Goal: Task Accomplishment & Management: Complete application form

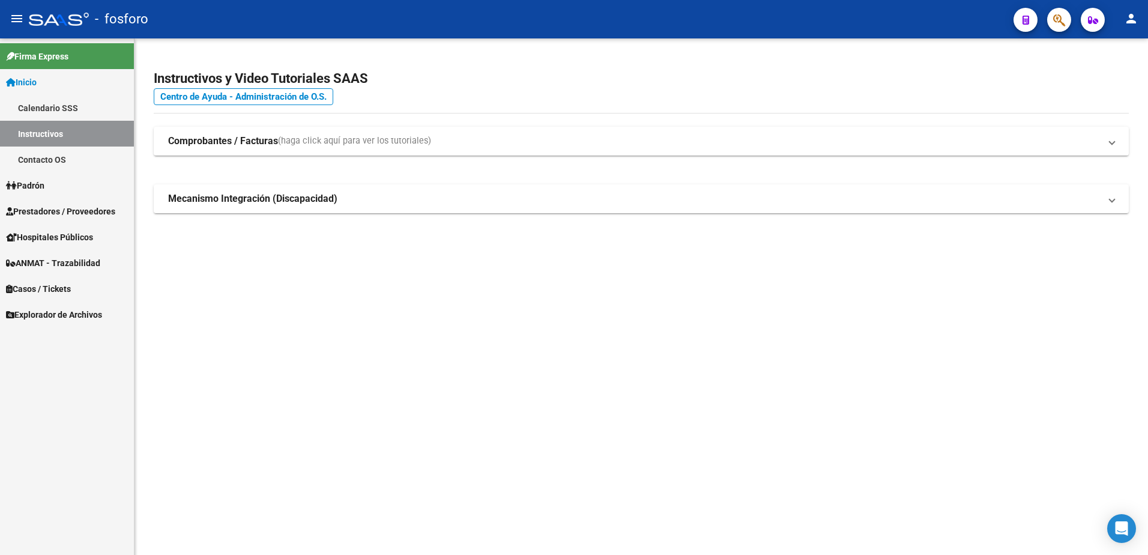
click at [93, 210] on span "Prestadores / Proveedores" at bounding box center [60, 211] width 109 height 13
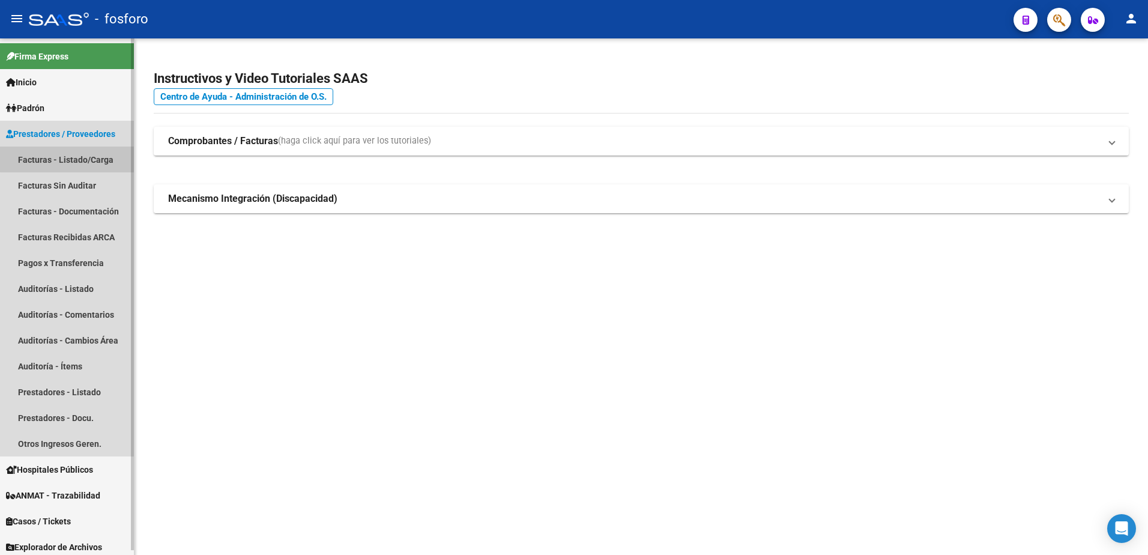
click at [73, 159] on link "Facturas - Listado/Carga" at bounding box center [67, 160] width 134 height 26
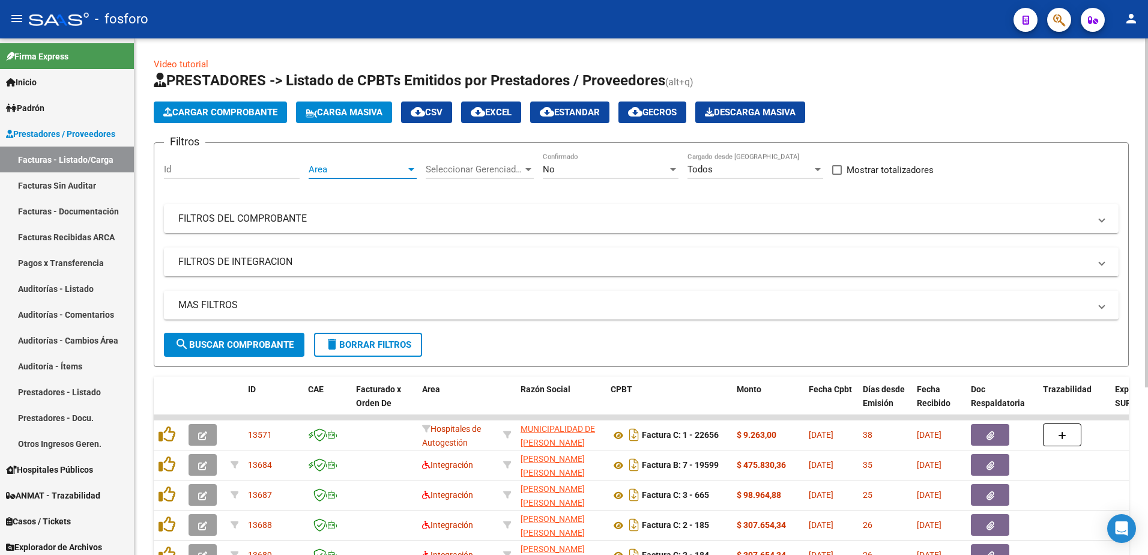
click at [413, 169] on div at bounding box center [411, 169] width 6 height 3
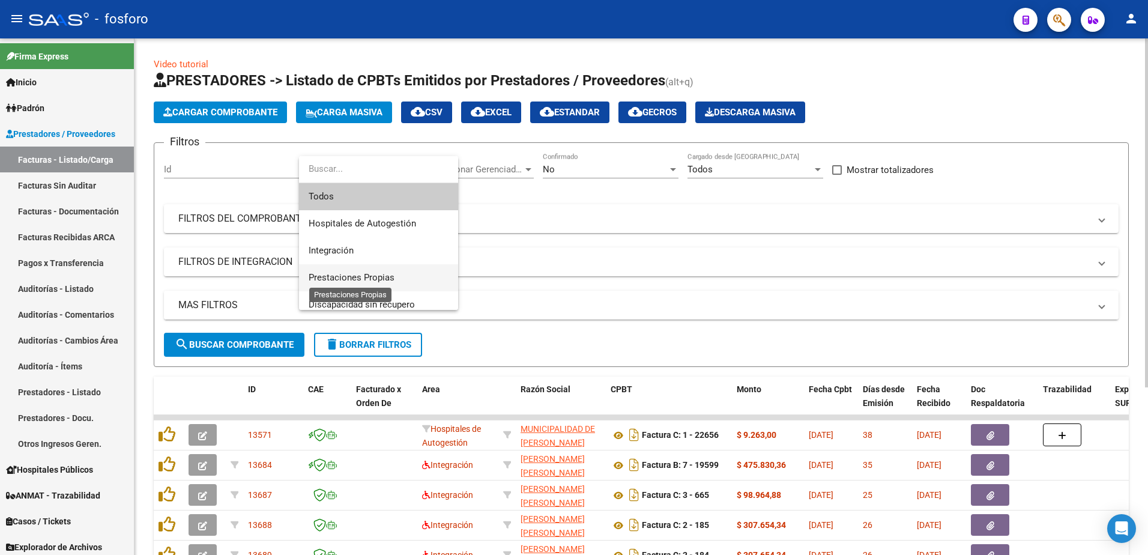
drag, startPoint x: 367, startPoint y: 273, endPoint x: 338, endPoint y: 300, distance: 39.6
click at [366, 274] on span "Prestaciones Propias" at bounding box center [352, 277] width 86 height 11
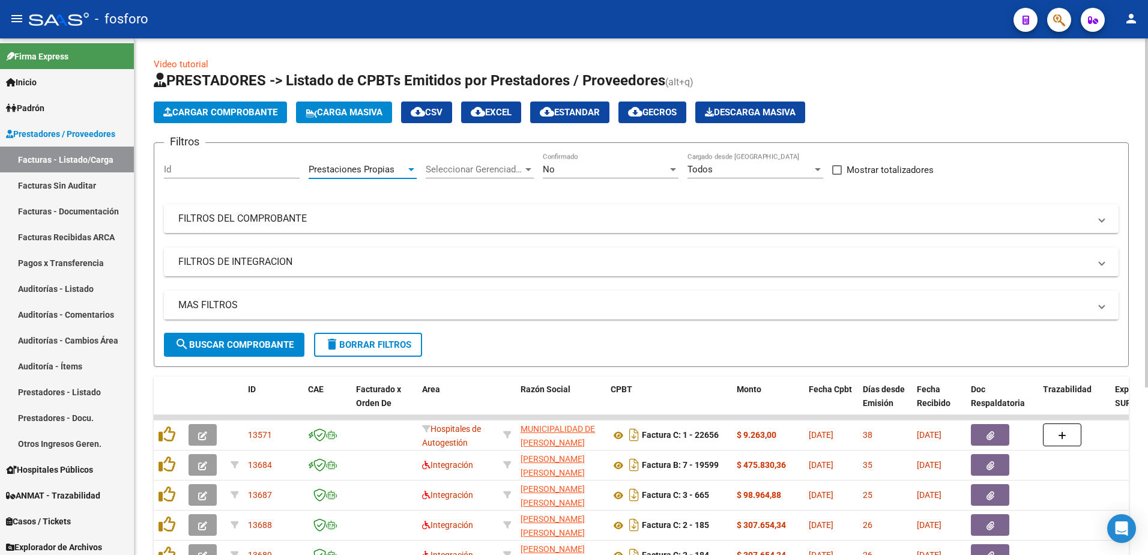
click at [249, 352] on button "search Buscar Comprobante" at bounding box center [234, 345] width 141 height 24
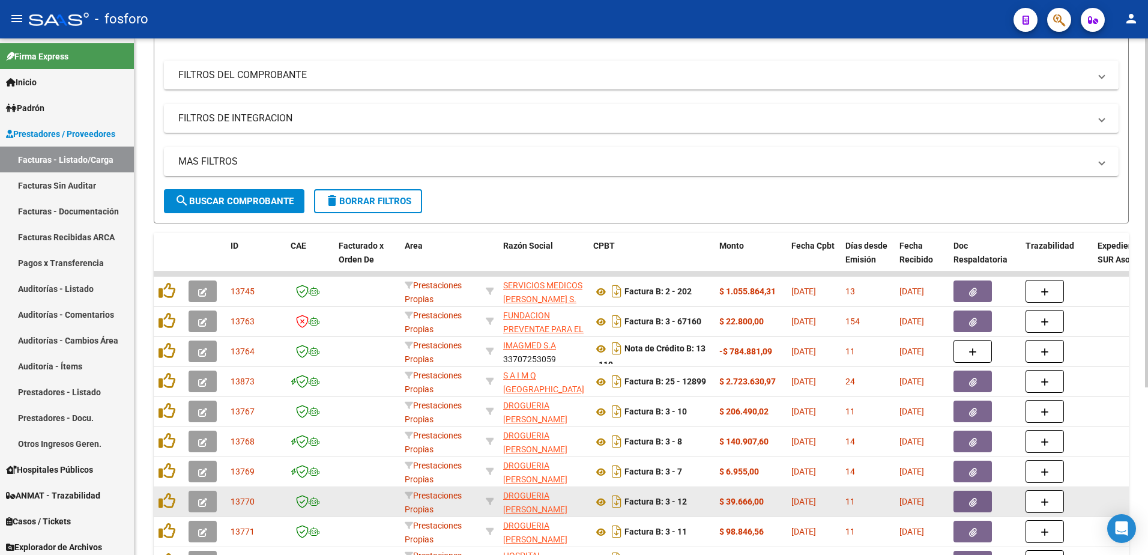
scroll to position [247, 0]
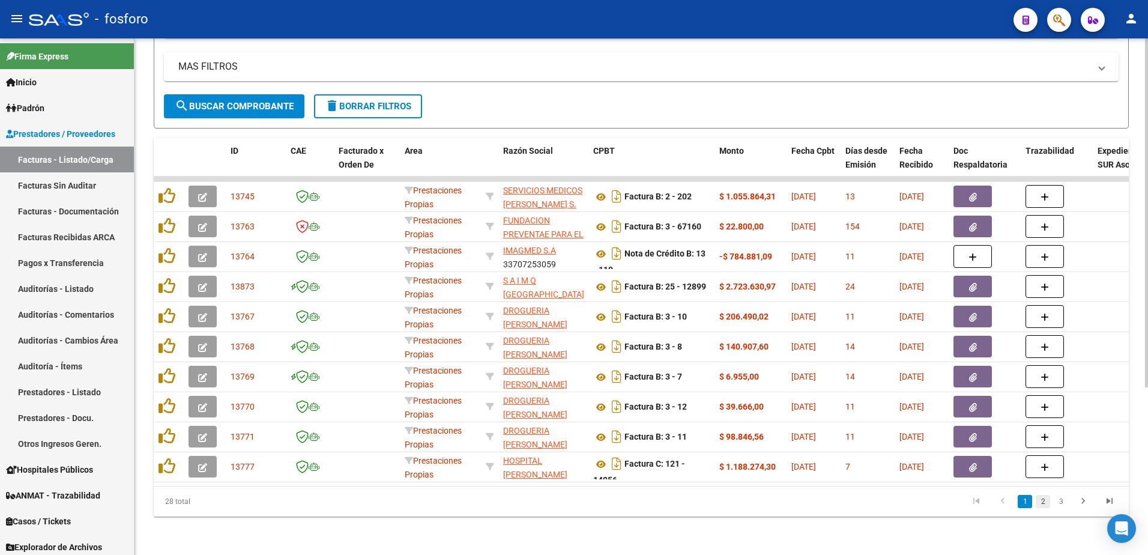
click at [1042, 501] on link "2" at bounding box center [1043, 501] width 14 height 13
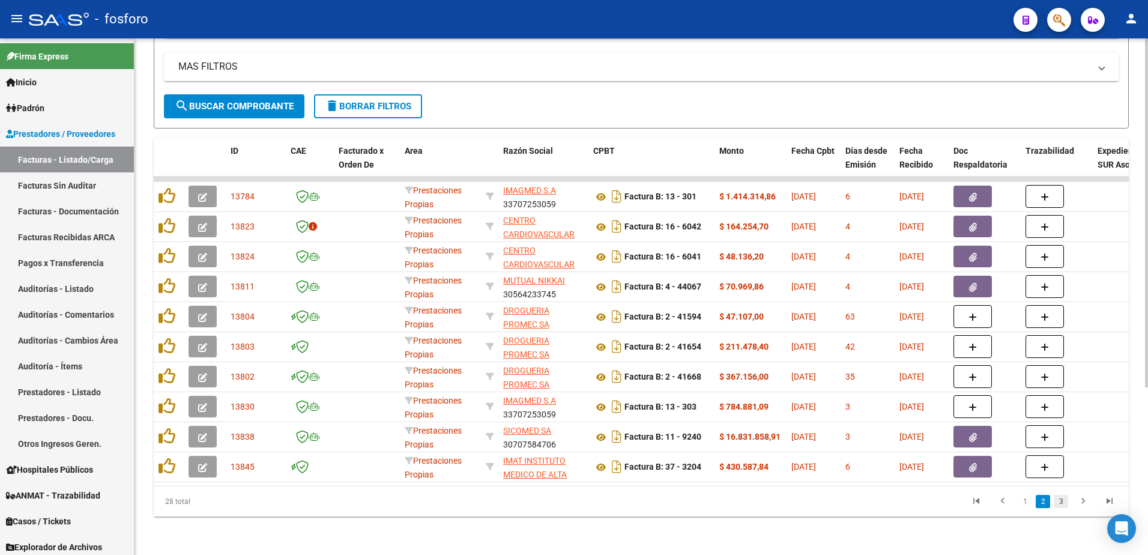
click at [1059, 503] on link "3" at bounding box center [1061, 501] width 14 height 13
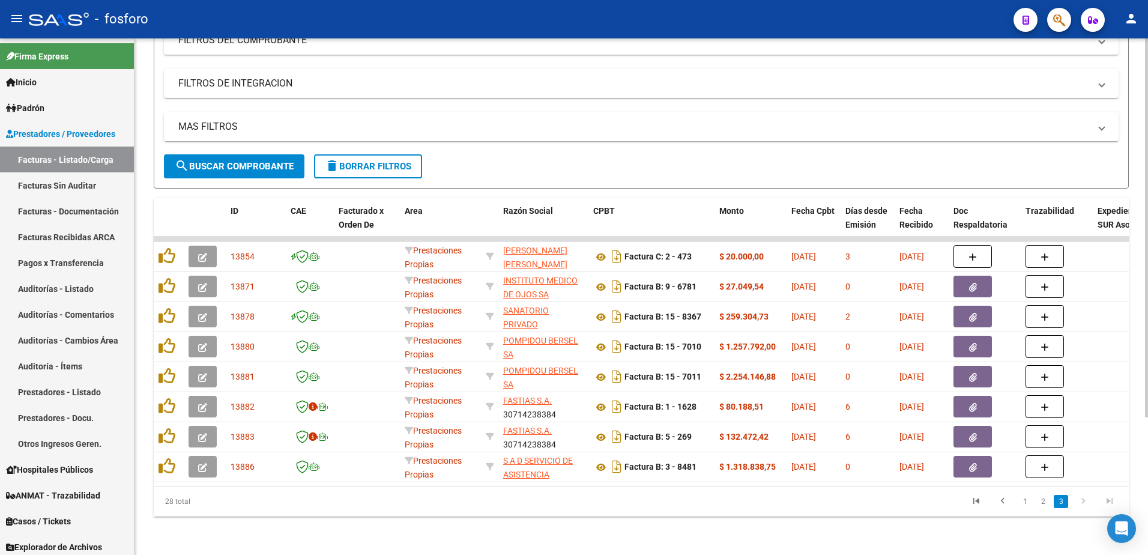
scroll to position [0, 0]
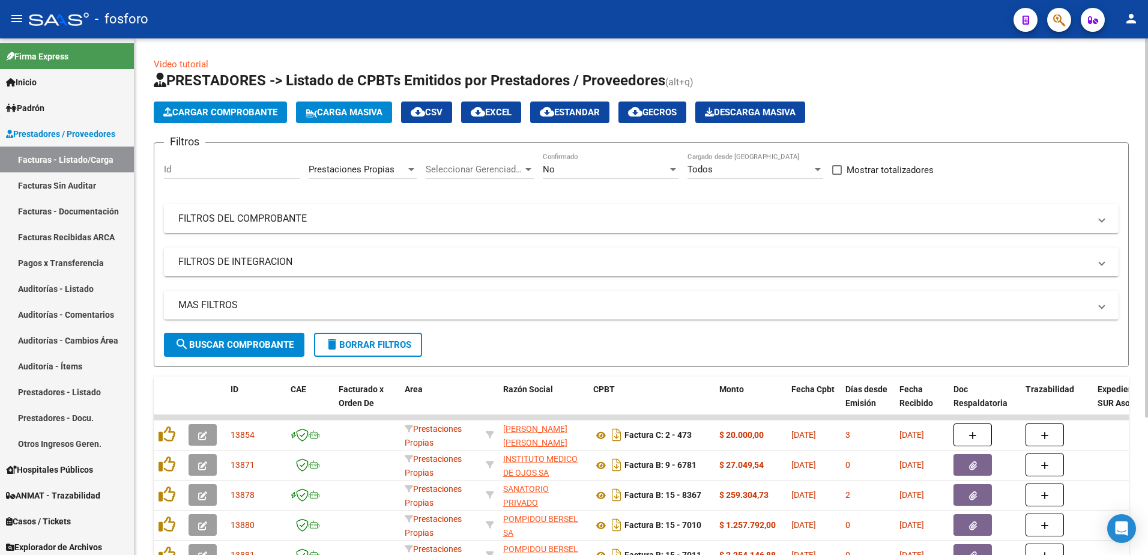
click at [228, 100] on app-list-header "PRESTADORES -> Listado de CPBTs Emitidos por Prestadores / Proveedores (alt+q) …" at bounding box center [641, 219] width 975 height 296
click at [247, 116] on span "Cargar Comprobante" at bounding box center [220, 112] width 114 height 11
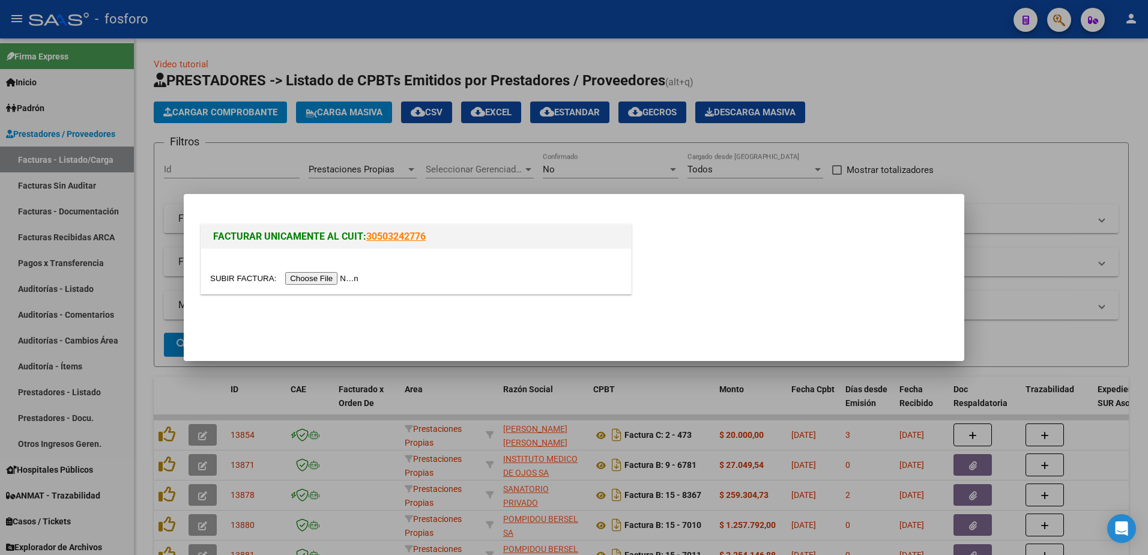
click at [292, 279] on input "file" at bounding box center [286, 278] width 152 height 13
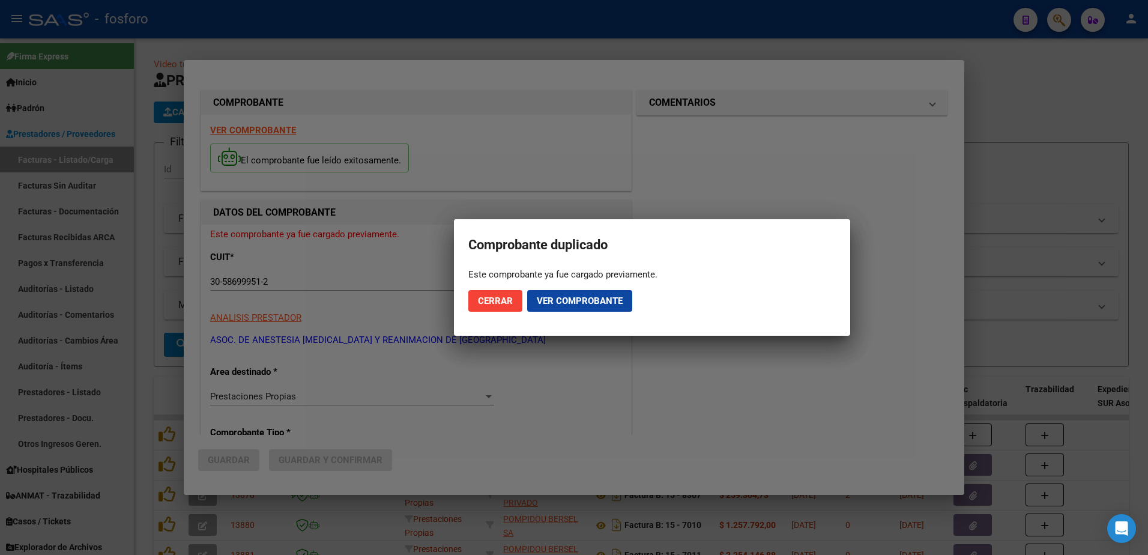
click at [139, 253] on div at bounding box center [574, 277] width 1148 height 555
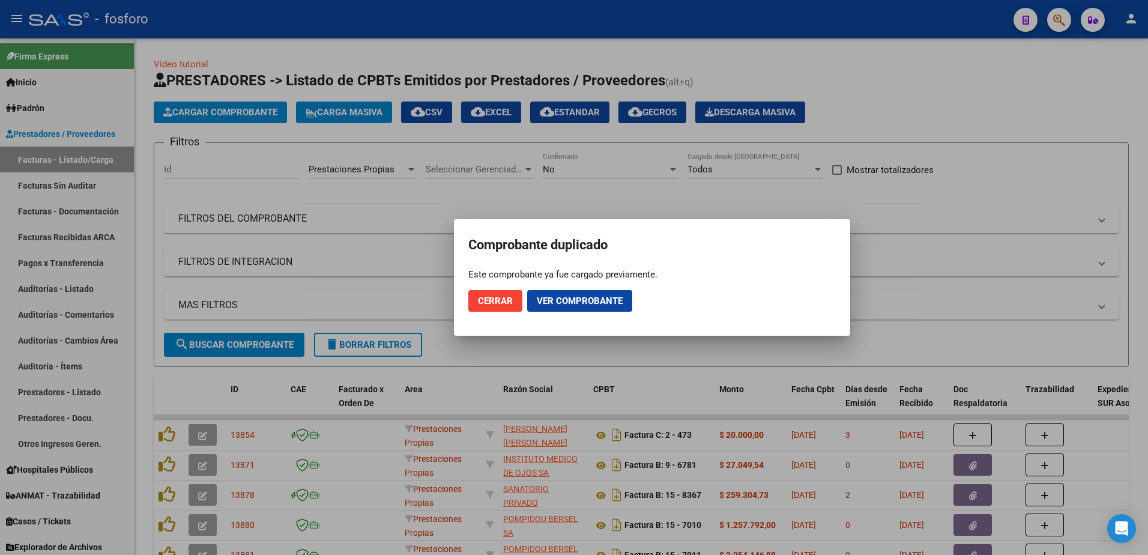
click at [422, 320] on div at bounding box center [574, 277] width 1148 height 555
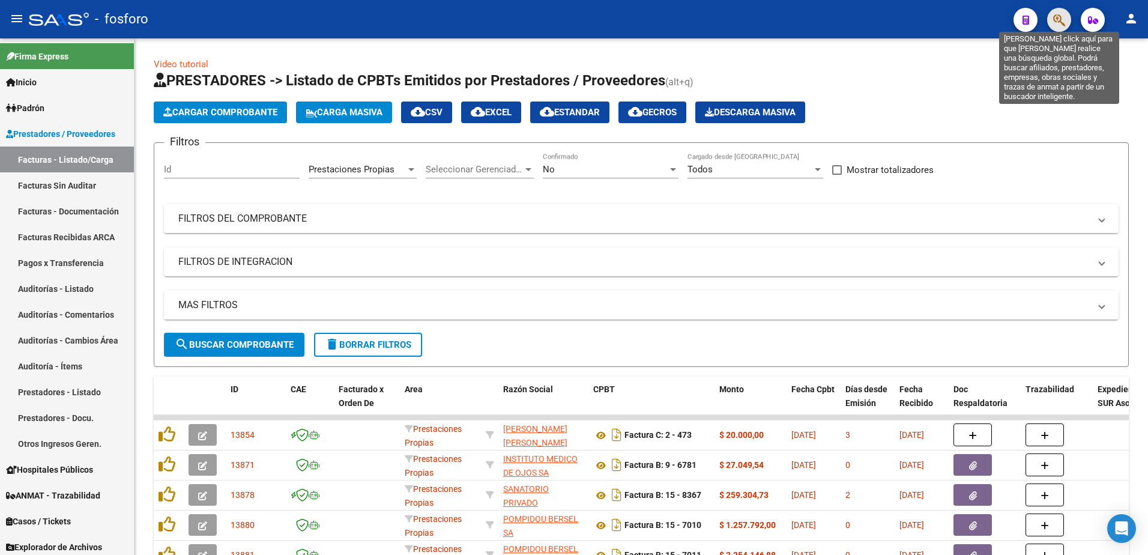
click at [1058, 24] on icon "button" at bounding box center [1060, 20] width 12 height 14
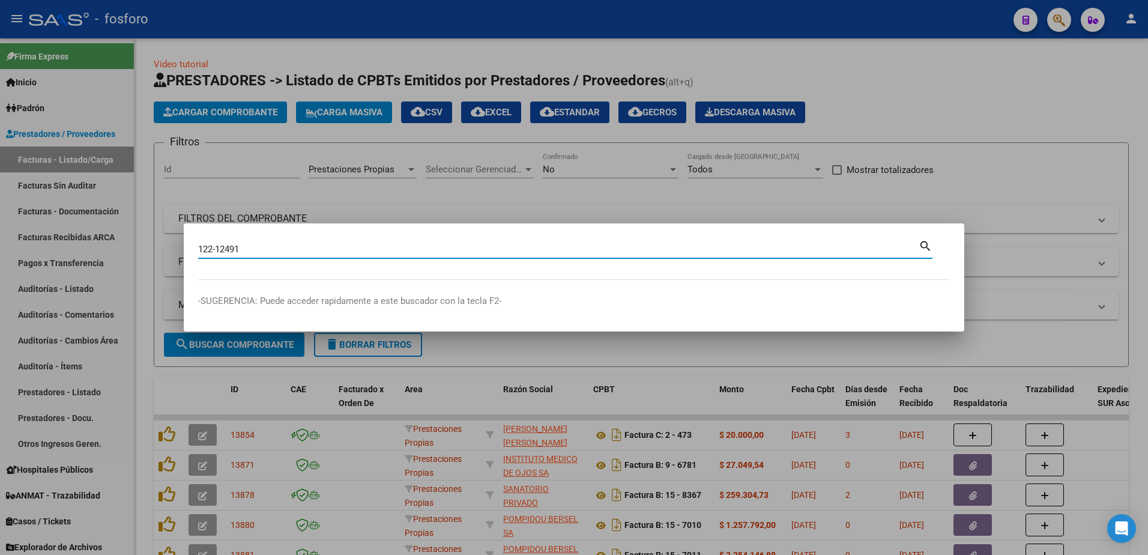
type input "122-12491"
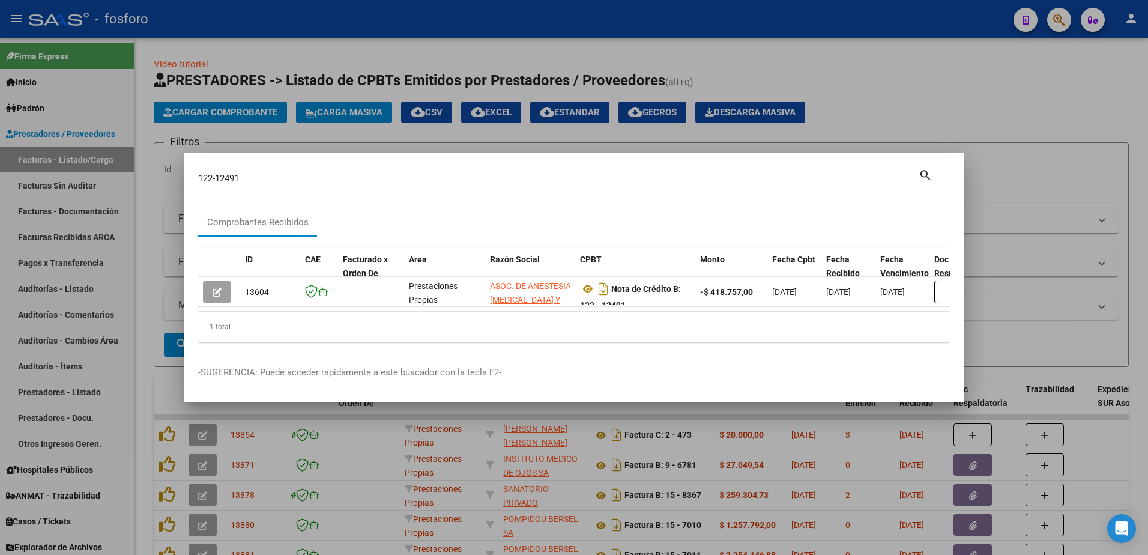
click at [1041, 256] on div at bounding box center [574, 277] width 1148 height 555
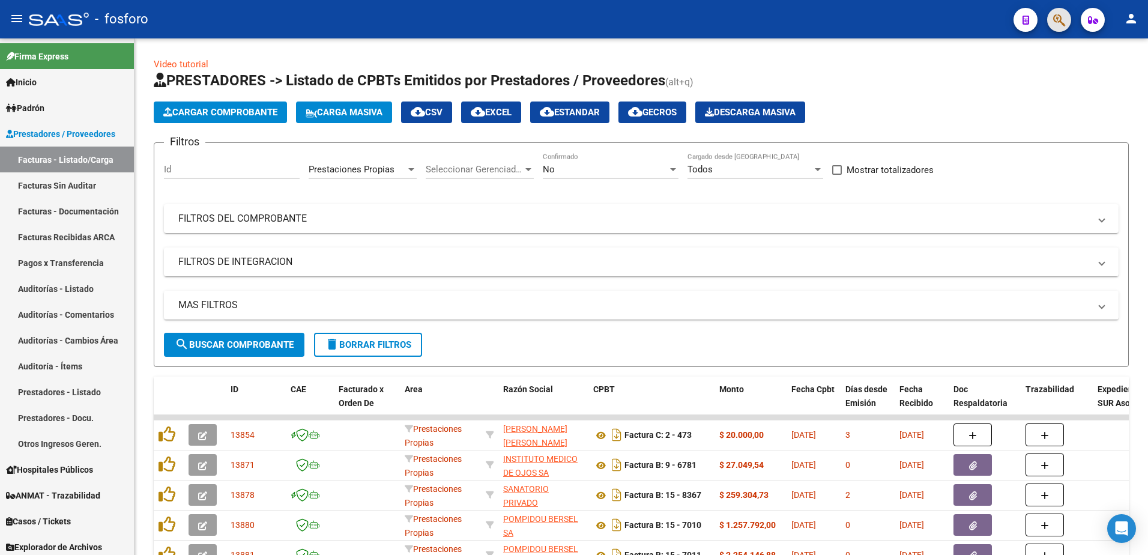
click at [1051, 20] on button "button" at bounding box center [1060, 20] width 24 height 24
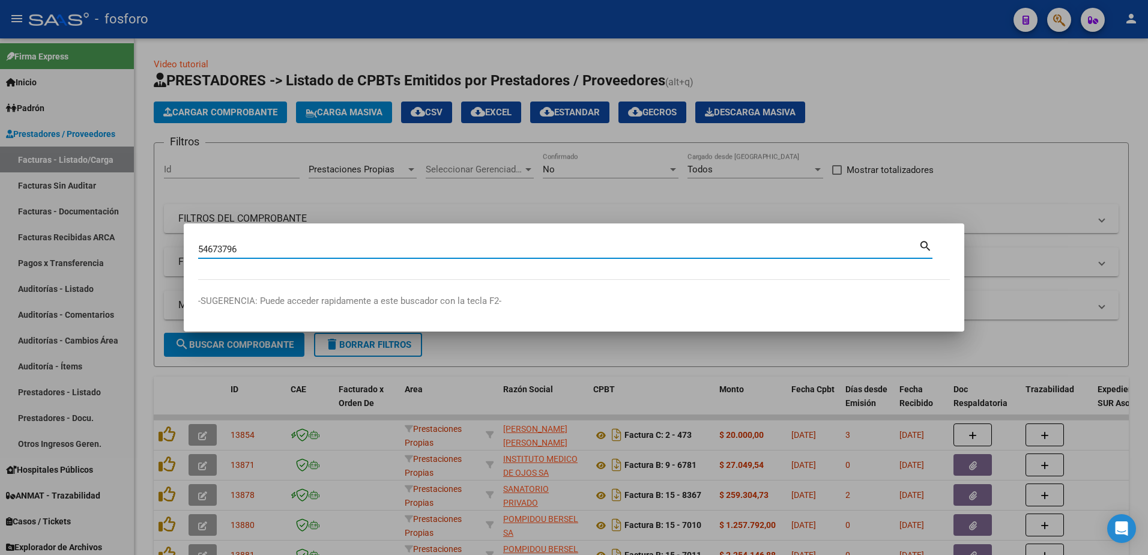
type input "54673796"
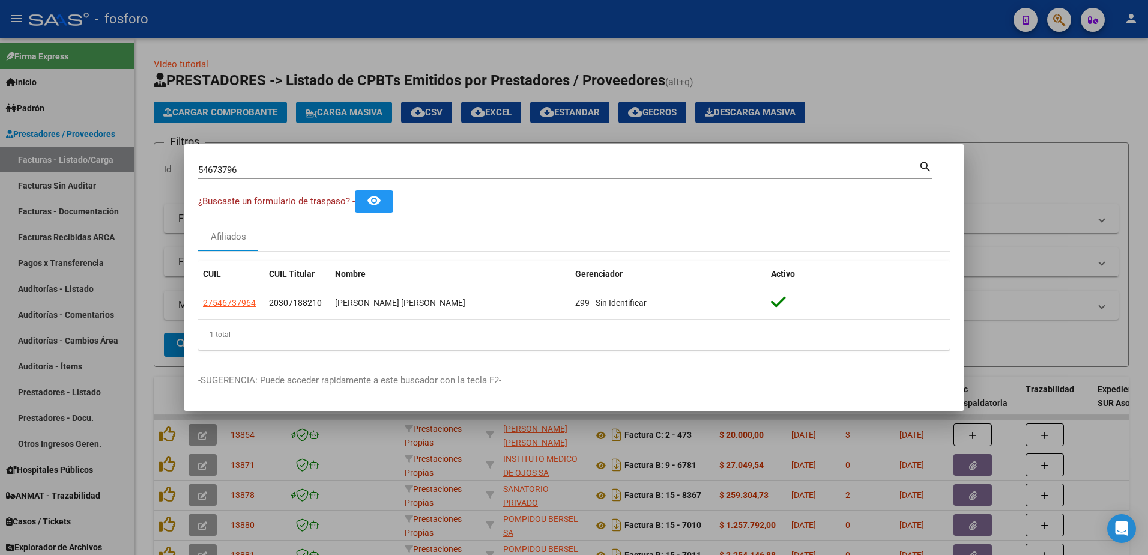
click at [864, 105] on div at bounding box center [574, 277] width 1148 height 555
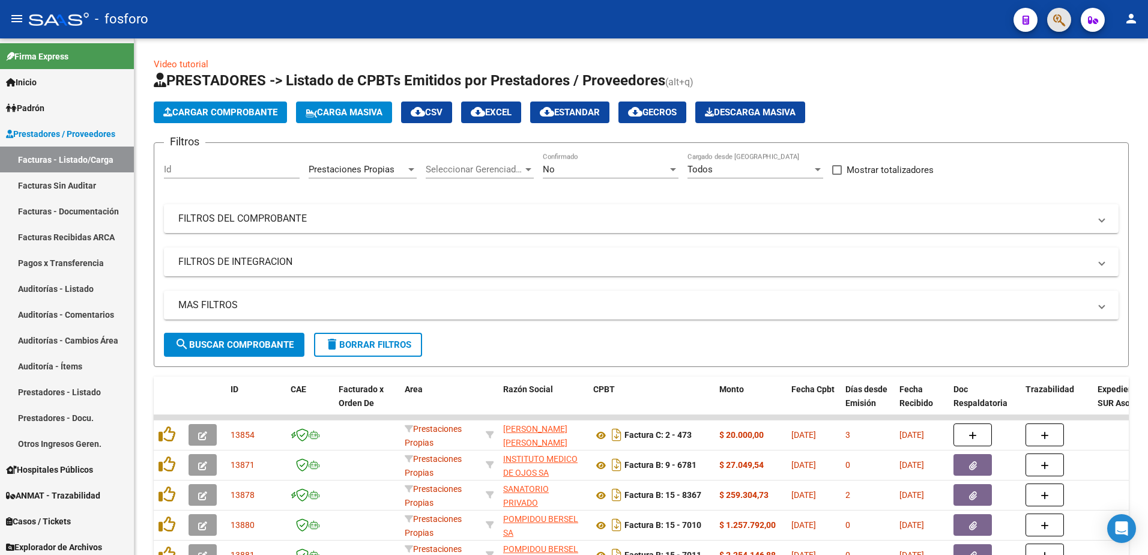
click at [1053, 19] on button "button" at bounding box center [1060, 20] width 24 height 24
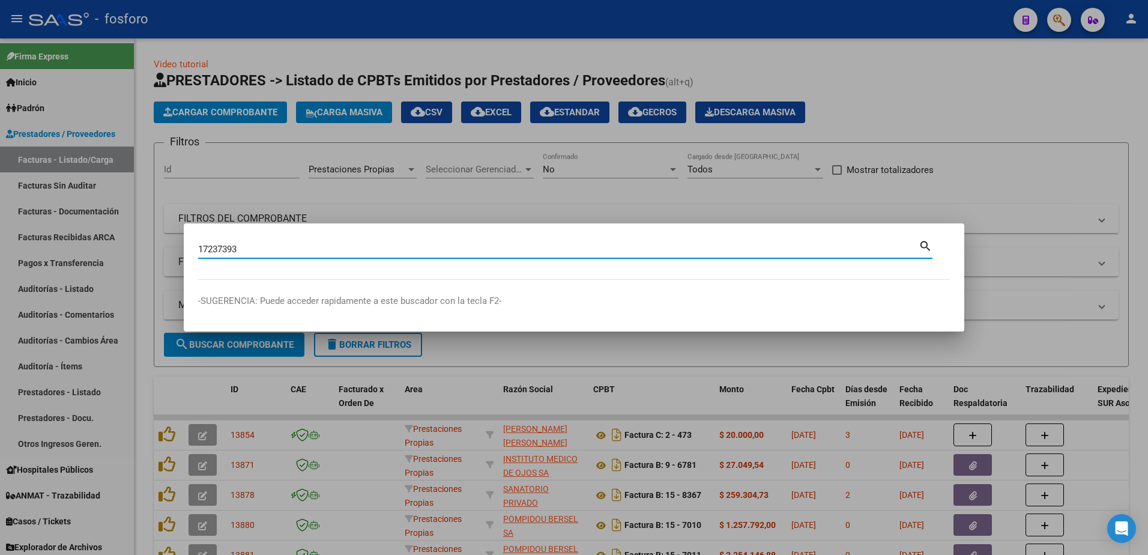
type input "17237393"
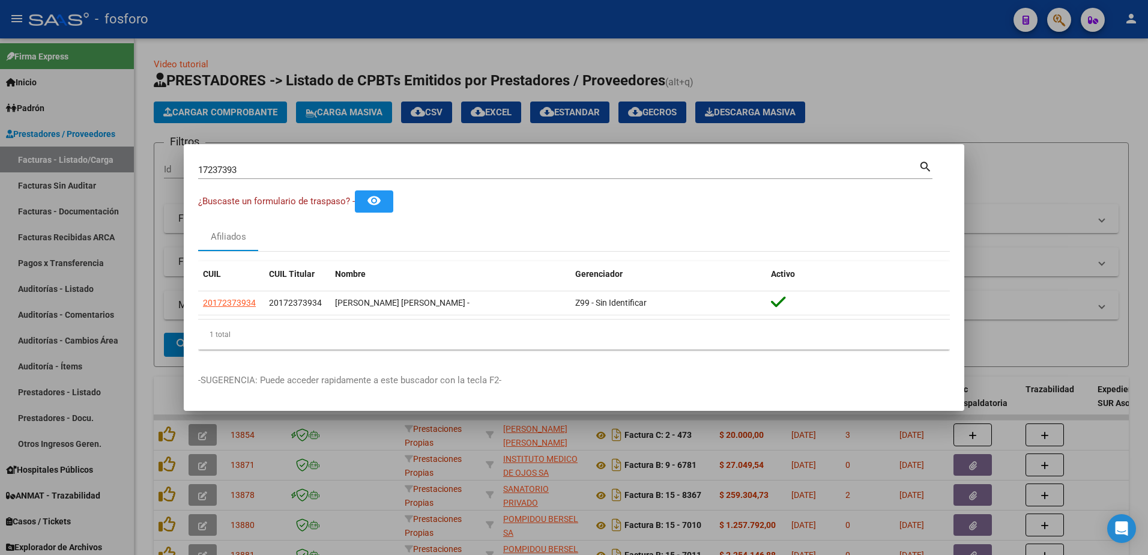
click at [919, 108] on div at bounding box center [574, 277] width 1148 height 555
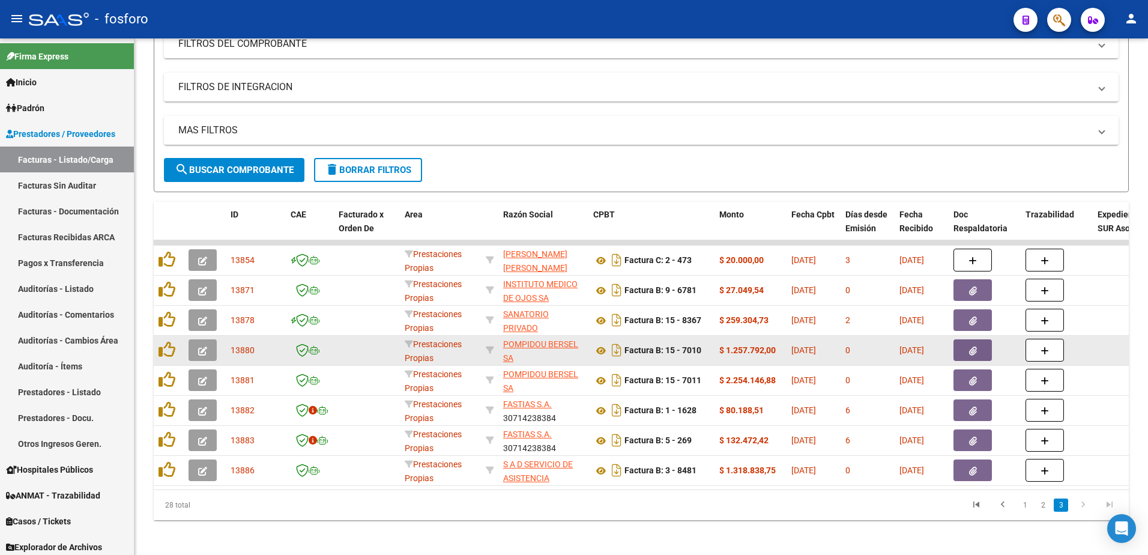
scroll to position [187, 0]
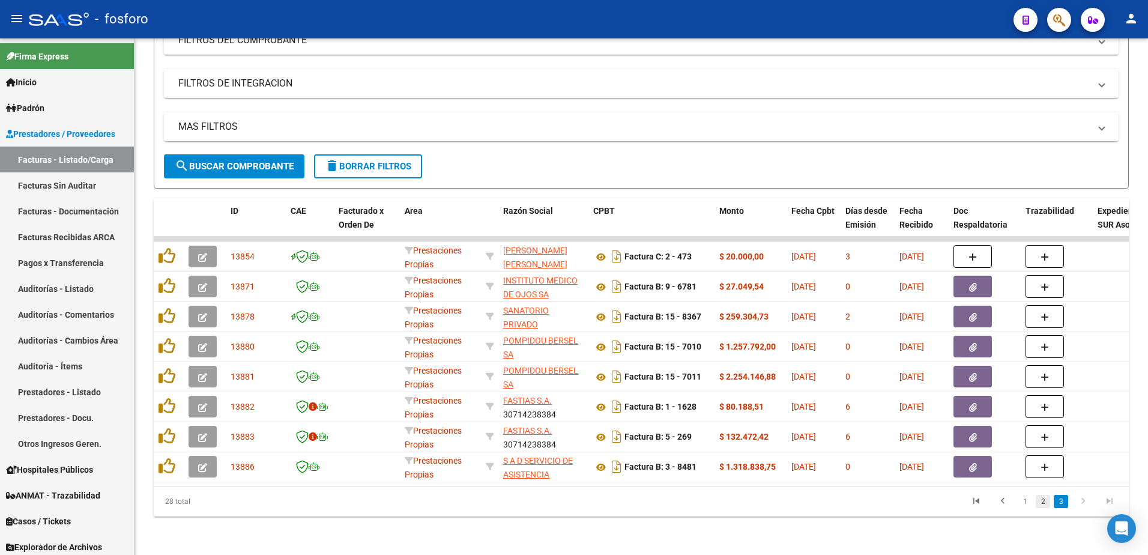
click at [1044, 502] on link "2" at bounding box center [1043, 501] width 14 height 13
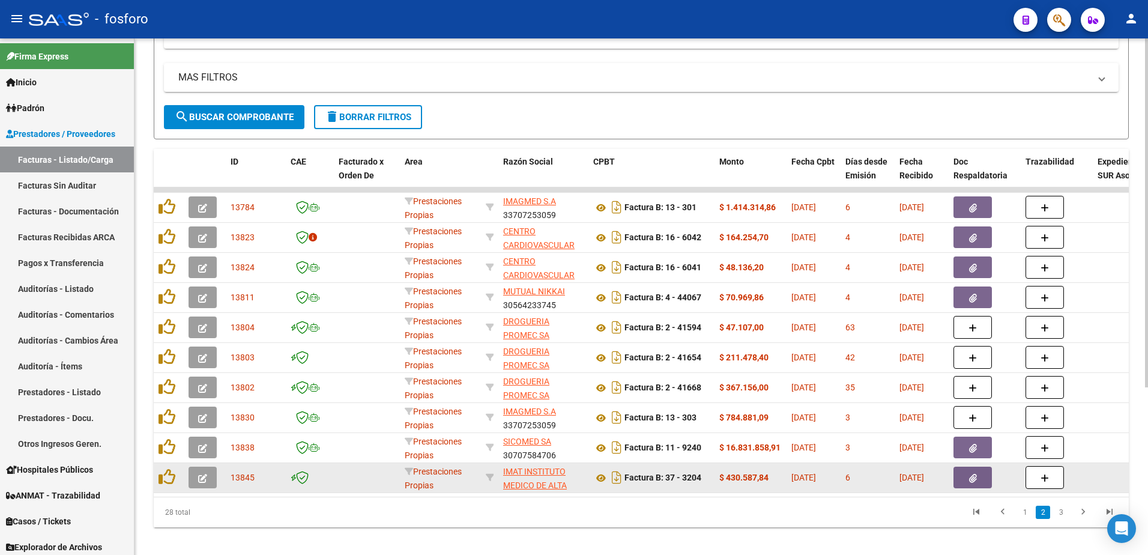
scroll to position [247, 0]
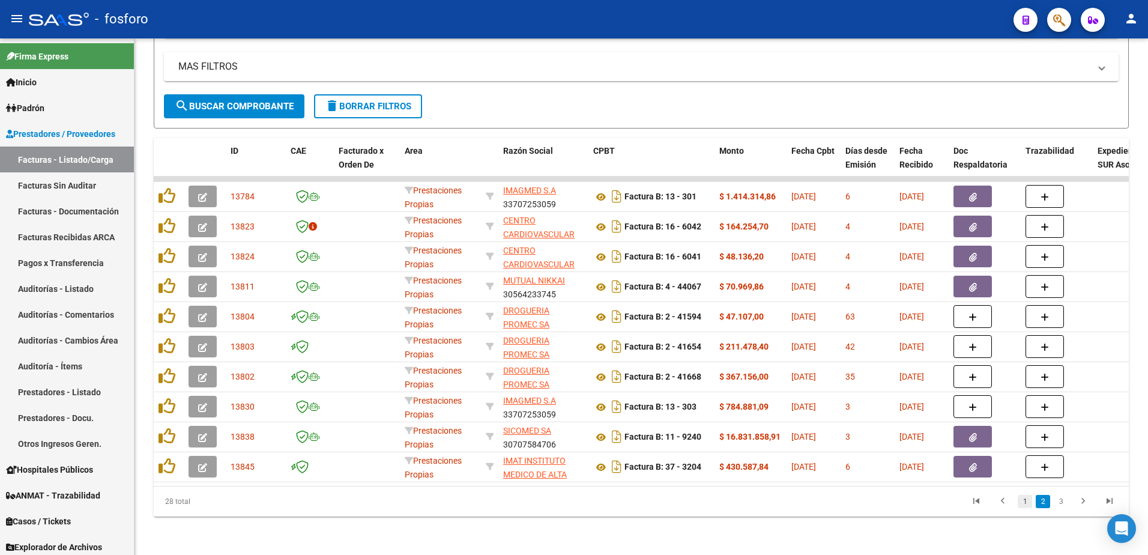
click at [1024, 502] on link "1" at bounding box center [1025, 501] width 14 height 13
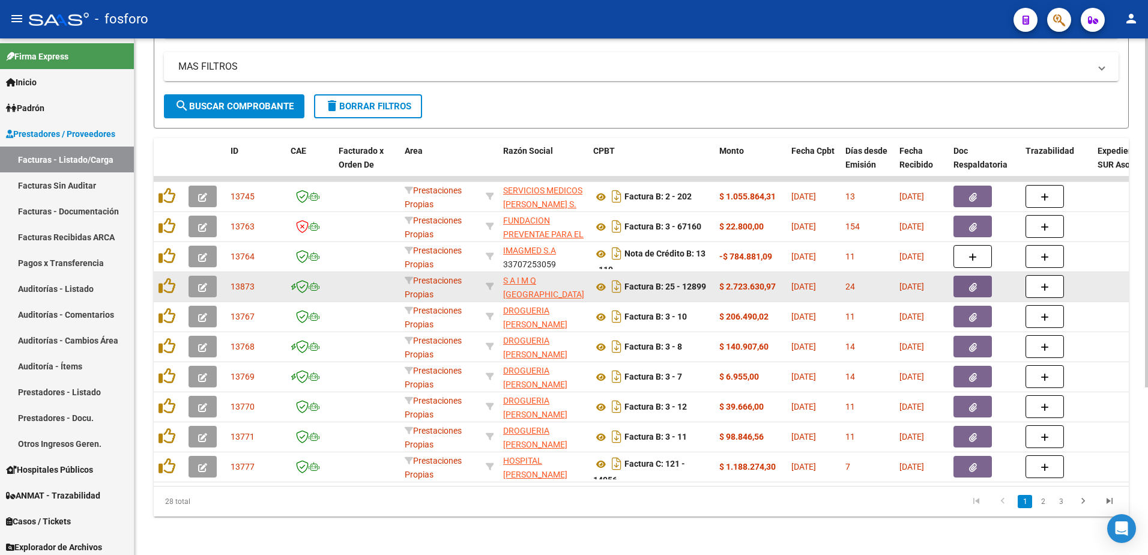
click at [969, 283] on icon "button" at bounding box center [973, 287] width 8 height 9
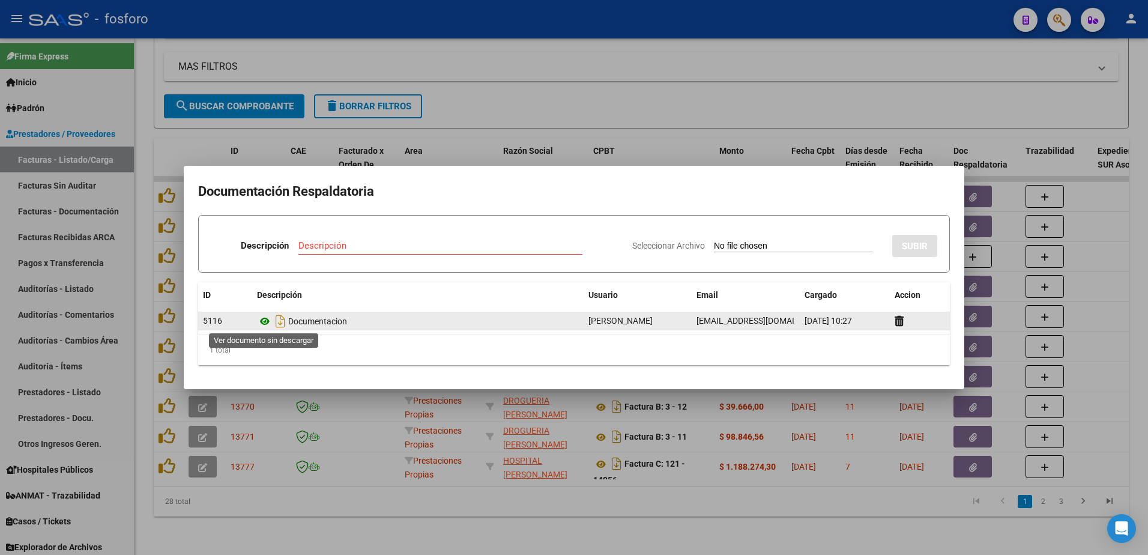
click at [263, 318] on icon at bounding box center [265, 321] width 16 height 14
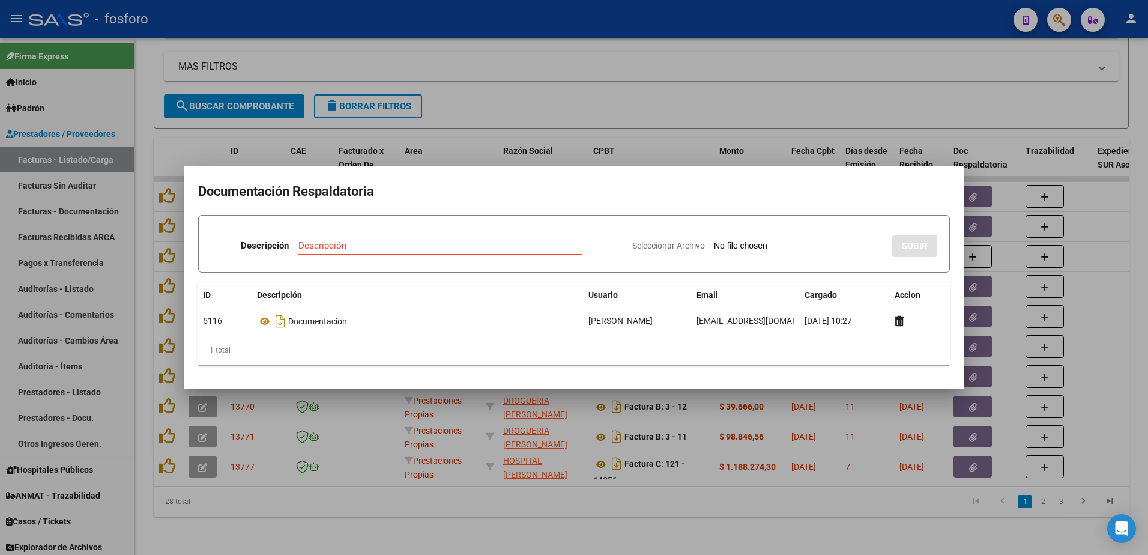
click at [628, 153] on div at bounding box center [574, 277] width 1148 height 555
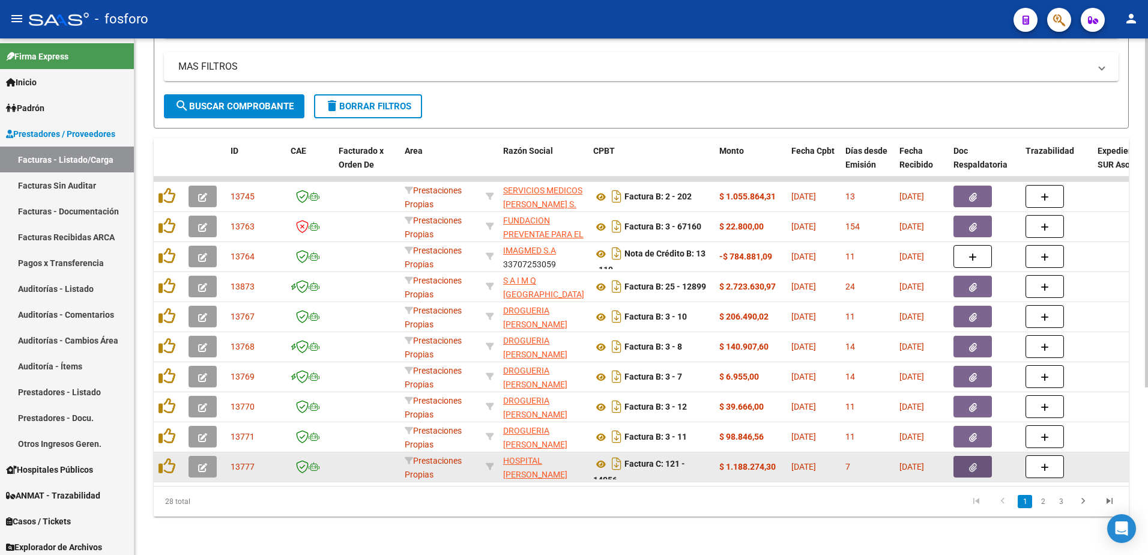
click at [975, 463] on icon "button" at bounding box center [973, 467] width 8 height 9
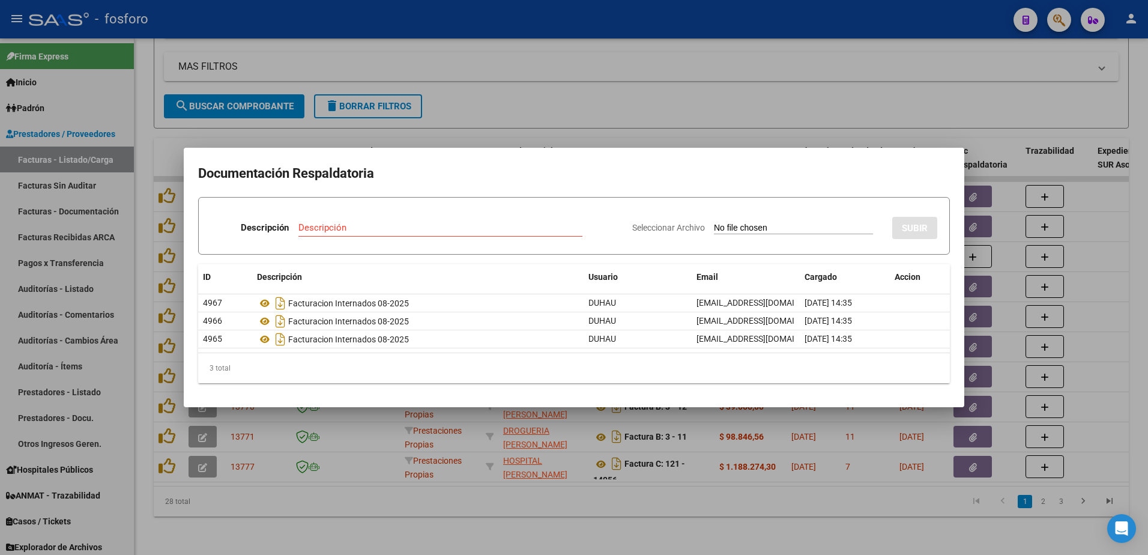
drag, startPoint x: 952, startPoint y: 491, endPoint x: 1016, endPoint y: 496, distance: 64.5
click at [950, 491] on div at bounding box center [574, 277] width 1148 height 555
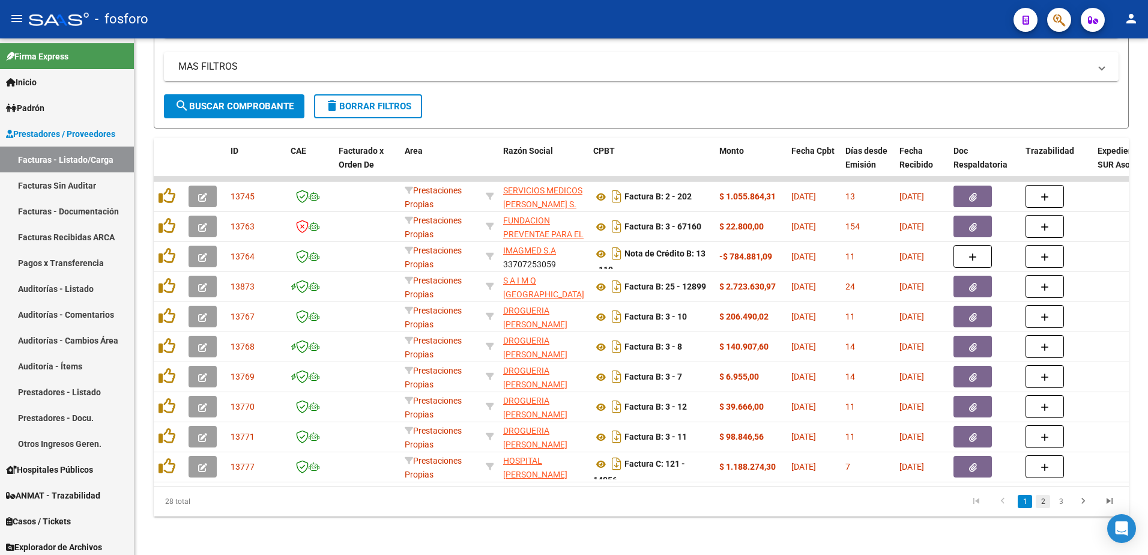
click at [1042, 502] on link "2" at bounding box center [1043, 501] width 14 height 13
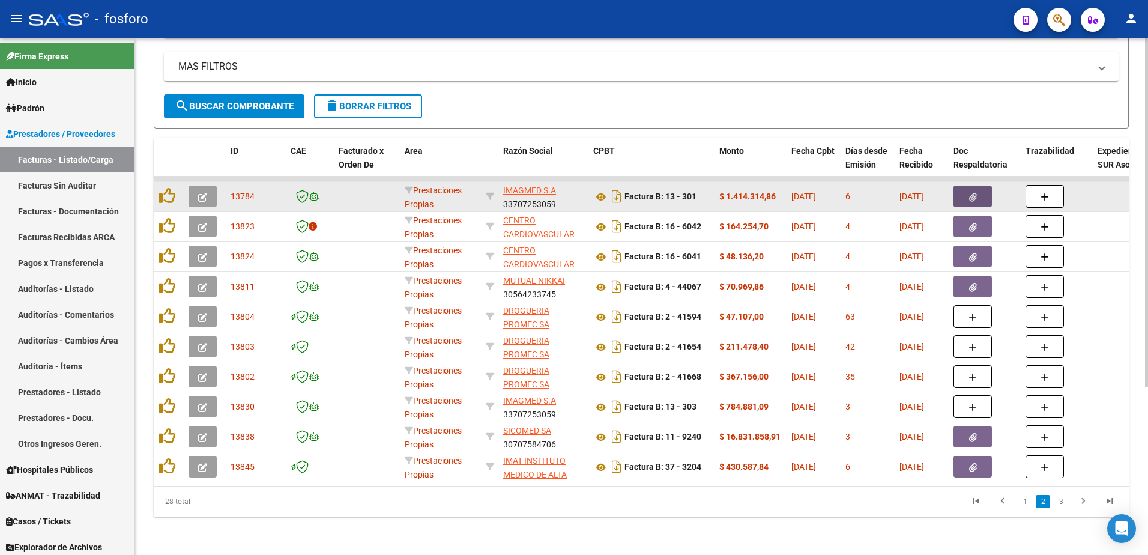
click at [969, 186] on button "button" at bounding box center [973, 197] width 38 height 22
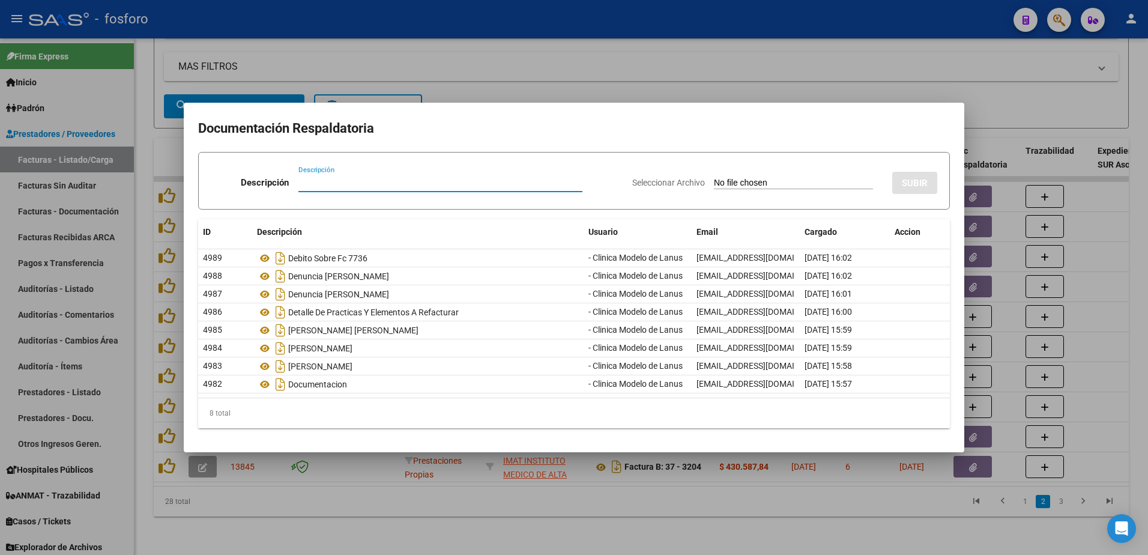
click at [670, 488] on div at bounding box center [574, 277] width 1148 height 555
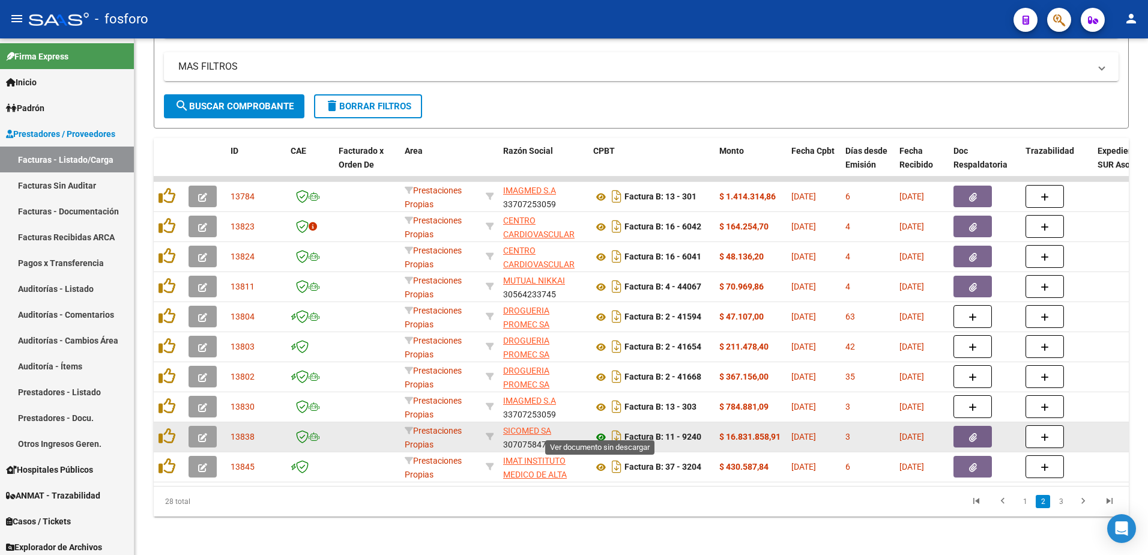
click at [602, 430] on icon at bounding box center [601, 437] width 16 height 14
click at [966, 426] on button "button" at bounding box center [973, 437] width 38 height 22
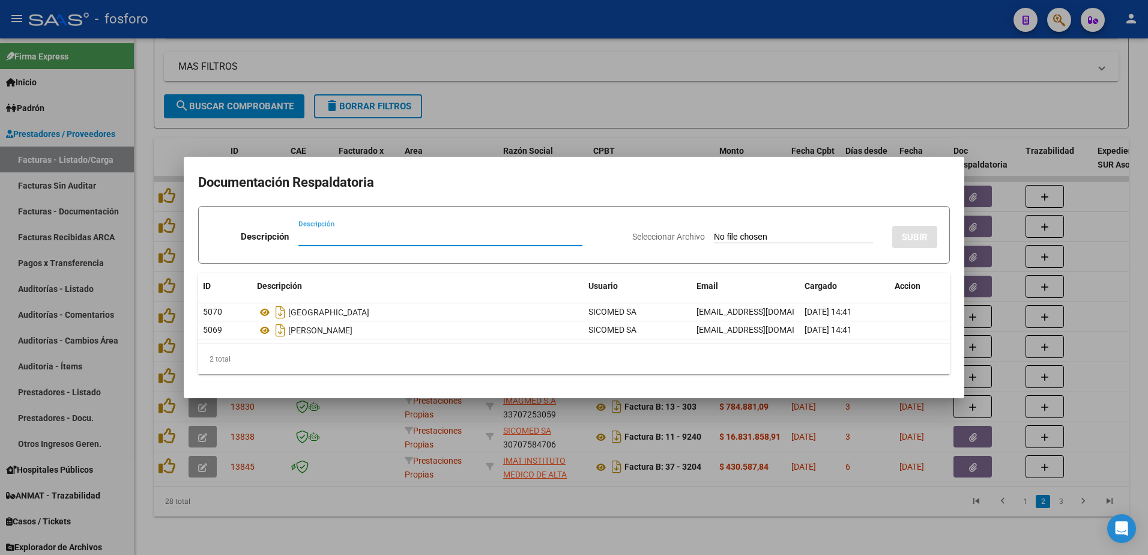
click at [460, 142] on div at bounding box center [574, 277] width 1148 height 555
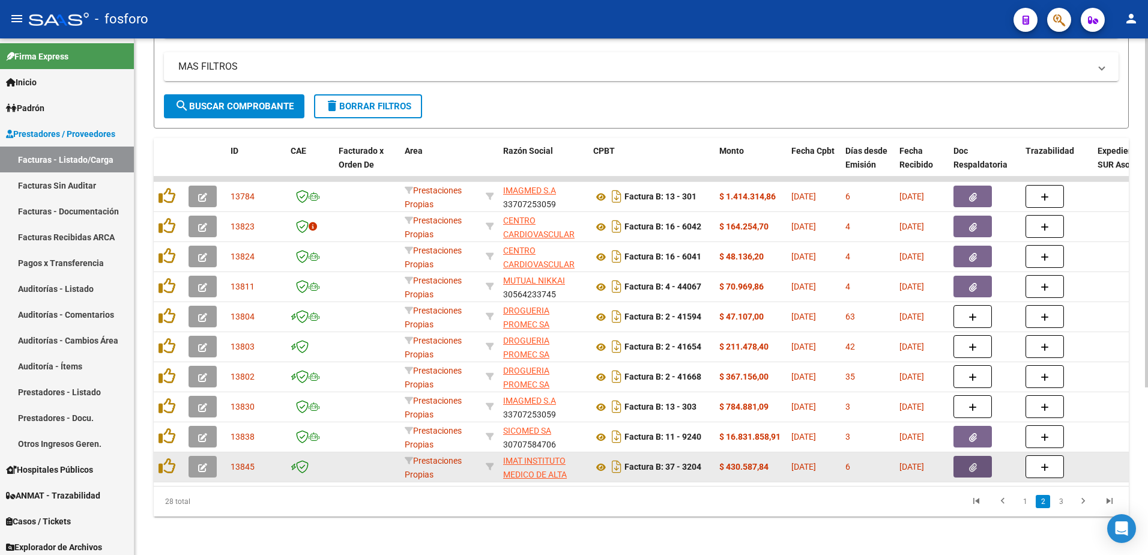
click at [968, 458] on button "button" at bounding box center [973, 467] width 38 height 22
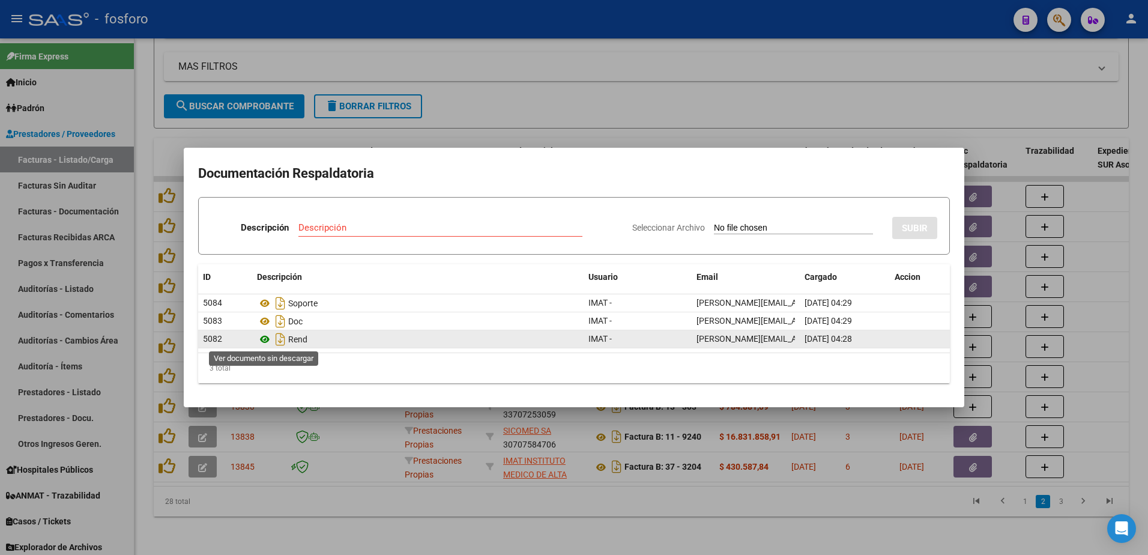
click at [267, 342] on icon at bounding box center [265, 339] width 16 height 14
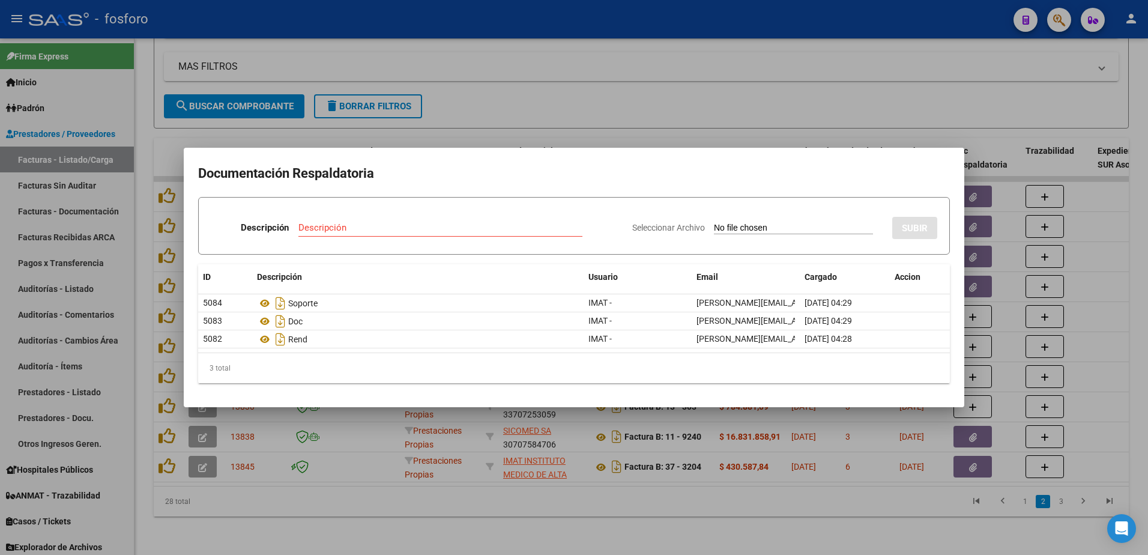
click at [1057, 500] on div at bounding box center [574, 277] width 1148 height 555
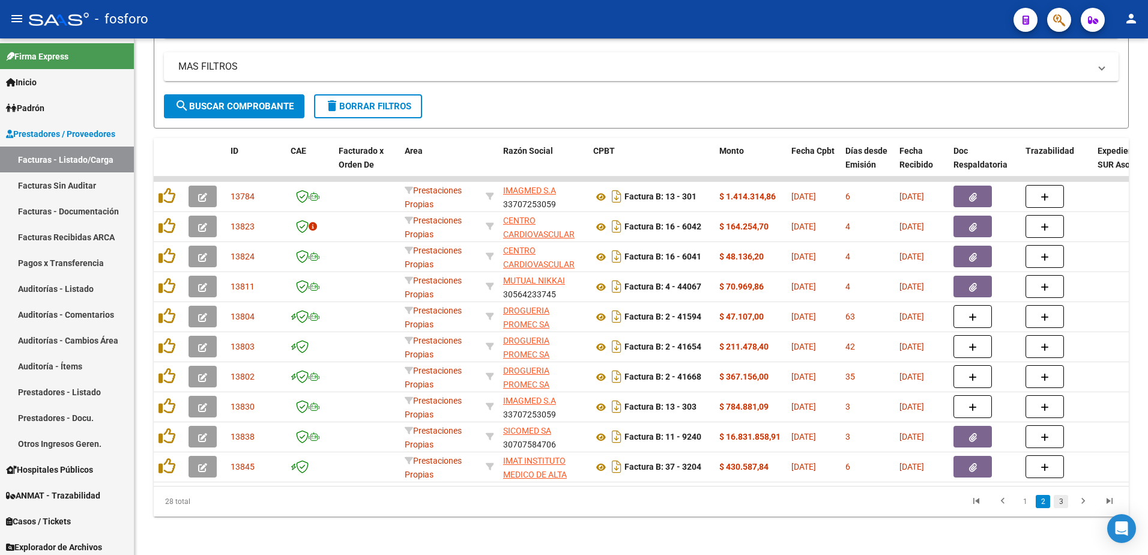
click at [1059, 500] on link "3" at bounding box center [1061, 501] width 14 height 13
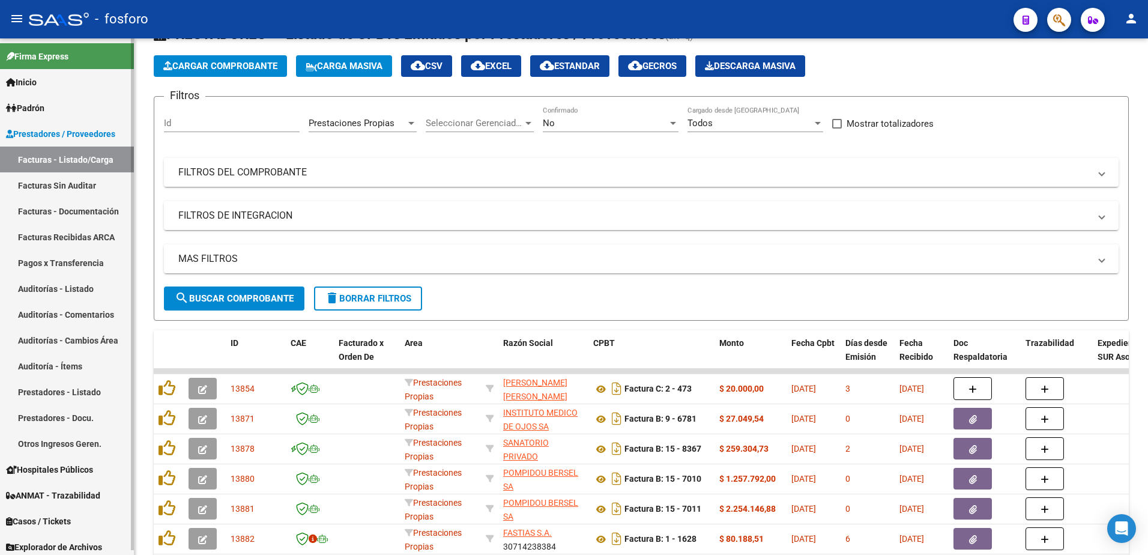
scroll to position [0, 0]
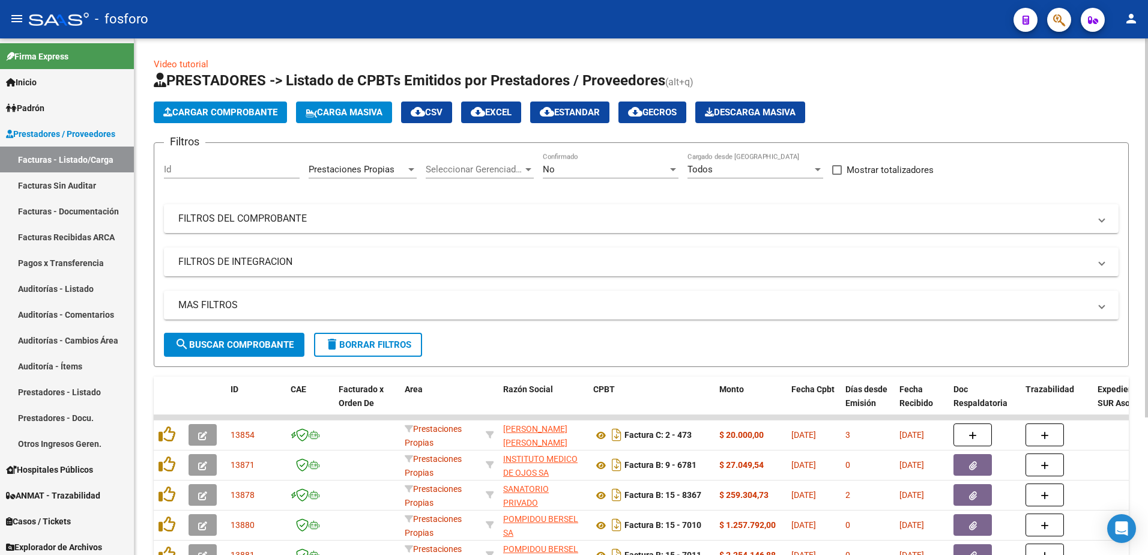
click at [248, 116] on span "Cargar Comprobante" at bounding box center [220, 112] width 114 height 11
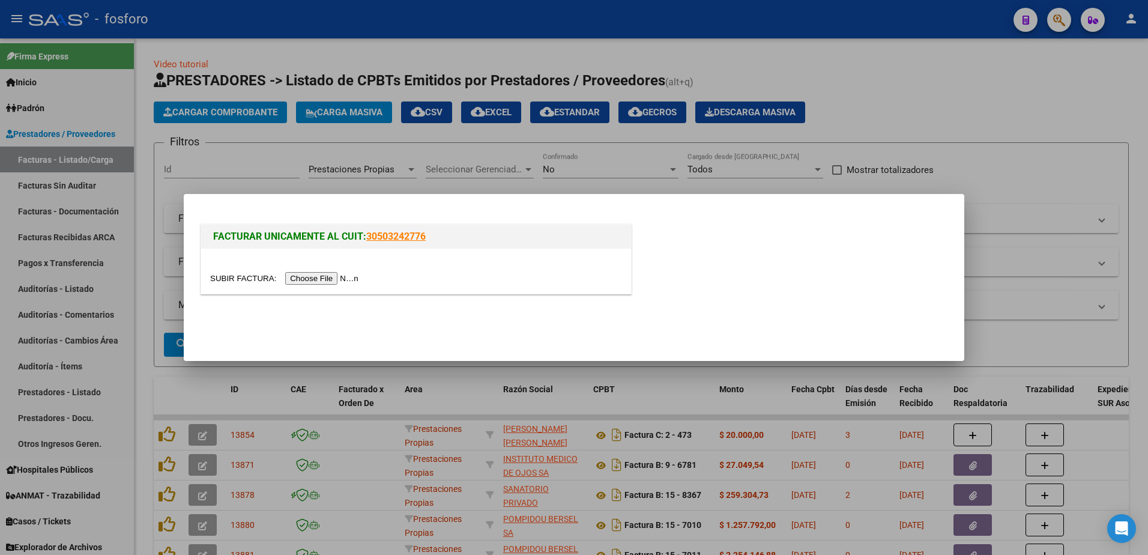
click at [302, 282] on input "file" at bounding box center [286, 278] width 152 height 13
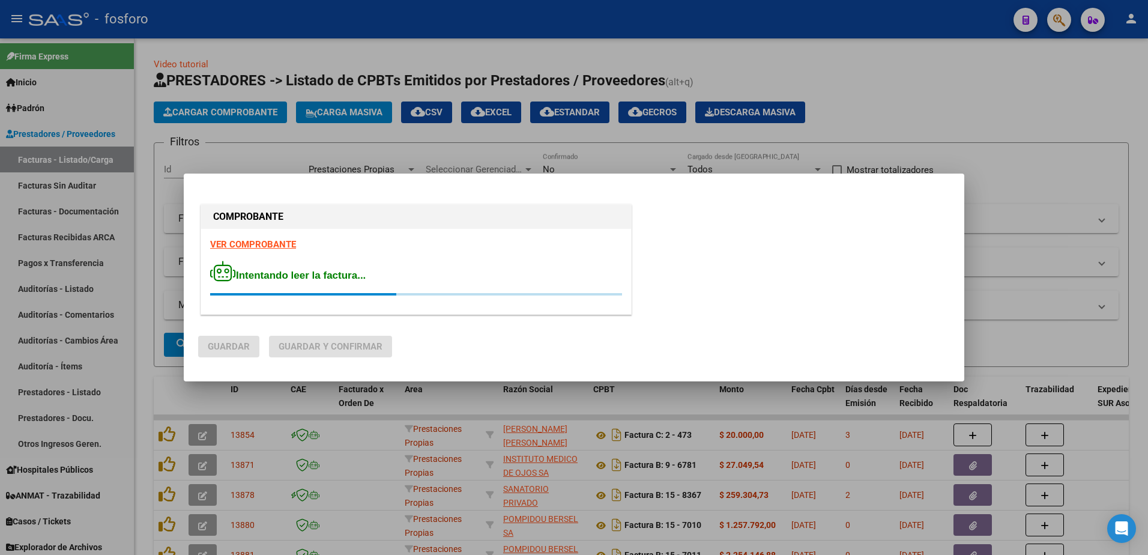
click at [270, 244] on strong "VER COMPROBANTE" at bounding box center [253, 244] width 86 height 11
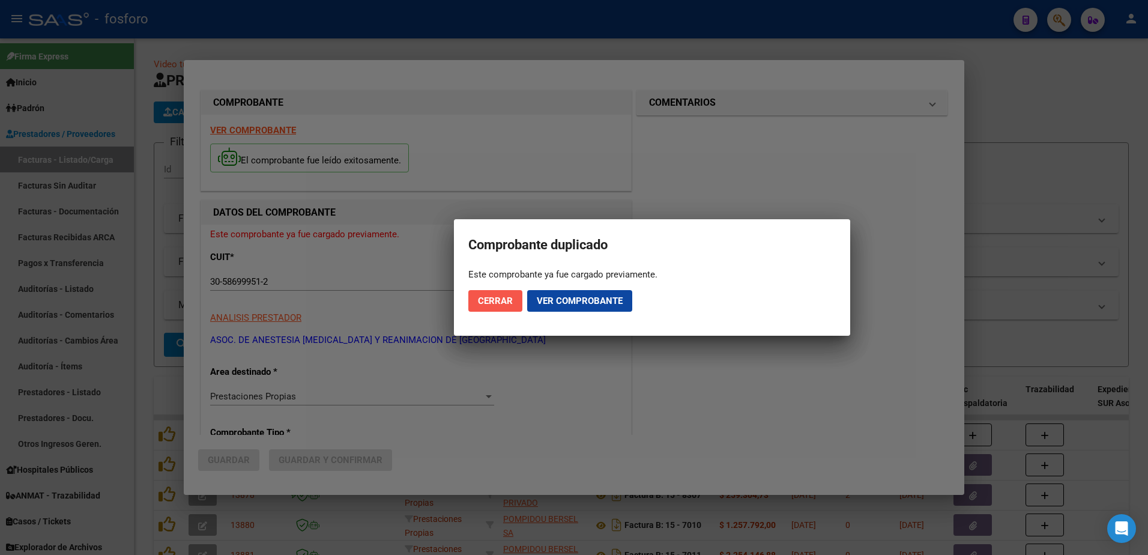
click at [479, 305] on span "Cerrar" at bounding box center [495, 301] width 35 height 11
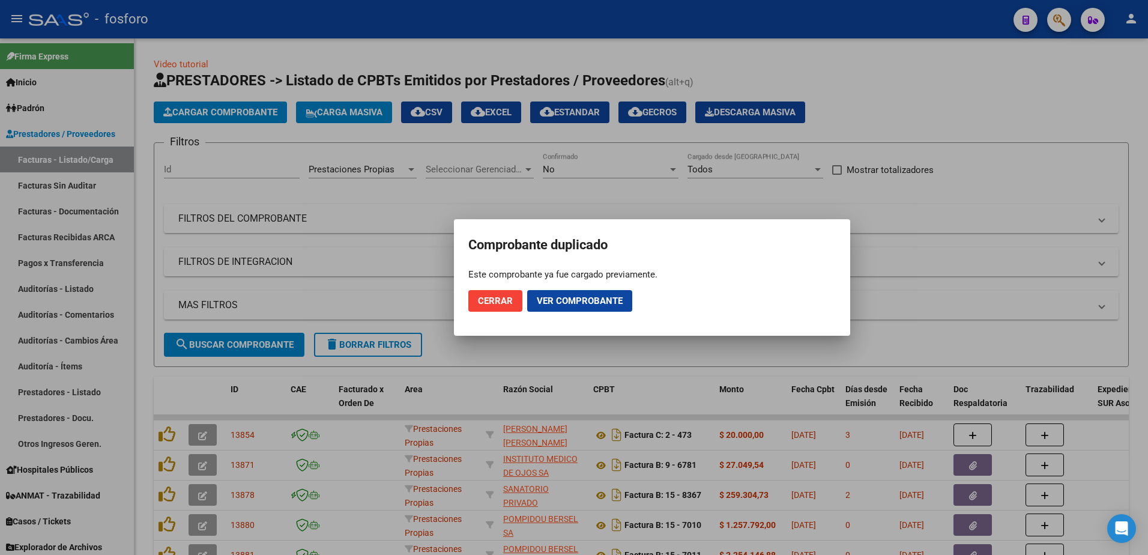
click at [230, 113] on div at bounding box center [574, 277] width 1148 height 555
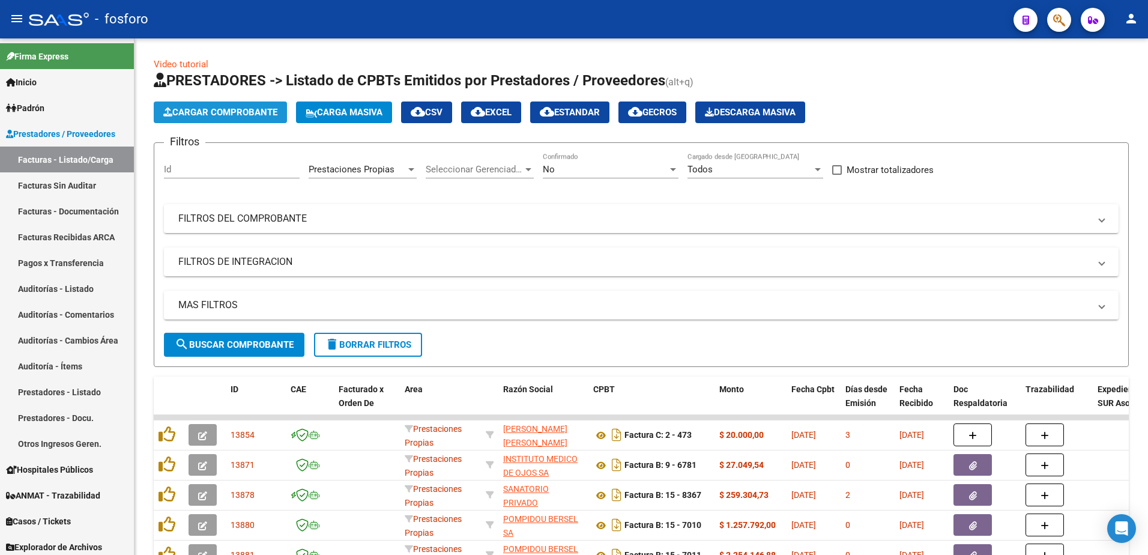
click at [230, 113] on span "Cargar Comprobante" at bounding box center [220, 112] width 114 height 11
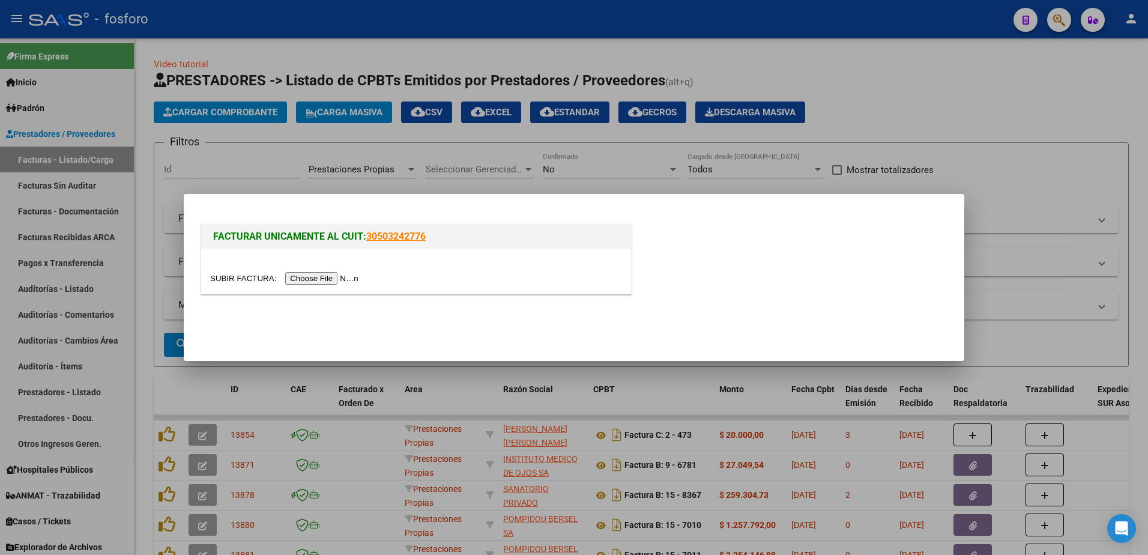
click at [306, 283] on input "file" at bounding box center [286, 278] width 152 height 13
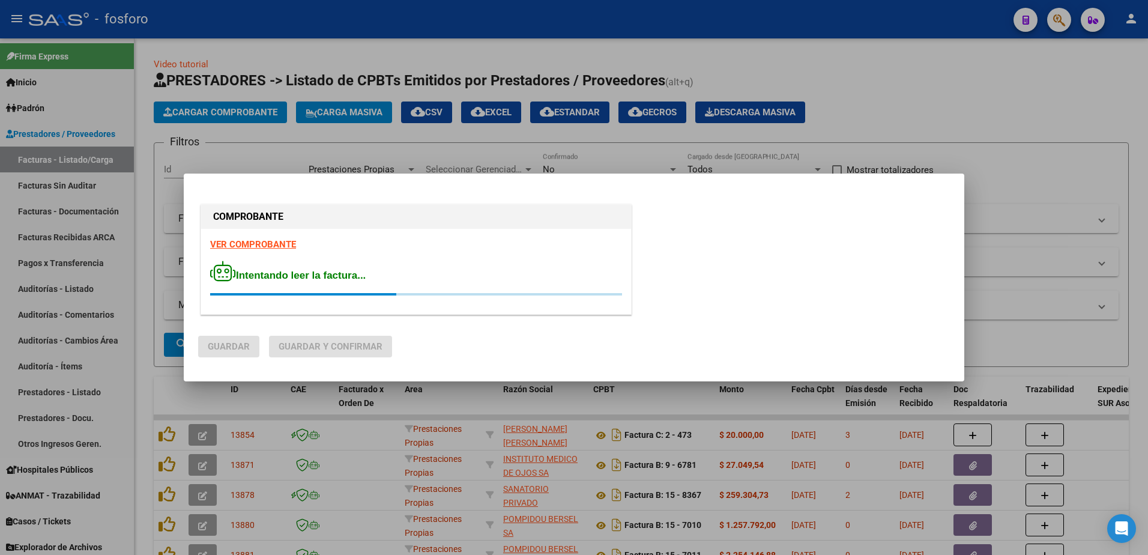
click at [267, 247] on strong "VER COMPROBANTE" at bounding box center [253, 244] width 86 height 11
click at [170, 250] on div at bounding box center [574, 277] width 1148 height 555
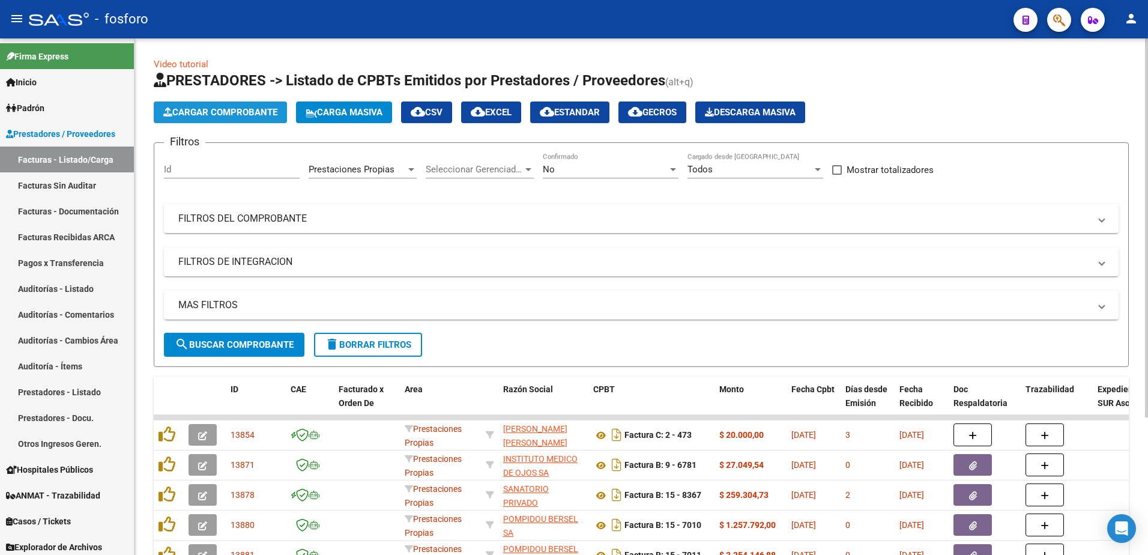
click at [231, 110] on span "Cargar Comprobante" at bounding box center [220, 112] width 114 height 11
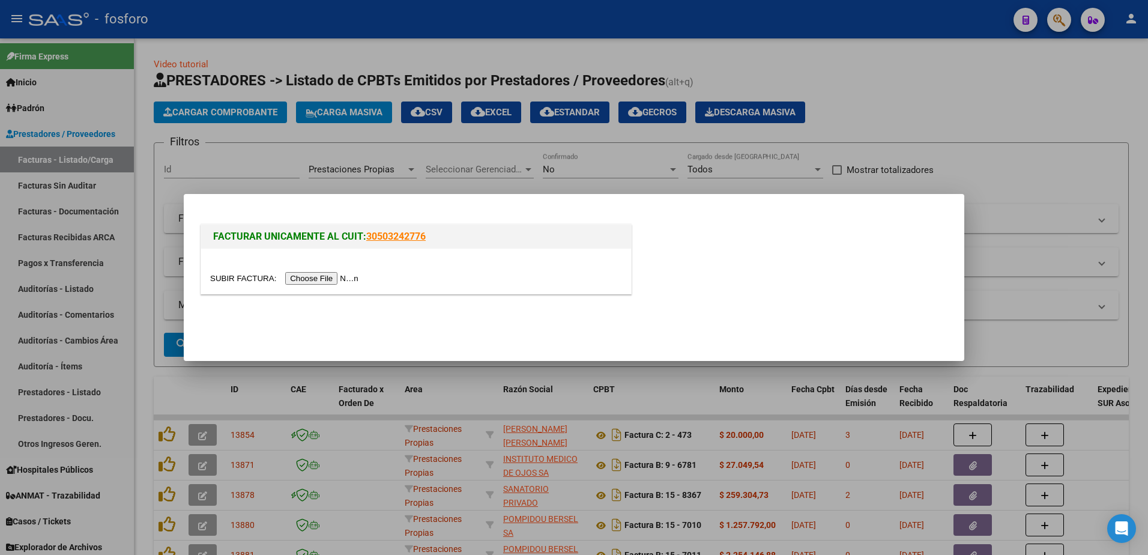
click at [294, 273] on input "file" at bounding box center [286, 278] width 152 height 13
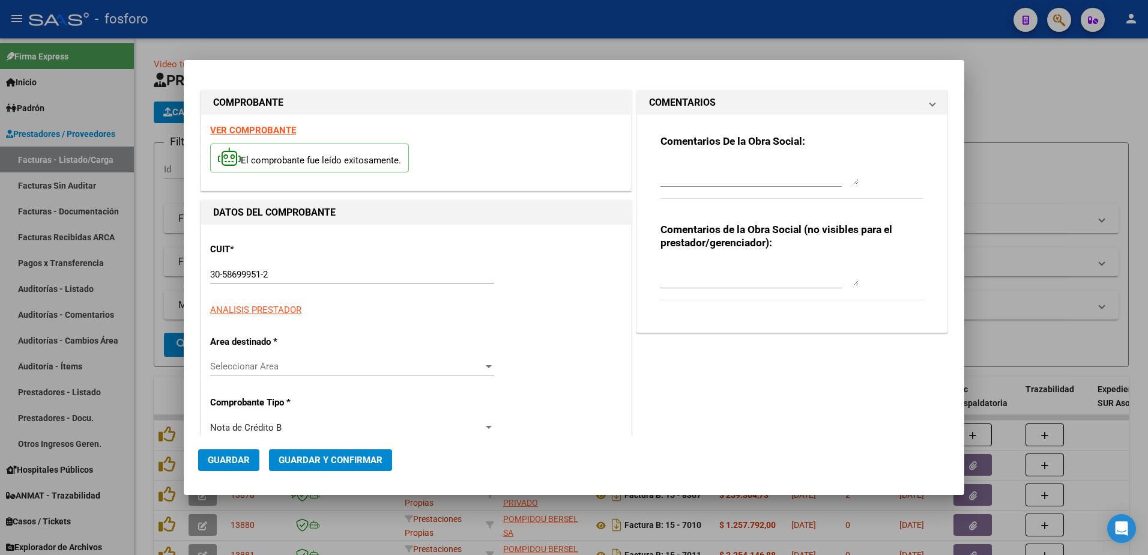
click at [244, 241] on div "CUIT * 30-58699951-2 Ingresar CUIT ANALISIS PRESTADOR ARCA [PERSON_NAME]" at bounding box center [416, 275] width 412 height 83
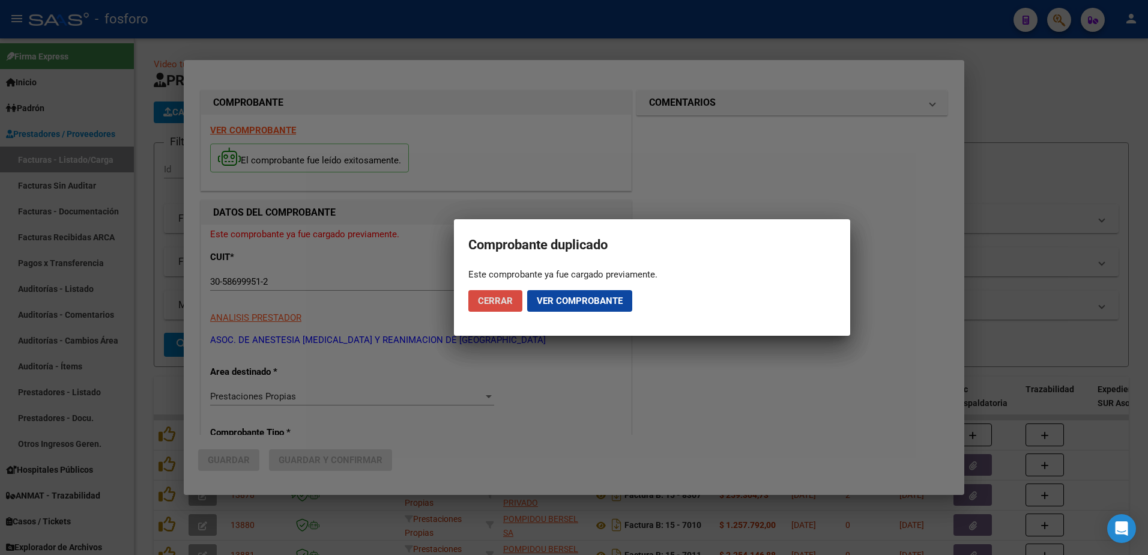
click at [510, 299] on span "Cerrar" at bounding box center [495, 301] width 35 height 11
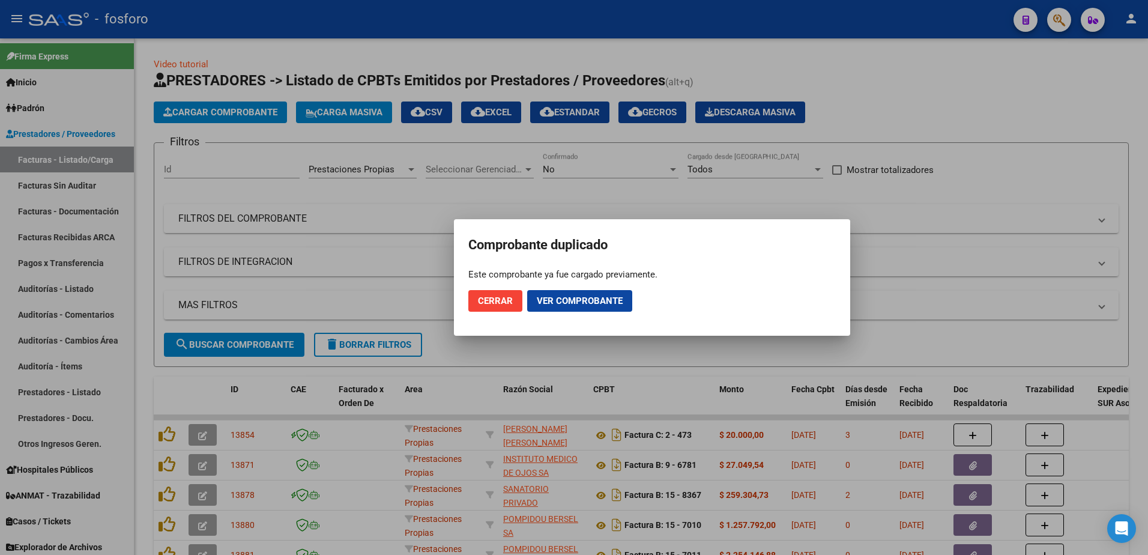
click at [223, 109] on div at bounding box center [574, 277] width 1148 height 555
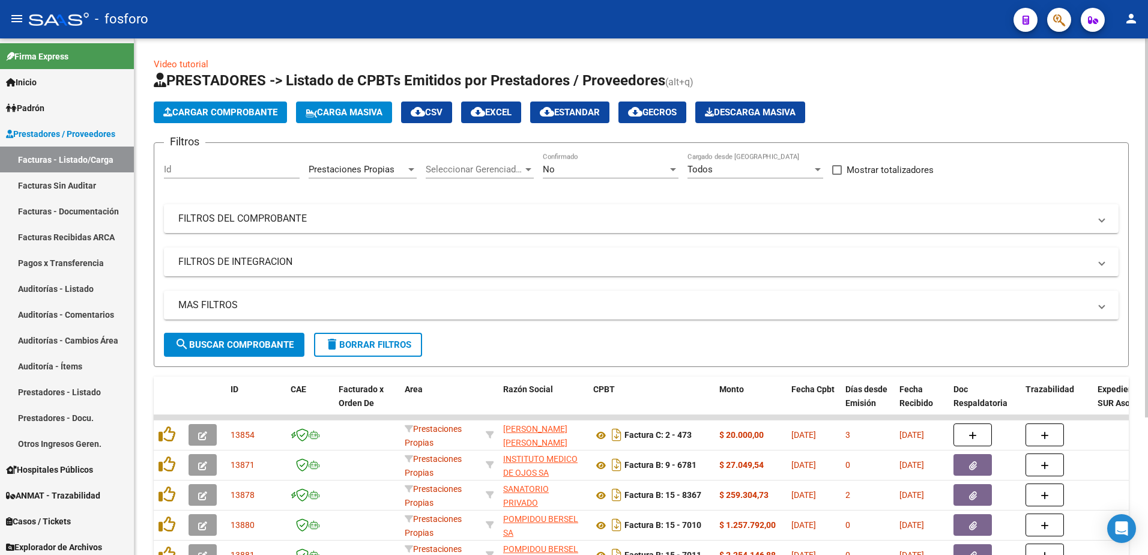
click at [223, 119] on button "Cargar Comprobante" at bounding box center [220, 113] width 133 height 22
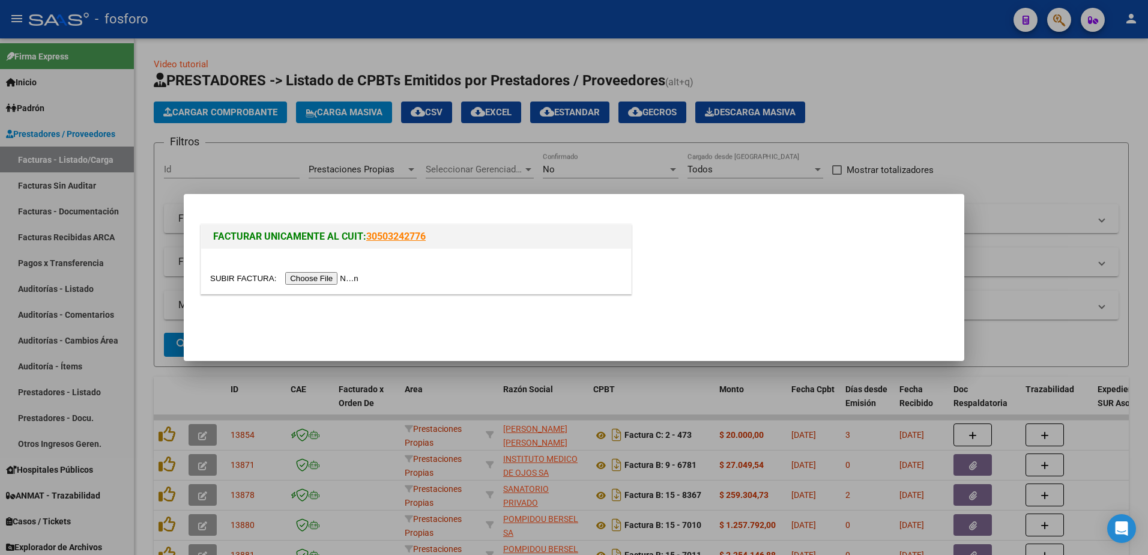
click at [302, 279] on input "file" at bounding box center [286, 278] width 152 height 13
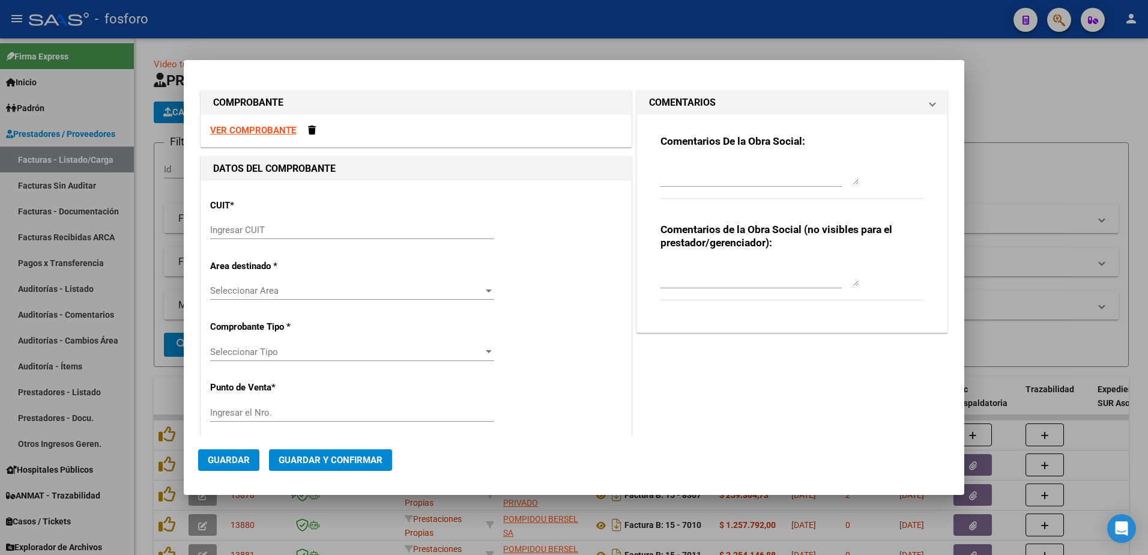
click at [287, 246] on div "Ingresar CUIT" at bounding box center [352, 235] width 284 height 29
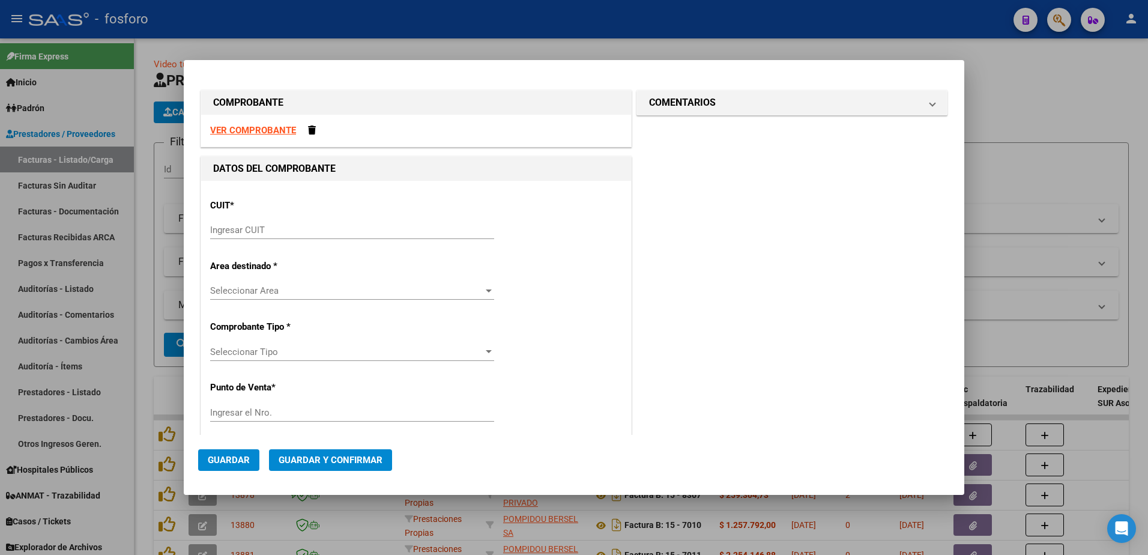
click at [268, 135] on strong "VER COMPROBANTE" at bounding box center [253, 130] width 86 height 11
click at [339, 226] on input "Ingresar CUIT" at bounding box center [352, 230] width 284 height 11
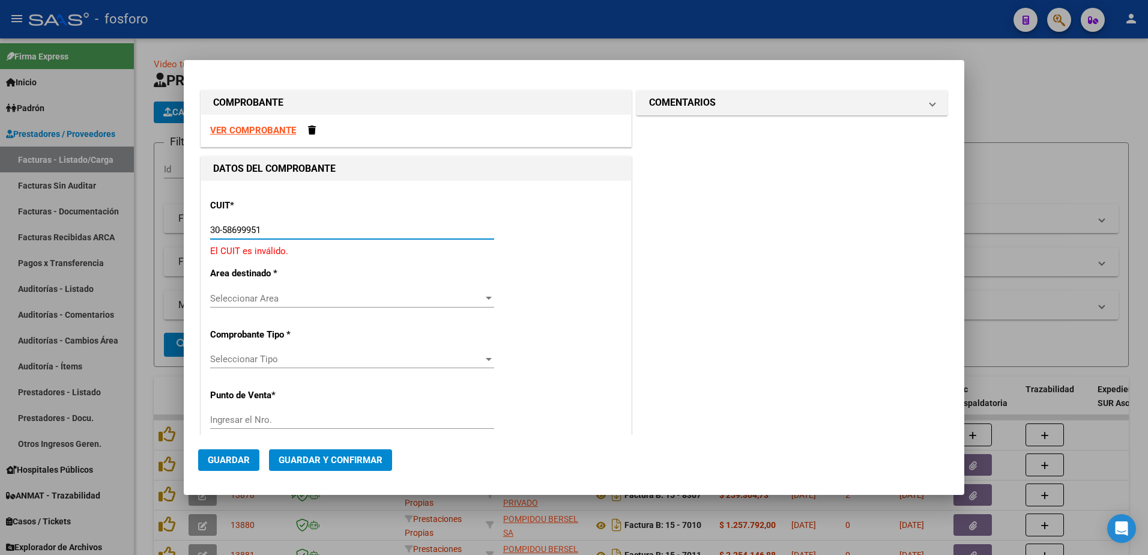
type input "30-58699951-2"
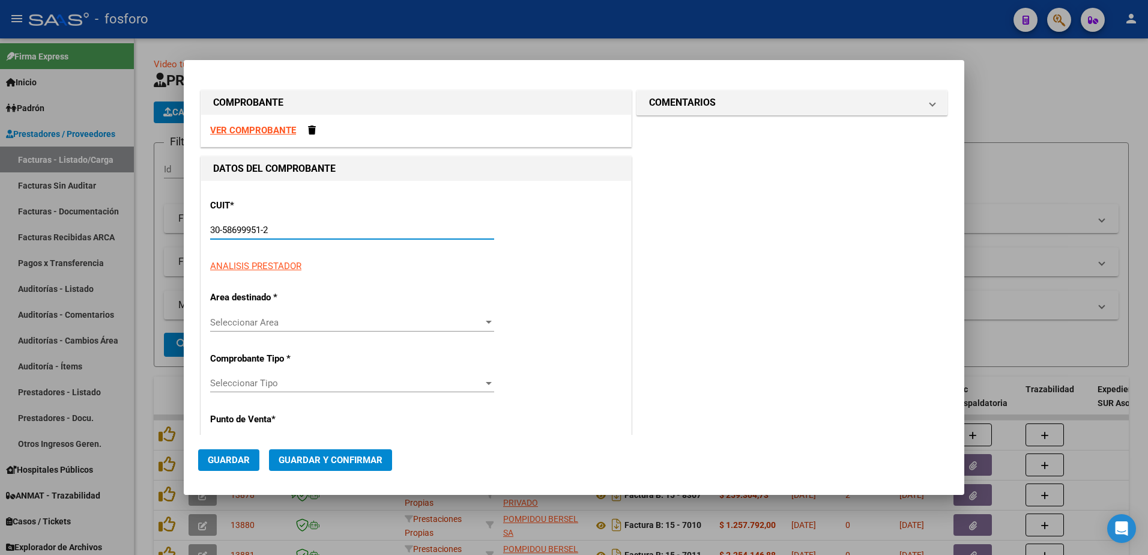
type input "122"
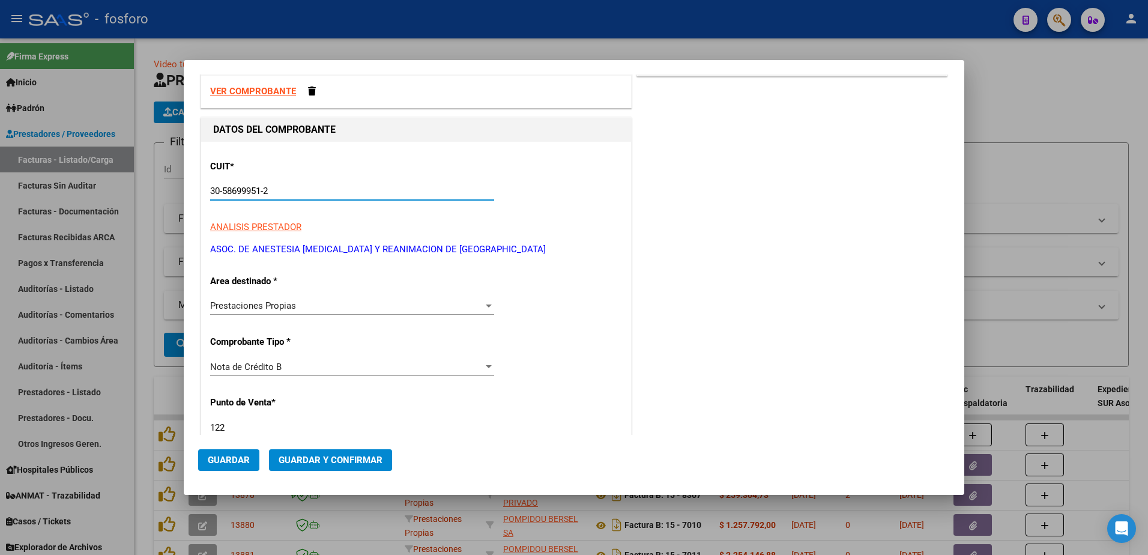
scroll to position [60, 0]
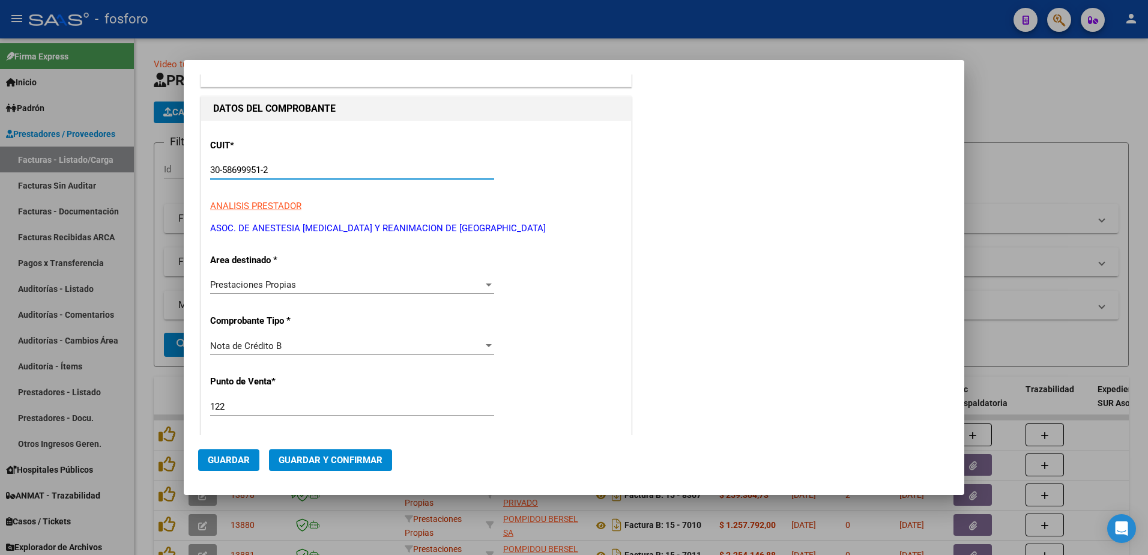
type input "30-58699951-2"
click at [486, 345] on div at bounding box center [489, 345] width 6 height 3
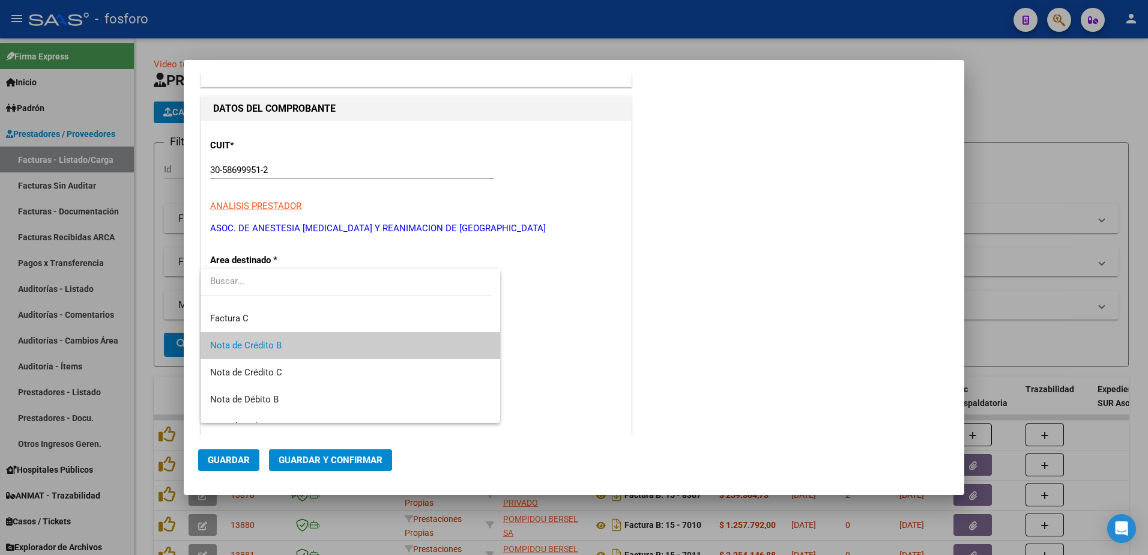
scroll to position [0, 0]
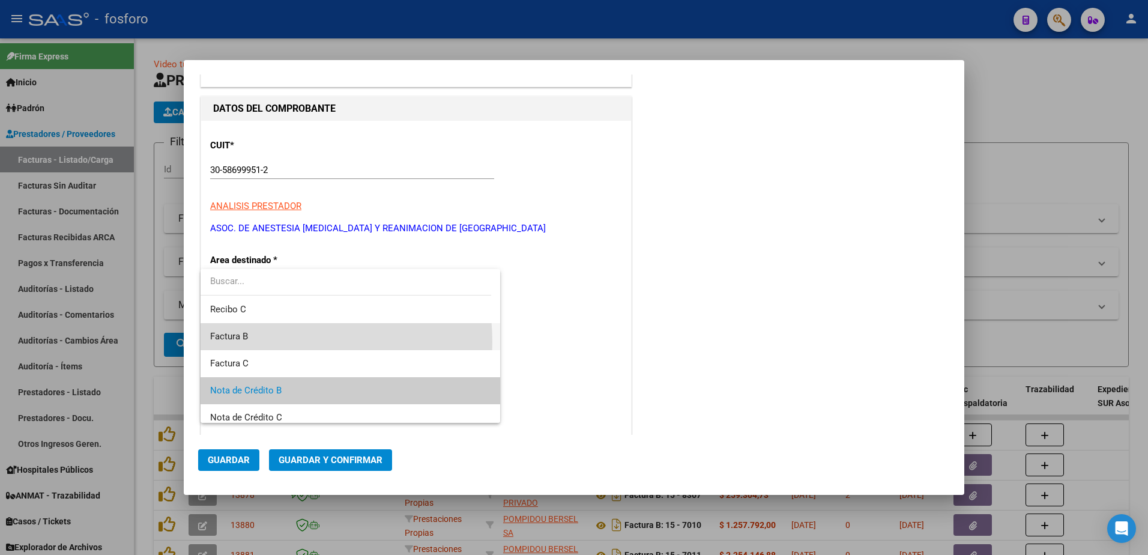
click at [275, 342] on span "Factura B" at bounding box center [350, 336] width 281 height 27
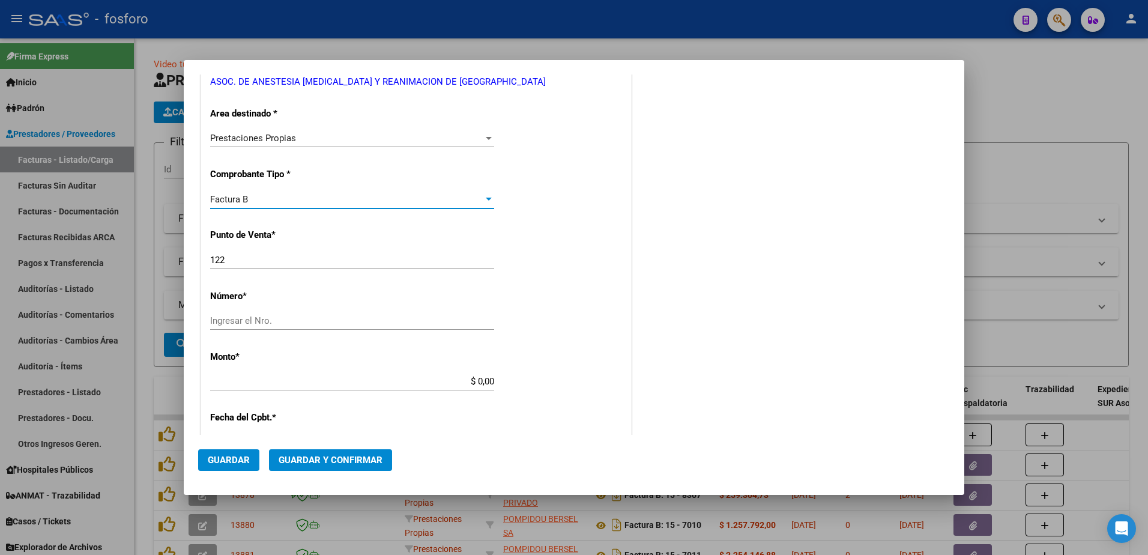
scroll to position [240, 0]
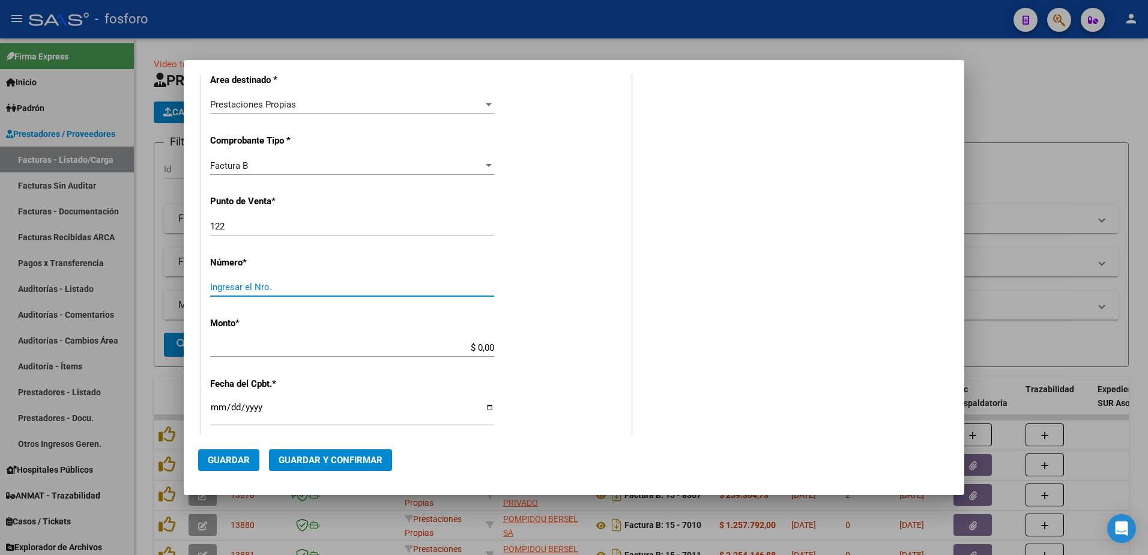
click at [309, 290] on input "Ingresar el Nro." at bounding box center [352, 287] width 284 height 11
click at [238, 237] on div "122 Ingresar el Nro." at bounding box center [352, 231] width 284 height 29
click at [239, 231] on input "122" at bounding box center [352, 226] width 284 height 11
type input "119"
click at [241, 286] on input "Ingresar el Nro." at bounding box center [352, 287] width 284 height 11
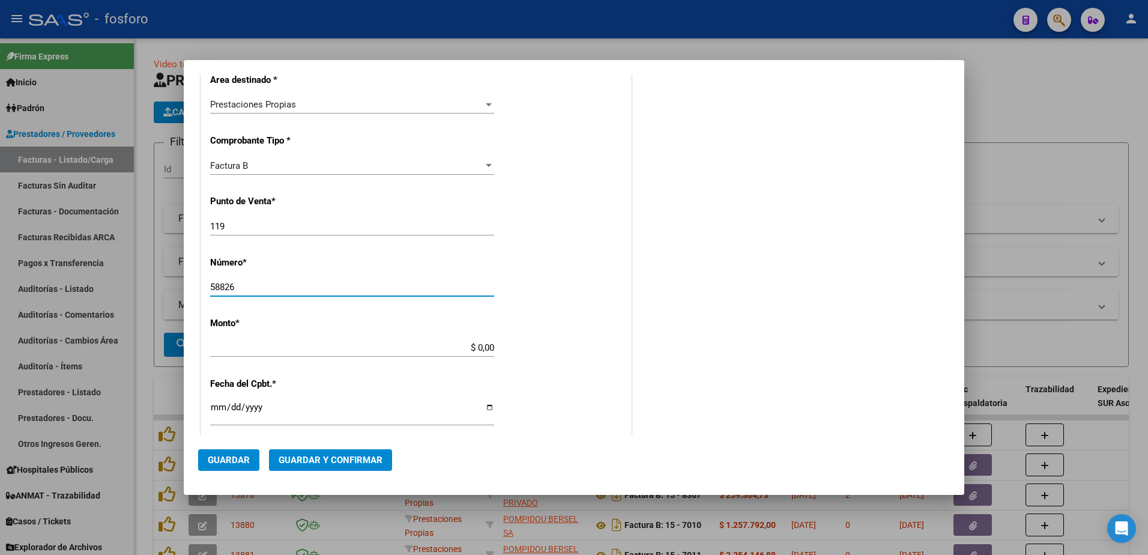
type input "58826"
click at [477, 351] on input "$ 0,00" at bounding box center [352, 347] width 284 height 11
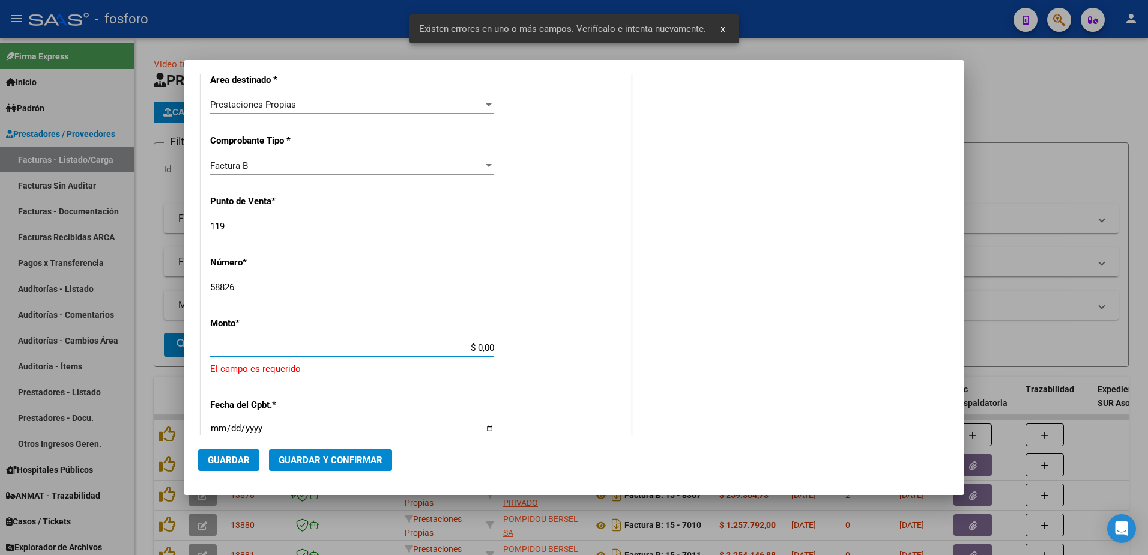
scroll to position [328, 0]
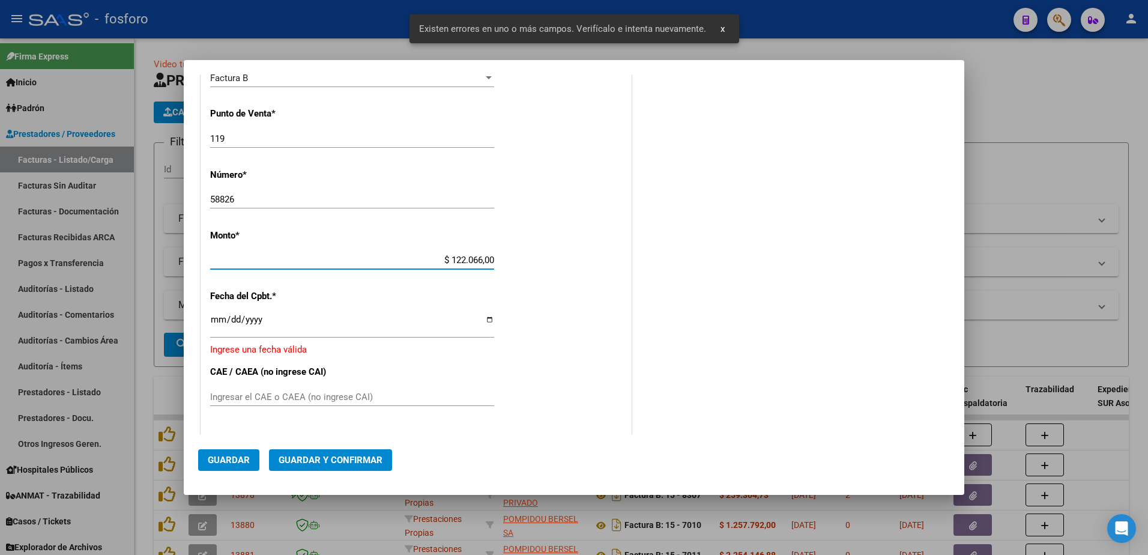
type input "$ 1.220.660,00"
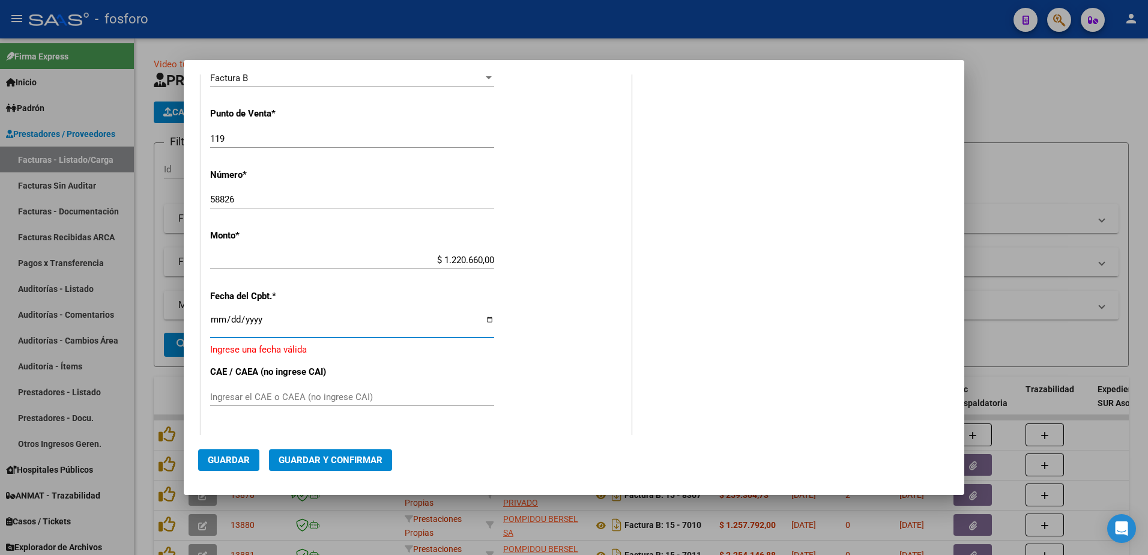
click at [212, 321] on input "Ingresar la fecha" at bounding box center [352, 324] width 284 height 19
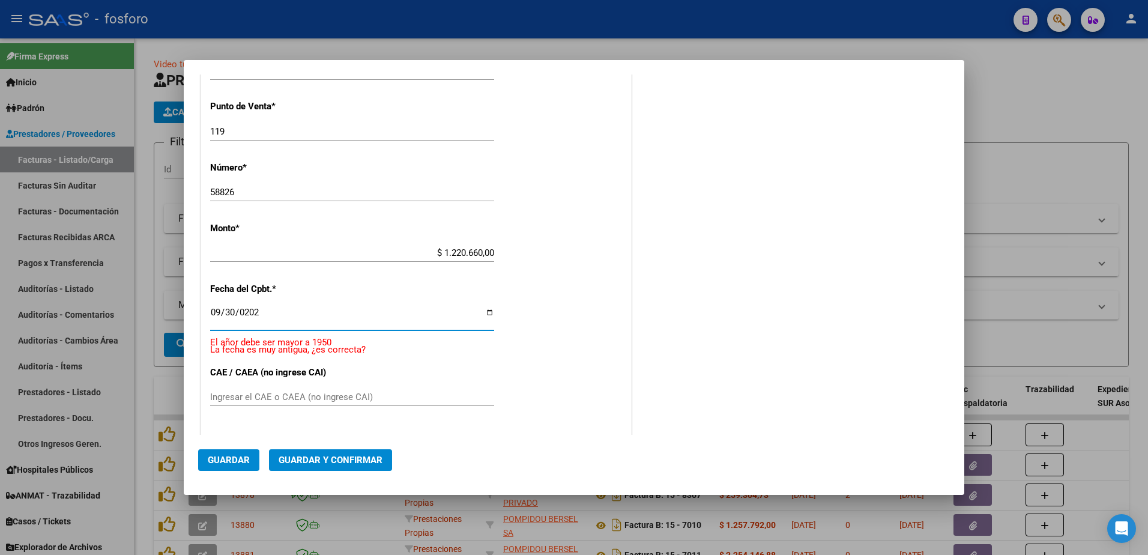
type input "[DATE]"
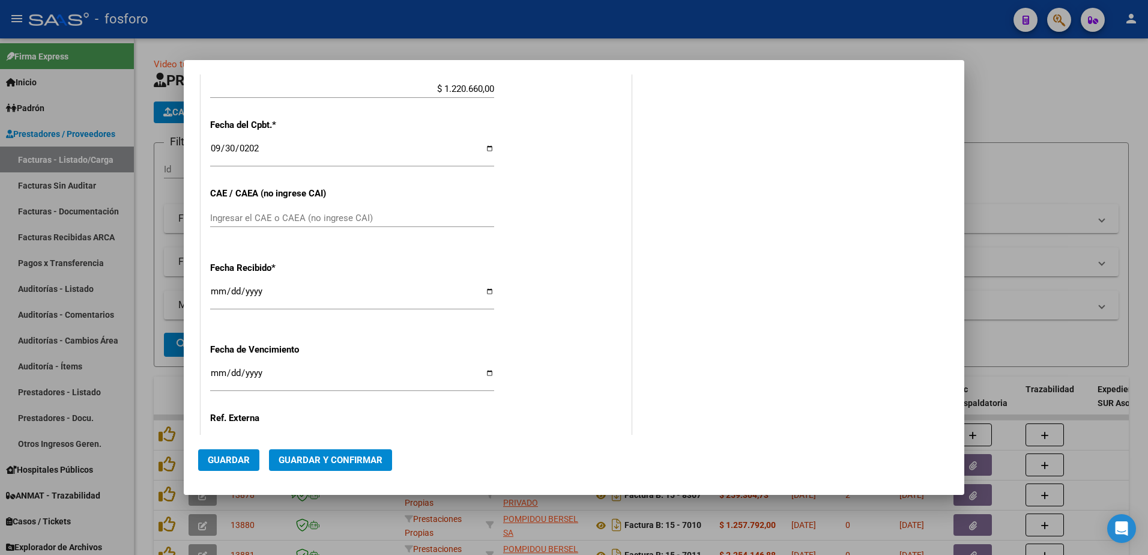
scroll to position [500, 0]
click at [257, 217] on input "Ingresar el CAE o CAEA (no ingrese CAI)" at bounding box center [352, 216] width 284 height 11
type input "75402840383130"
click at [218, 371] on input "Ingresar la fecha" at bounding box center [352, 376] width 284 height 19
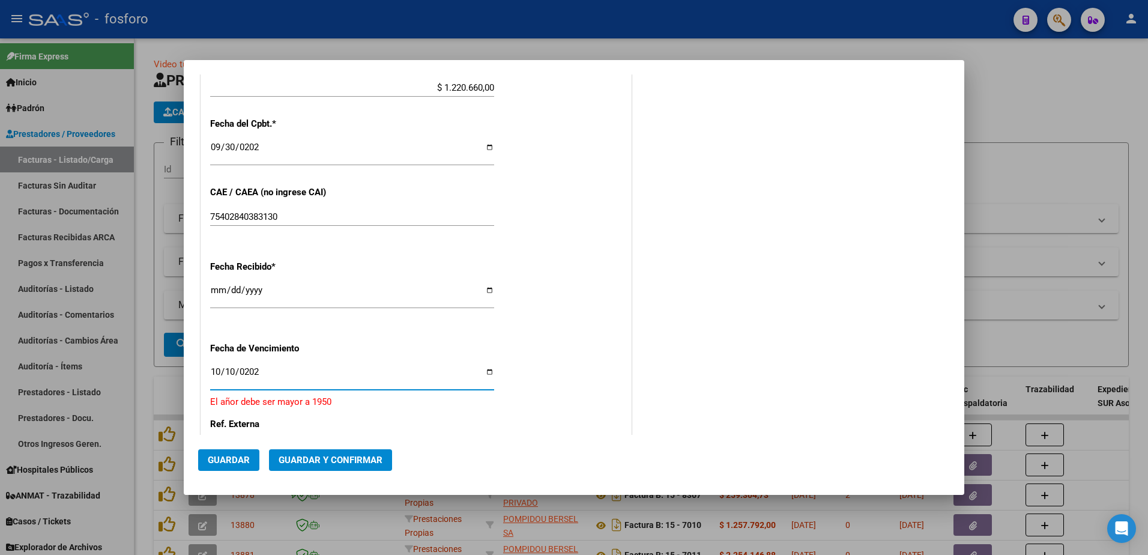
type input "[DATE]"
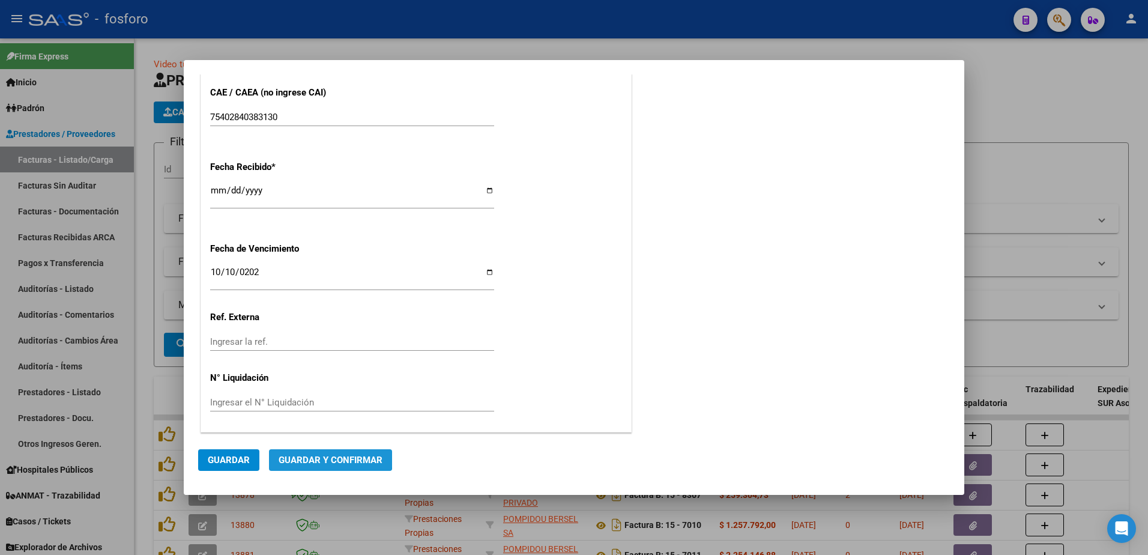
click at [323, 452] on button "Guardar y Confirmar" at bounding box center [330, 460] width 123 height 22
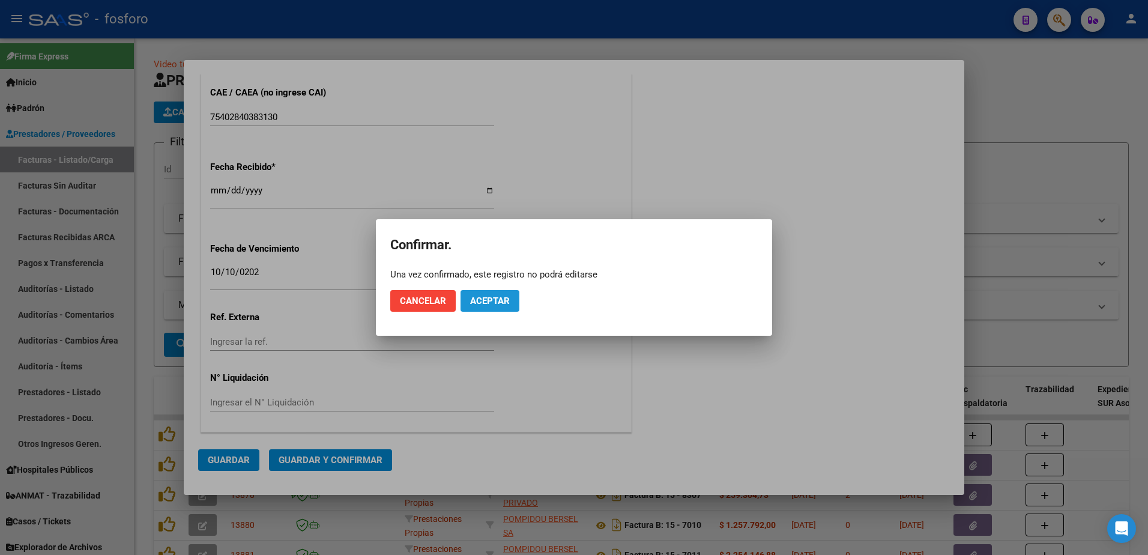
click at [485, 302] on span "Aceptar" at bounding box center [490, 301] width 40 height 11
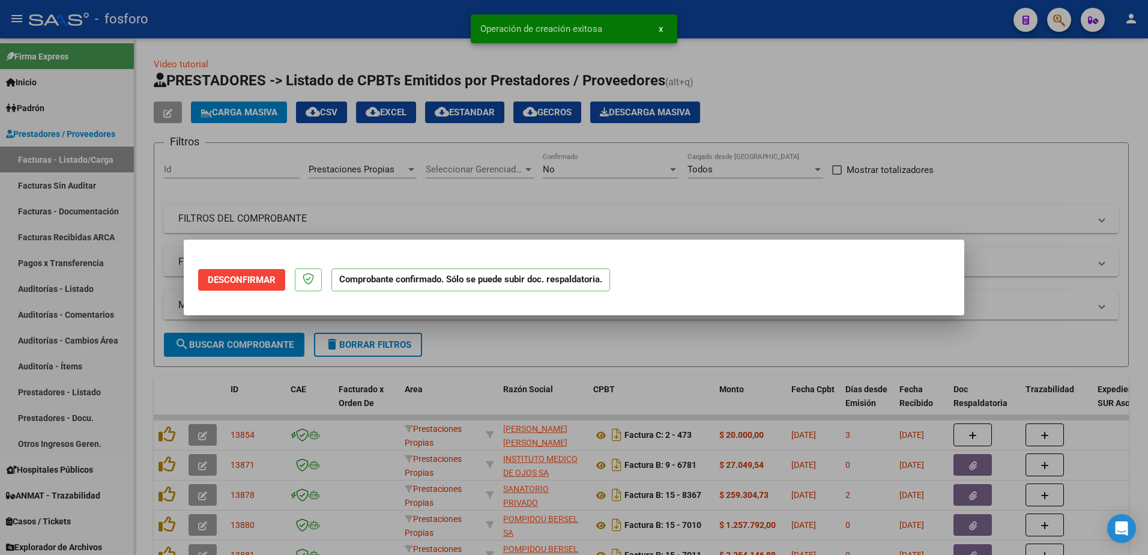
scroll to position [0, 0]
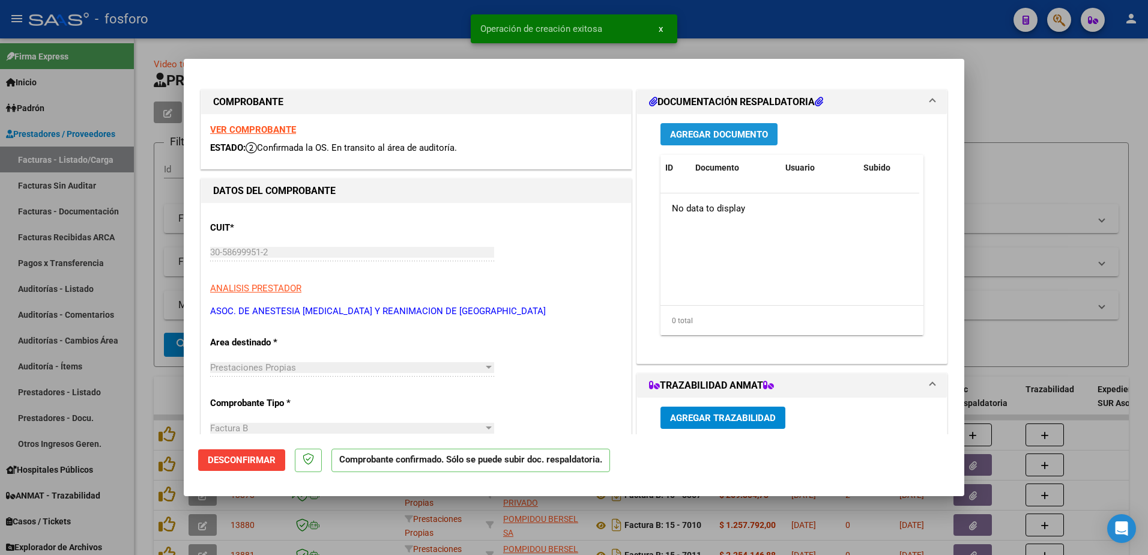
click at [694, 143] on button "Agregar Documento" at bounding box center [719, 134] width 117 height 22
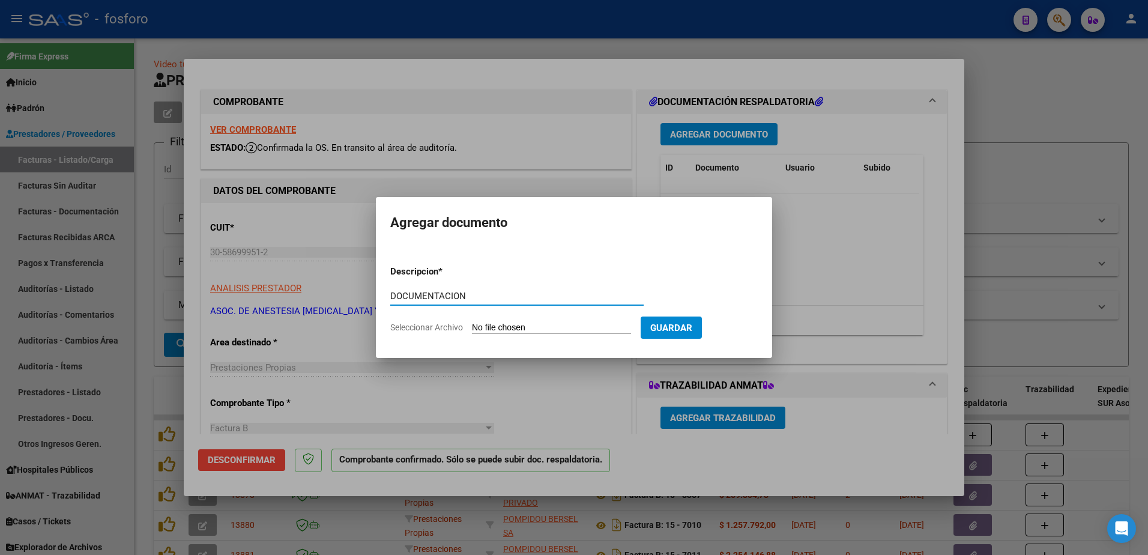
type input "DOCUMENTACION"
click at [545, 327] on input "Seleccionar Archivo" at bounding box center [551, 328] width 159 height 11
type input "C:\fakepath\Factura (99).pdf"
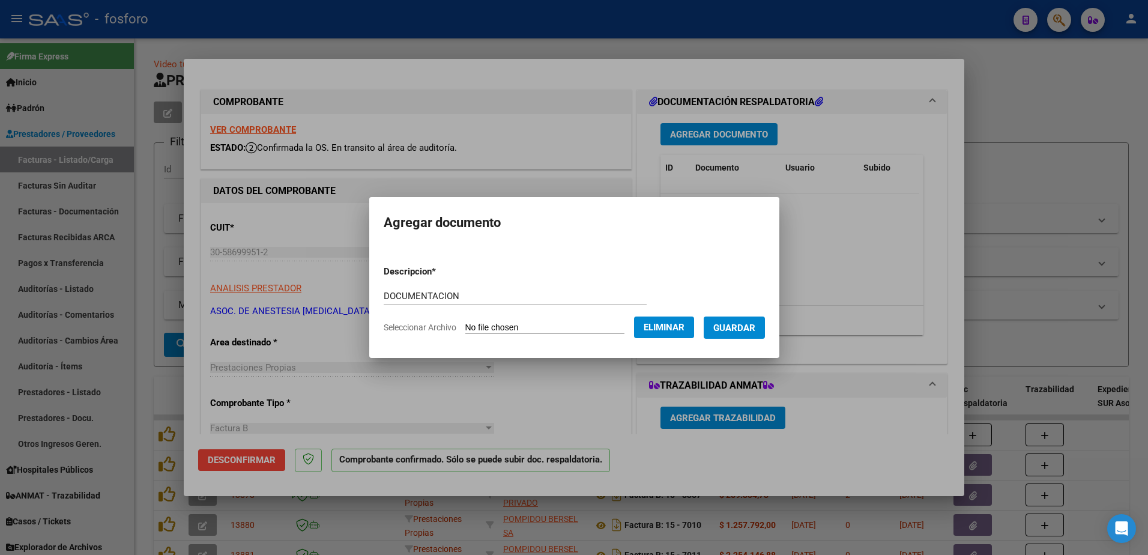
click at [716, 321] on button "Guardar" at bounding box center [734, 328] width 61 height 22
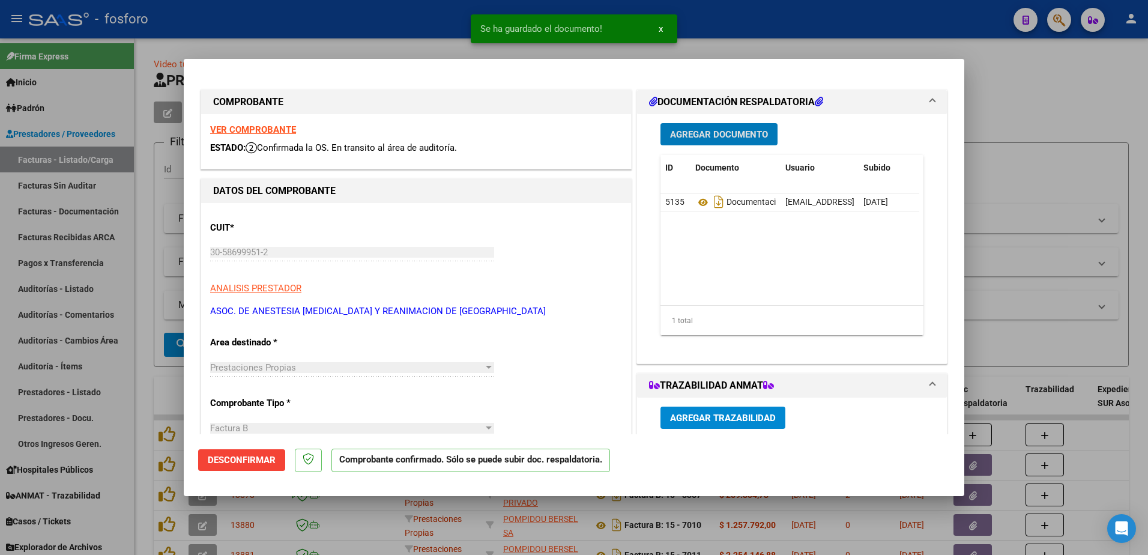
click at [682, 136] on span "Agregar Documento" at bounding box center [719, 134] width 98 height 11
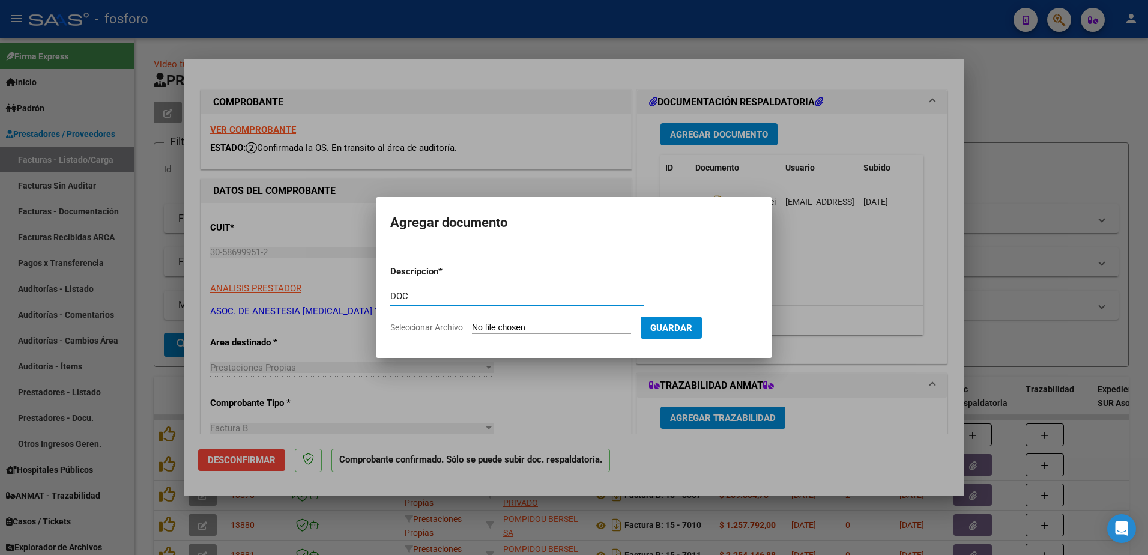
type input "DOC"
click at [559, 321] on form "Descripcion * DOC Escriba aquí una descripcion Seleccionar Archivo Guardar" at bounding box center [574, 300] width 368 height 88
click at [559, 324] on input "Seleccionar Archivo" at bounding box center [551, 328] width 159 height 11
type input "C:\fakepath\Formulario Boleta (13).pdf"
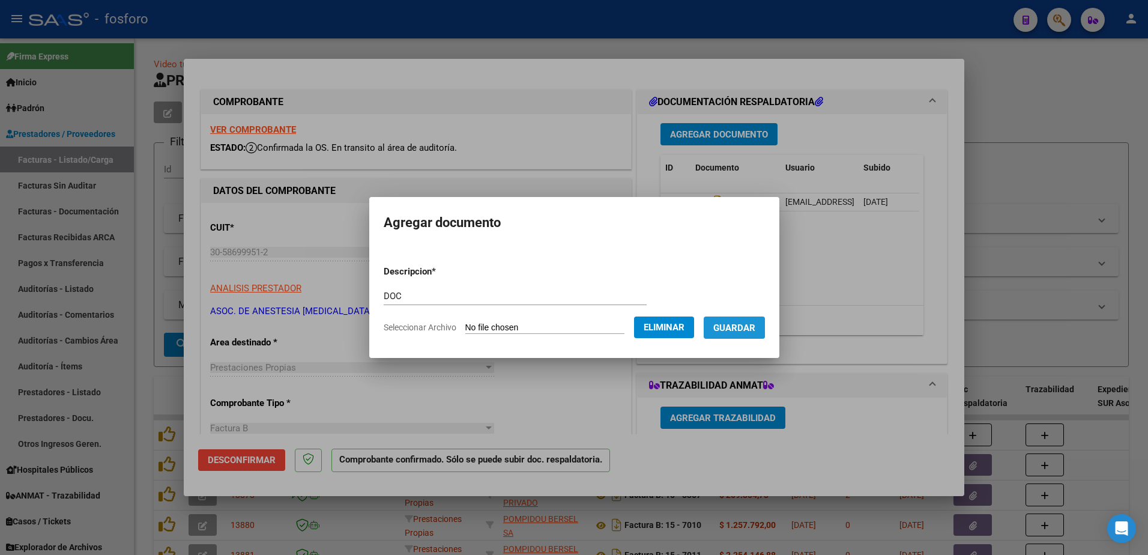
click at [721, 321] on button "Guardar" at bounding box center [734, 328] width 61 height 22
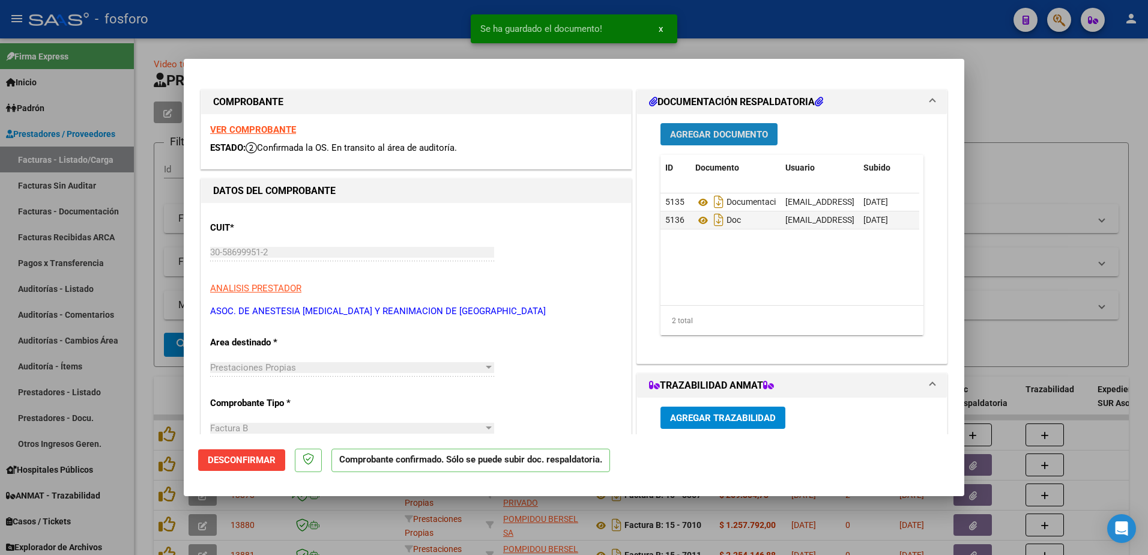
click at [690, 145] on button "Agregar Documento" at bounding box center [719, 134] width 117 height 22
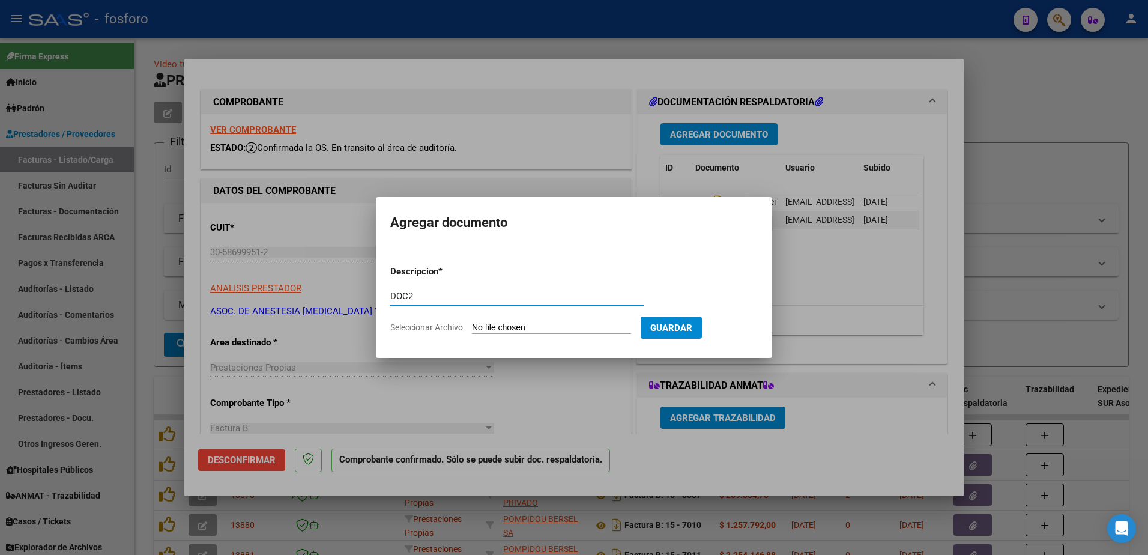
type input "DOC2"
click at [504, 324] on form "Descripcion * DOC2 Escriba aquí una descripcion Seleccionar Archivo Guardar" at bounding box center [574, 300] width 368 height 88
click at [504, 324] on input "Seleccionar Archivo" at bounding box center [551, 328] width 159 height 11
type input "C:\fakepath\Formulario Boleta (14).pdf"
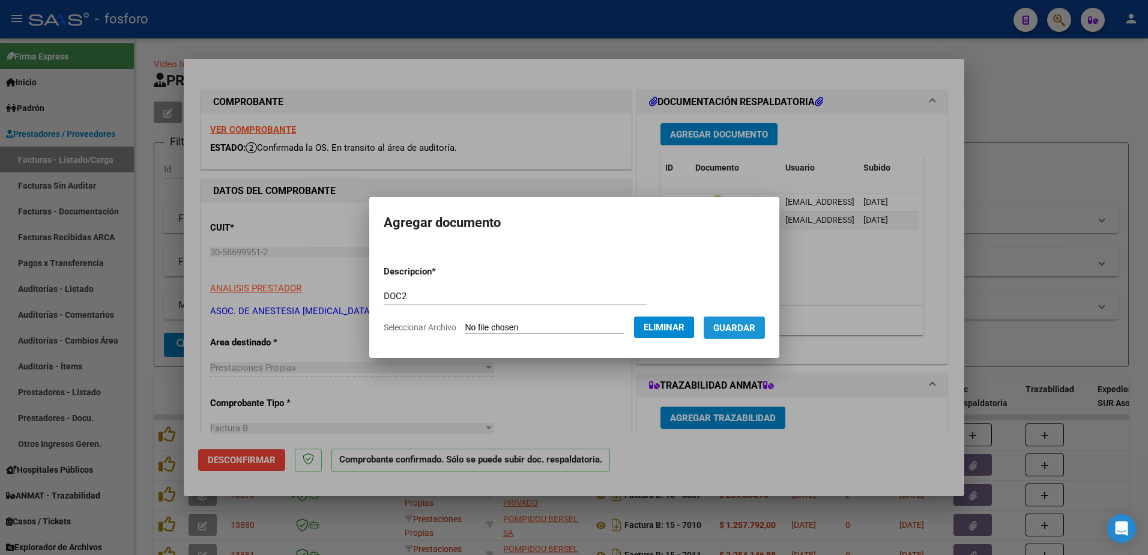
click at [714, 326] on button "Guardar" at bounding box center [734, 328] width 61 height 22
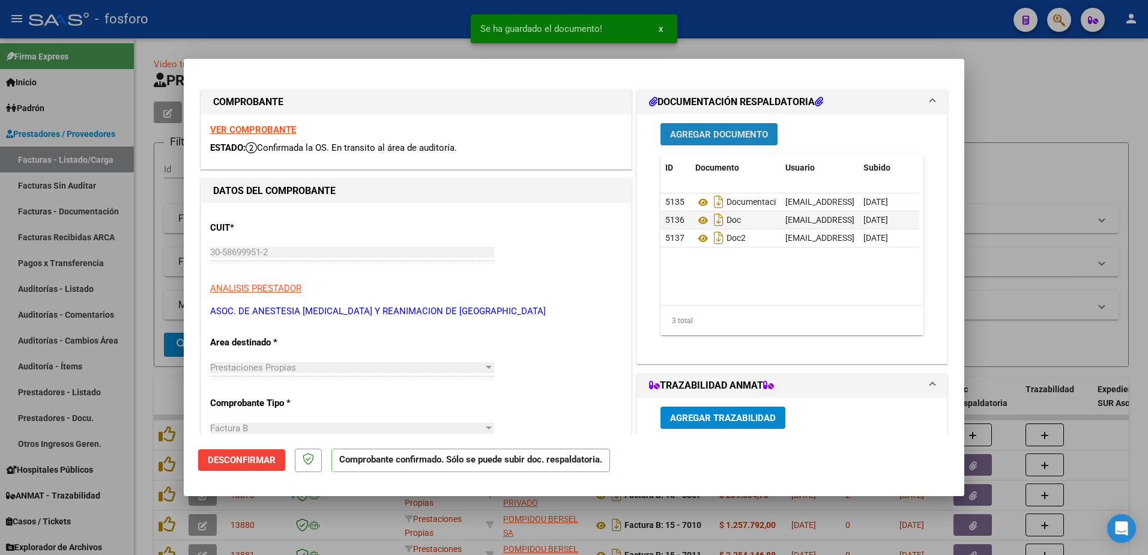
click at [684, 136] on span "Agregar Documento" at bounding box center [719, 134] width 98 height 11
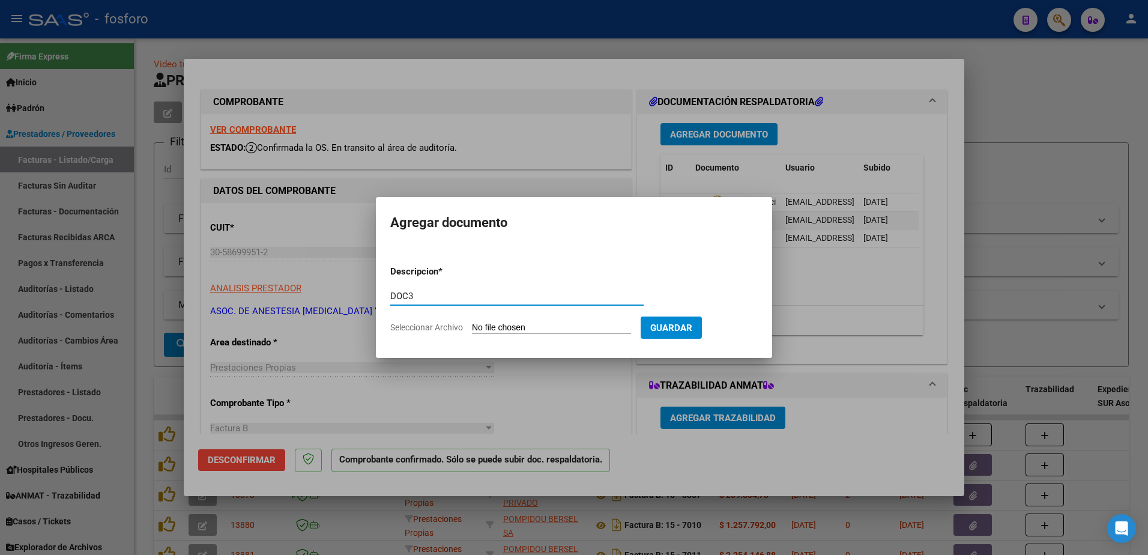
type input "DOC3"
click at [518, 329] on input "Seleccionar Archivo" at bounding box center [551, 328] width 159 height 11
type input "C:\fakepath\-GC-0608866296.PDF"
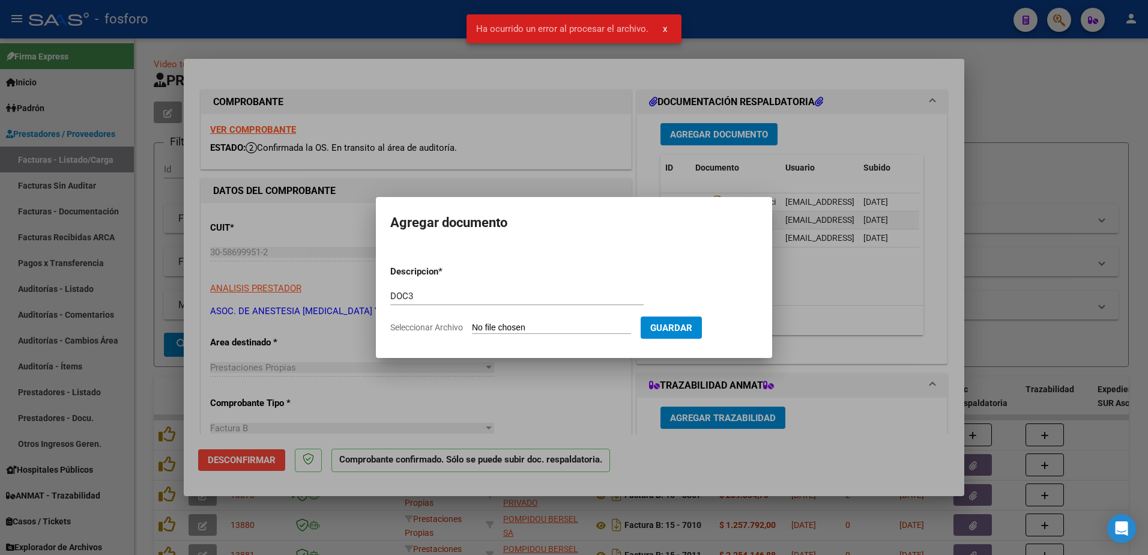
click at [547, 100] on div at bounding box center [574, 277] width 1148 height 555
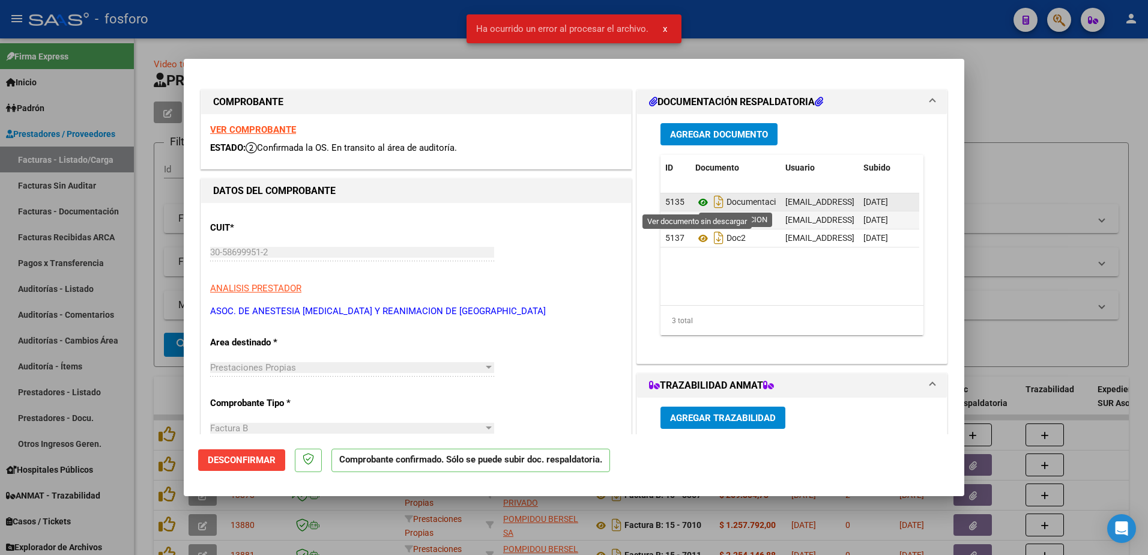
click at [697, 201] on icon at bounding box center [704, 202] width 16 height 14
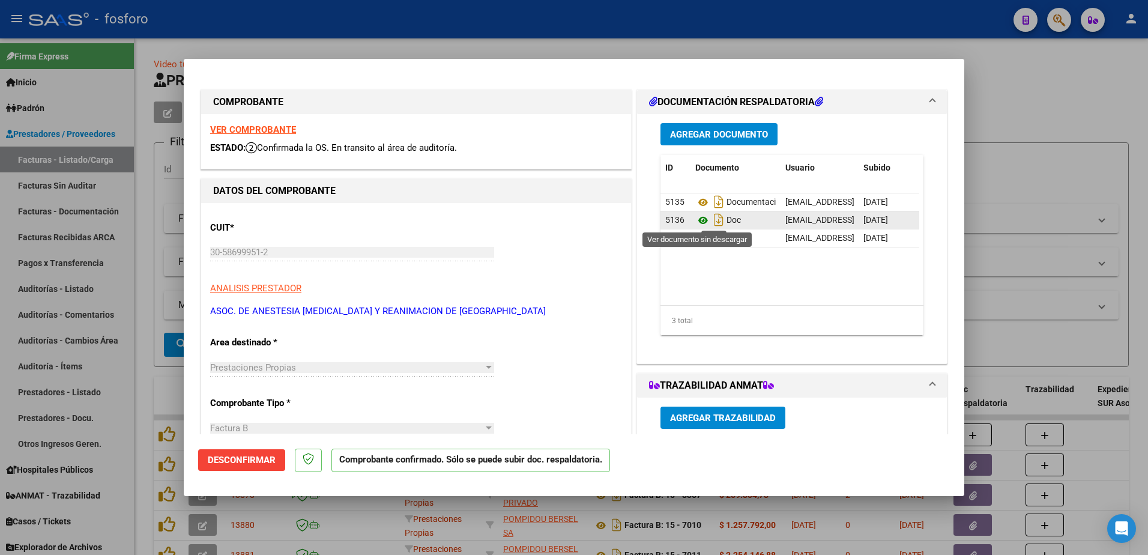
click at [697, 220] on icon at bounding box center [704, 220] width 16 height 14
click at [701, 234] on icon at bounding box center [704, 238] width 16 height 14
click at [696, 219] on icon at bounding box center [704, 220] width 16 height 14
click at [719, 135] on span "Agregar Documento" at bounding box center [719, 134] width 98 height 11
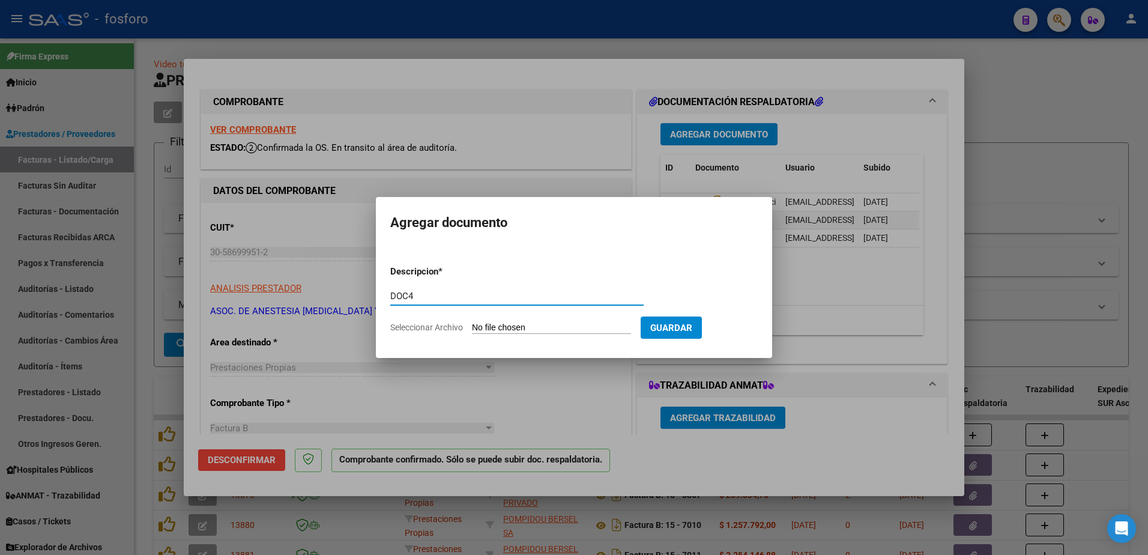
type input "DOC4"
click at [496, 329] on input "Seleccionar Archivo" at bounding box center [551, 328] width 159 height 11
type input "C:\fakepath\Formulario Boleta (17).pdf"
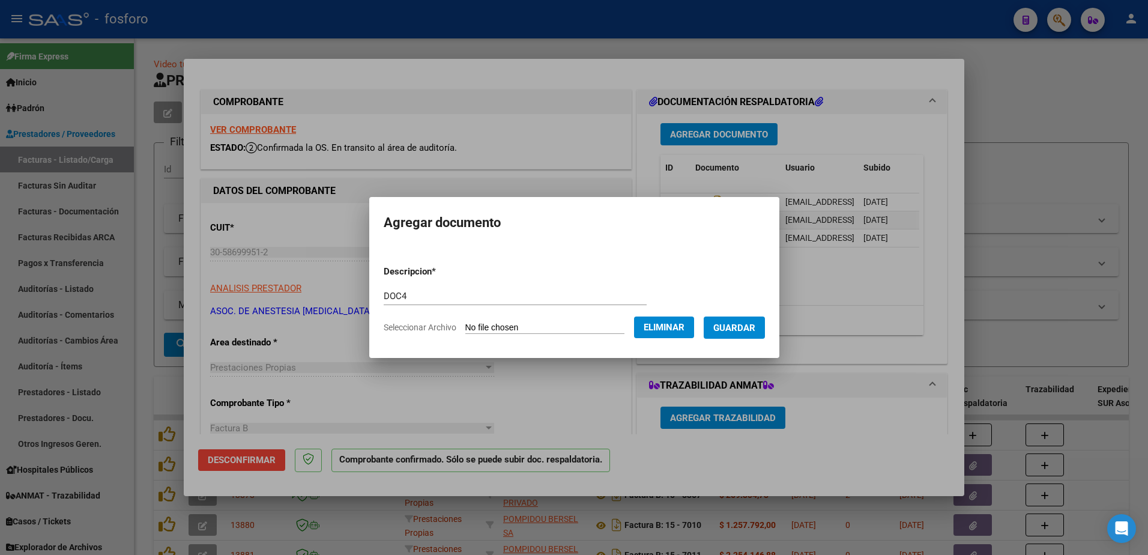
click at [733, 330] on span "Guardar" at bounding box center [735, 328] width 42 height 11
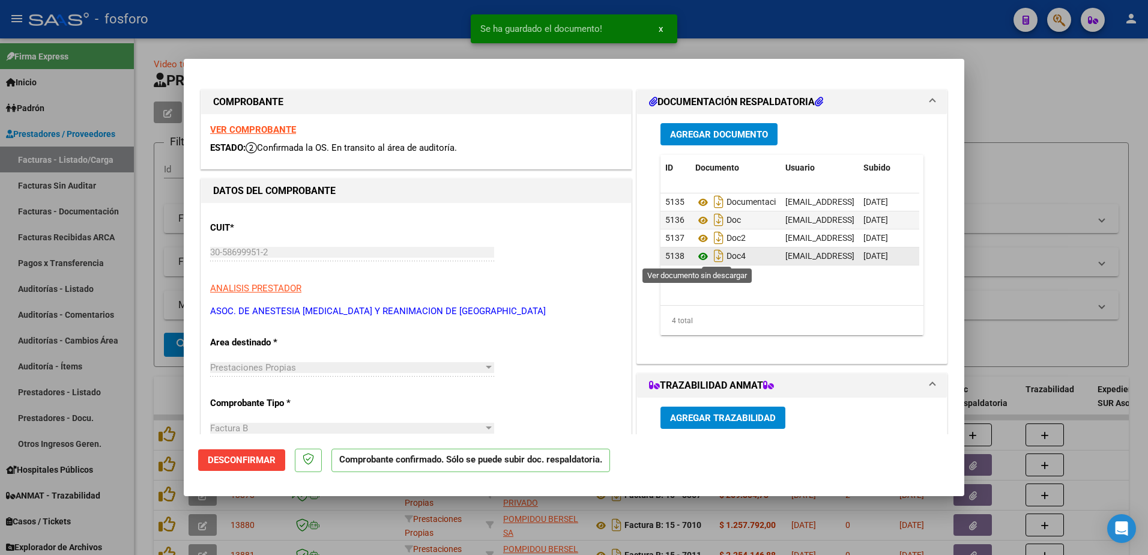
click at [697, 259] on icon at bounding box center [704, 256] width 16 height 14
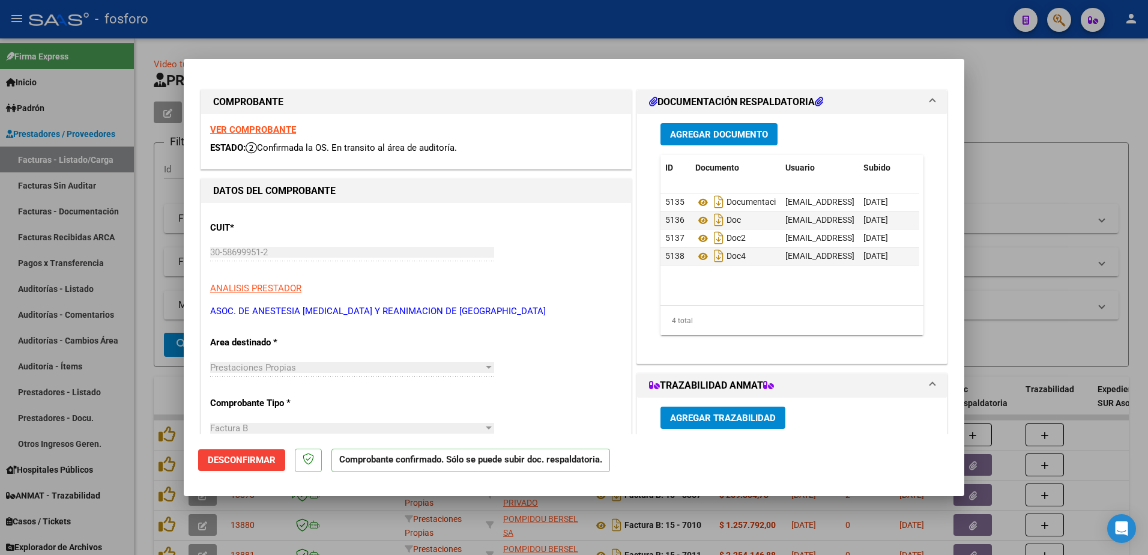
click at [151, 282] on div at bounding box center [574, 277] width 1148 height 555
type input "$ 0,00"
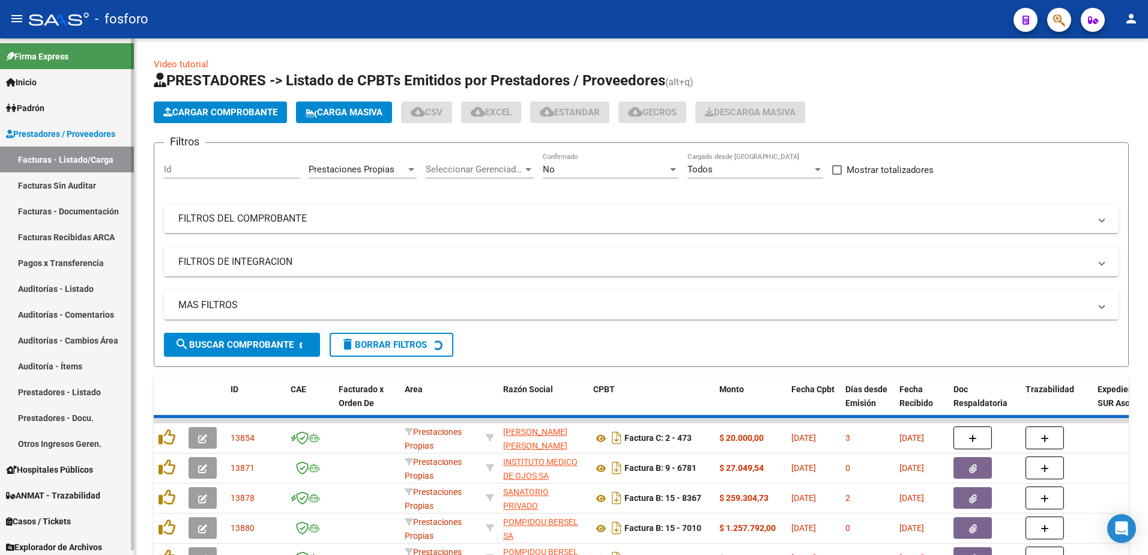
click at [78, 186] on link "Facturas Sin Auditar" at bounding box center [67, 185] width 134 height 26
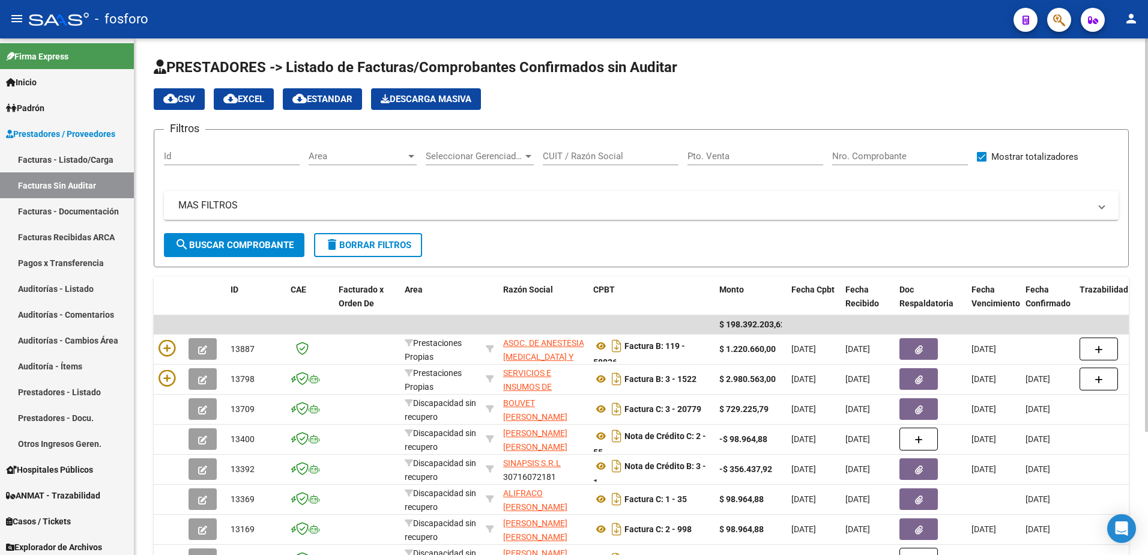
click at [413, 157] on div at bounding box center [411, 156] width 6 height 3
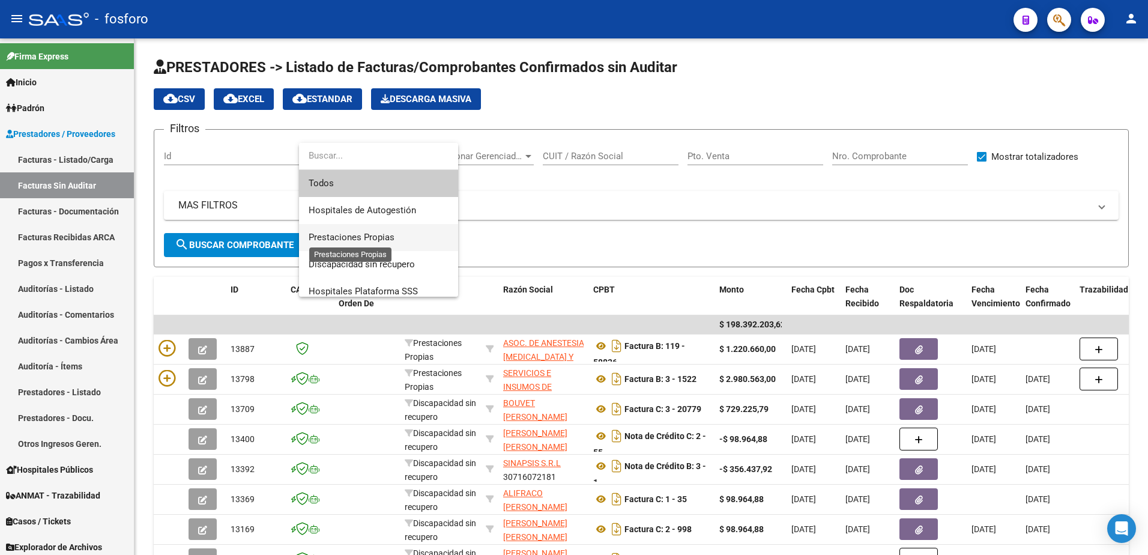
click at [369, 235] on span "Prestaciones Propias" at bounding box center [352, 237] width 86 height 11
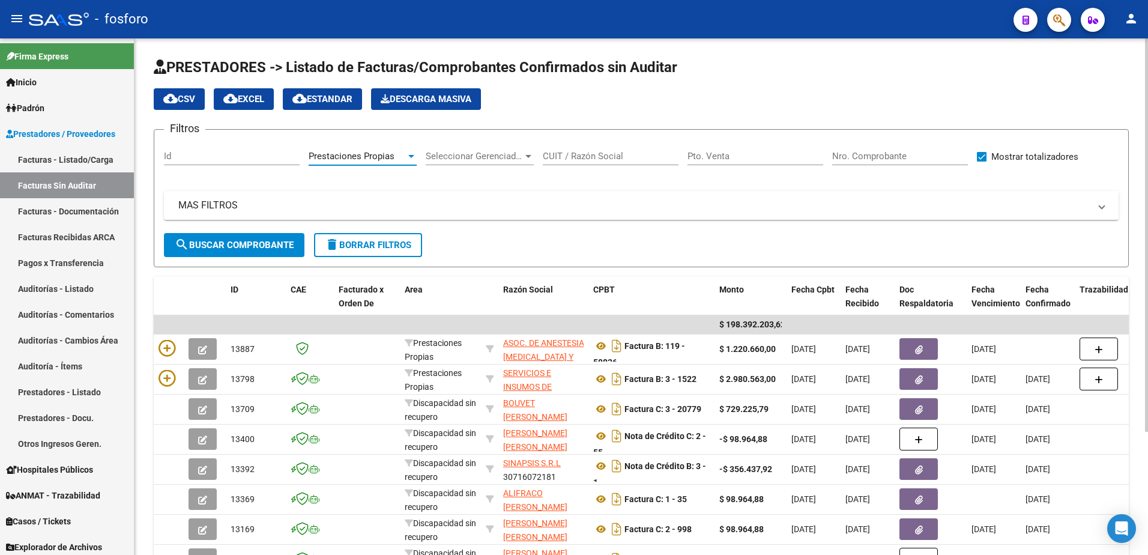
click at [255, 240] on span "search Buscar Comprobante" at bounding box center [234, 245] width 119 height 11
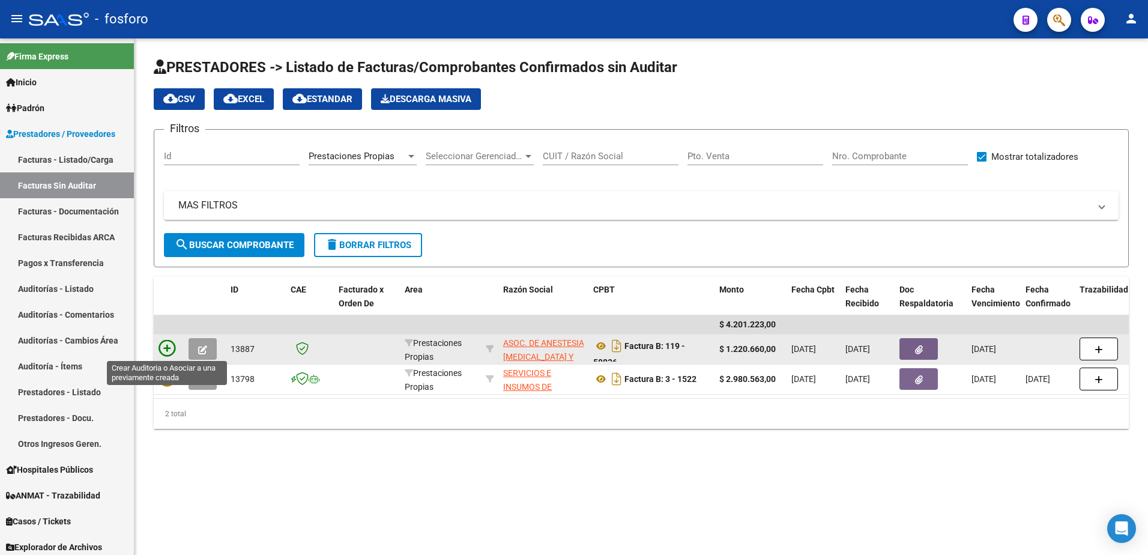
click at [171, 350] on icon at bounding box center [167, 348] width 17 height 17
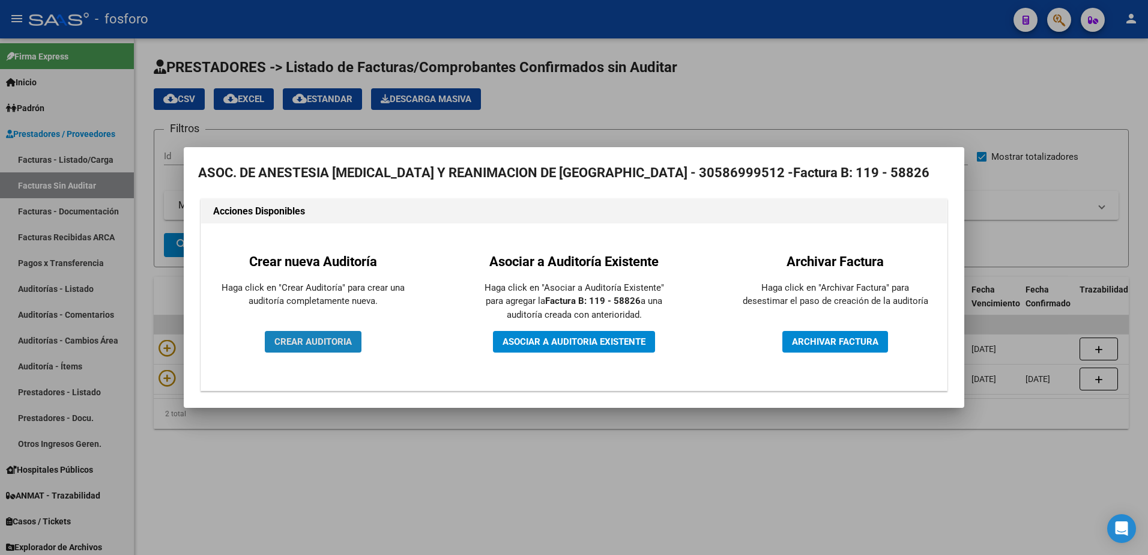
click at [300, 334] on button "CREAR AUDITORIA" at bounding box center [313, 342] width 97 height 22
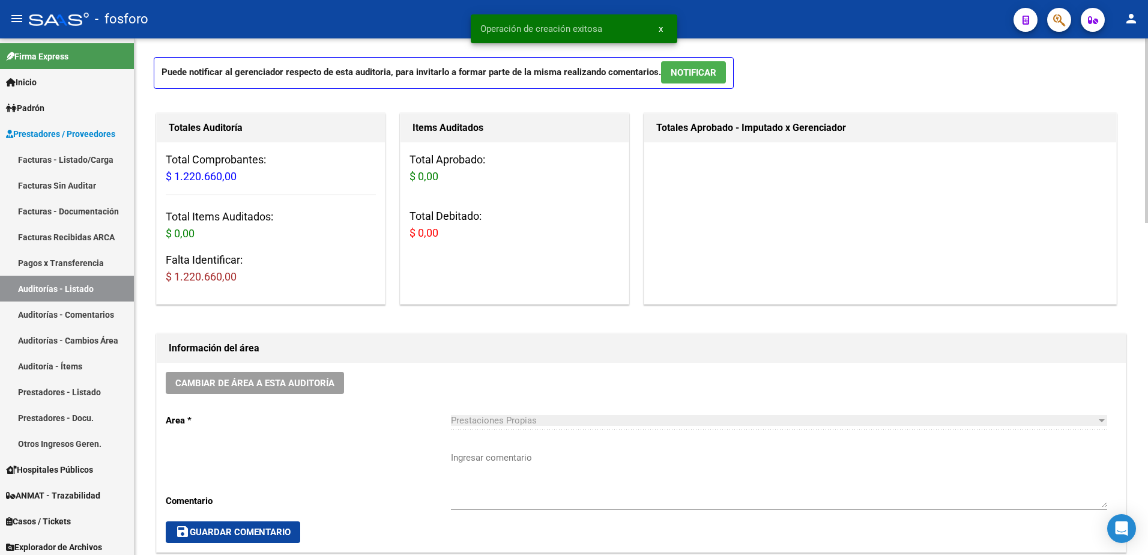
scroll to position [300, 0]
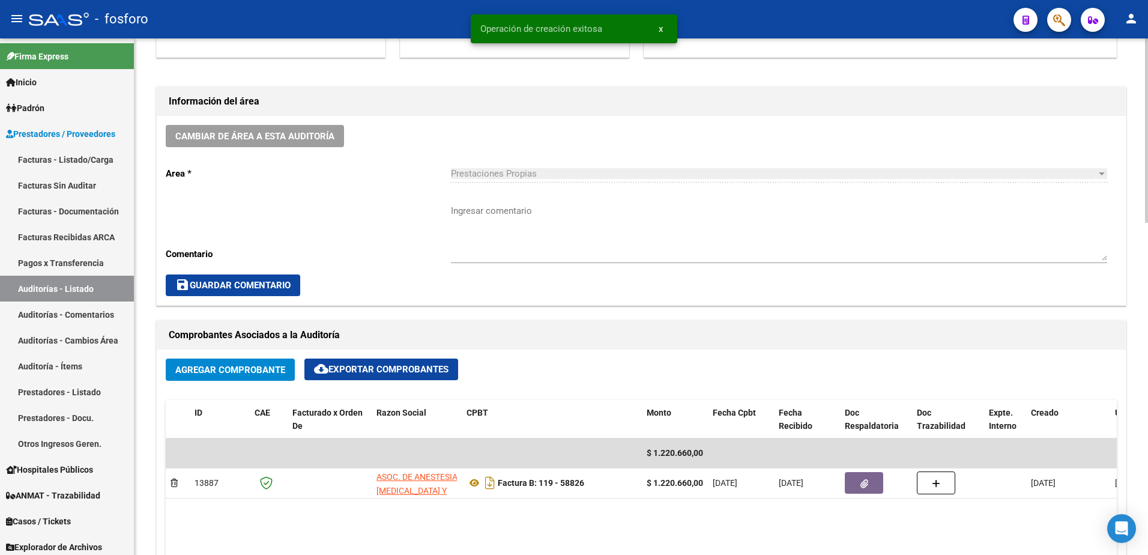
click at [499, 210] on textarea "Ingresar comentario" at bounding box center [779, 232] width 657 height 56
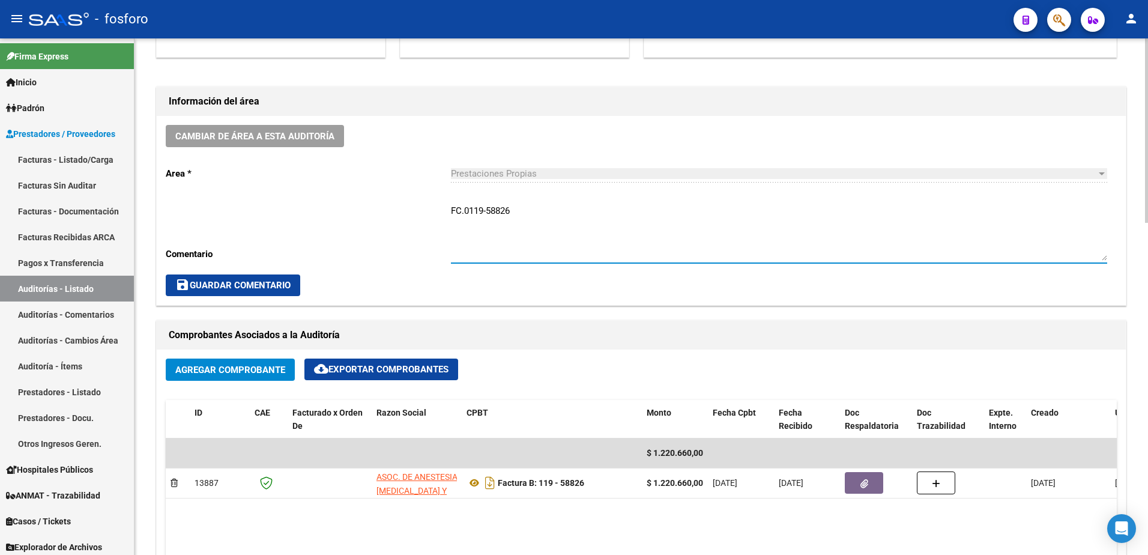
type textarea "FC.0119-58826"
click at [273, 281] on span "save Guardar Comentario" at bounding box center [232, 285] width 115 height 11
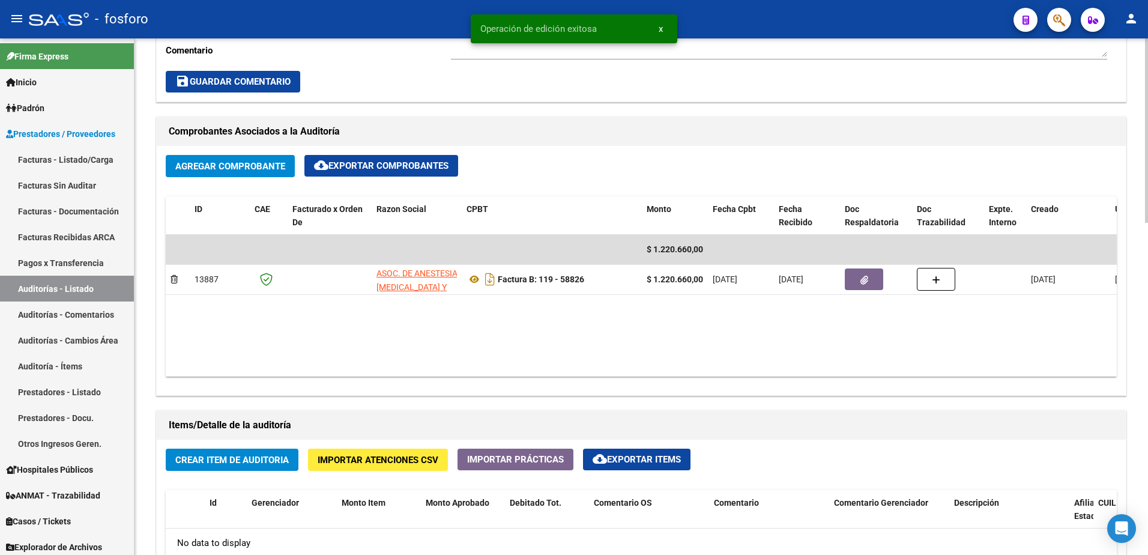
scroll to position [601, 0]
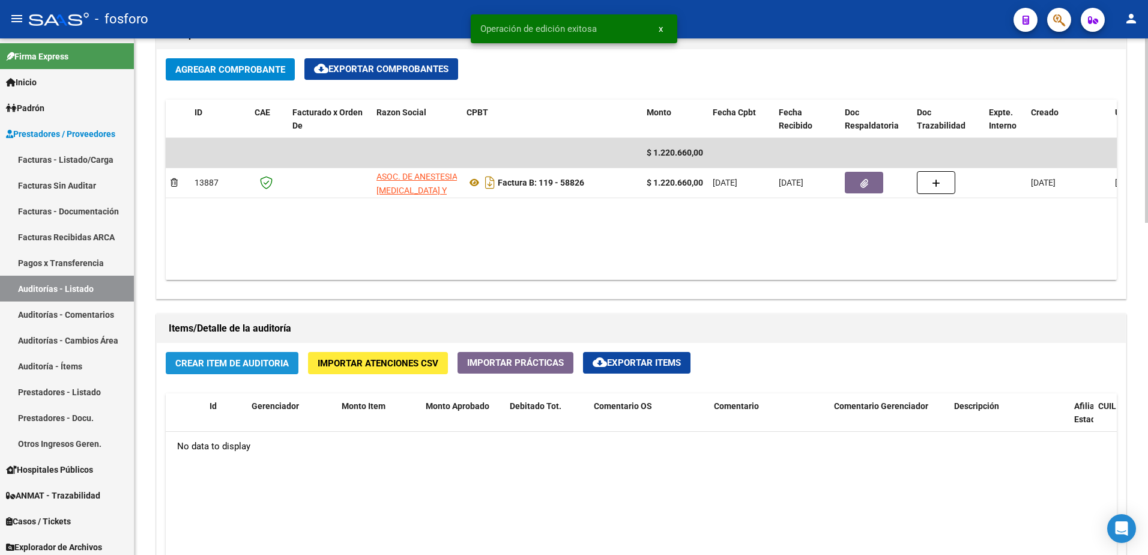
click at [260, 357] on span "Crear Item de Auditoria" at bounding box center [232, 362] width 114 height 11
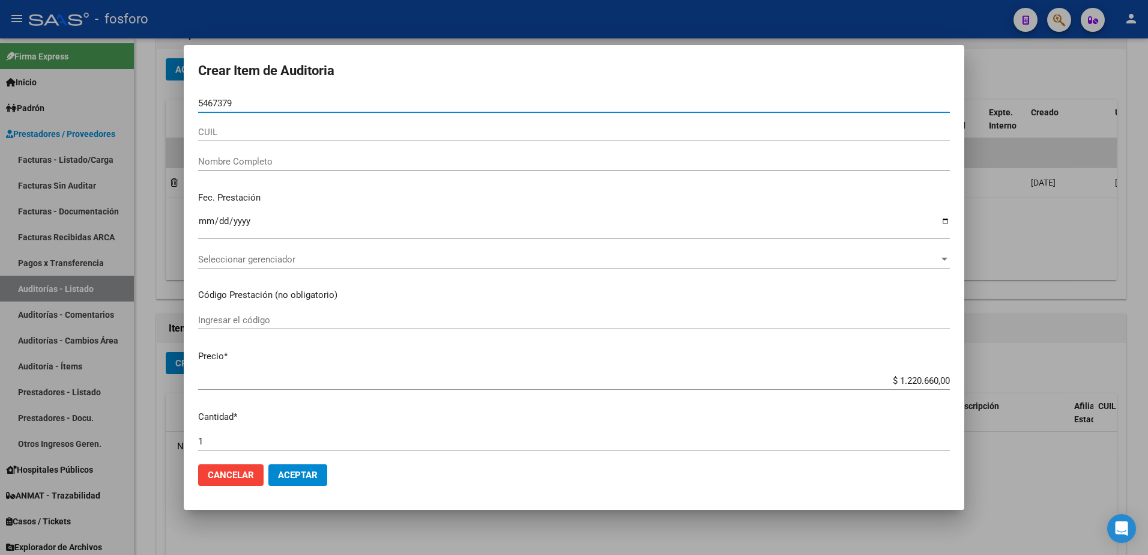
type input "54673796"
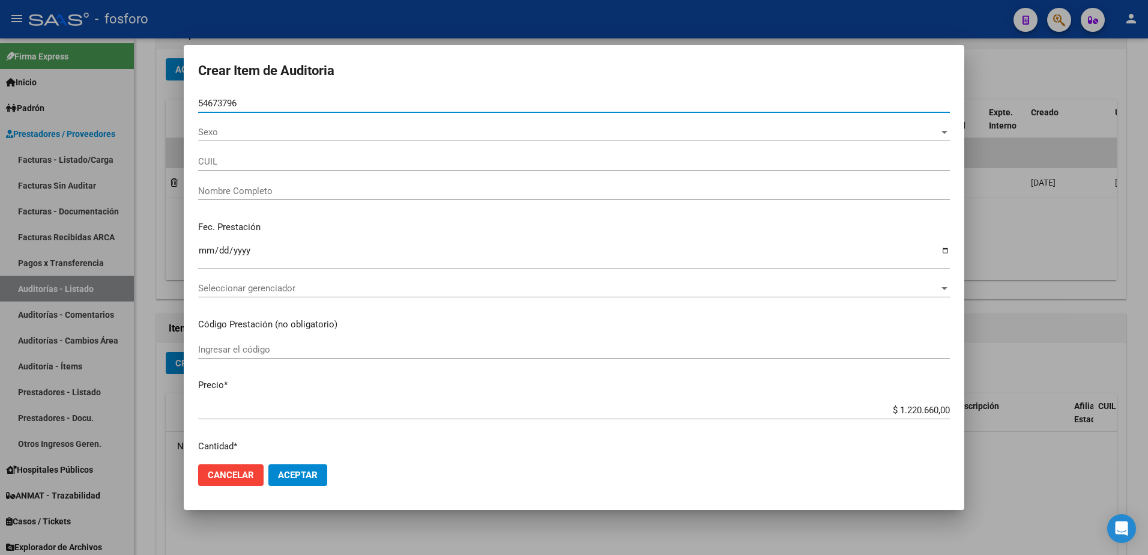
type input "27546737964"
type input "[PERSON_NAME] [PERSON_NAME]"
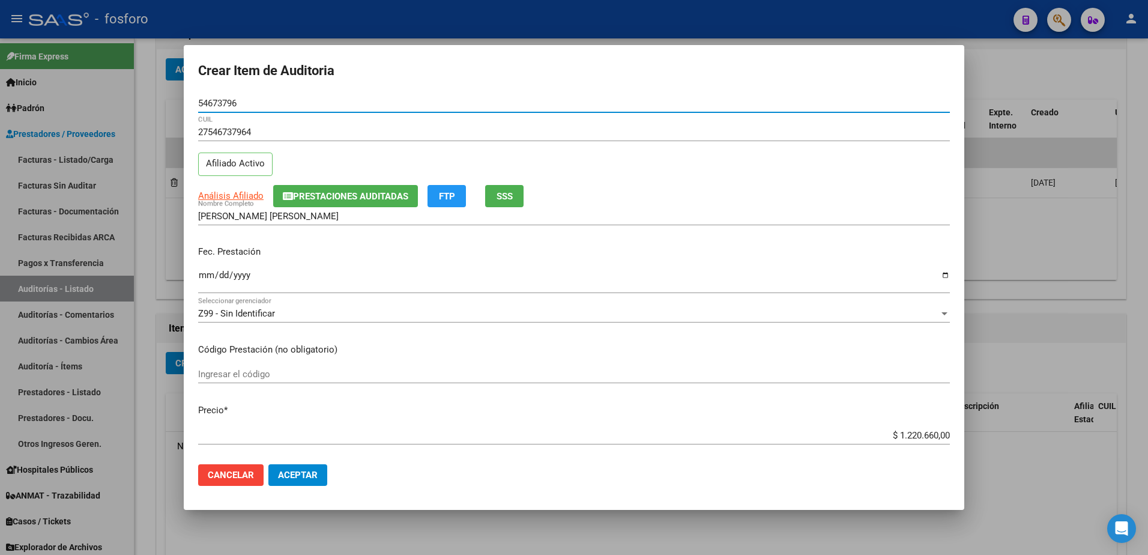
type input "54673796"
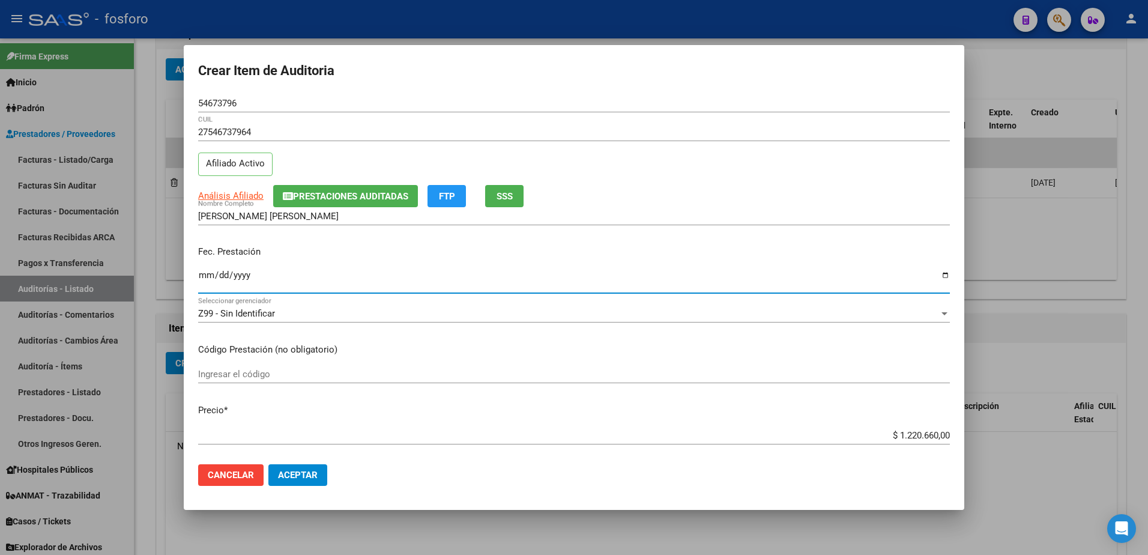
click at [200, 273] on input "Ingresar la fecha" at bounding box center [574, 279] width 752 height 19
type input "[DATE]"
click at [240, 369] on input "Ingresar el código" at bounding box center [574, 374] width 752 height 11
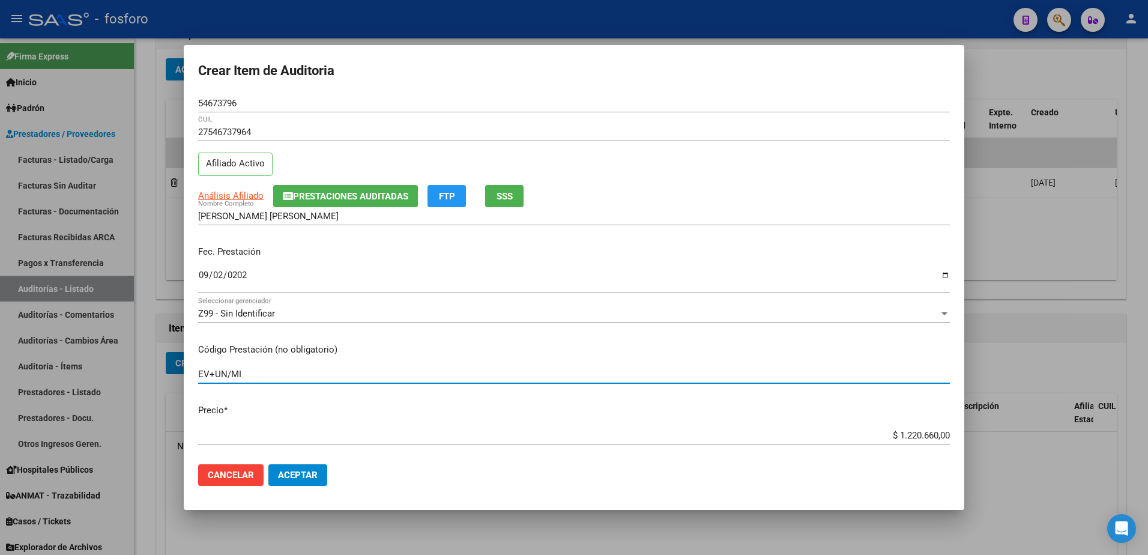
type input "EV+UN/MI"
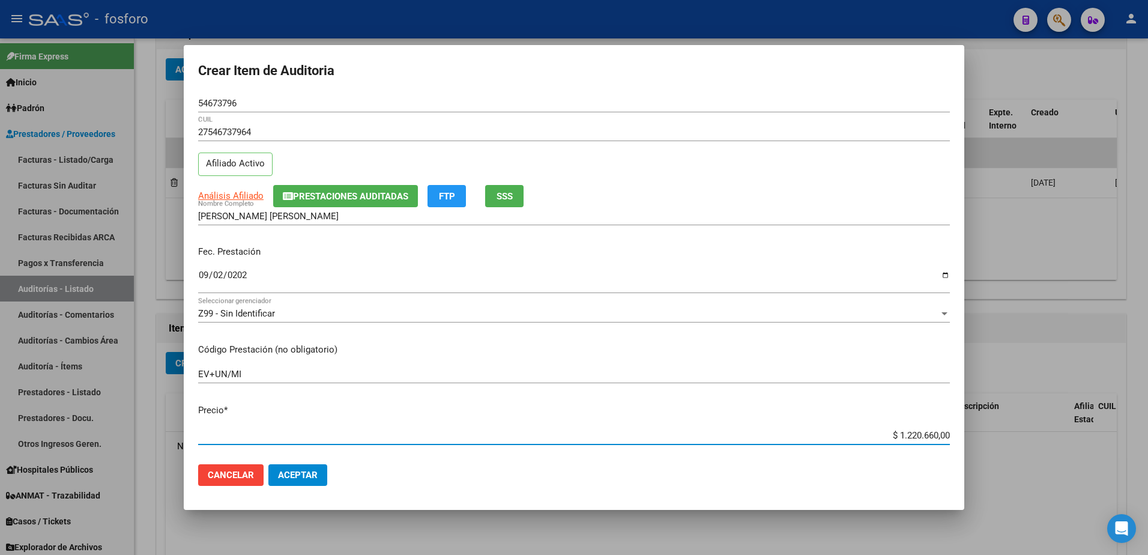
click at [929, 435] on input "$ 1.220.660,00" at bounding box center [574, 435] width 752 height 11
type input "$ 122.066,00"
type input "$ 12.206,00"
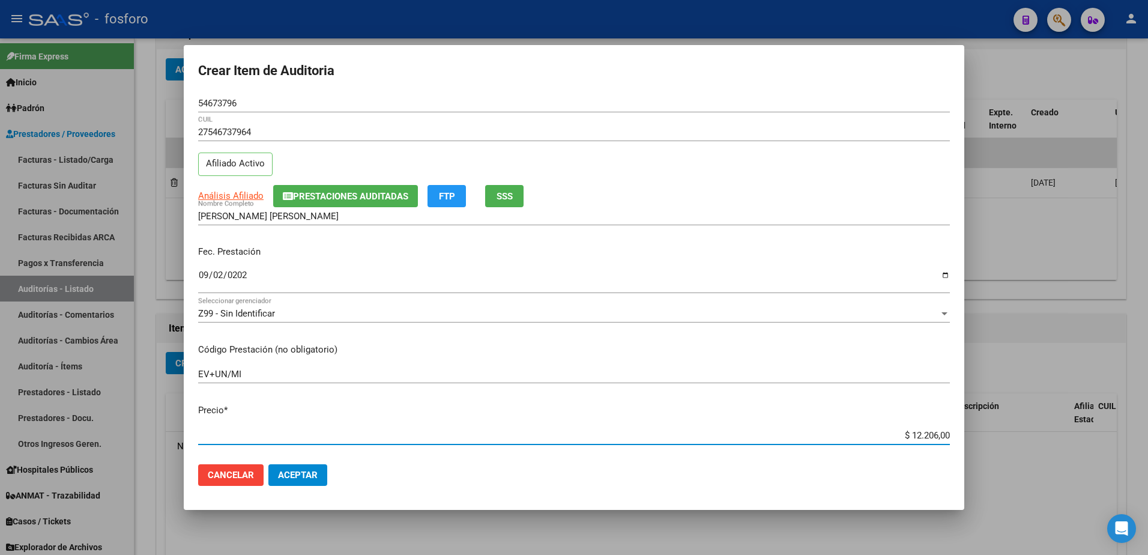
type input "$ 1.220,00"
type input "$ 122,00"
type input "$ 12,00"
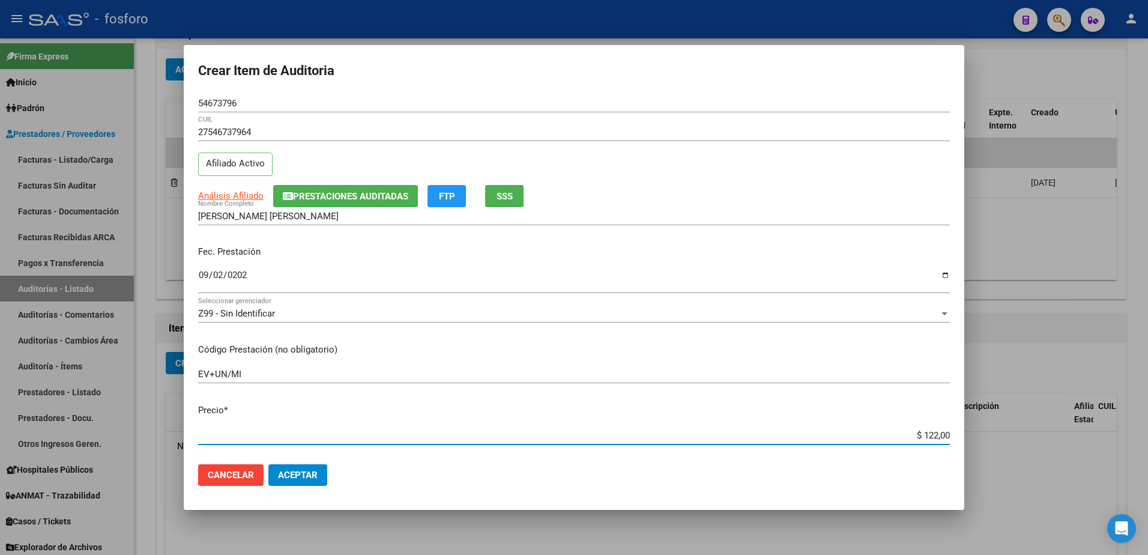
type input "$ 12,00"
type input "$ 1,00"
type input "$ 5,00"
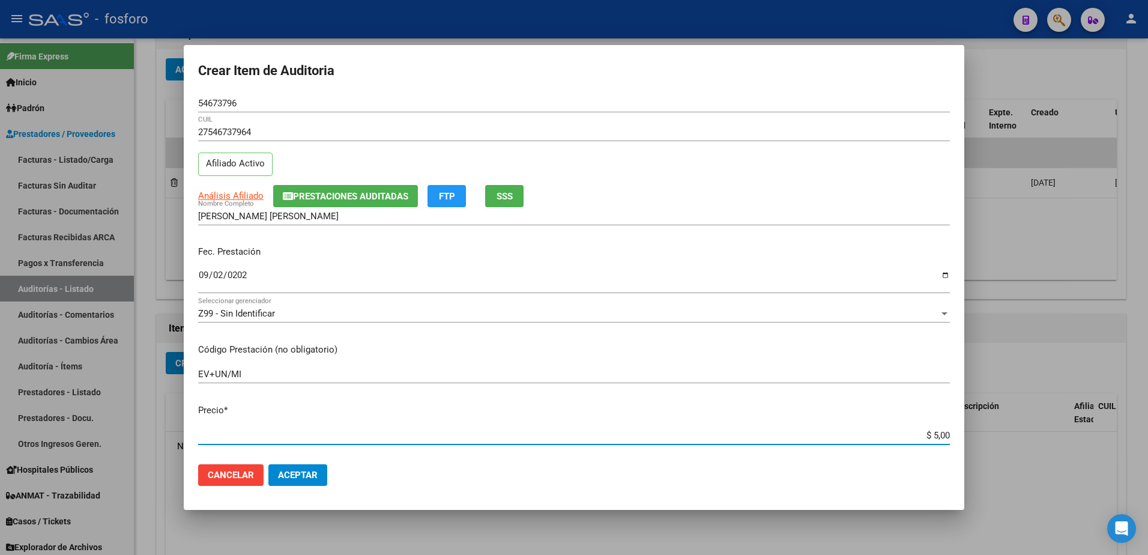
type input "$ 58,00"
type input "$ 582,00"
type input "$ 5.823,00"
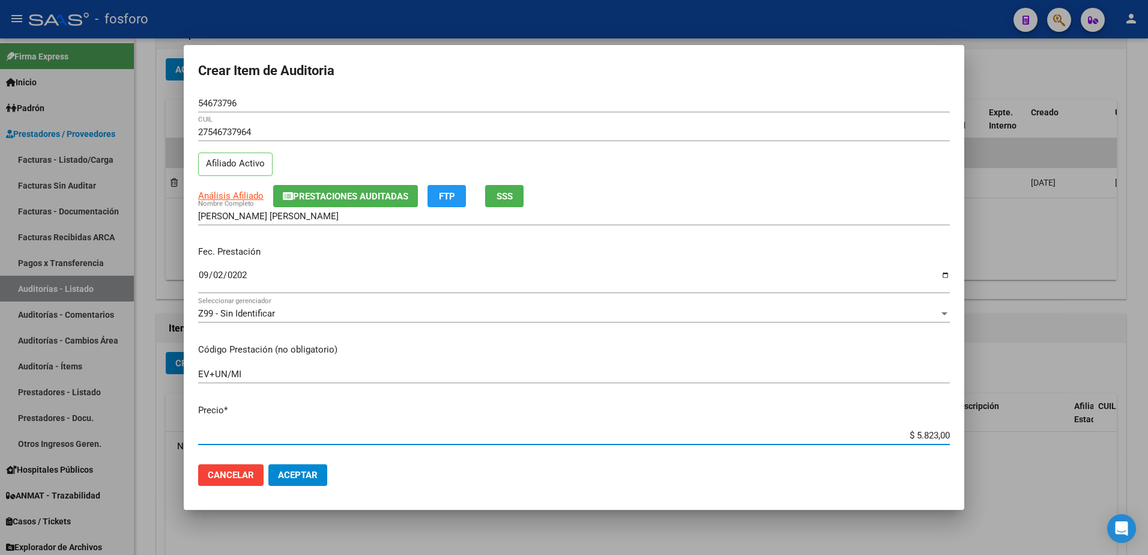
type input "$ 5.823,00"
type input "$ 58.232,00"
type input "$ 582.323,00"
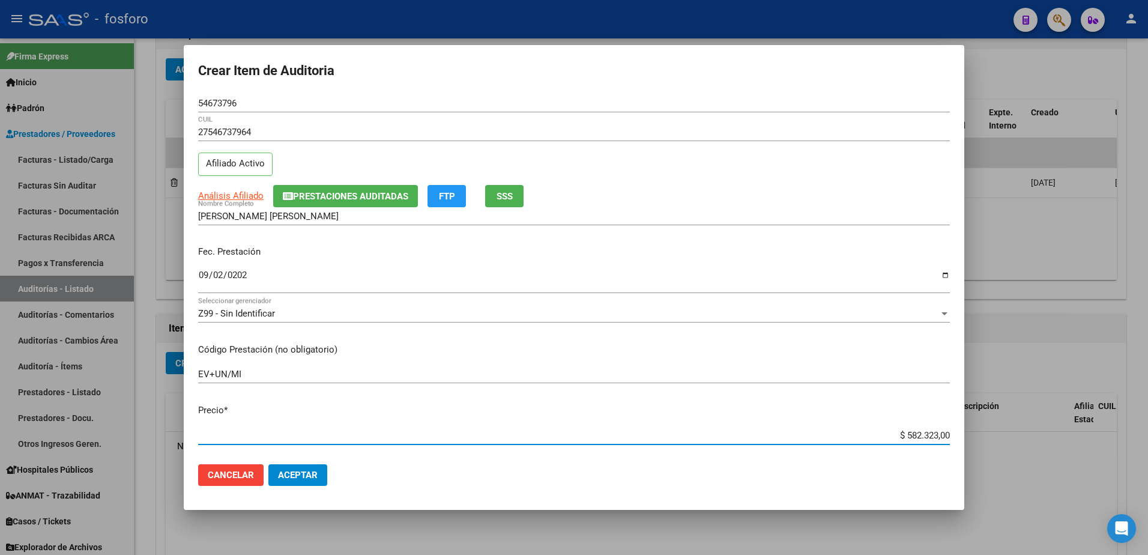
scroll to position [360, 0]
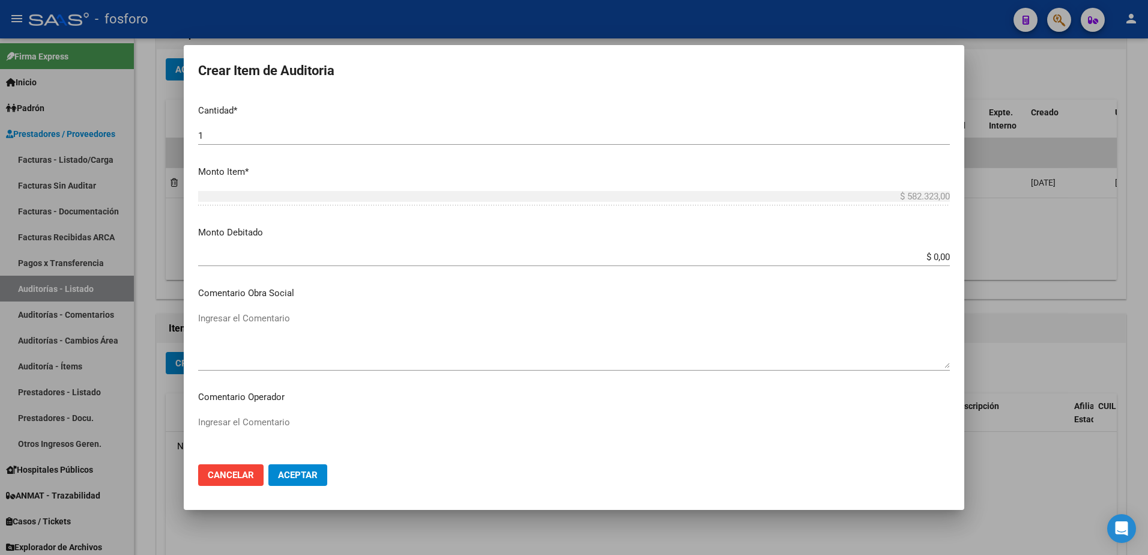
click at [220, 425] on textarea "Ingresar el Comentario" at bounding box center [574, 444] width 752 height 56
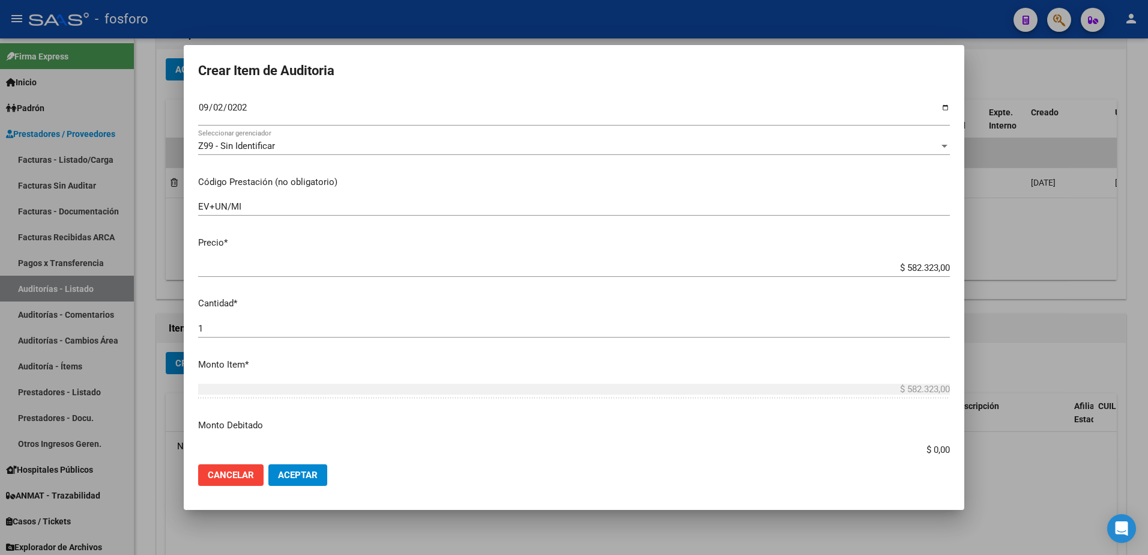
scroll to position [121, 0]
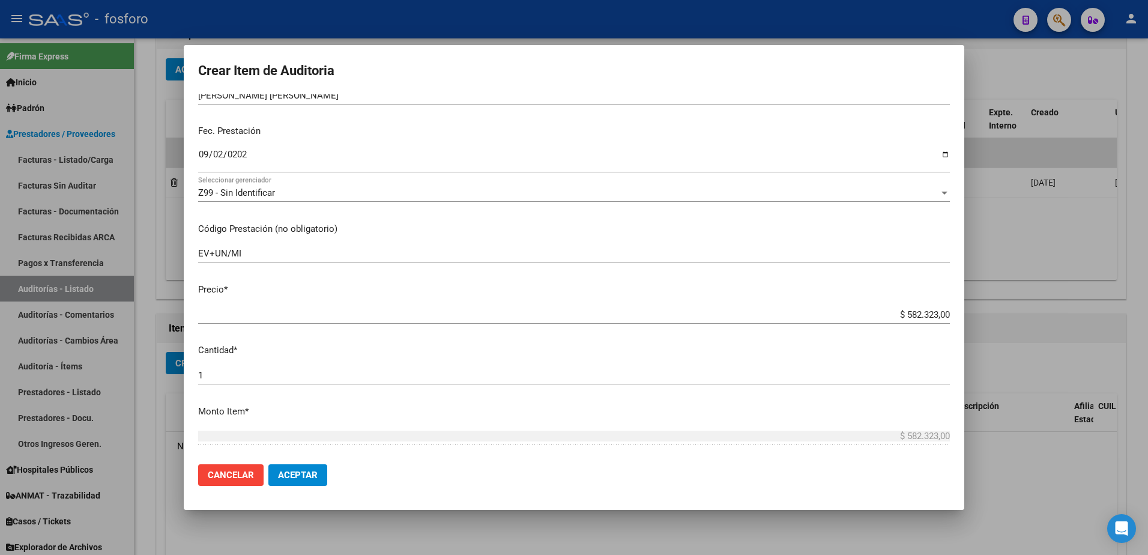
type textarea "SIN DEBITO"
click at [253, 259] on input "EV+UN/MI" at bounding box center [574, 253] width 752 height 11
click at [198, 255] on input "EV+UN/MI" at bounding box center [574, 253] width 752 height 11
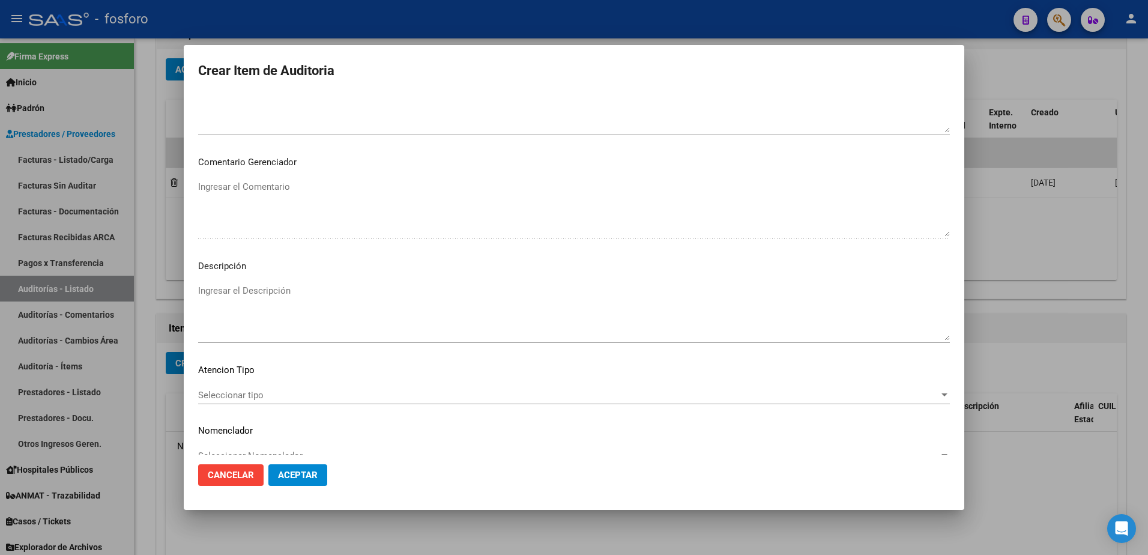
scroll to position [721, 0]
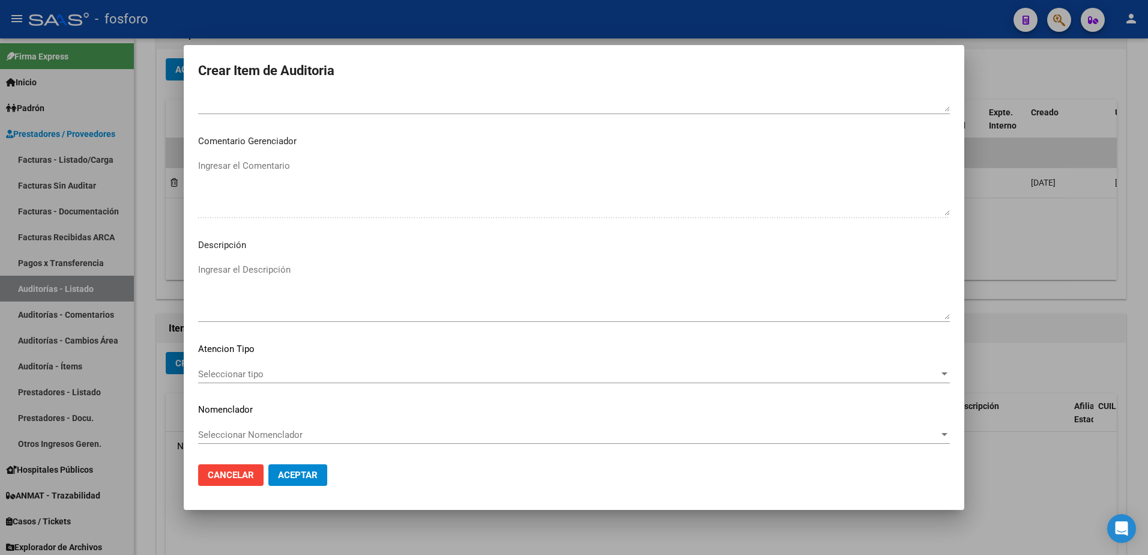
type input "ANESTESIA- EV+UN/MI"
click at [253, 375] on span "Seleccionar tipo" at bounding box center [568, 374] width 741 height 11
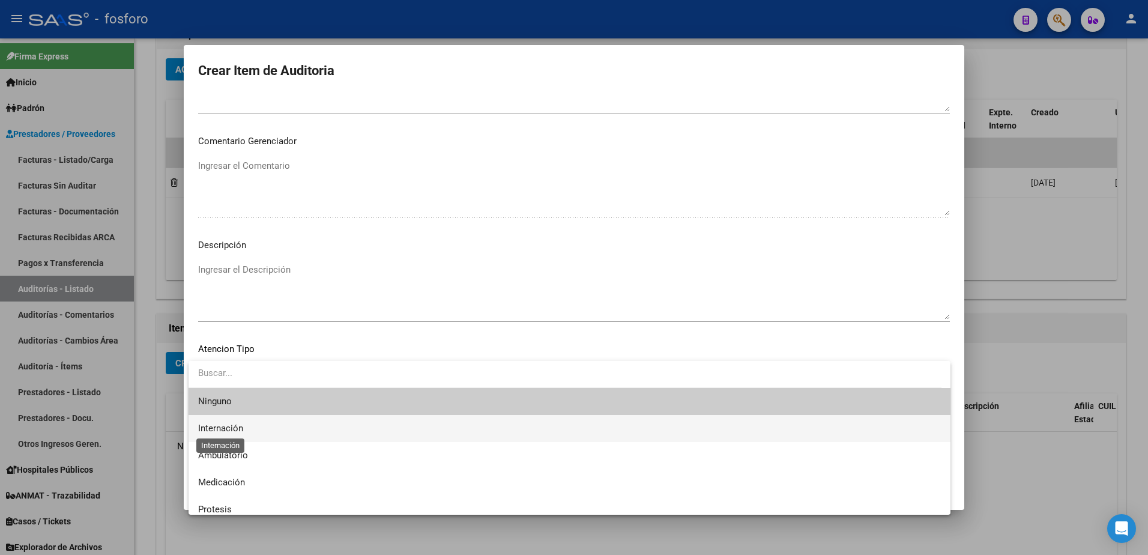
click at [242, 426] on span "Internación" at bounding box center [220, 428] width 45 height 11
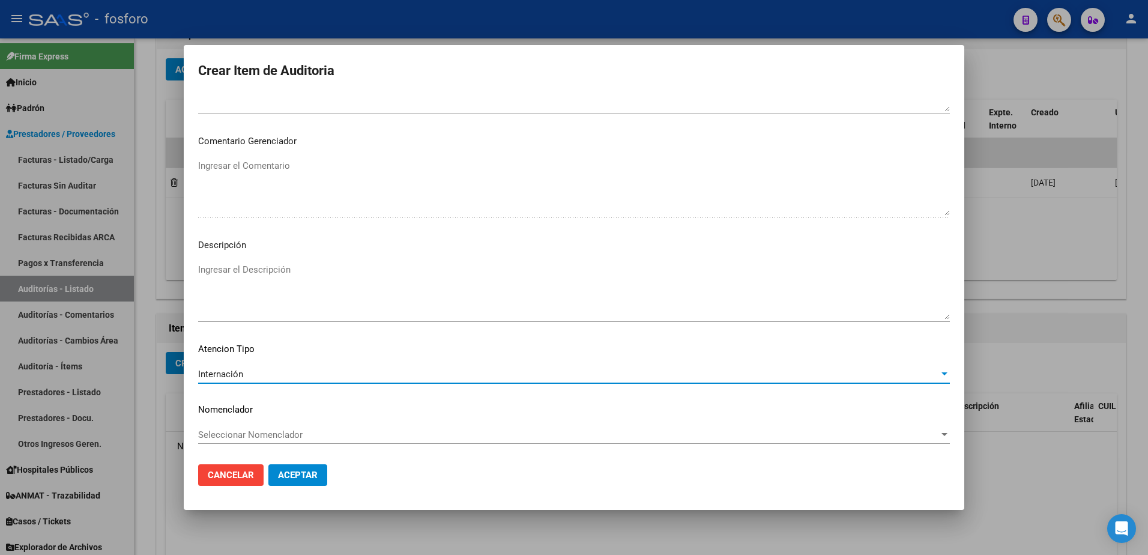
click at [300, 483] on button "Aceptar" at bounding box center [297, 475] width 59 height 22
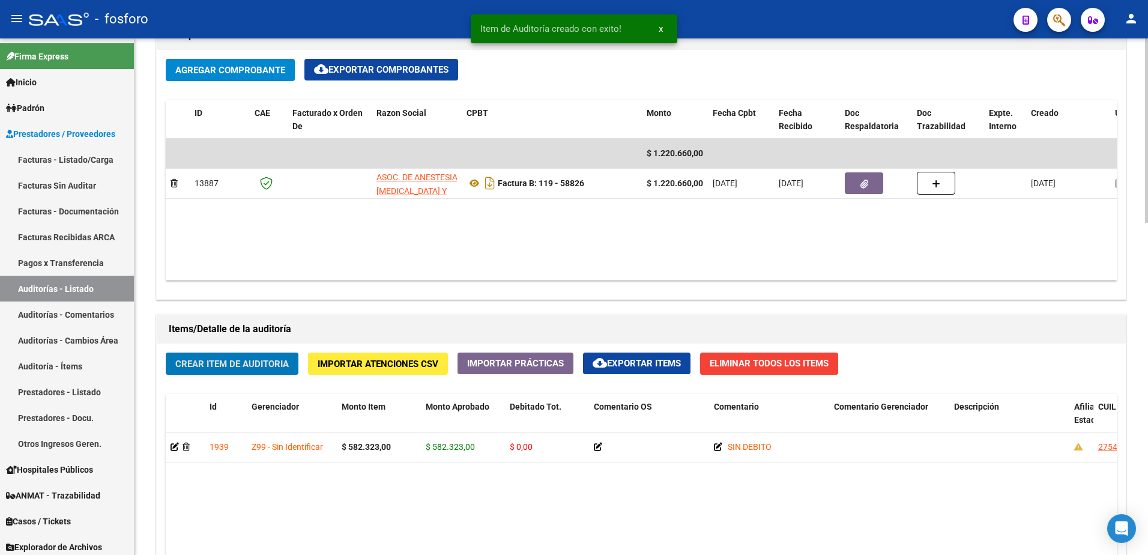
scroll to position [601, 0]
click at [253, 365] on span "Crear Item de Auditoria" at bounding box center [232, 363] width 114 height 11
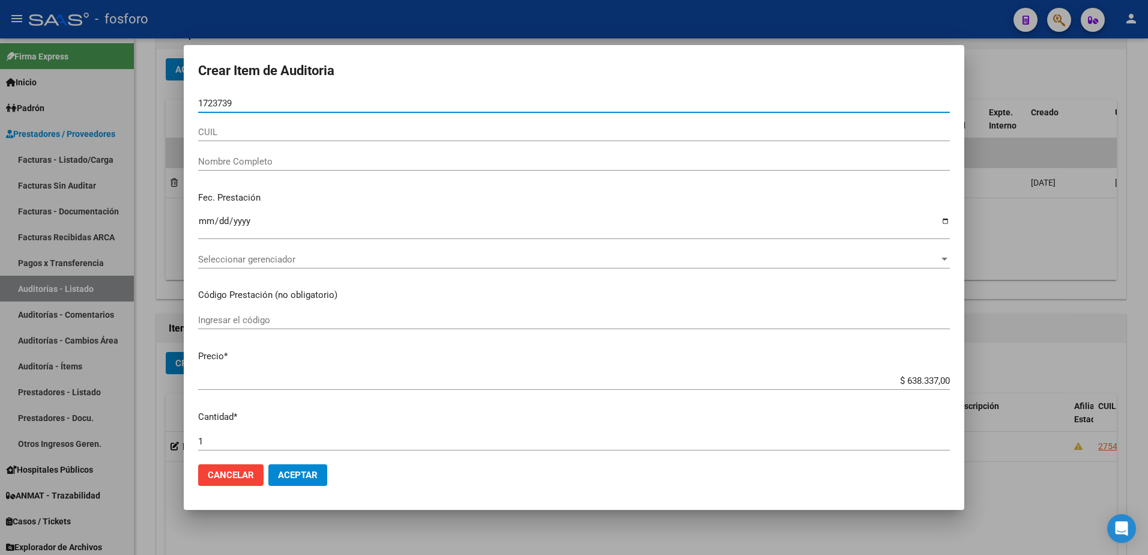
type input "17237393"
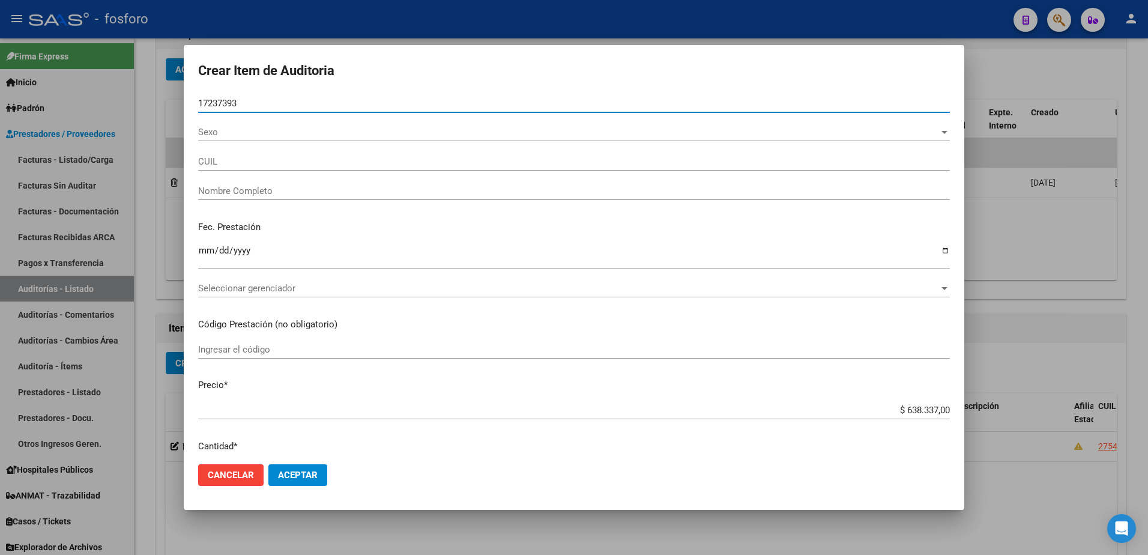
type input "20172373934"
type input "[PERSON_NAME] [PERSON_NAME] -"
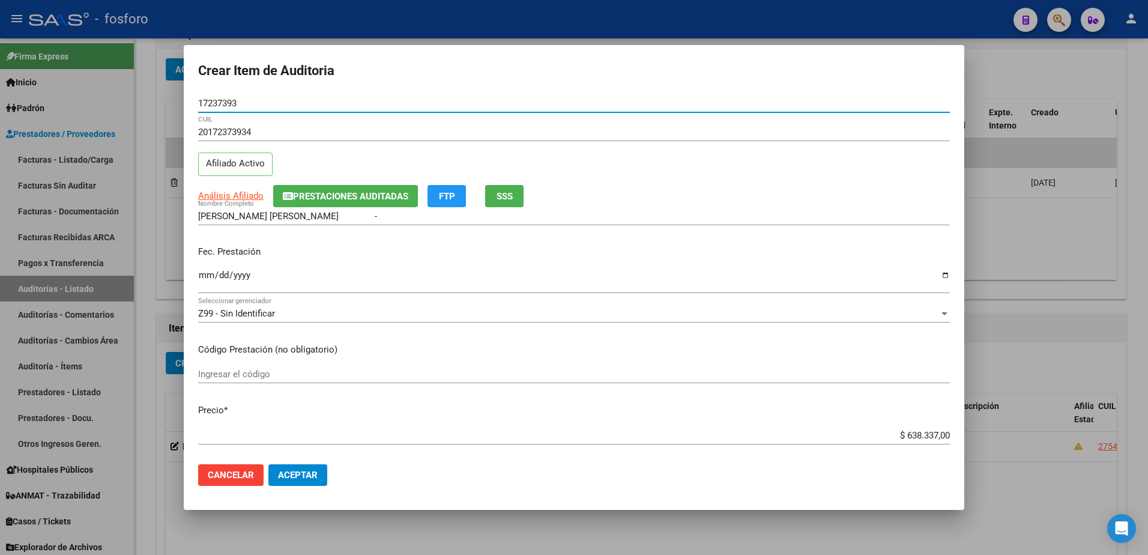
type input "17237393"
click at [202, 278] on input "Ingresar la fecha" at bounding box center [574, 279] width 752 height 19
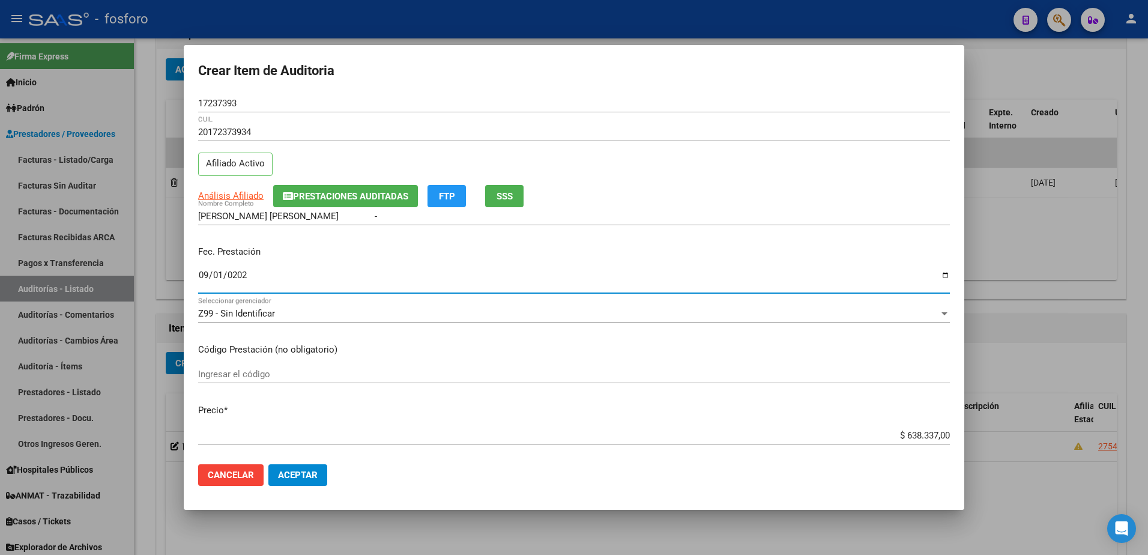
type input "[DATE]"
click at [230, 380] on div "Ingresar el código" at bounding box center [574, 374] width 752 height 18
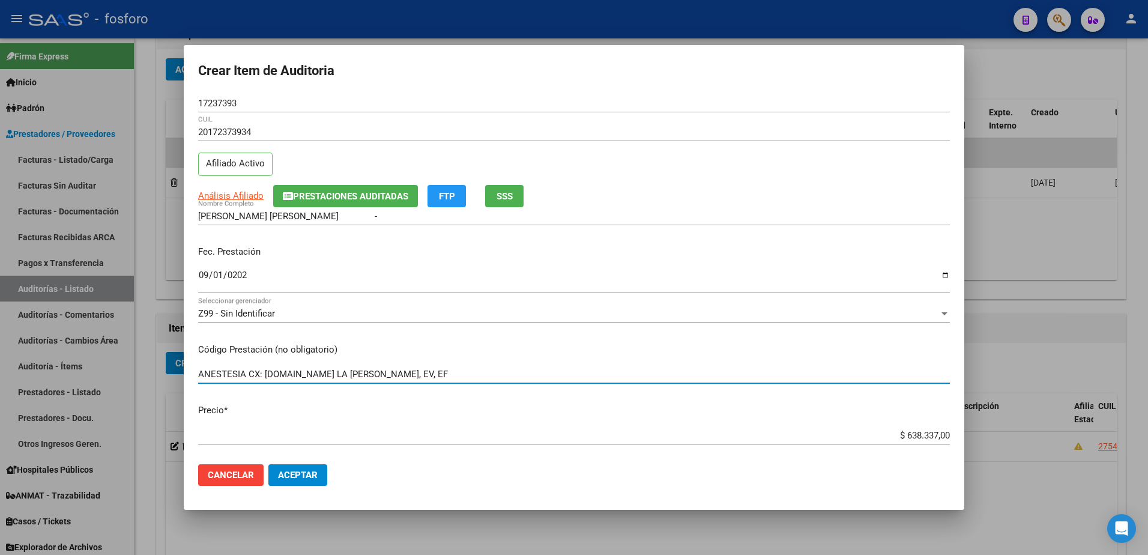
click at [401, 374] on input "ANESTESIA CX: [DOMAIN_NAME] LA [PERSON_NAME], EV, EF" at bounding box center [574, 374] width 752 height 11
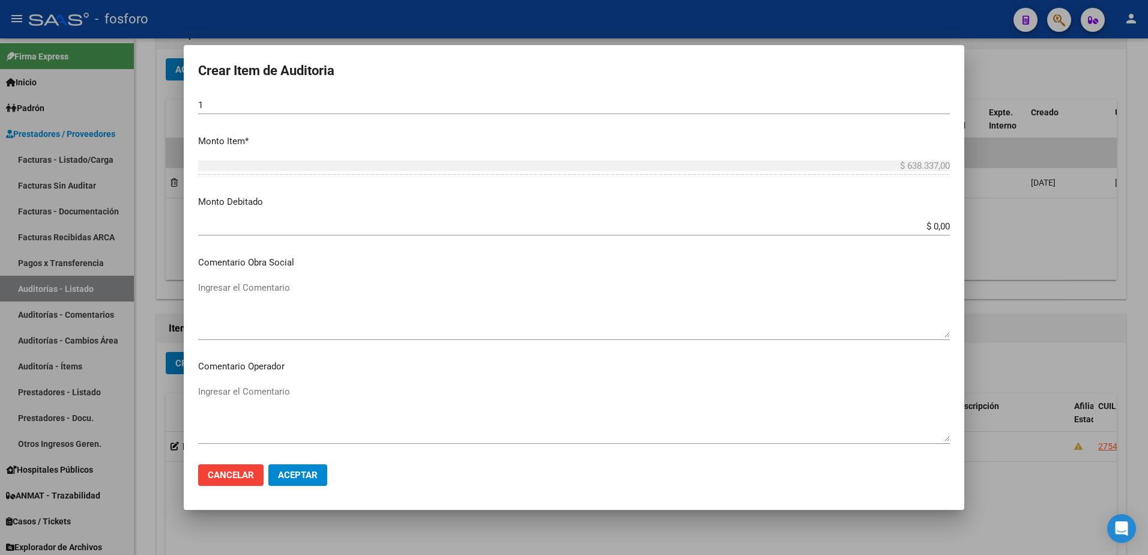
scroll to position [420, 0]
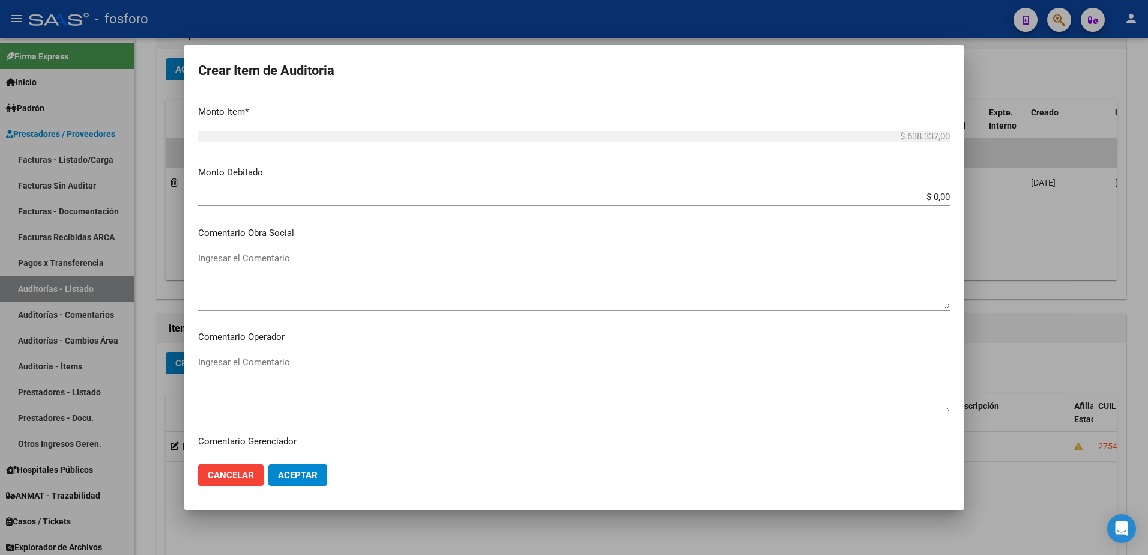
type input "ANESTESIA CX: [DOMAIN_NAME] LA [PERSON_NAME], CODIGOS: EV, EF"
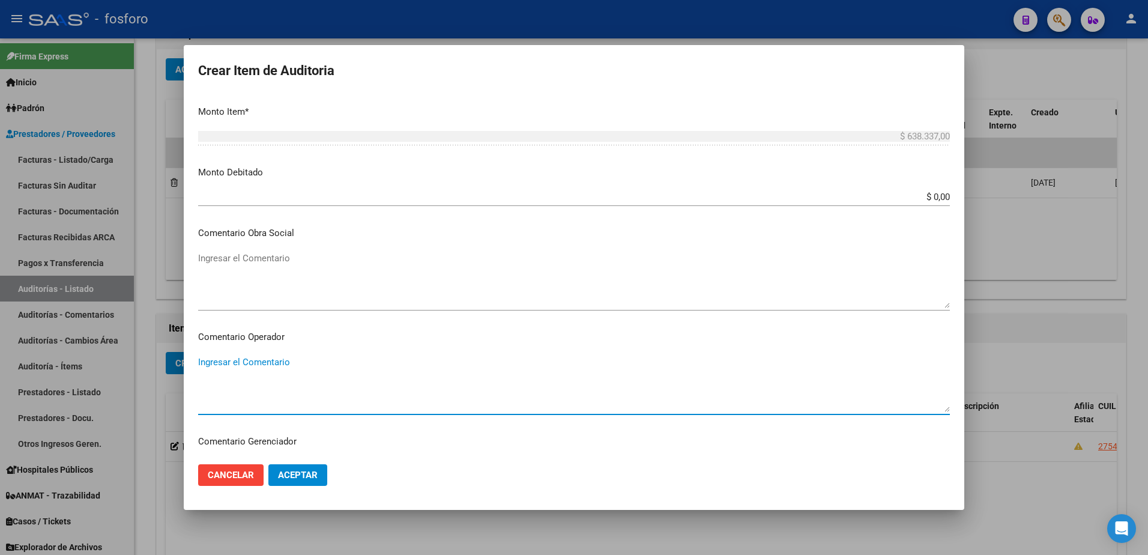
click at [258, 369] on textarea "Ingresar el Comentario" at bounding box center [574, 384] width 752 height 56
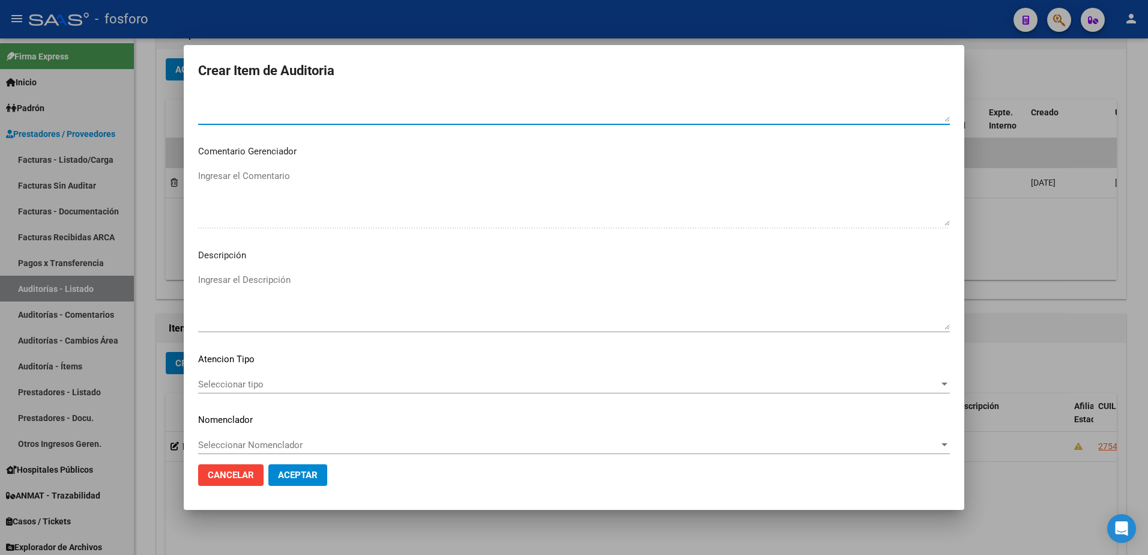
scroll to position [721, 0]
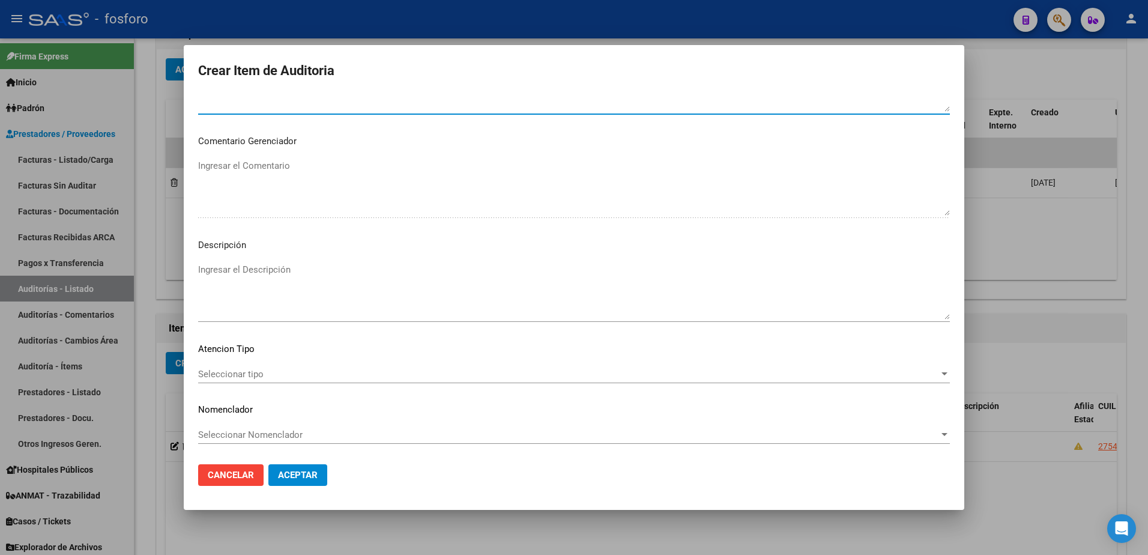
type textarea "SIN DEBITOS"
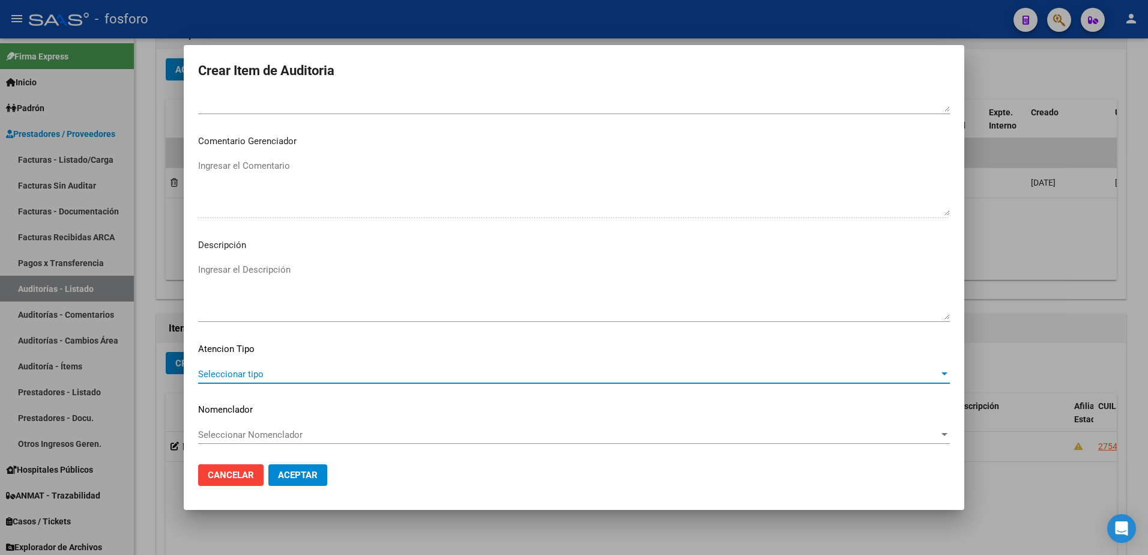
click at [257, 372] on span "Seleccionar tipo" at bounding box center [568, 374] width 741 height 11
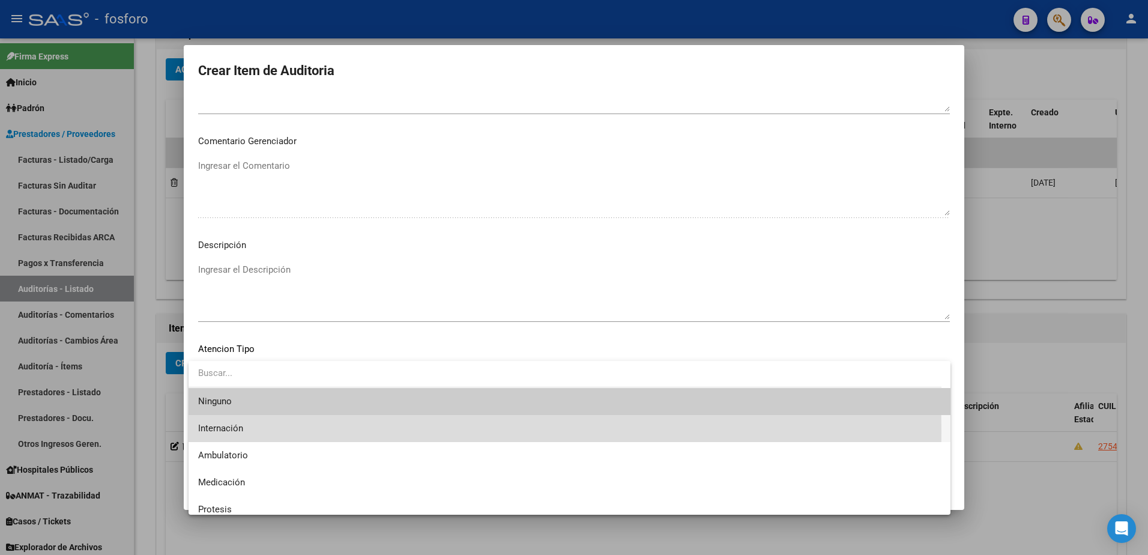
click at [244, 432] on span "Internación" at bounding box center [569, 428] width 743 height 27
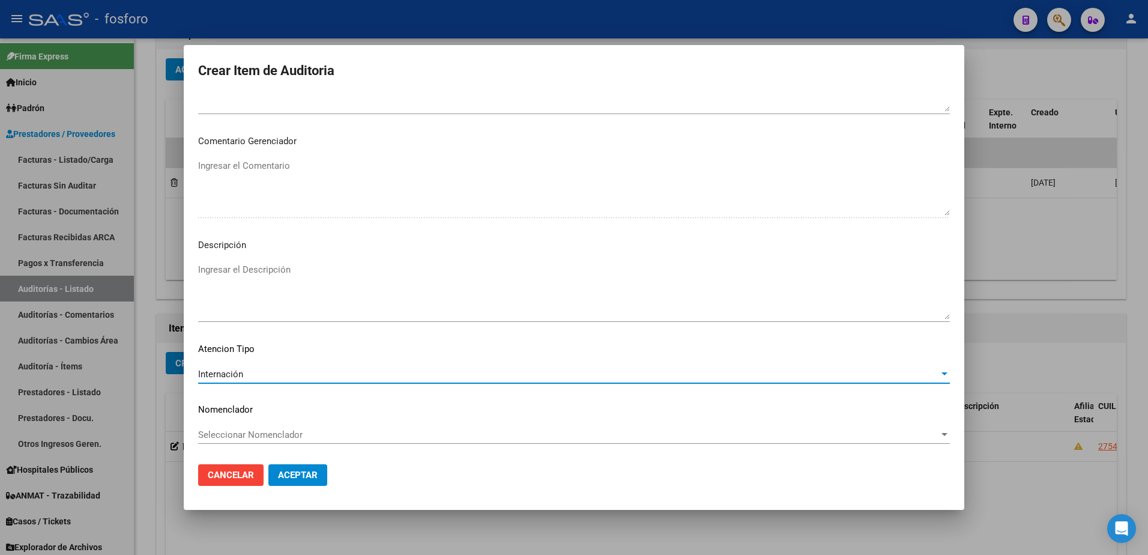
click at [291, 479] on span "Aceptar" at bounding box center [298, 475] width 40 height 11
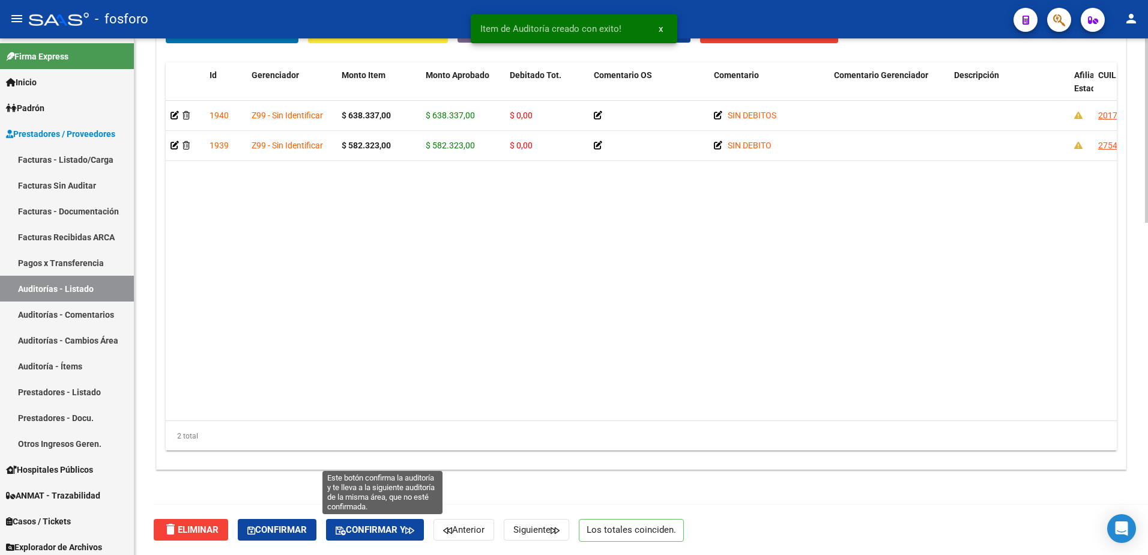
drag, startPoint x: 392, startPoint y: 530, endPoint x: 547, endPoint y: 484, distance: 161.0
click at [398, 530] on span "Confirmar y" at bounding box center [375, 529] width 79 height 11
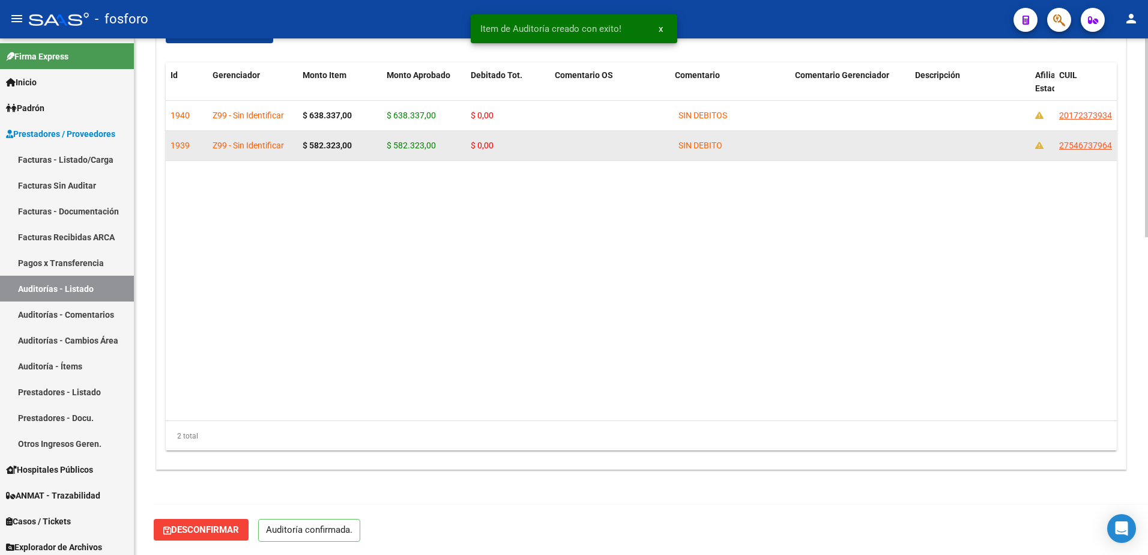
scroll to position [742, 0]
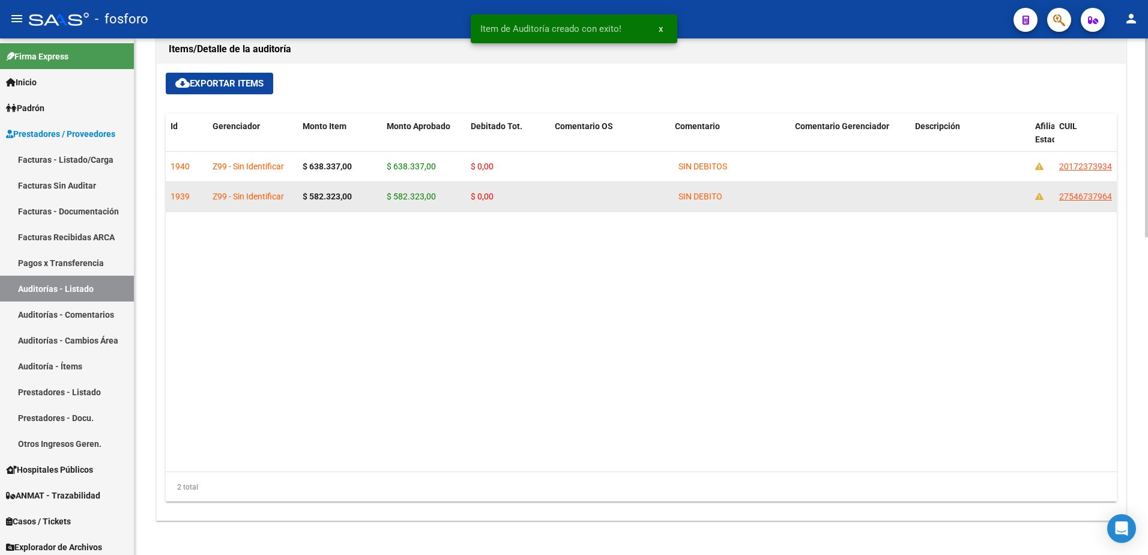
drag, startPoint x: 887, startPoint y: 275, endPoint x: 909, endPoint y: 231, distance: 50.0
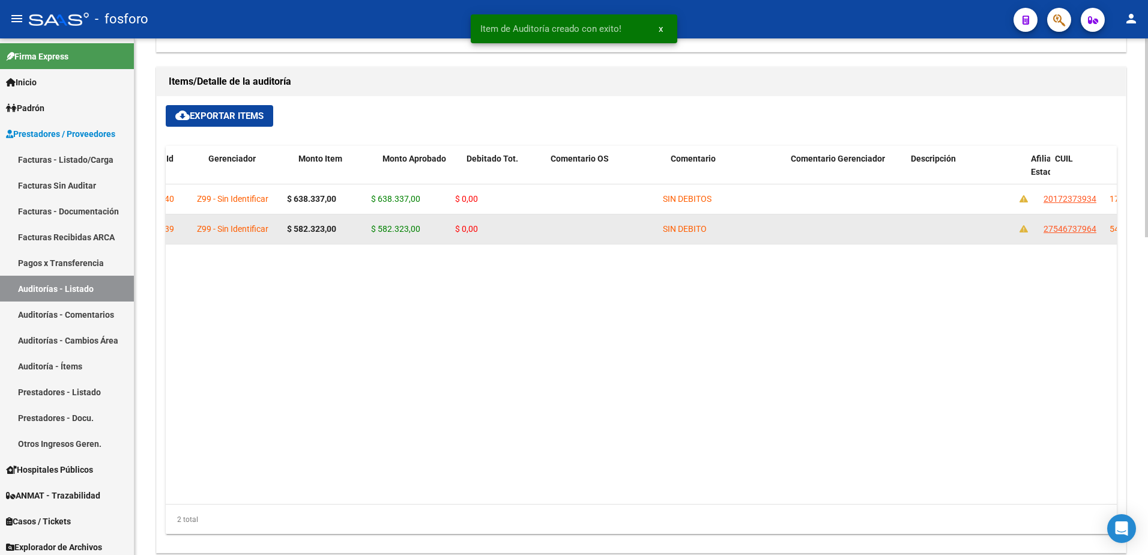
type input "202510"
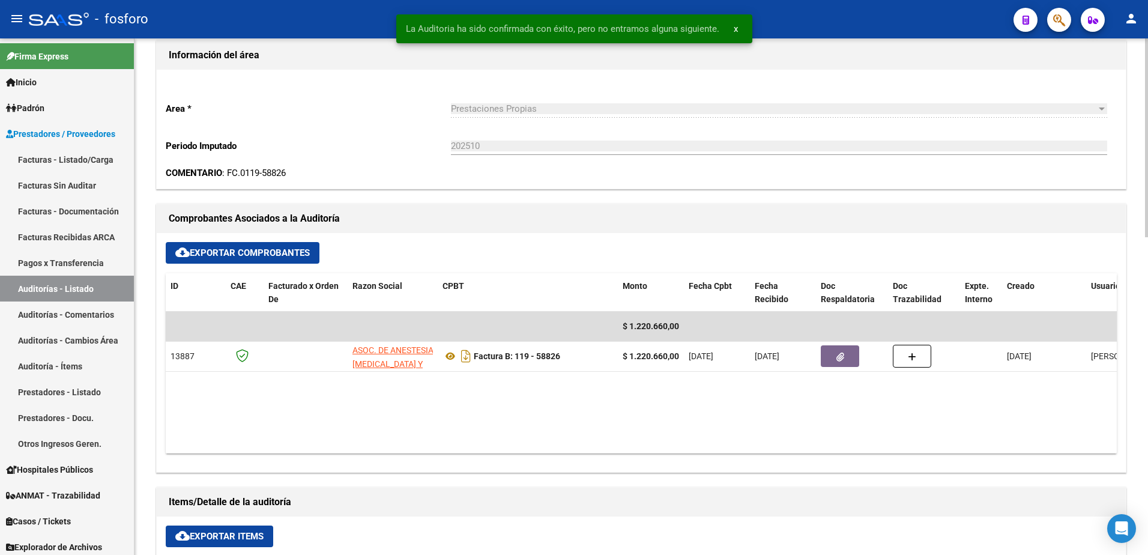
scroll to position [0, 0]
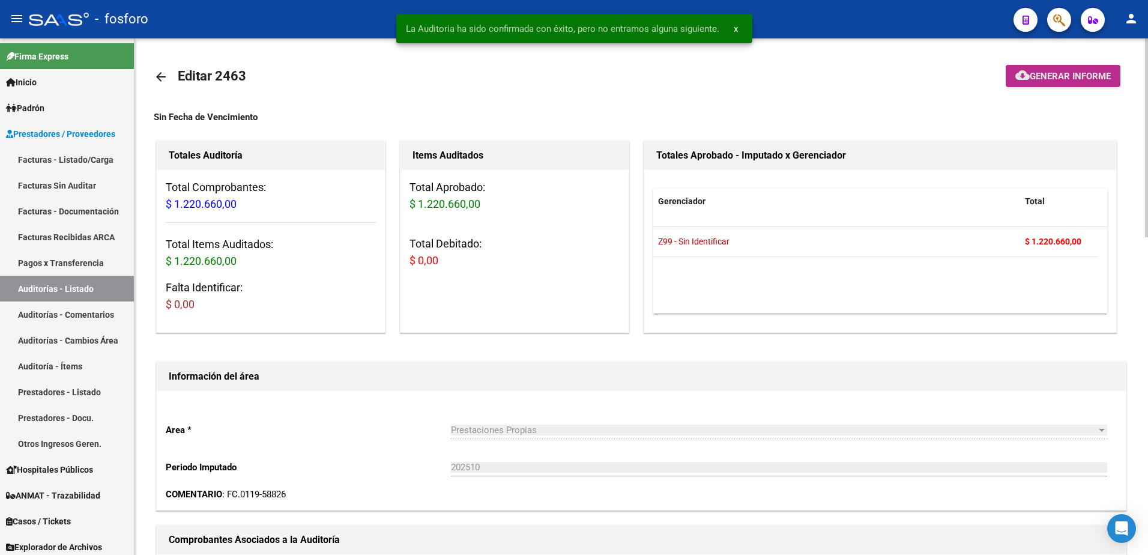
click at [1038, 74] on span "Generar informe" at bounding box center [1070, 76] width 81 height 11
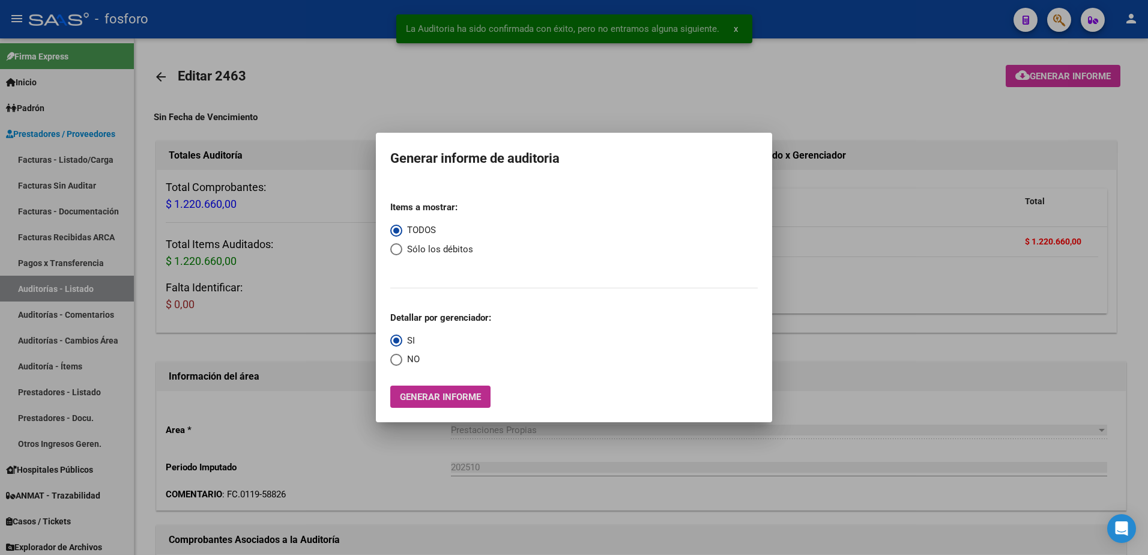
click at [436, 390] on button "Generar informe" at bounding box center [440, 397] width 100 height 22
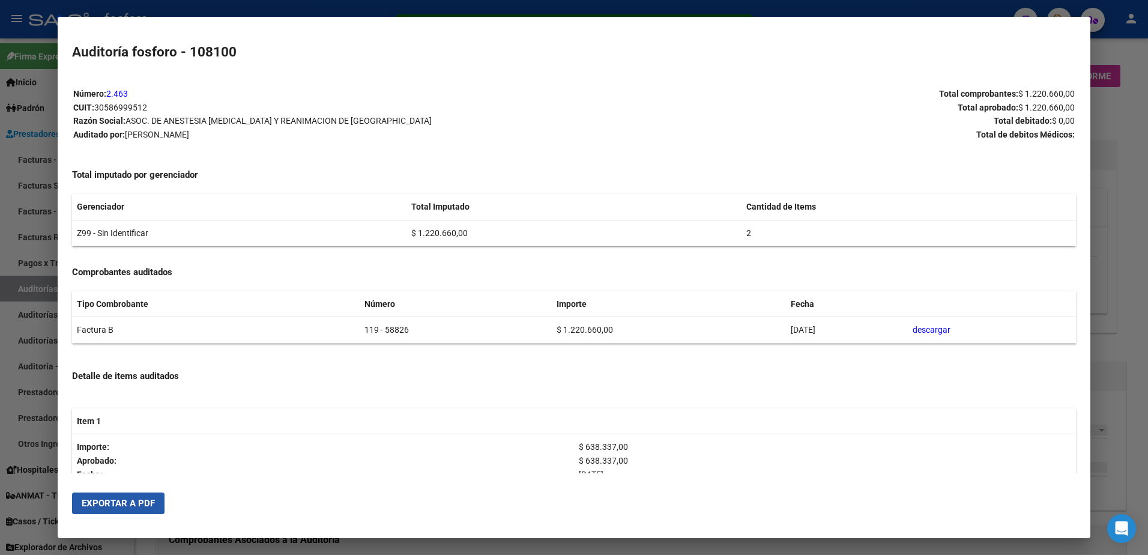
click at [115, 502] on span "Exportar a PDF" at bounding box center [118, 503] width 73 height 11
click at [25, 127] on div at bounding box center [574, 277] width 1148 height 555
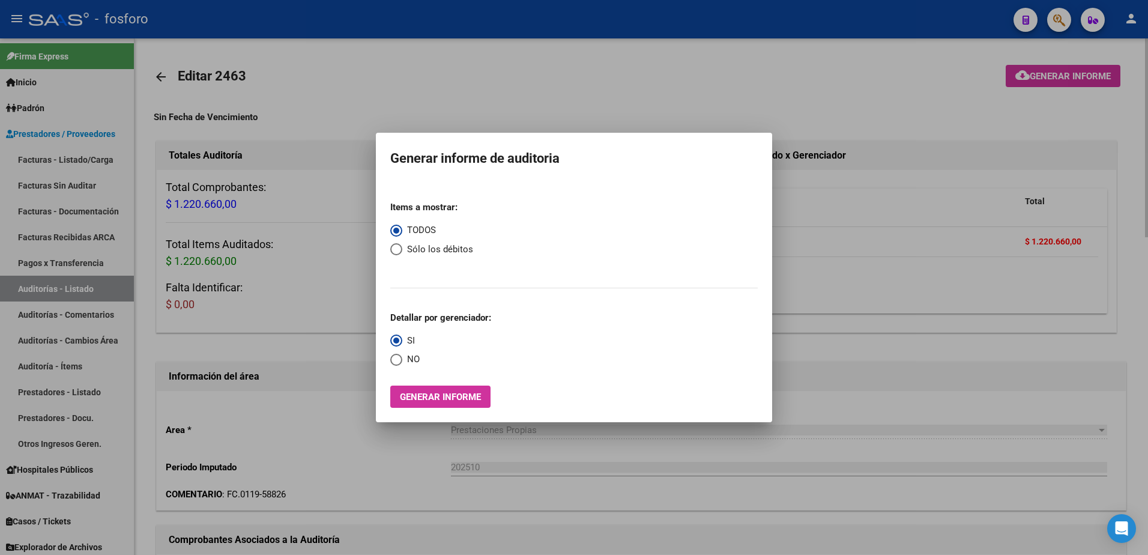
drag, startPoint x: 299, startPoint y: 162, endPoint x: 235, endPoint y: 162, distance: 64.3
click at [290, 162] on div at bounding box center [574, 277] width 1148 height 555
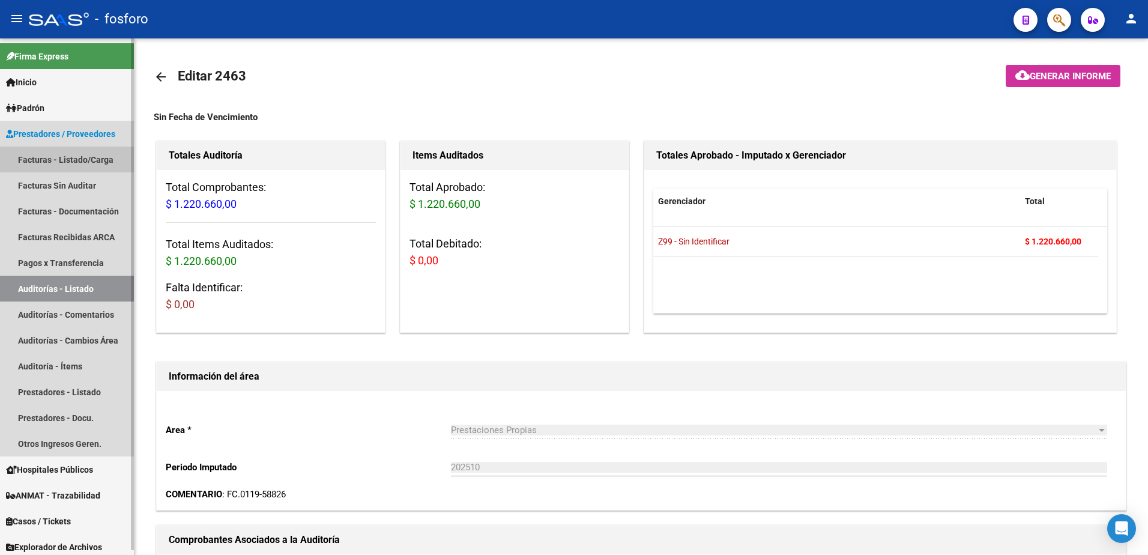
click at [50, 166] on link "Facturas - Listado/Carga" at bounding box center [67, 160] width 134 height 26
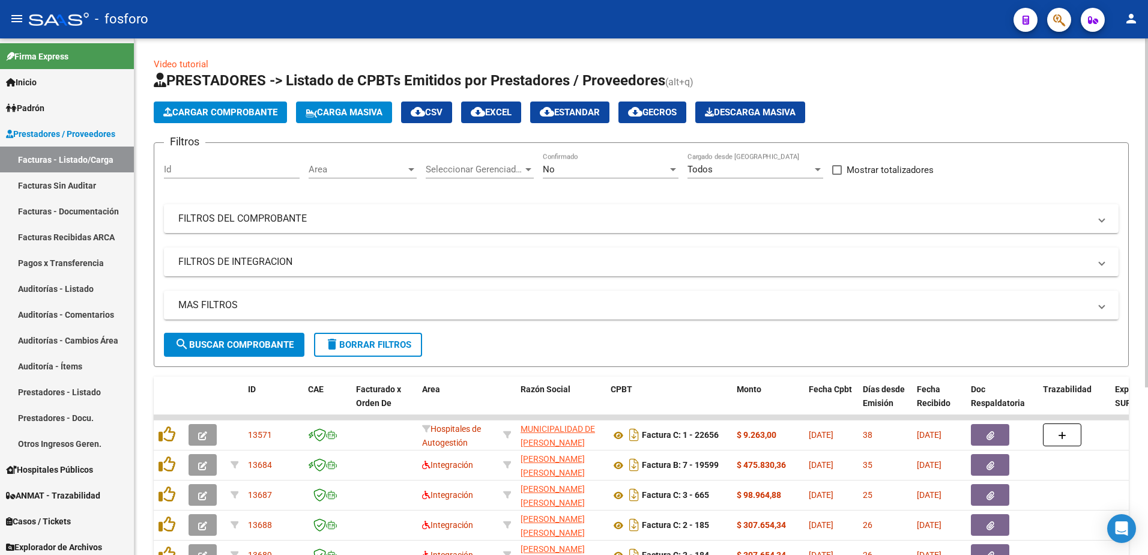
click at [411, 170] on div at bounding box center [411, 169] width 6 height 3
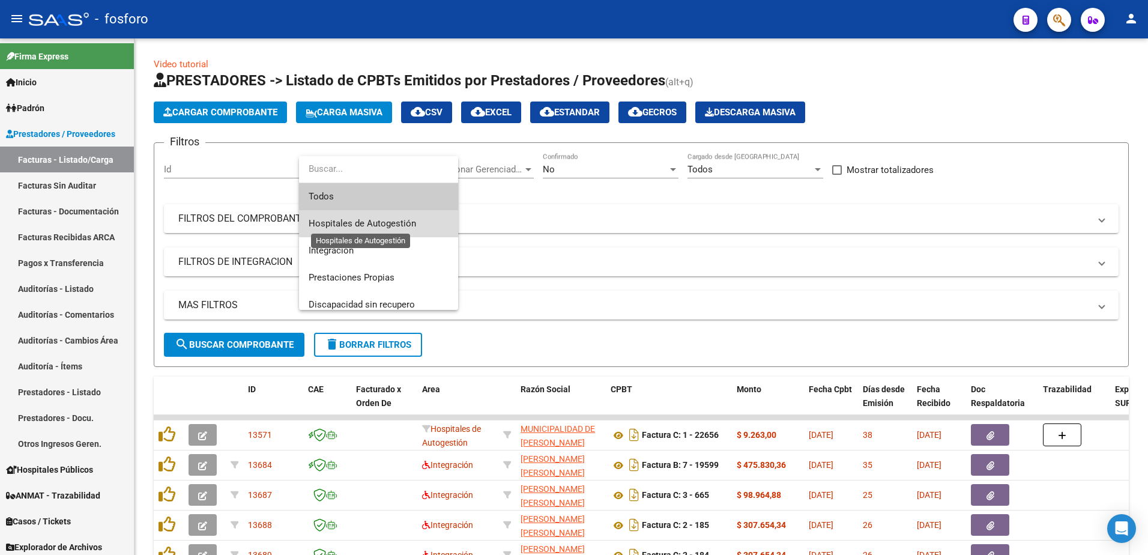
click at [377, 224] on span "Hospitales de Autogestión" at bounding box center [363, 223] width 108 height 11
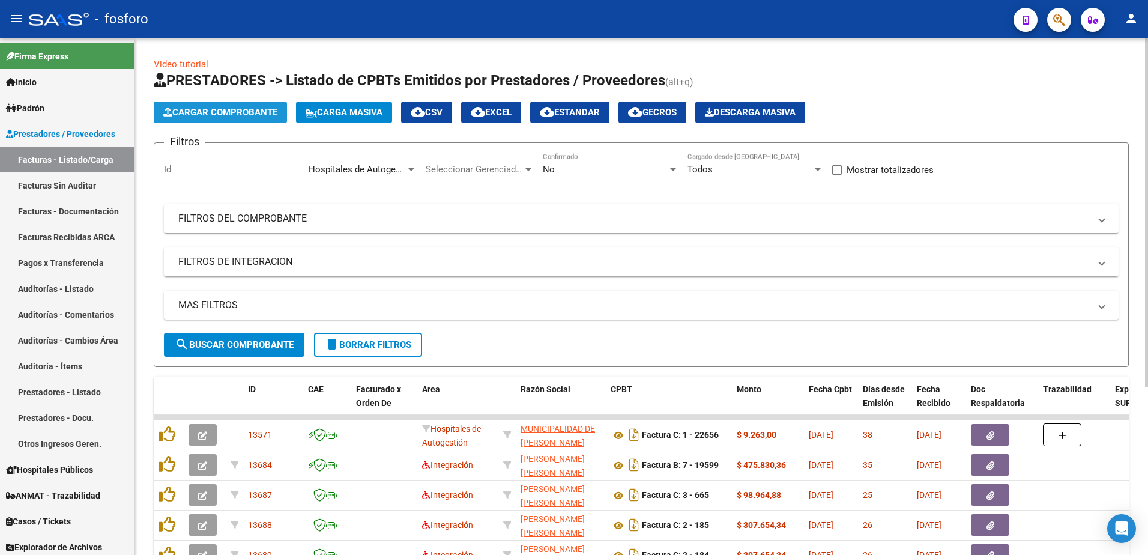
click at [215, 117] on span "Cargar Comprobante" at bounding box center [220, 112] width 114 height 11
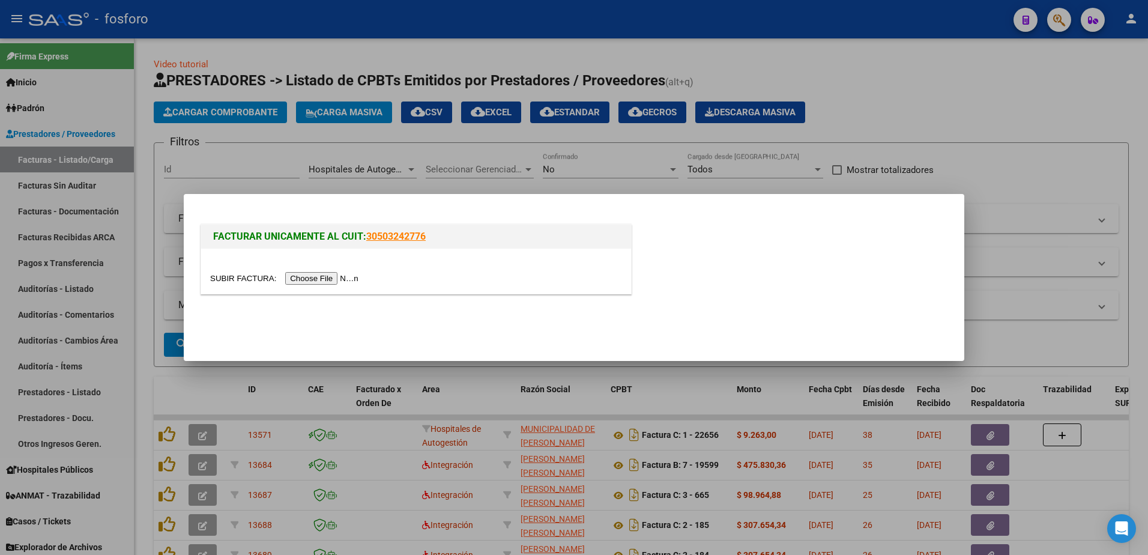
click at [322, 276] on input "file" at bounding box center [286, 278] width 152 height 13
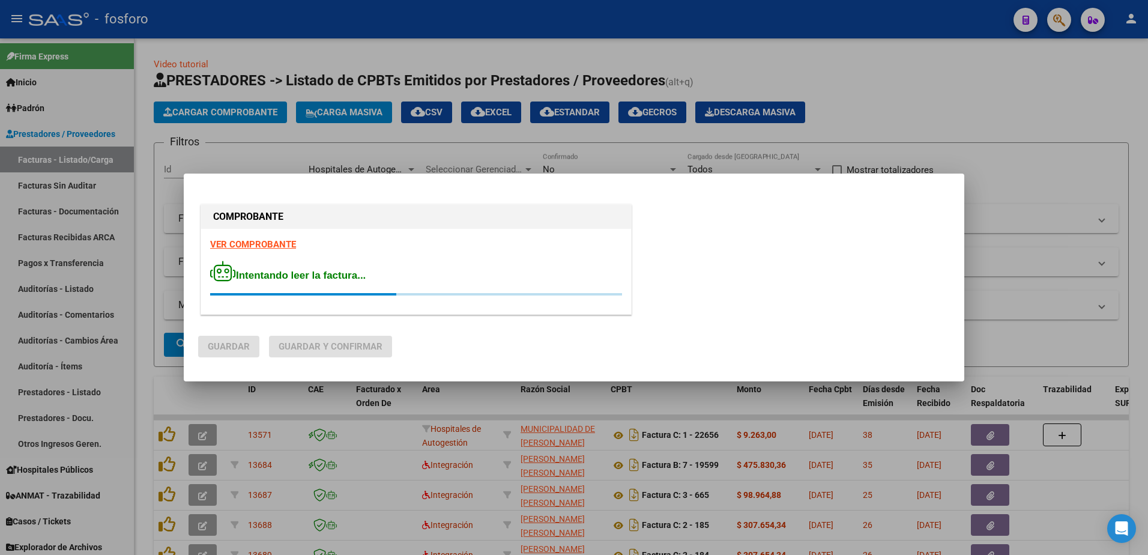
click at [275, 246] on strong "VER COMPROBANTE" at bounding box center [253, 244] width 86 height 11
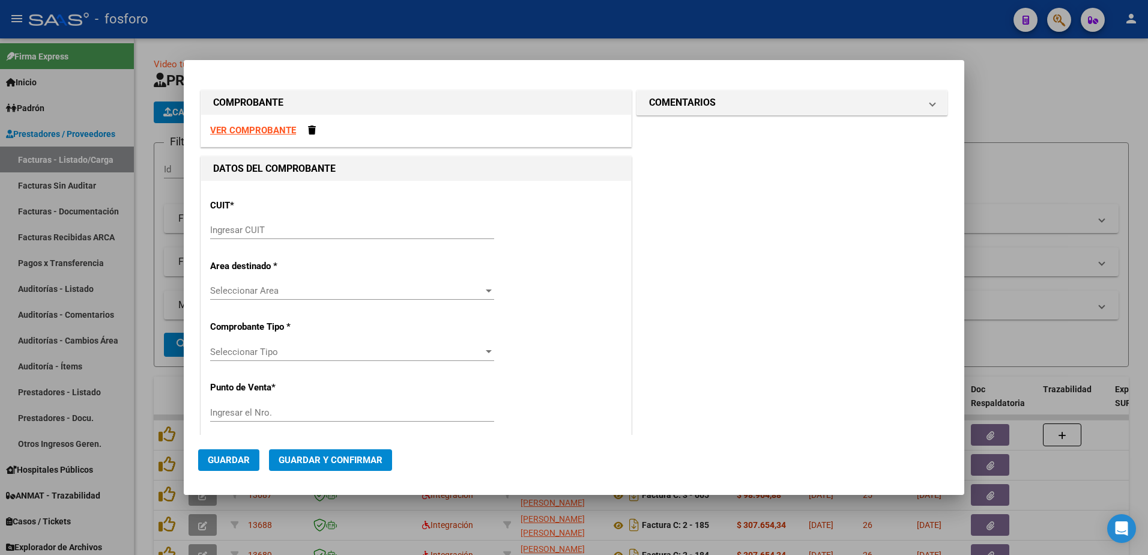
click at [297, 216] on div "CUIT * Ingresar CUIT" at bounding box center [416, 220] width 412 height 61
click at [282, 223] on div "Ingresar CUIT" at bounding box center [352, 230] width 284 height 18
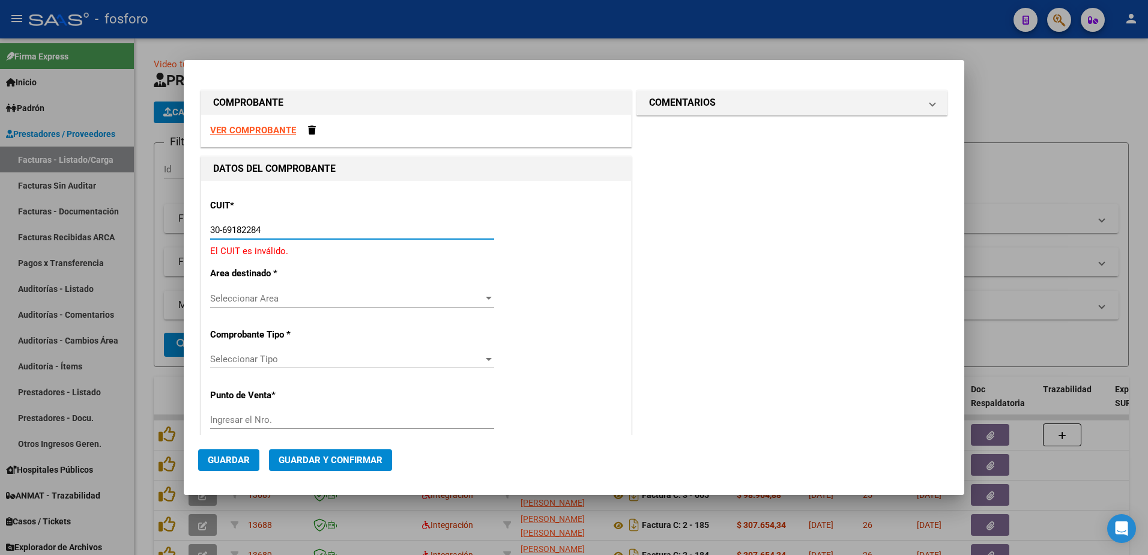
type input "30-69182284-9"
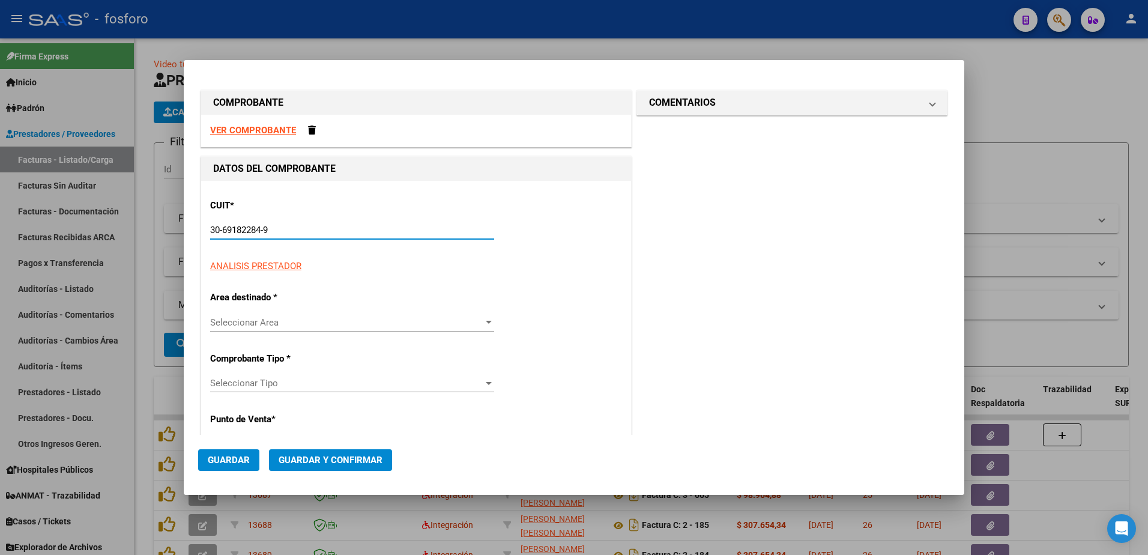
type input "1366"
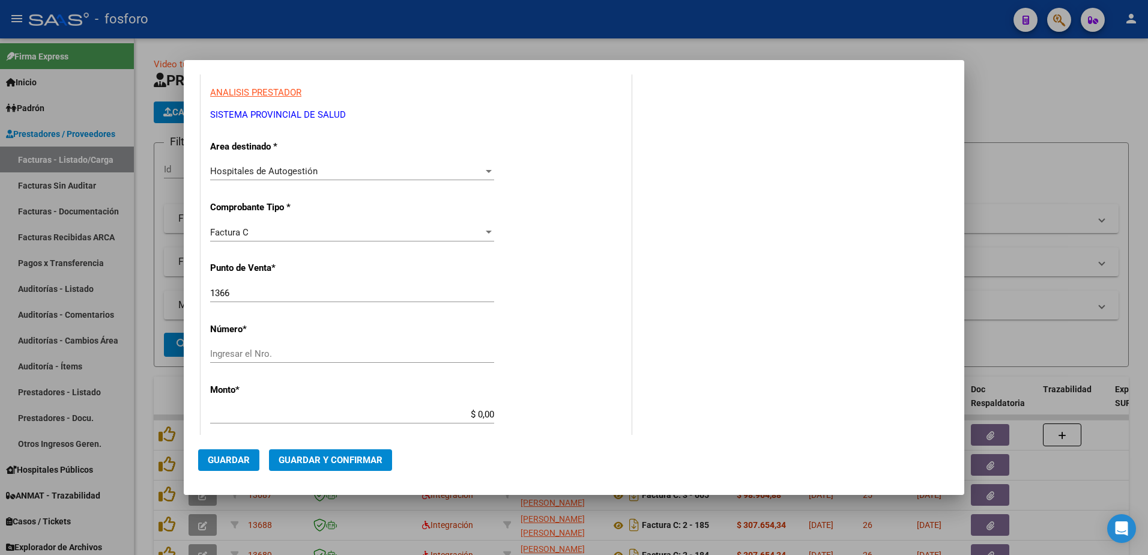
scroll to position [180, 0]
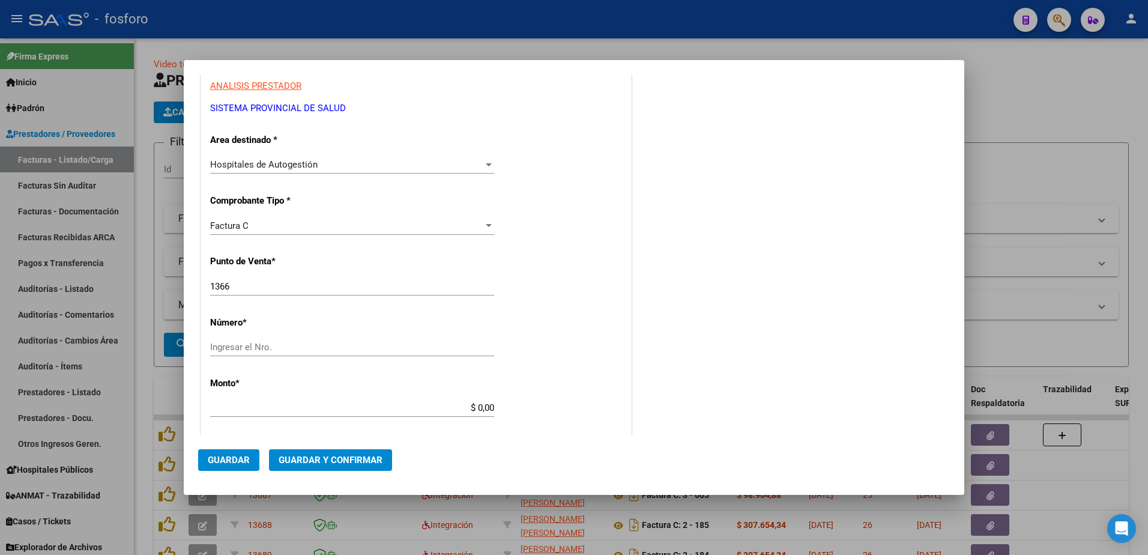
type input "30-69182284-9"
click at [244, 350] on input "Ingresar el Nro." at bounding box center [352, 347] width 284 height 11
type input "34501"
click at [245, 287] on input "1366" at bounding box center [352, 286] width 284 height 11
type input "1602"
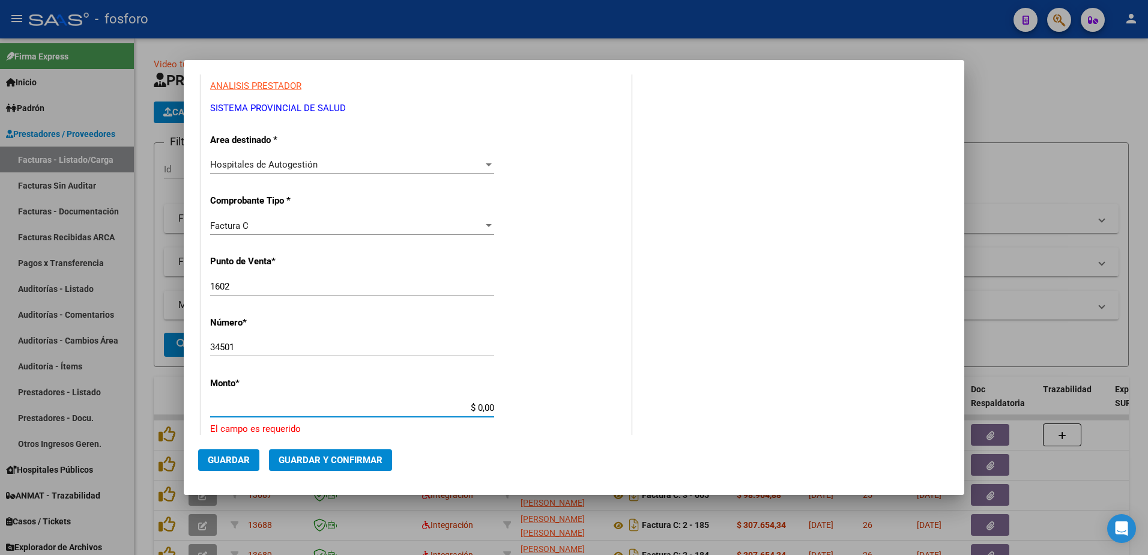
click at [490, 408] on input "$ 0,00" at bounding box center [352, 407] width 284 height 11
type input "$ 1.426.639,62"
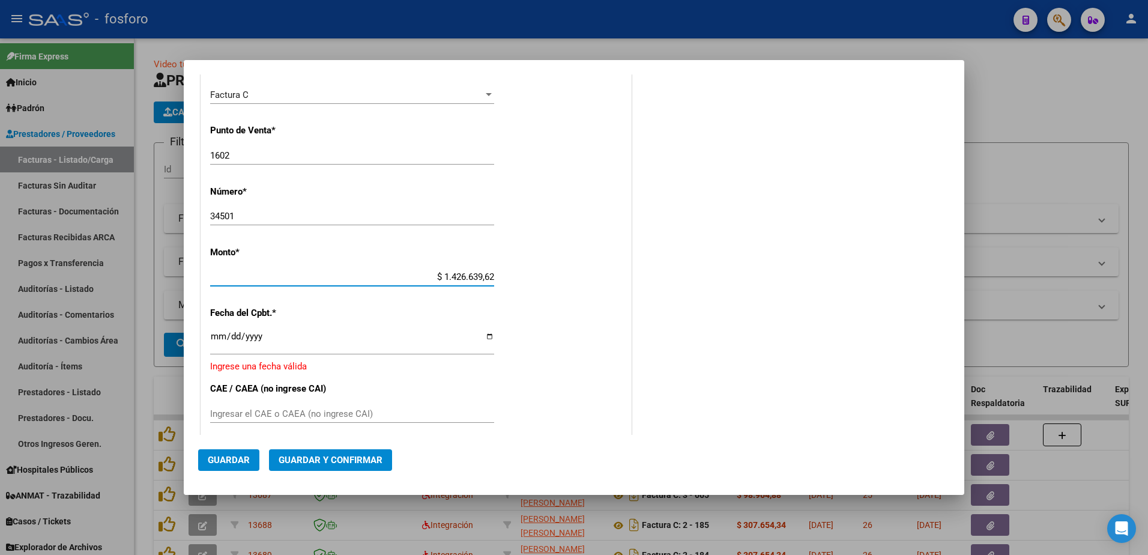
scroll to position [420, 0]
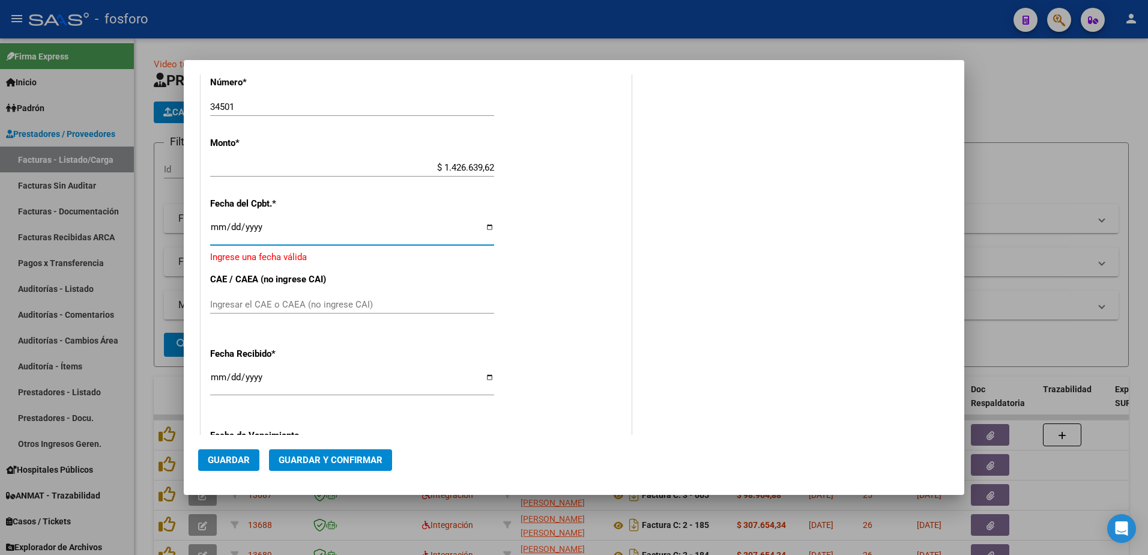
click at [218, 230] on input "Ingresar la fecha" at bounding box center [352, 231] width 284 height 19
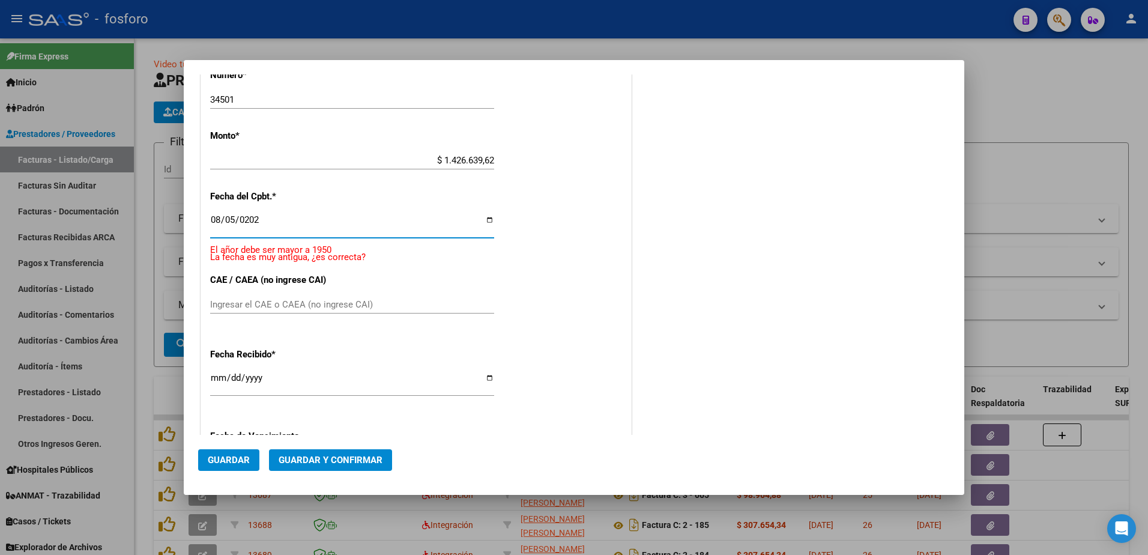
type input "[DATE]"
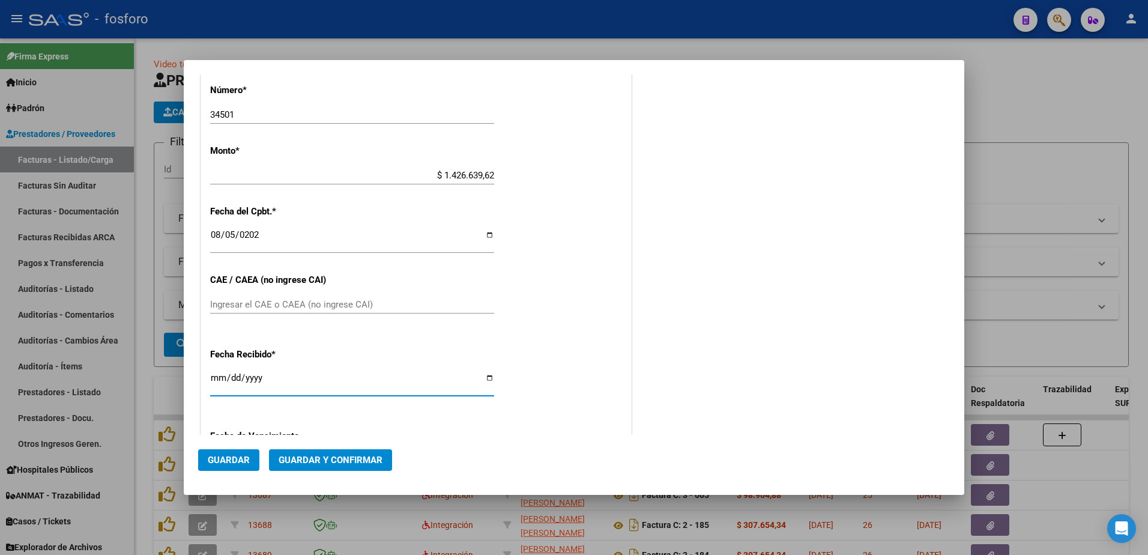
click at [214, 381] on input "[DATE]" at bounding box center [352, 382] width 284 height 19
type input "[DATE]"
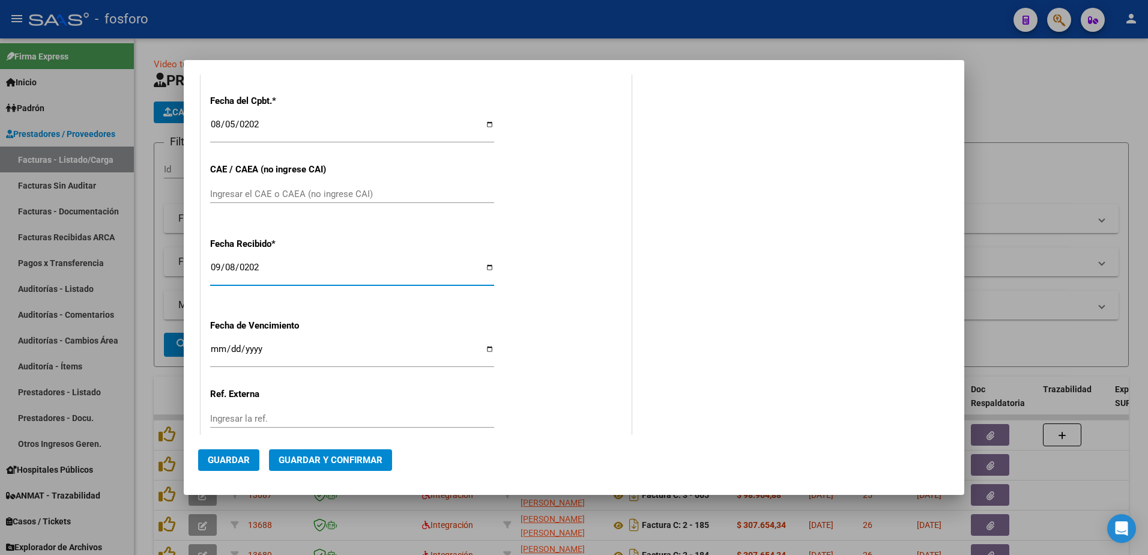
scroll to position [600, 0]
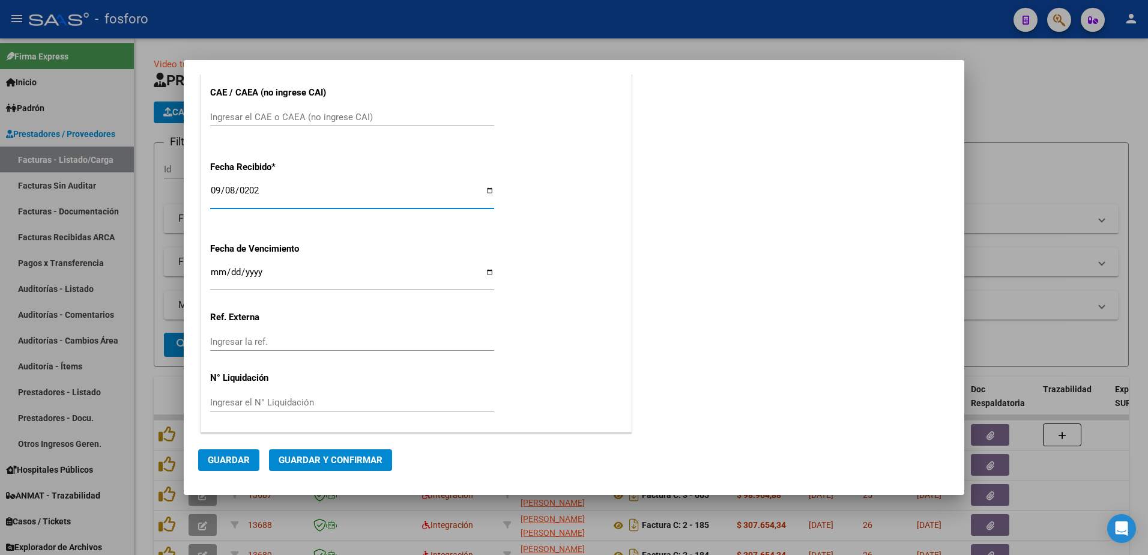
click at [323, 461] on span "Guardar y Confirmar" at bounding box center [331, 460] width 104 height 11
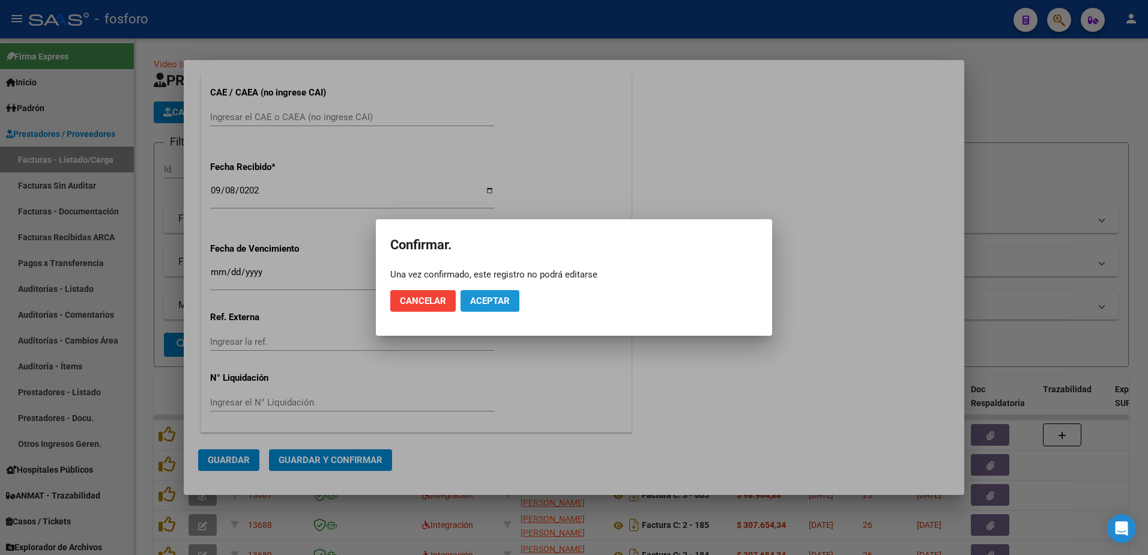
click at [489, 302] on span "Aceptar" at bounding box center [490, 301] width 40 height 11
click at [489, 300] on span "Guardar igualmente." at bounding box center [521, 301] width 102 height 11
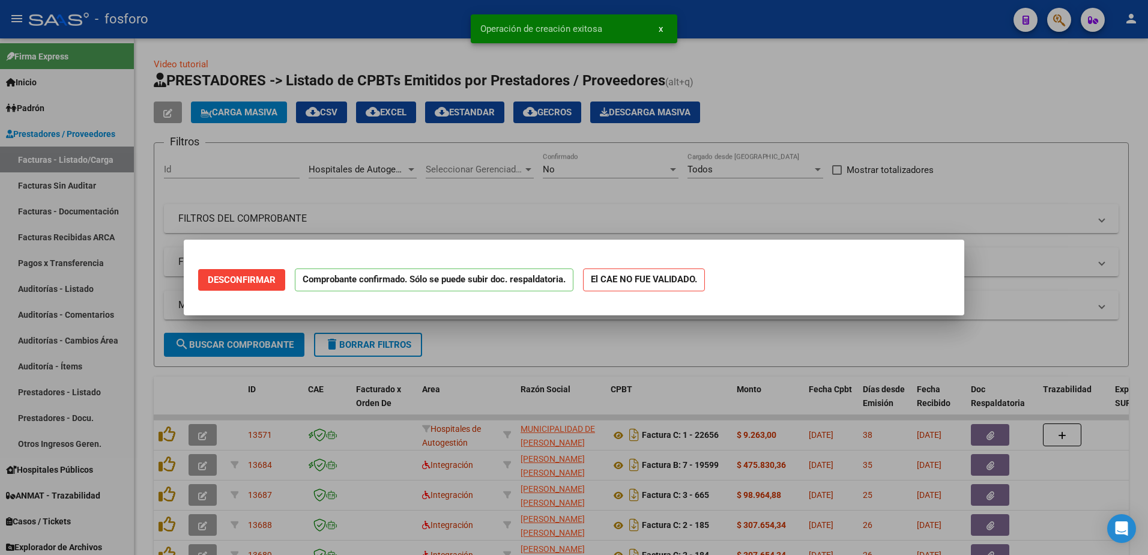
scroll to position [0, 0]
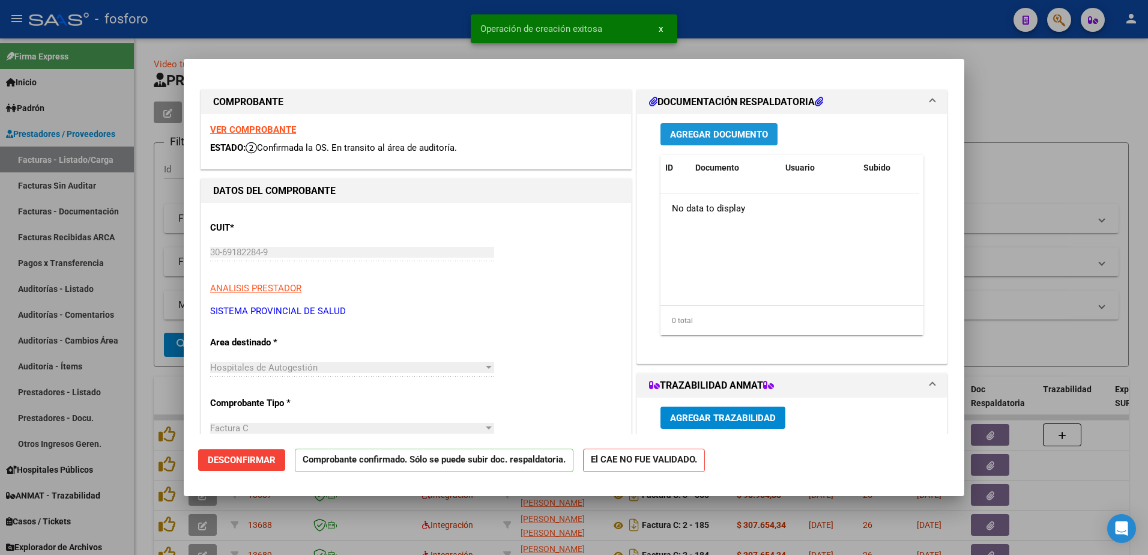
click at [699, 134] on span "Agregar Documento" at bounding box center [719, 134] width 98 height 11
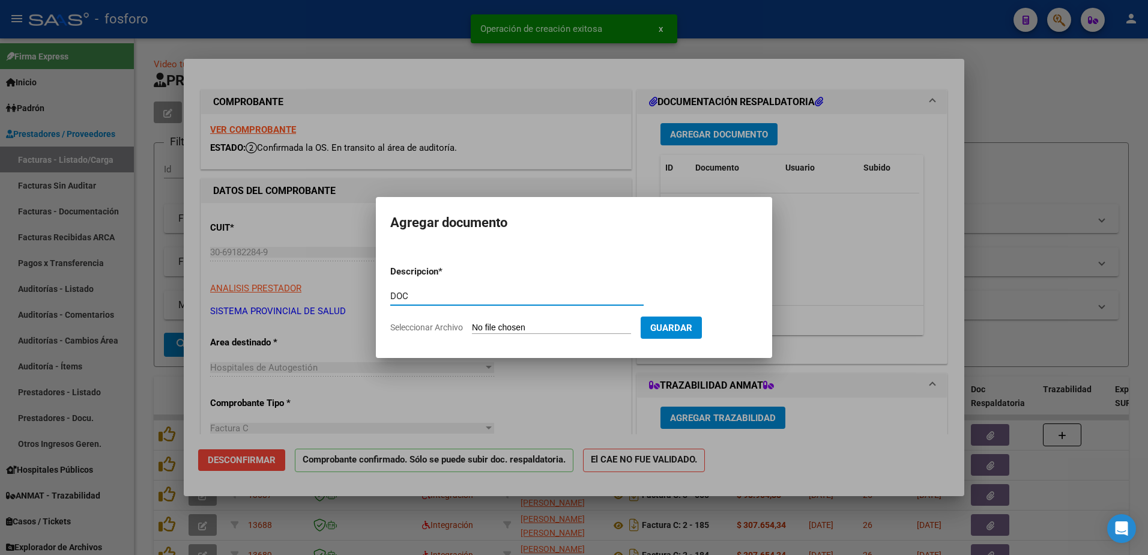
type input "DOC"
click at [502, 329] on input "Seleccionar Archivo" at bounding box center [551, 328] width 159 height 11
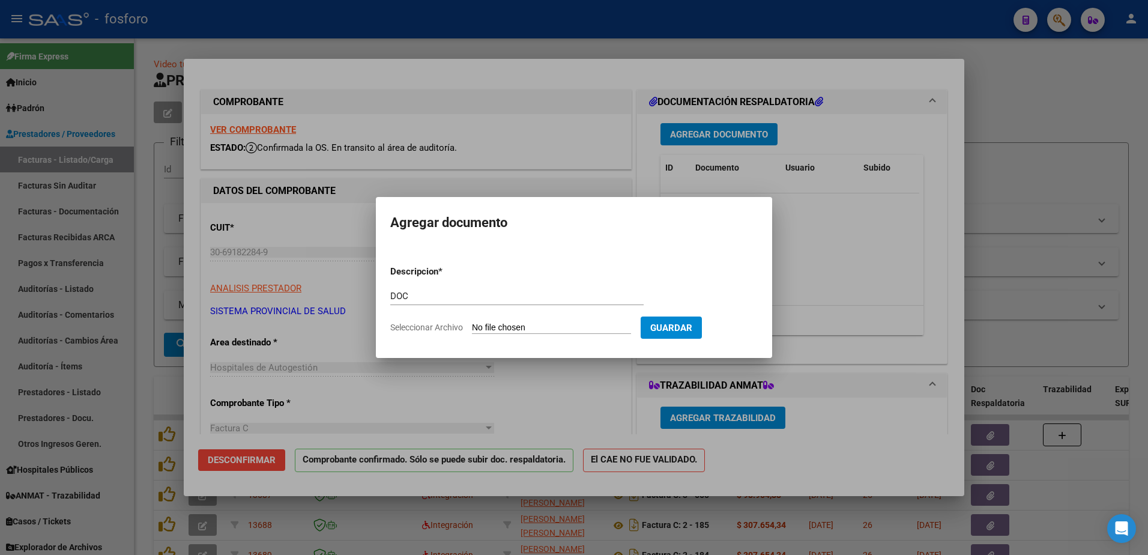
type input "C:\fakepath\BRN3C2AF40205FA_047070.pdf"
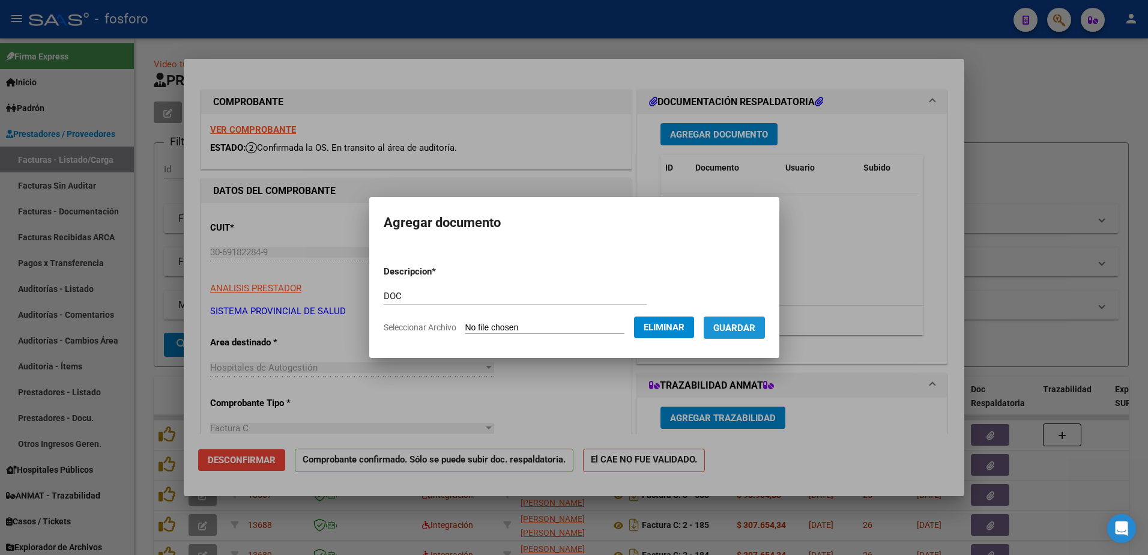
click at [736, 323] on span "Guardar" at bounding box center [735, 328] width 42 height 11
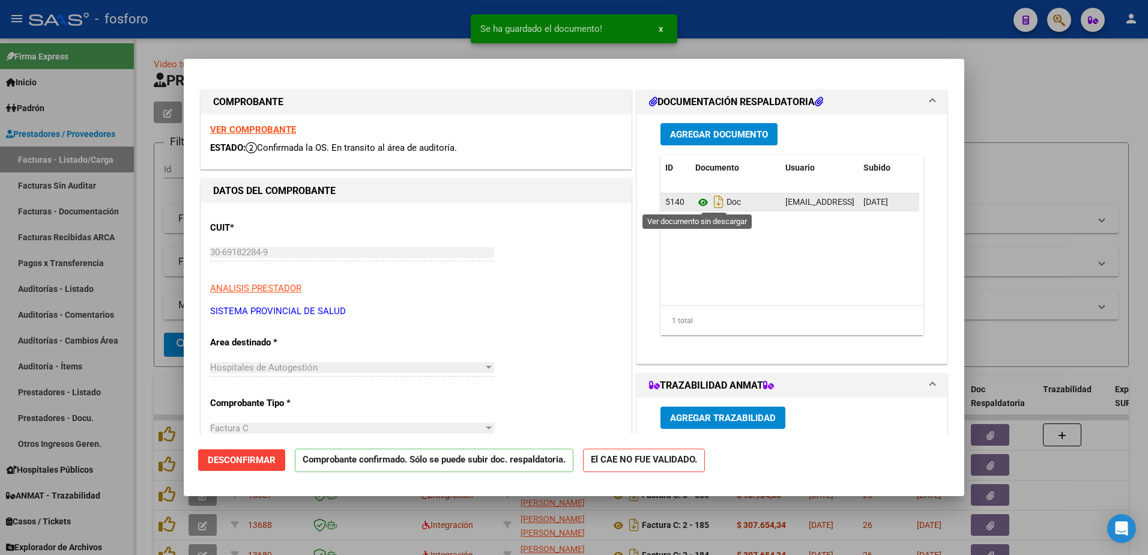
click at [696, 202] on icon at bounding box center [704, 202] width 16 height 14
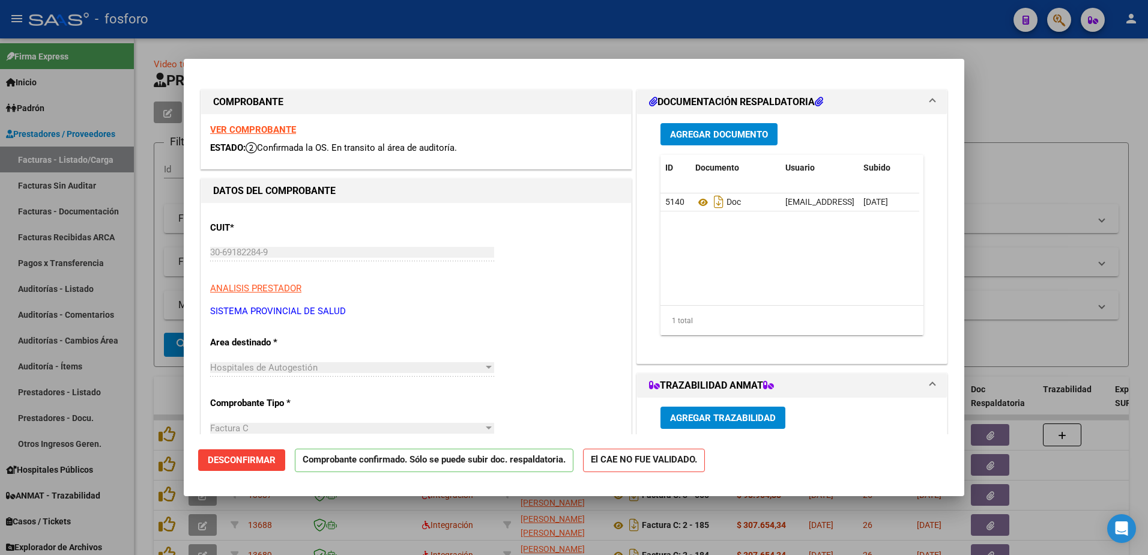
click at [108, 402] on div at bounding box center [574, 277] width 1148 height 555
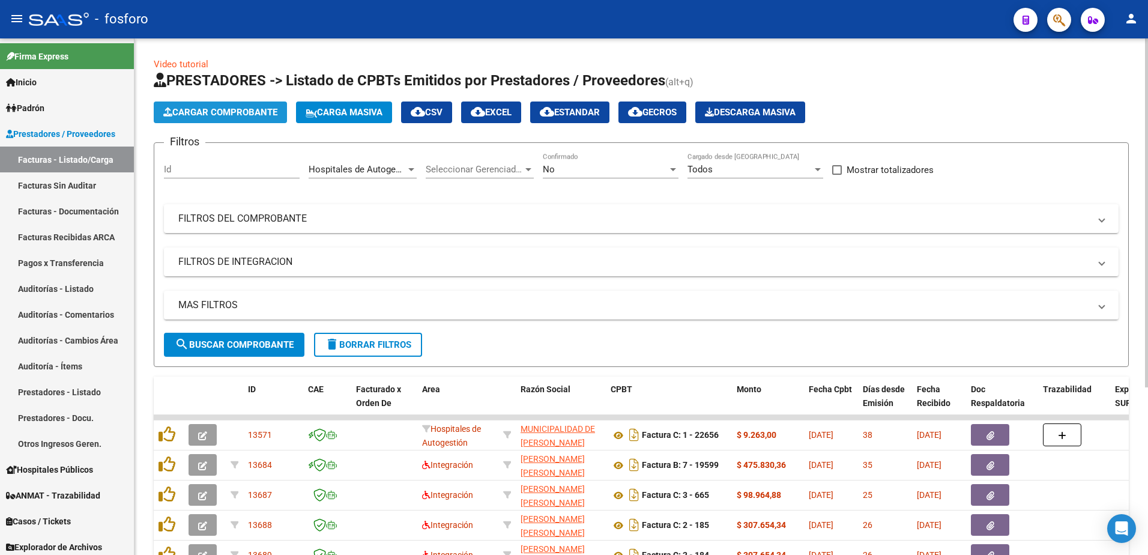
click at [221, 114] on span "Cargar Comprobante" at bounding box center [220, 112] width 114 height 11
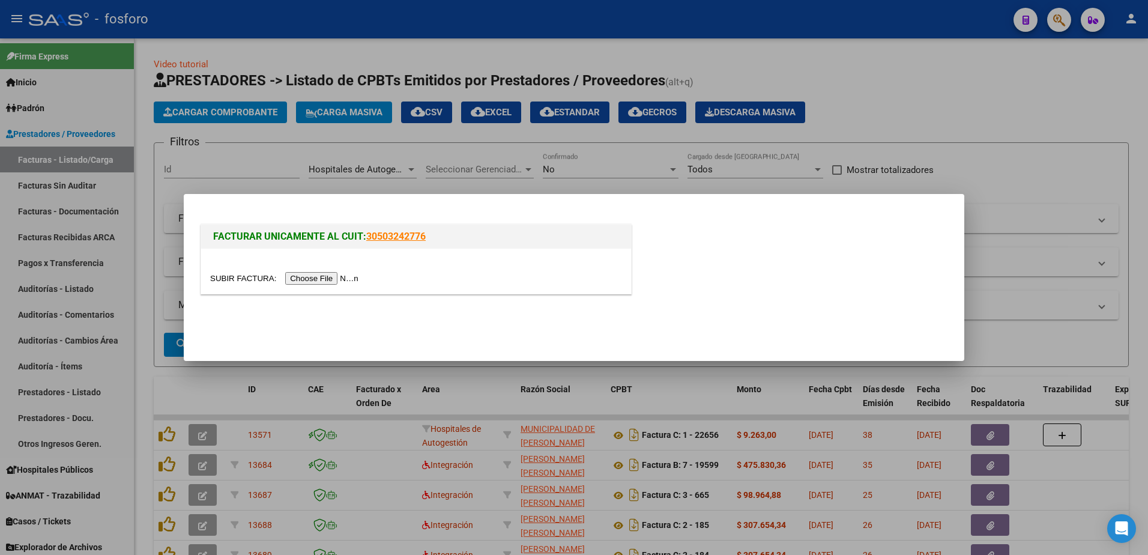
click at [297, 282] on input "file" at bounding box center [286, 278] width 152 height 13
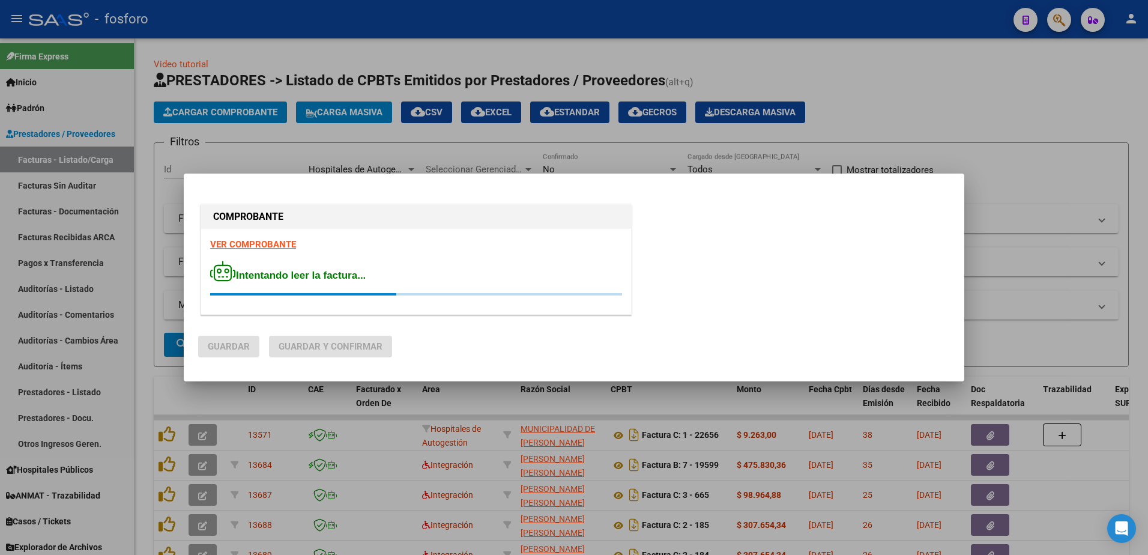
click at [255, 248] on strong "VER COMPROBANTE" at bounding box center [253, 244] width 86 height 11
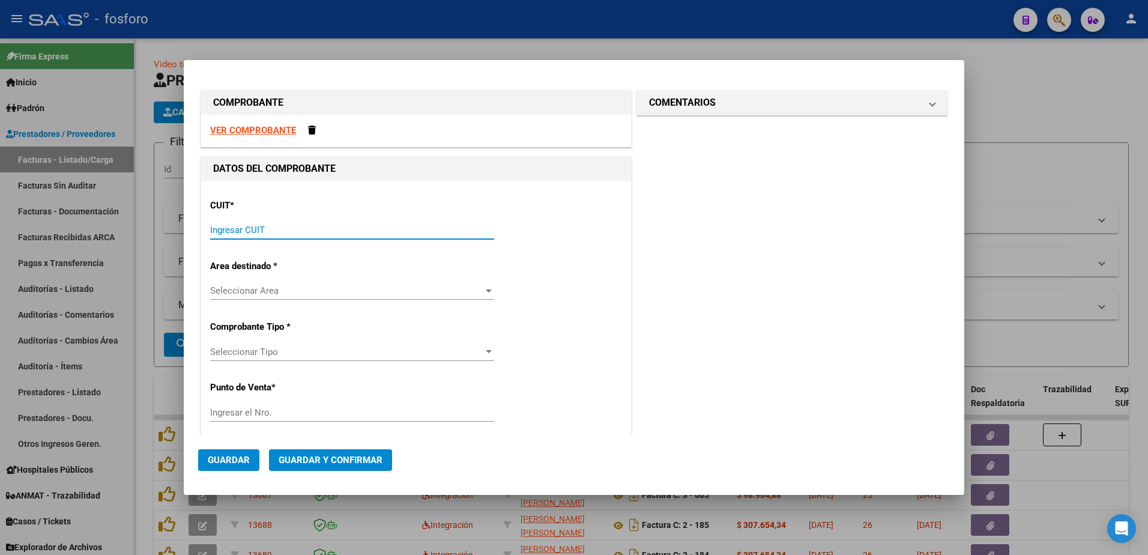
click at [372, 228] on input "Ingresar CUIT" at bounding box center [352, 230] width 284 height 11
type input "30-61591554-4"
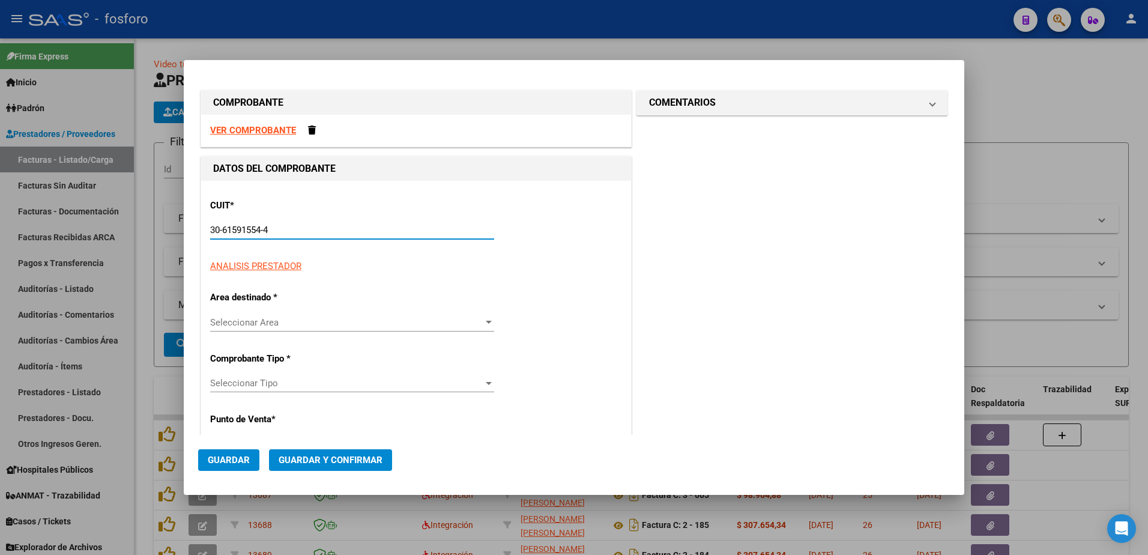
type input "0"
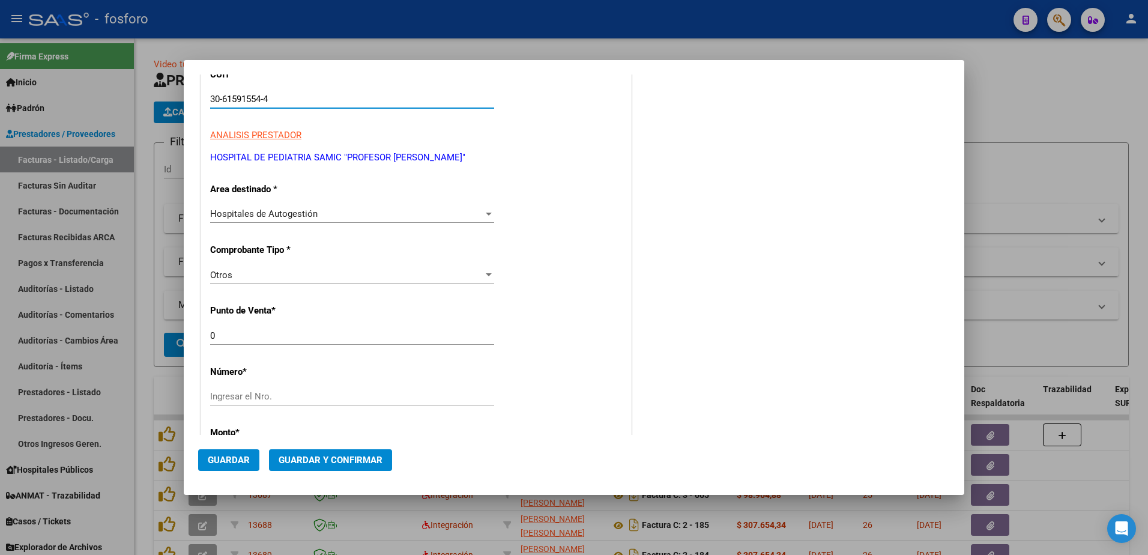
scroll to position [240, 0]
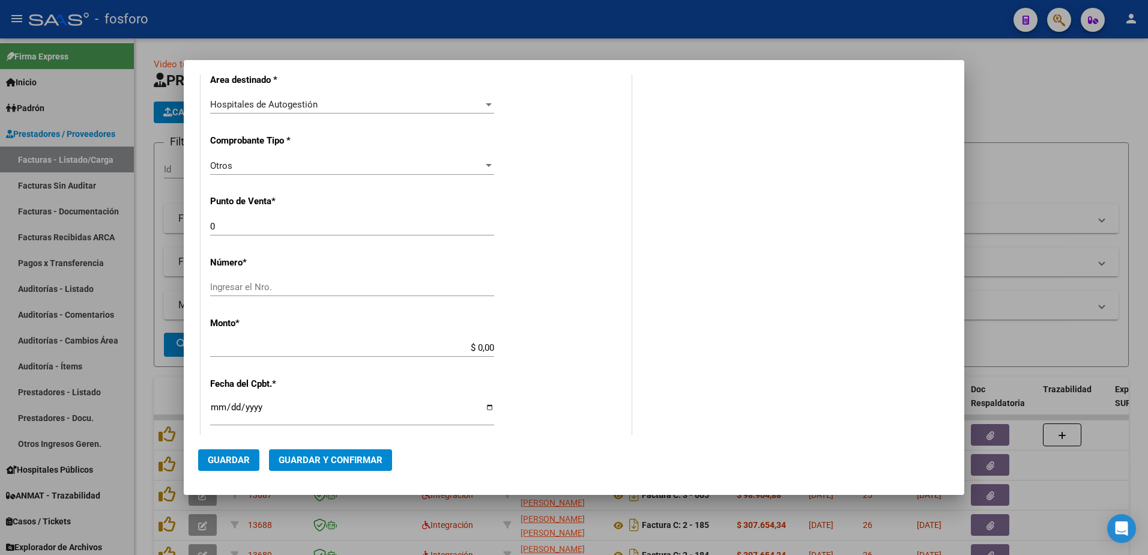
type input "30-61591554-4"
click at [255, 292] on input "Ingresar el Nro." at bounding box center [352, 287] width 284 height 11
type input "161868"
click at [489, 347] on input "$ 0,00" at bounding box center [352, 347] width 284 height 11
type input "$ 3.787.562,01"
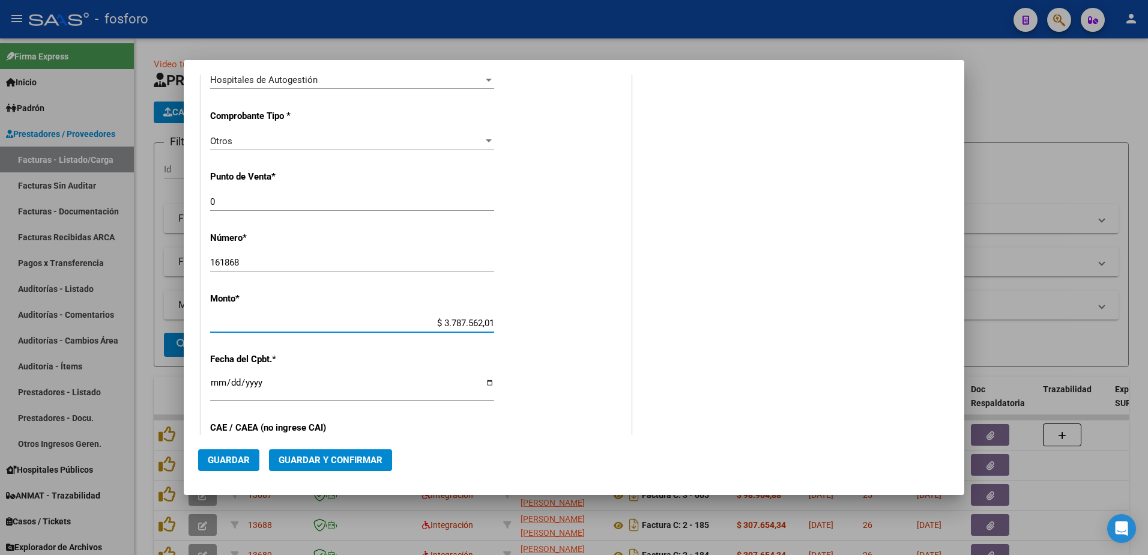
scroll to position [300, 0]
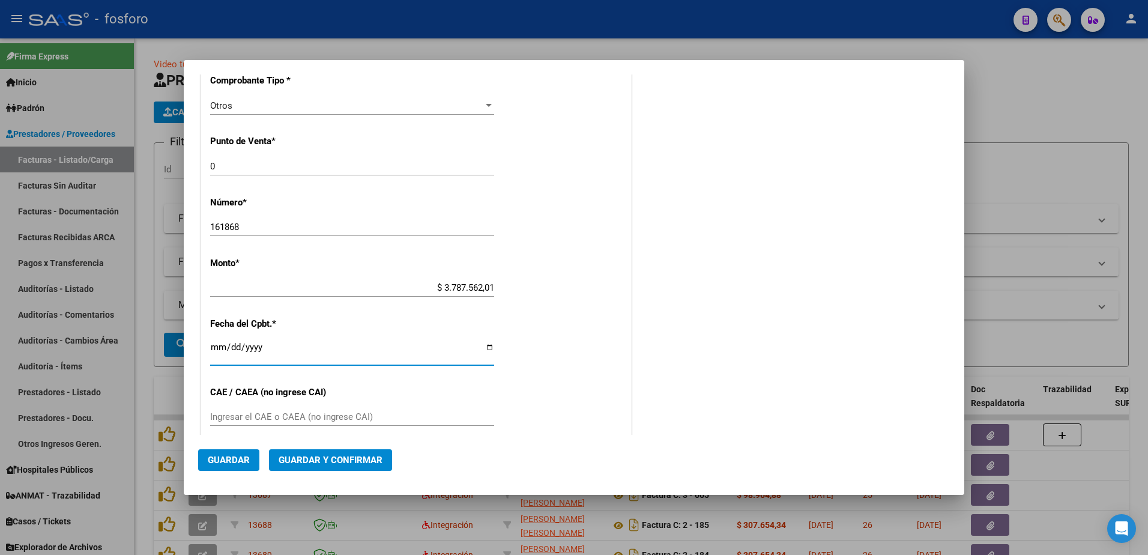
click at [214, 346] on input "Ingresar la fecha" at bounding box center [352, 351] width 284 height 19
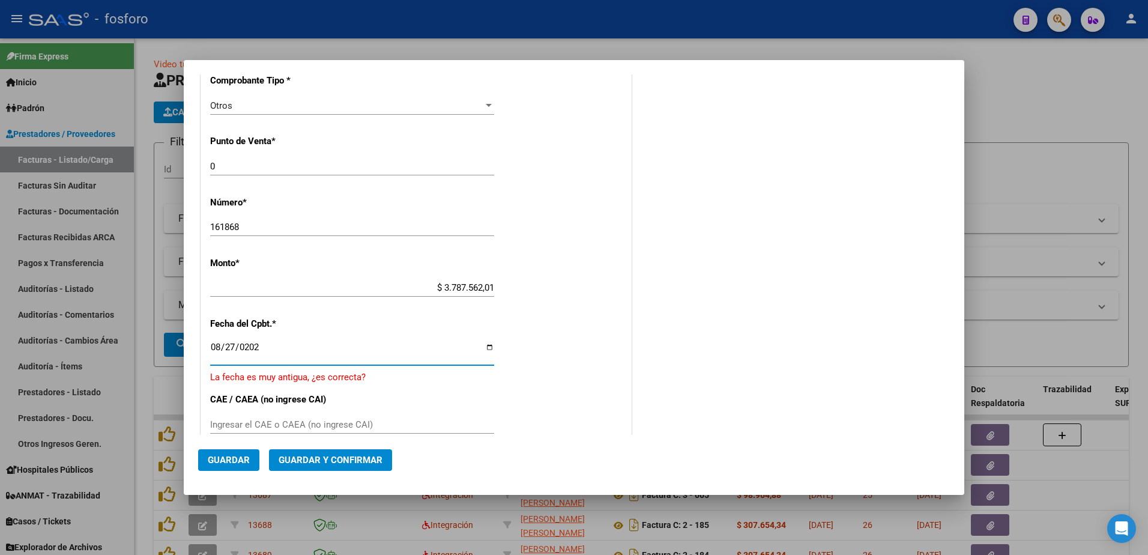
type input "[DATE]"
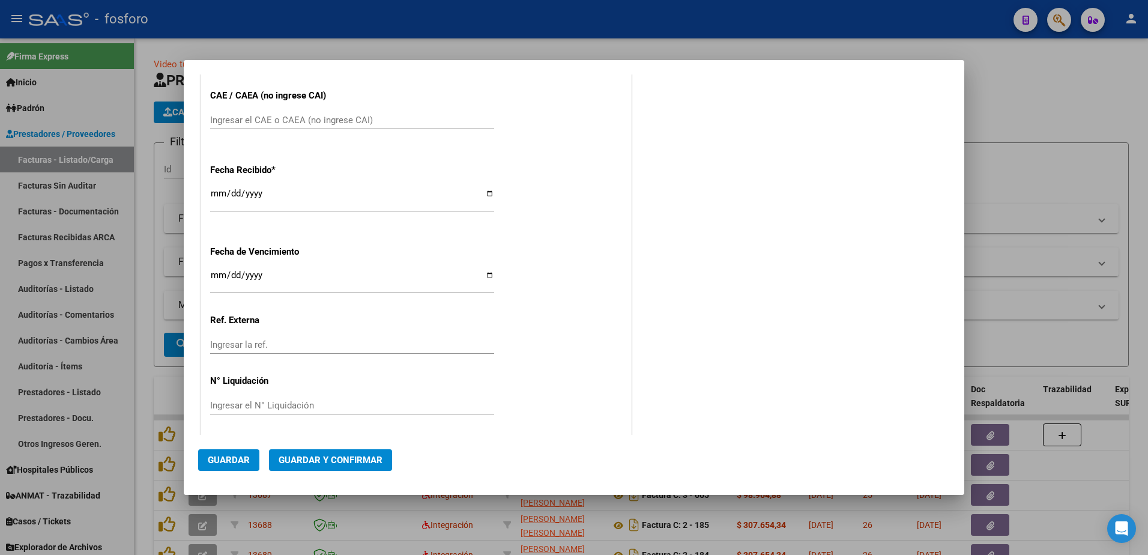
scroll to position [600, 0]
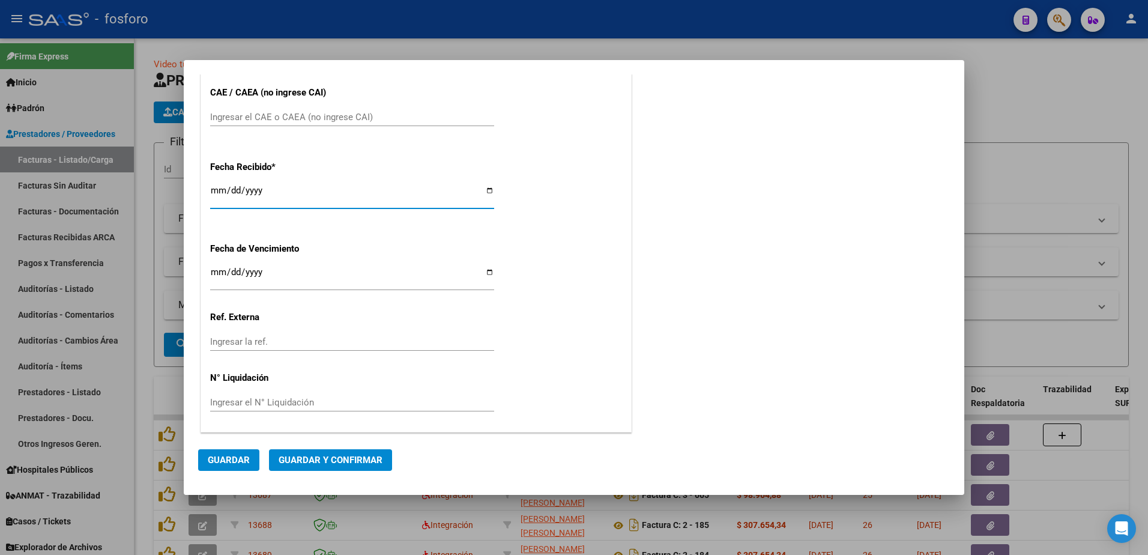
click at [218, 196] on input "[DATE]" at bounding box center [352, 195] width 284 height 19
type input "[DATE]"
click at [322, 458] on span "Guardar y Confirmar" at bounding box center [331, 460] width 104 height 11
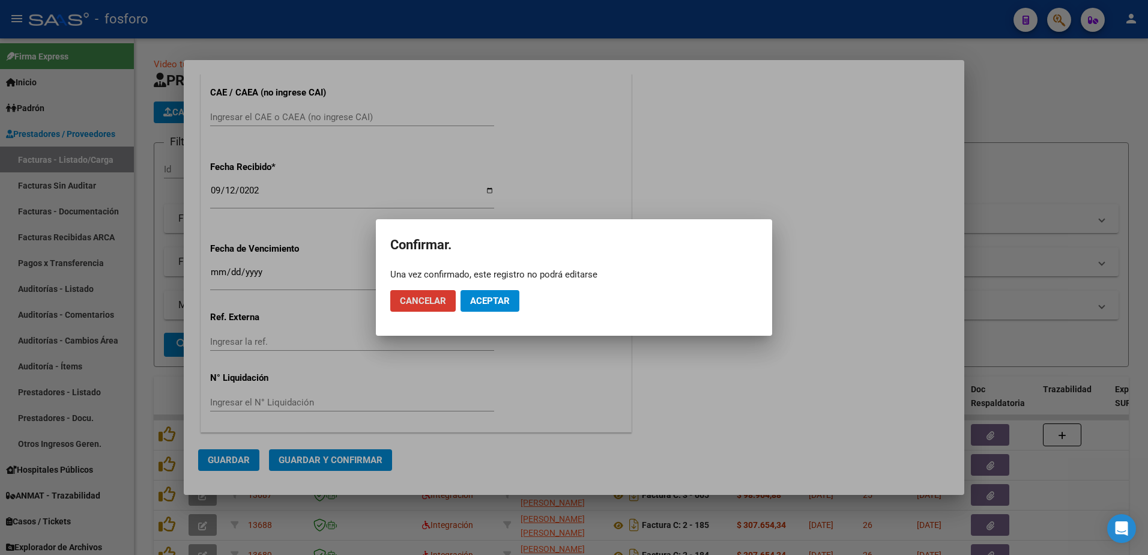
click at [488, 296] on span "Aceptar" at bounding box center [490, 301] width 40 height 11
click at [488, 296] on span "Guardar igualmente." at bounding box center [521, 301] width 102 height 11
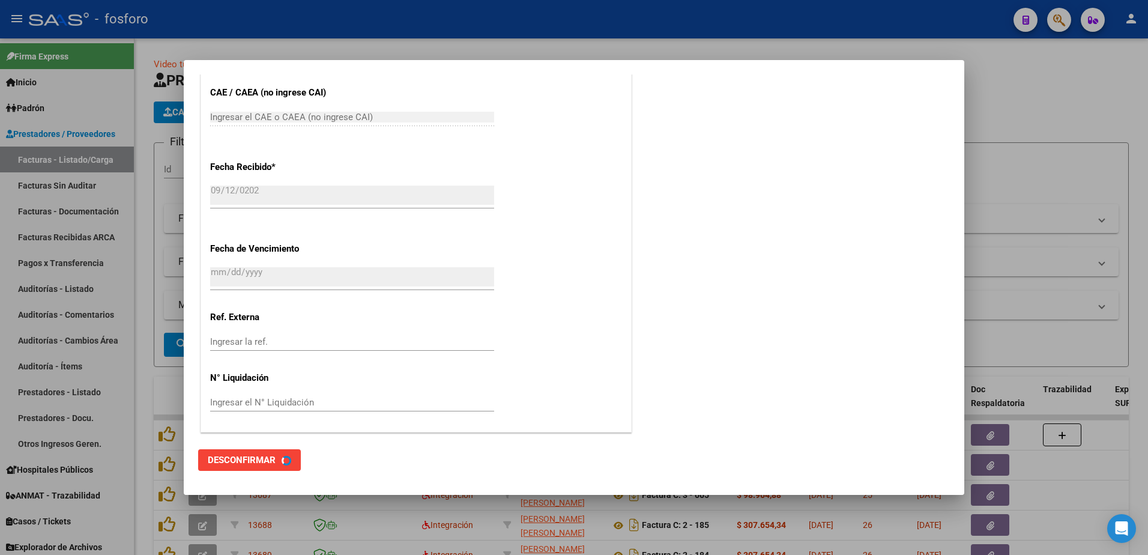
scroll to position [0, 0]
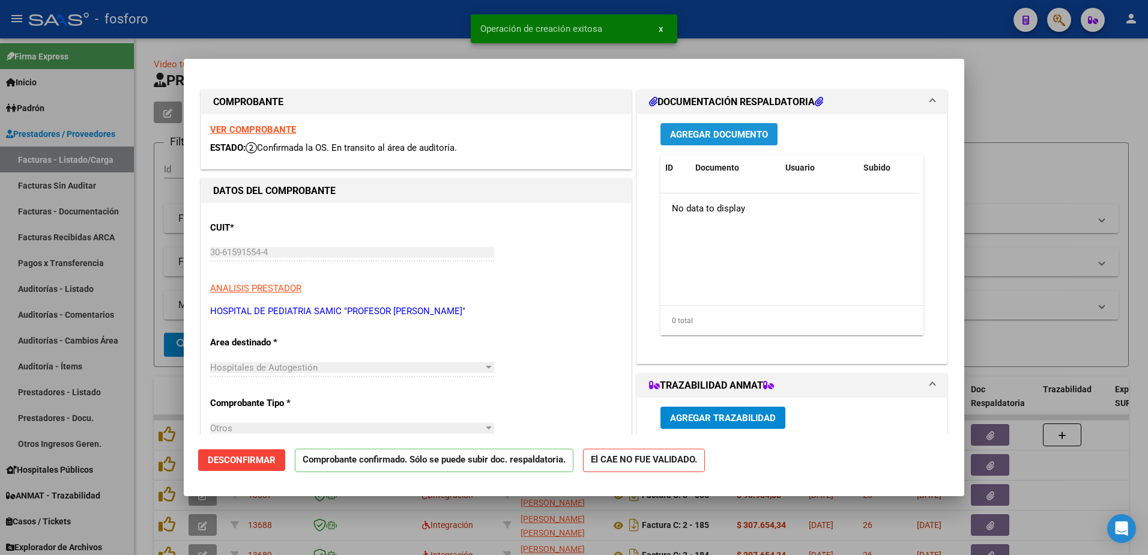
click at [721, 140] on button "Agregar Documento" at bounding box center [719, 134] width 117 height 22
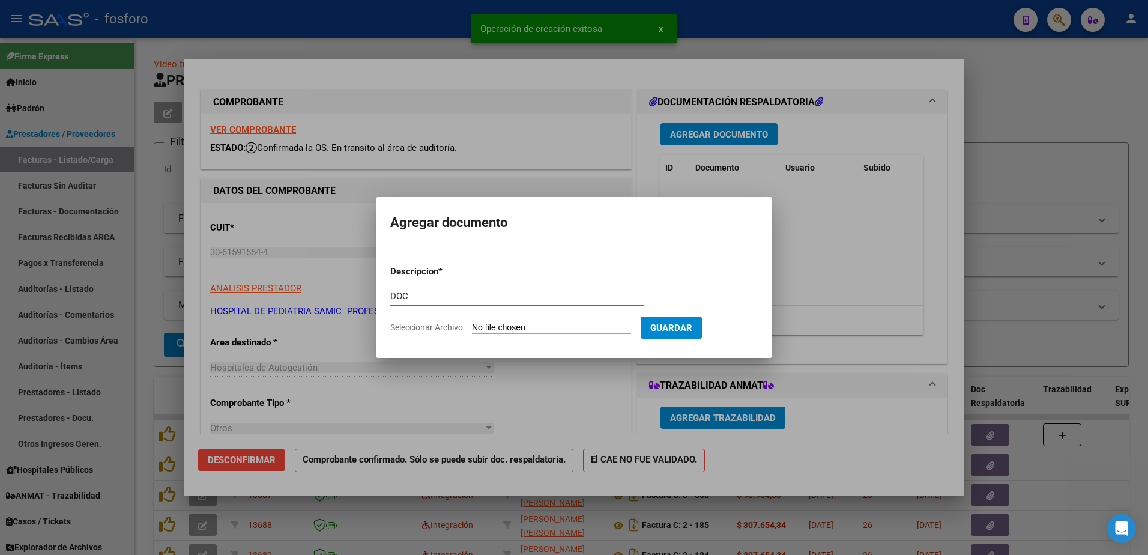
type input "DOC"
click at [496, 328] on input "Seleccionar Archivo" at bounding box center [551, 328] width 159 height 11
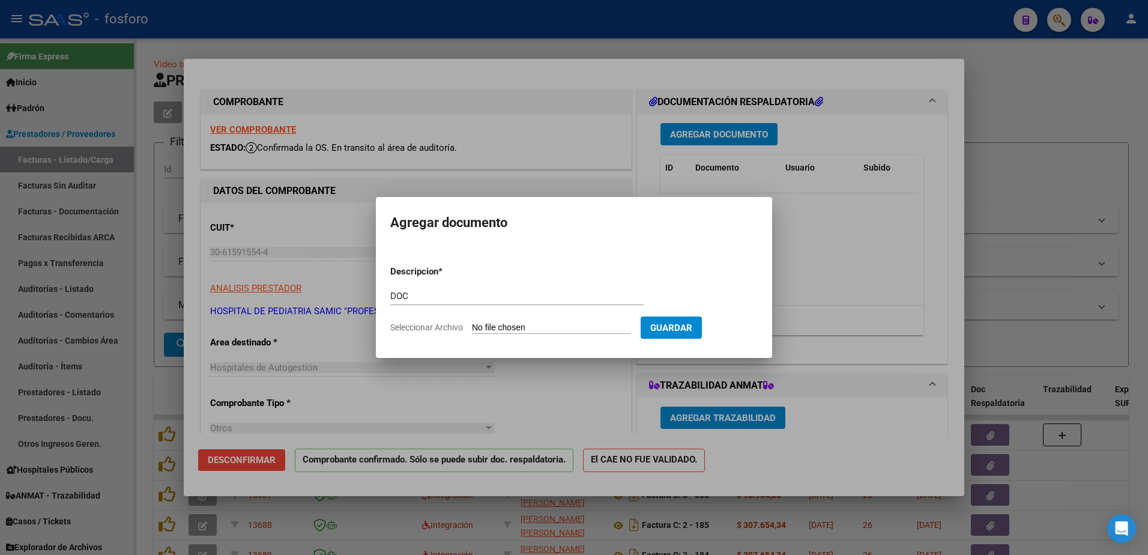
type input "C:\fakepath\BRN3C2AF40205FA_047081.pdf"
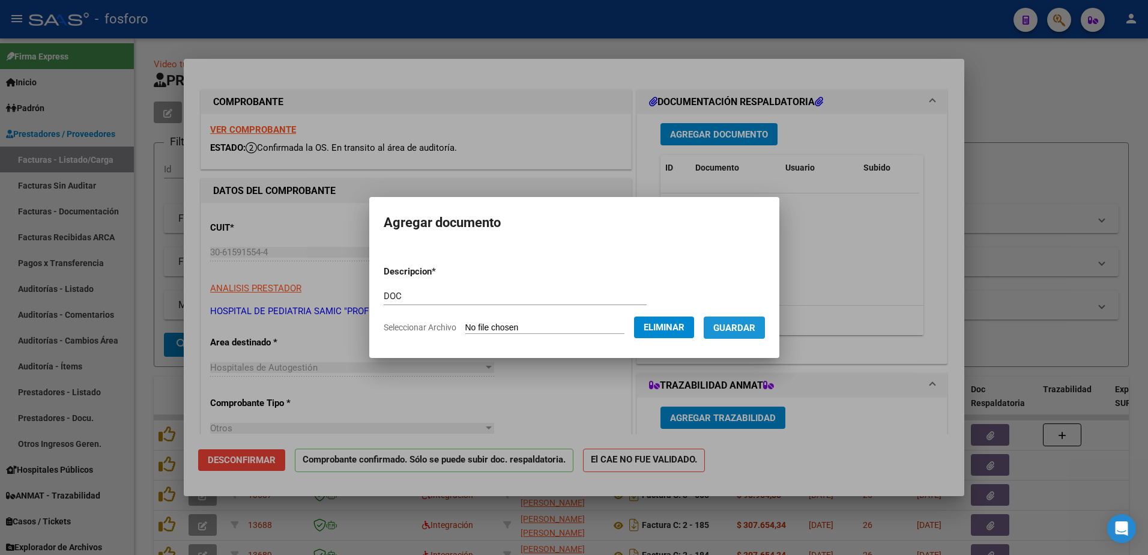
click at [733, 328] on span "Guardar" at bounding box center [735, 328] width 42 height 11
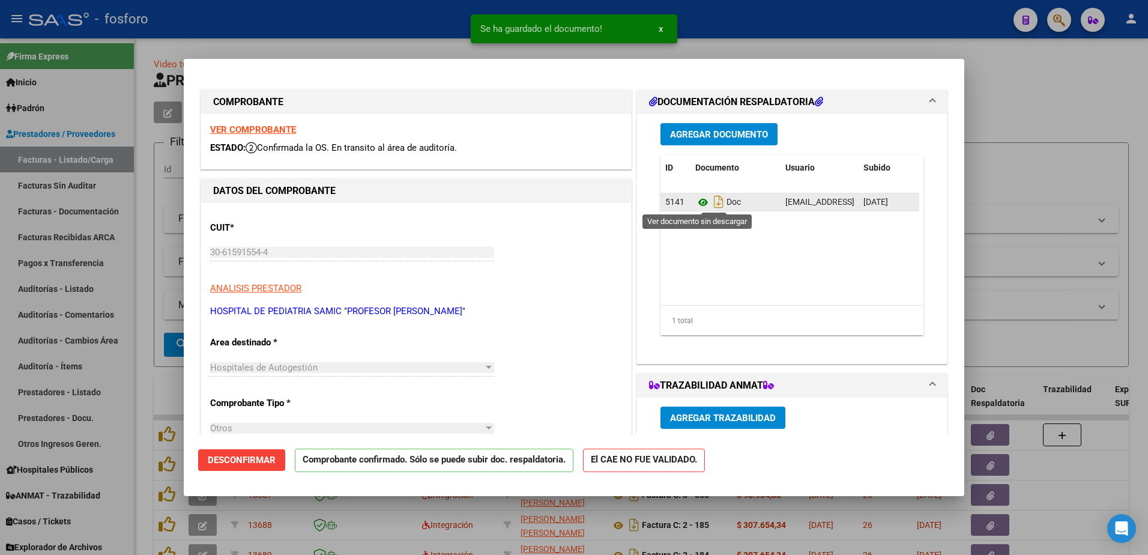
click at [700, 205] on icon at bounding box center [704, 202] width 16 height 14
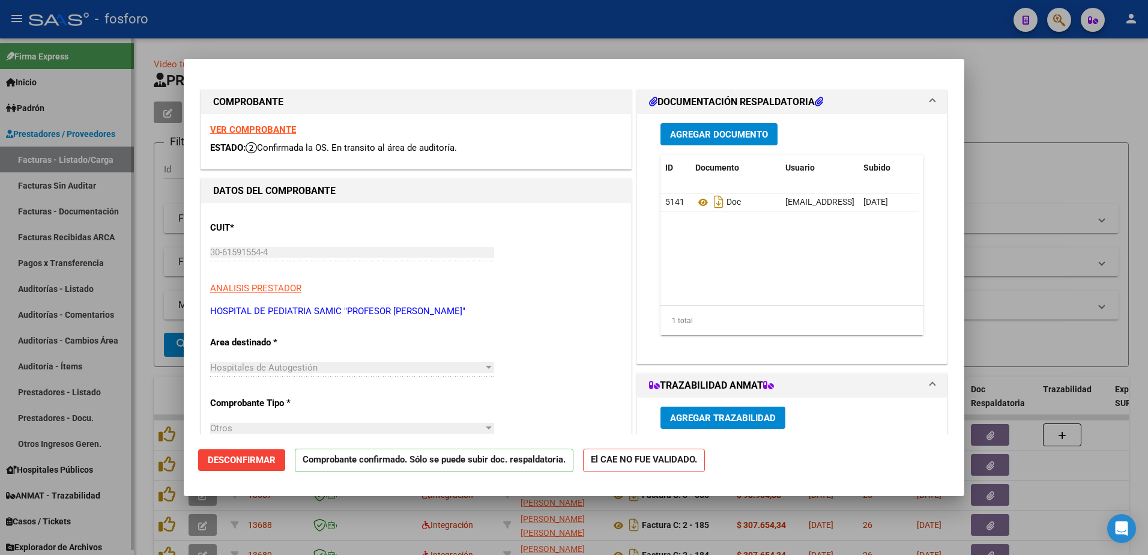
drag, startPoint x: 93, startPoint y: 219, endPoint x: 102, endPoint y: 211, distance: 12.8
click at [94, 220] on div at bounding box center [574, 277] width 1148 height 555
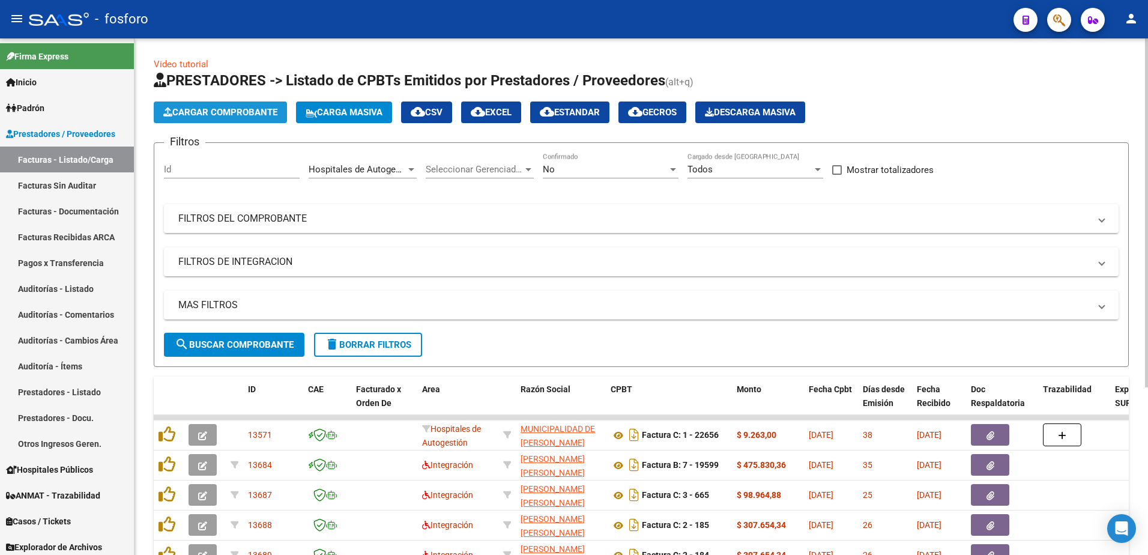
click at [223, 106] on button "Cargar Comprobante" at bounding box center [220, 113] width 133 height 22
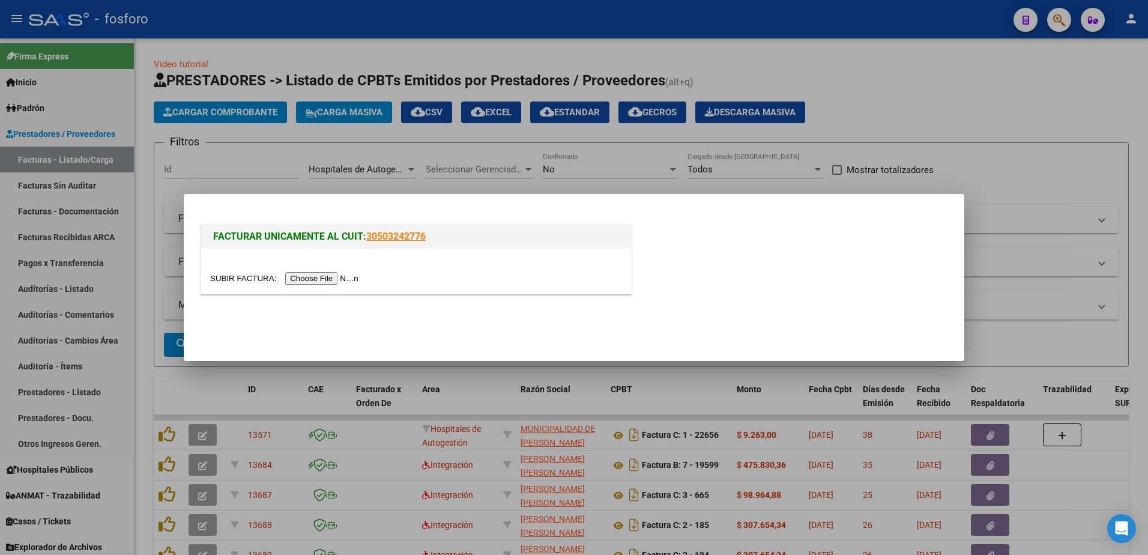
click at [301, 281] on input "file" at bounding box center [286, 278] width 152 height 13
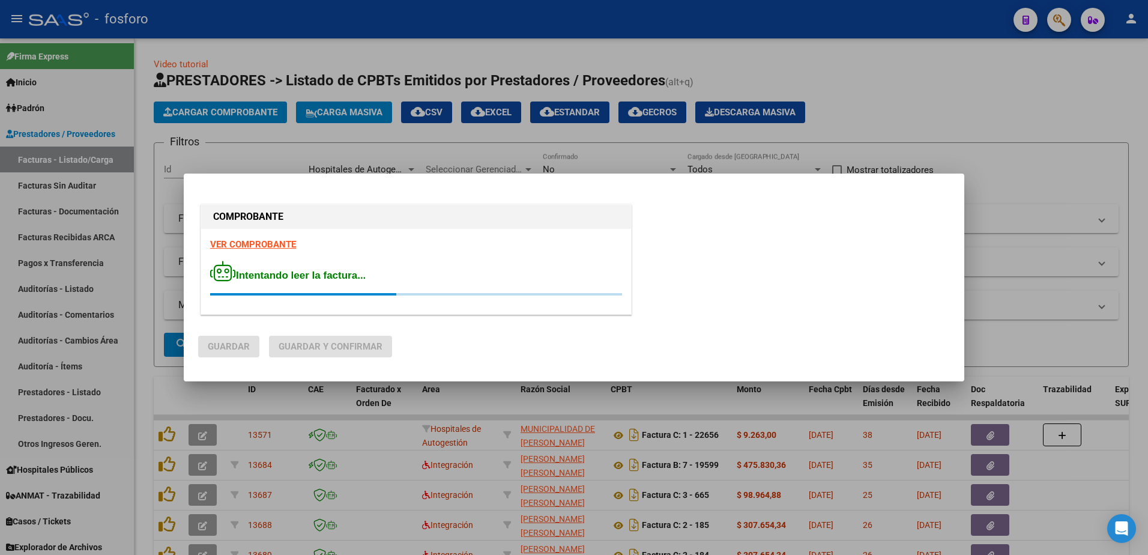
click at [267, 246] on strong "VER COMPROBANTE" at bounding box center [253, 244] width 86 height 11
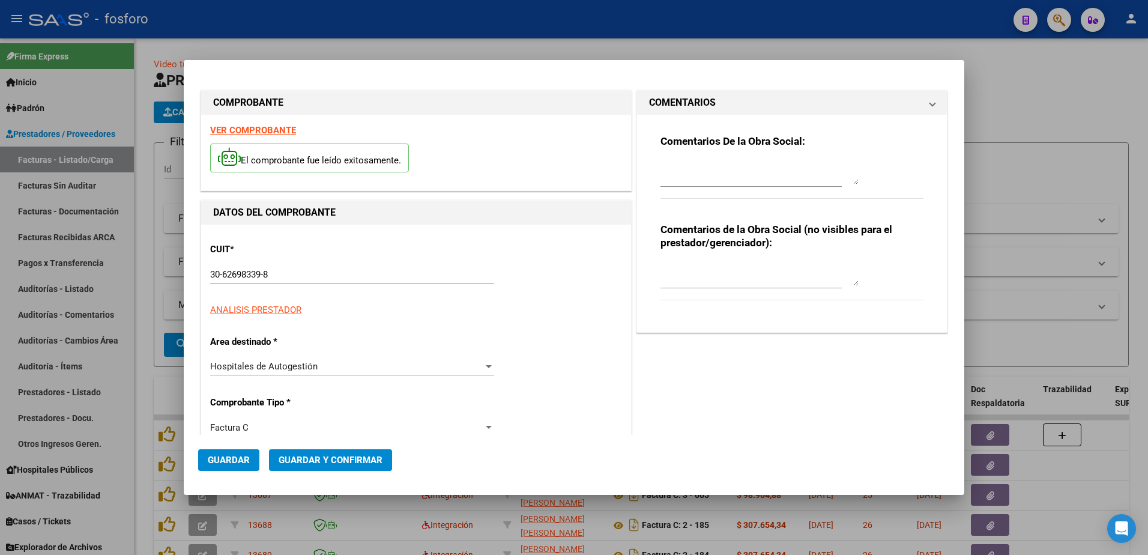
type input "8437"
type input "$ 643.686,00"
type input "[DATE]"
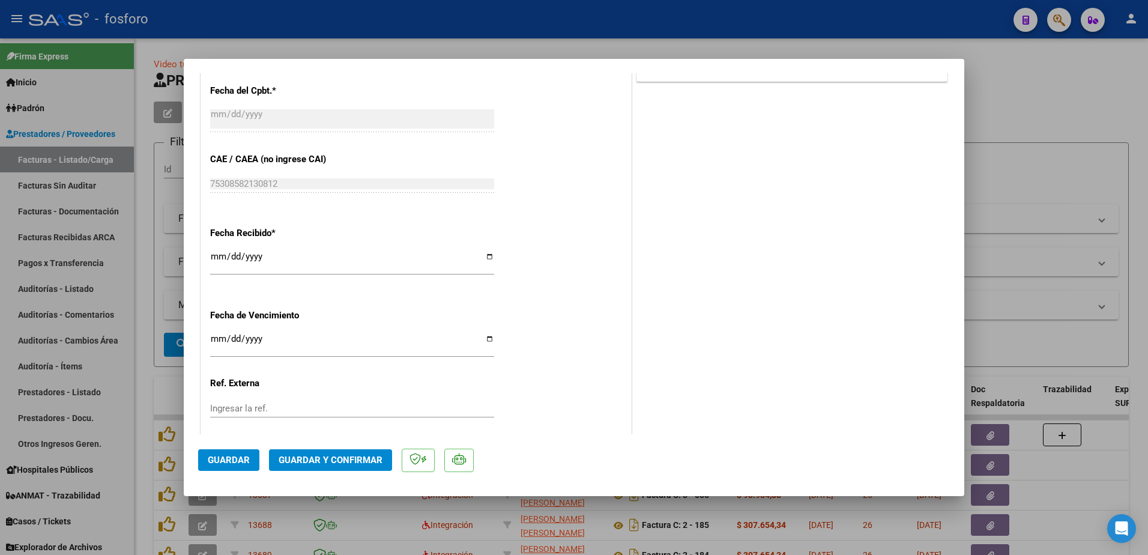
scroll to position [601, 0]
click at [218, 253] on input "[DATE]" at bounding box center [352, 260] width 284 height 19
type input "[DATE]"
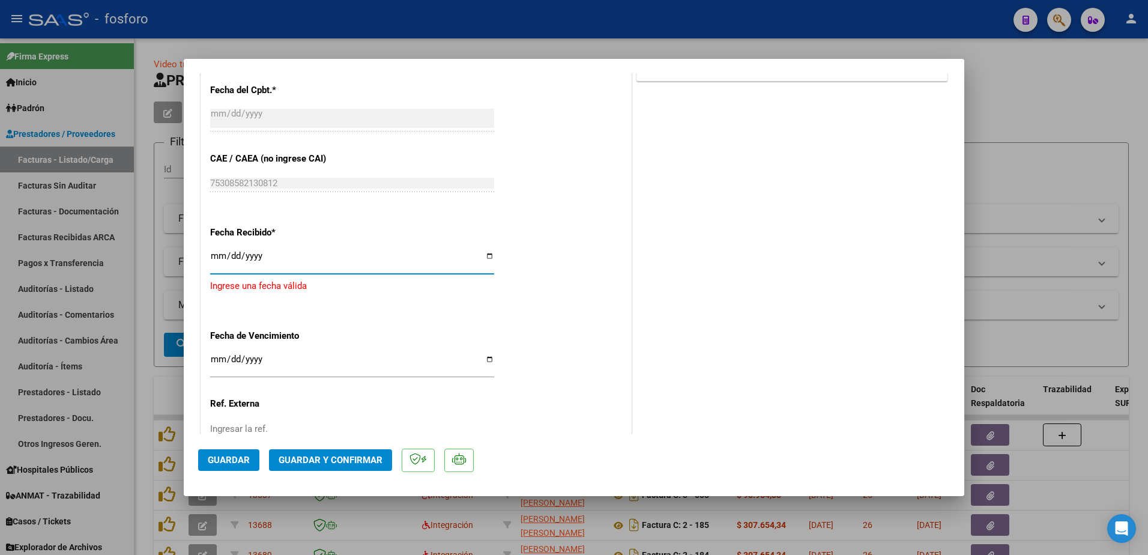
type input "[DATE]"
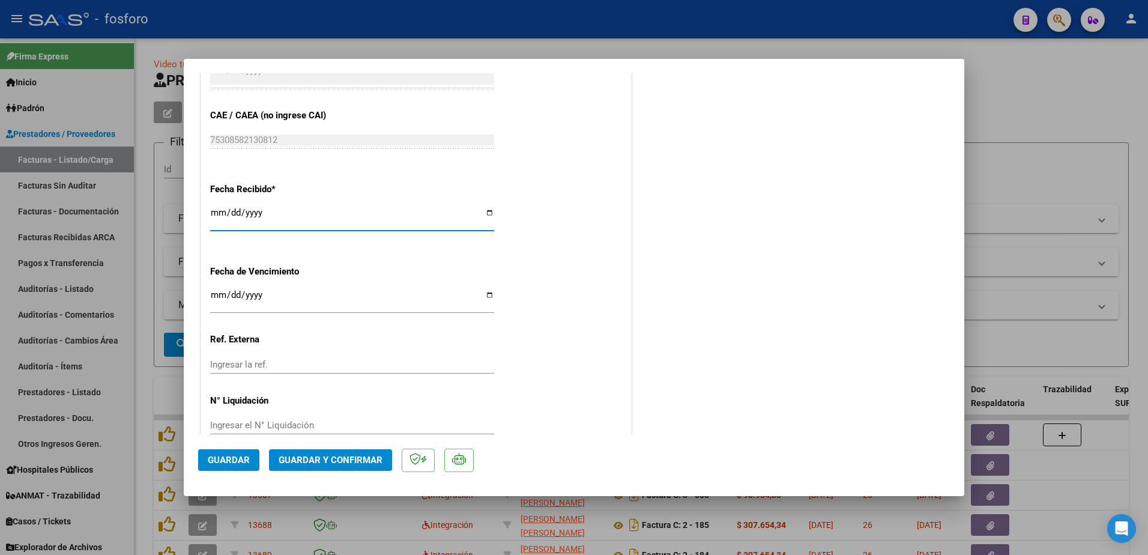
scroll to position [667, 0]
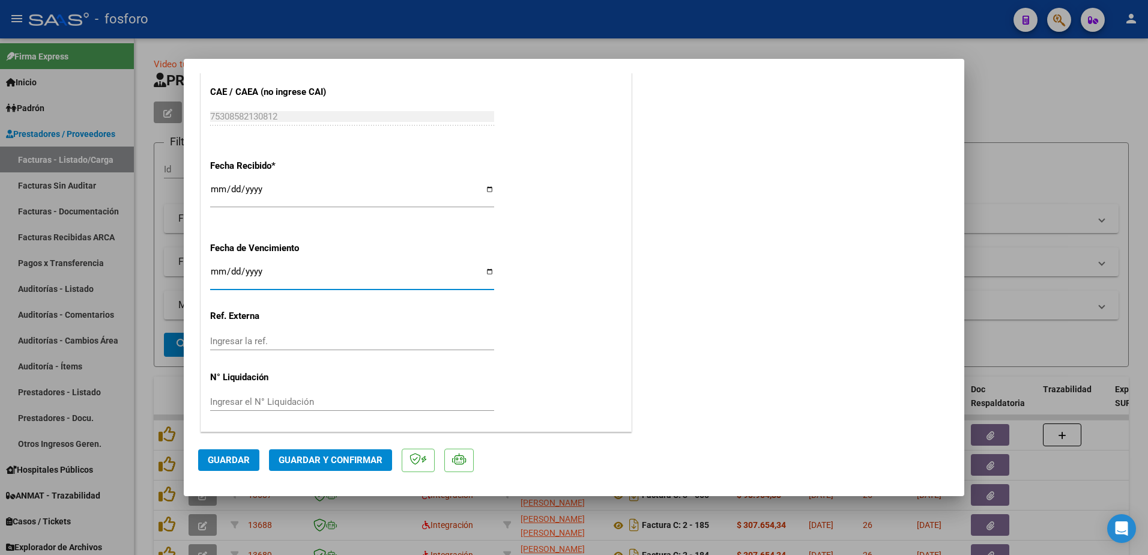
click at [214, 269] on input "Ingresar la fecha" at bounding box center [352, 276] width 284 height 19
type input "[DATE]"
click at [323, 458] on span "Guardar y Confirmar" at bounding box center [331, 460] width 104 height 11
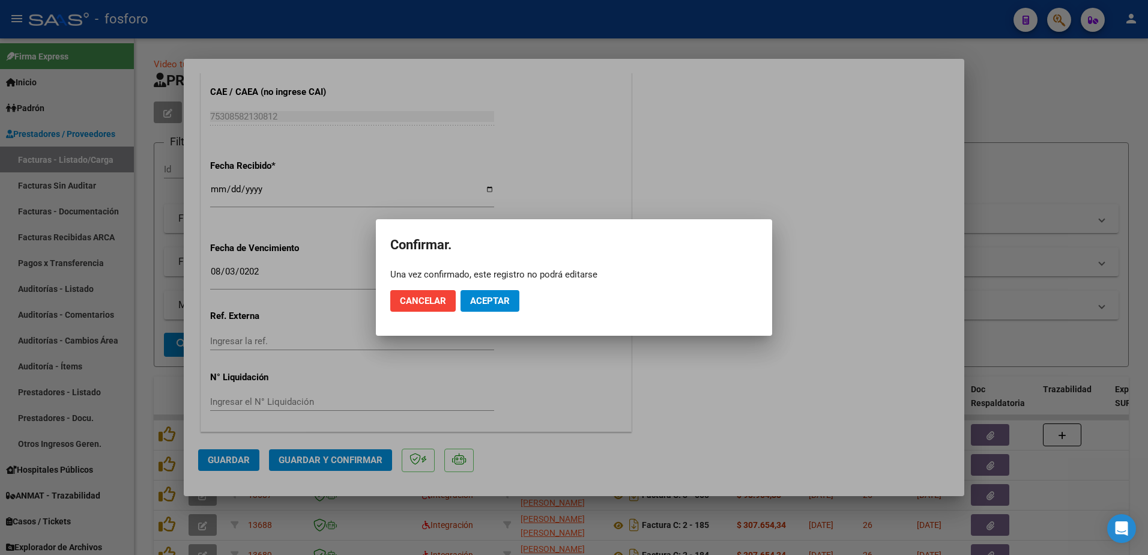
click at [501, 288] on mat-dialog-actions "Cancelar Aceptar" at bounding box center [574, 301] width 368 height 41
click at [496, 297] on span "Aceptar" at bounding box center [490, 301] width 40 height 11
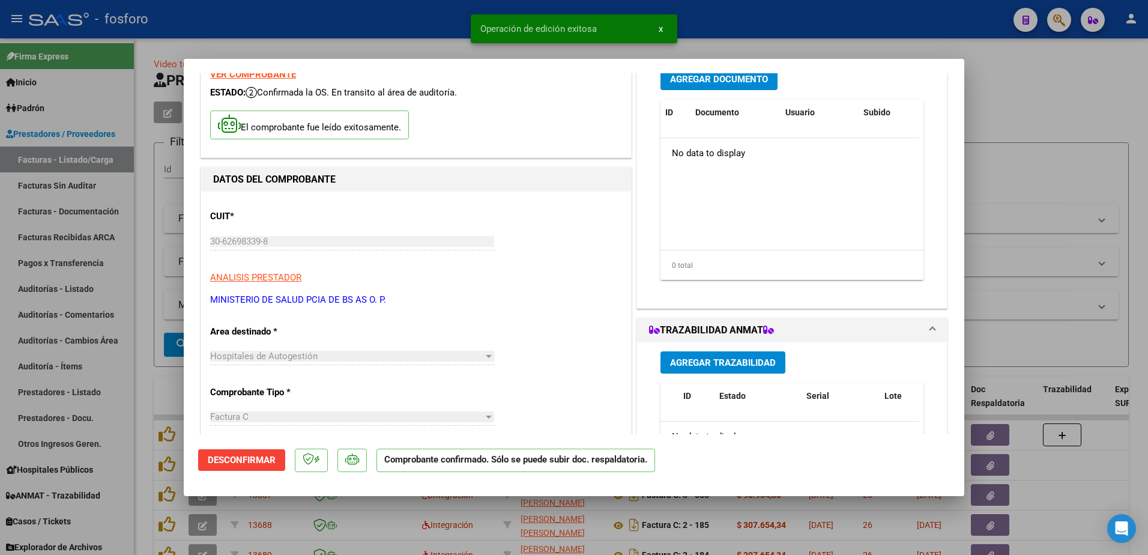
scroll to position [0, 0]
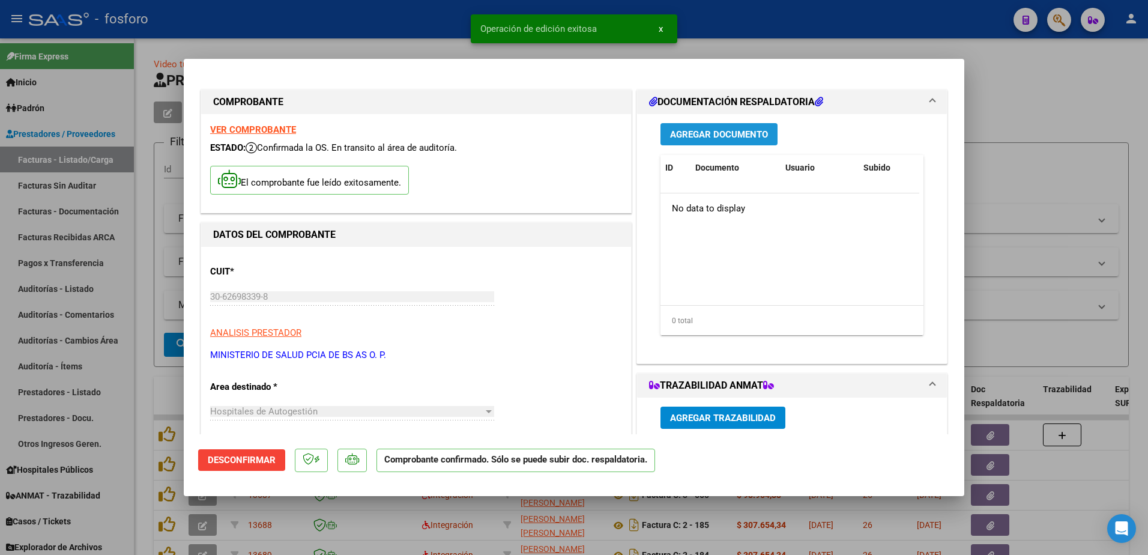
click at [683, 135] on span "Agregar Documento" at bounding box center [719, 134] width 98 height 11
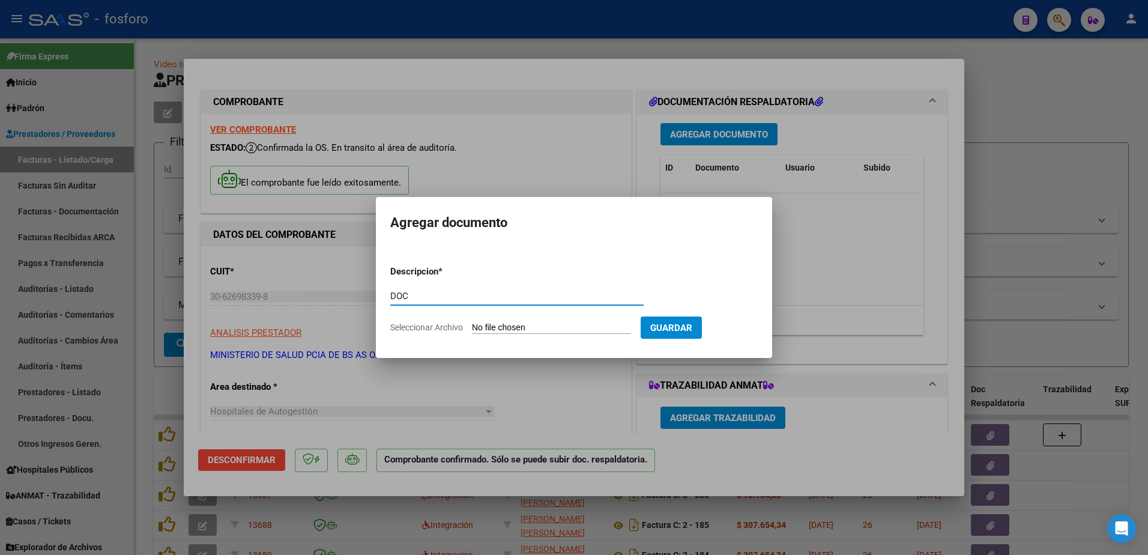
type input "DOC"
click at [531, 327] on input "Seleccionar Archivo" at bounding box center [551, 328] width 159 height 11
type input "C:\fakepath\BRN3C2AF40205FA_047097.pdf"
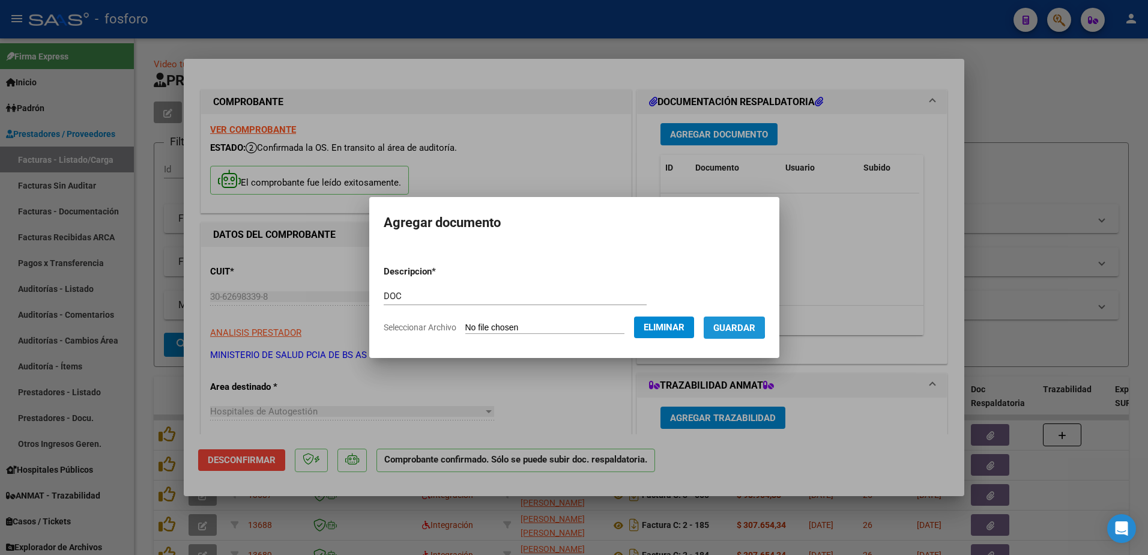
drag, startPoint x: 723, startPoint y: 326, endPoint x: 719, endPoint y: 319, distance: 8.1
click at [723, 326] on span "Guardar" at bounding box center [735, 328] width 42 height 11
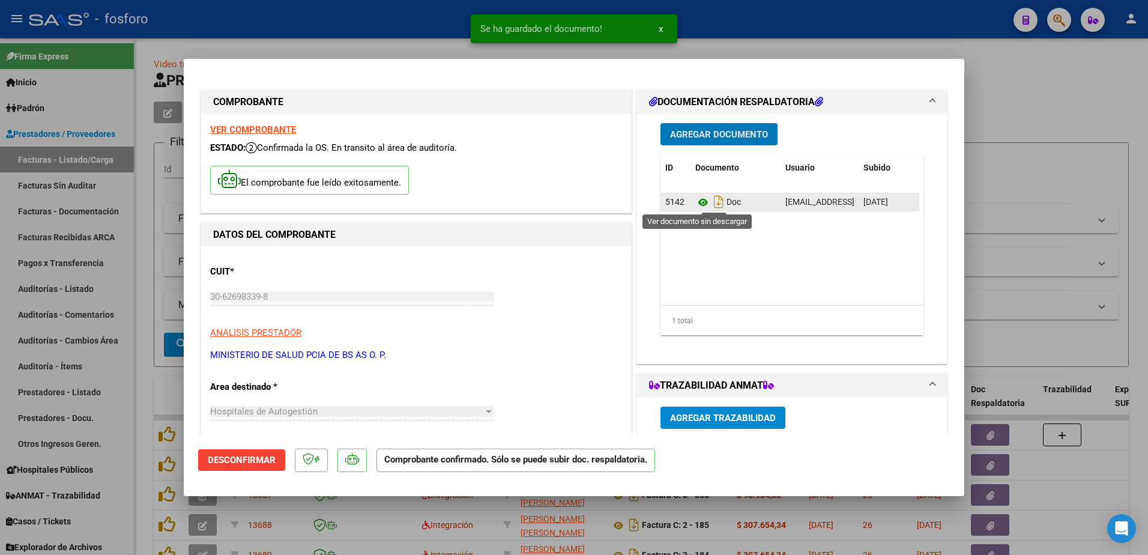
click at [696, 205] on icon at bounding box center [704, 202] width 16 height 14
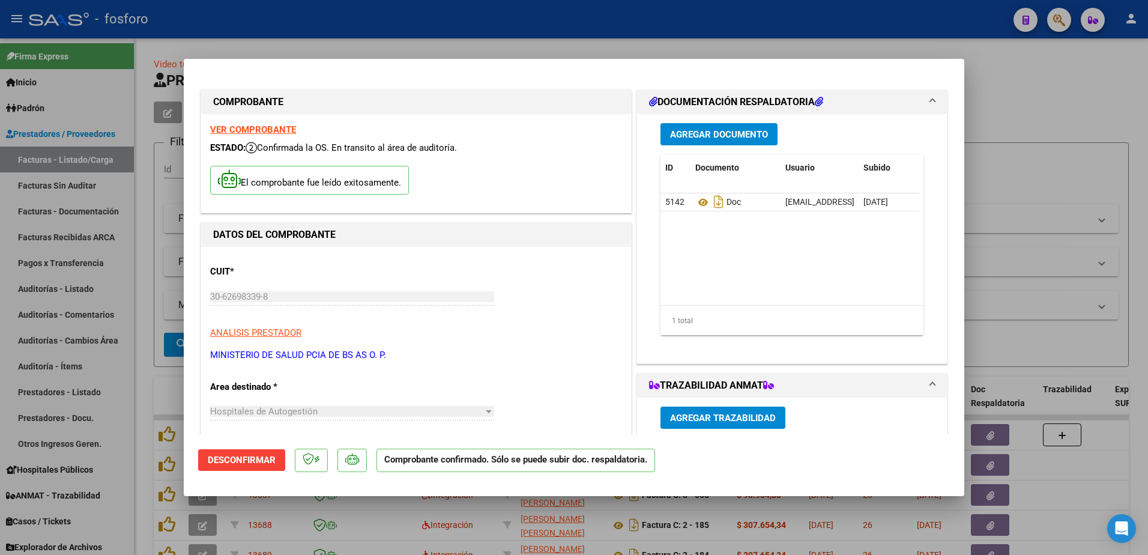
click at [153, 199] on div at bounding box center [574, 277] width 1148 height 555
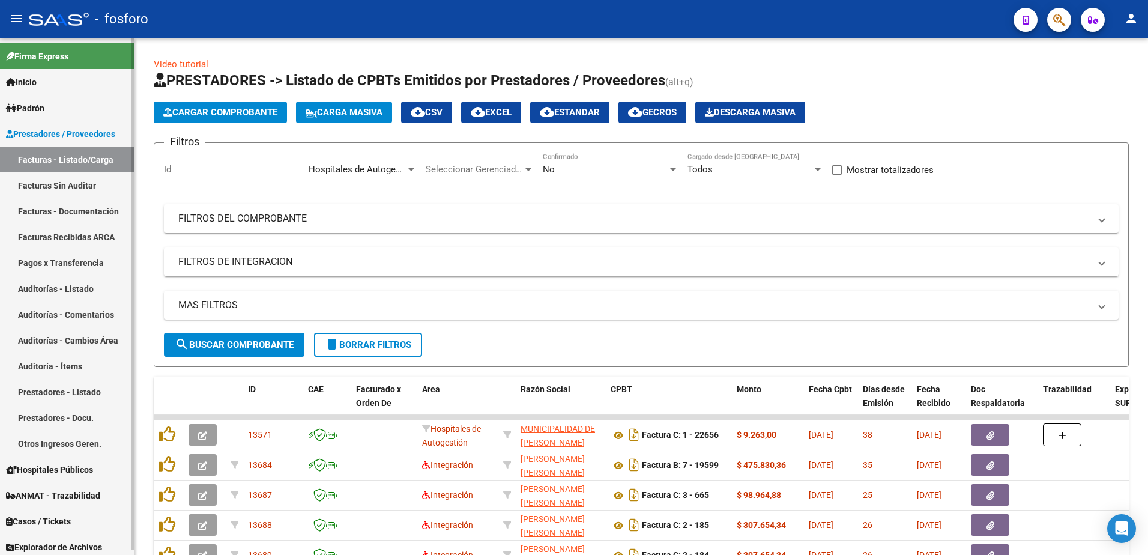
click at [96, 160] on link "Facturas - Listado/Carga" at bounding box center [67, 160] width 134 height 26
click at [238, 114] on span "Cargar Comprobante" at bounding box center [220, 112] width 114 height 11
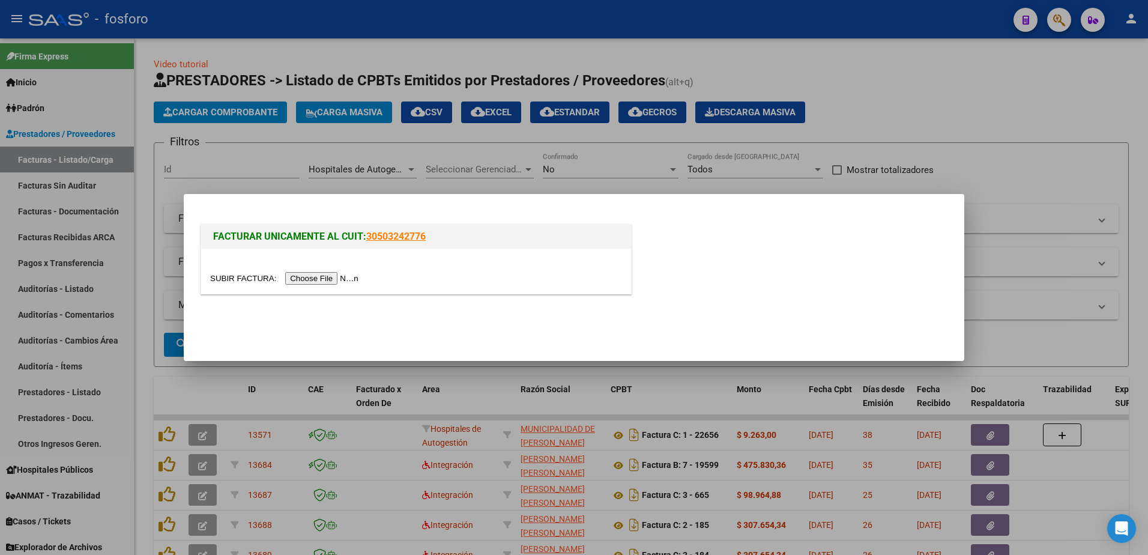
click at [298, 280] on input "file" at bounding box center [286, 278] width 152 height 13
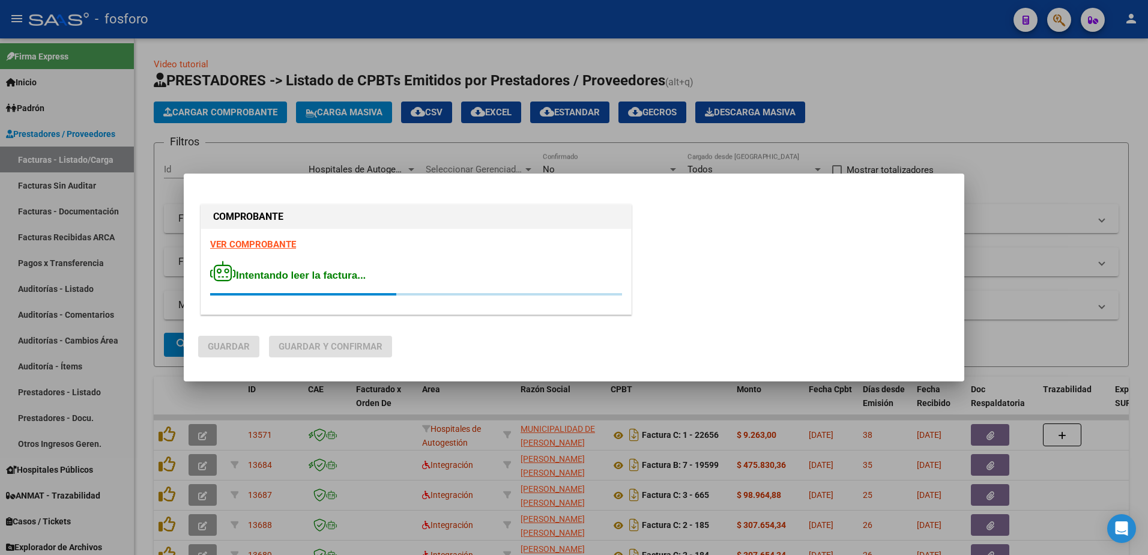
click at [264, 241] on strong "VER COMPROBANTE" at bounding box center [253, 244] width 86 height 11
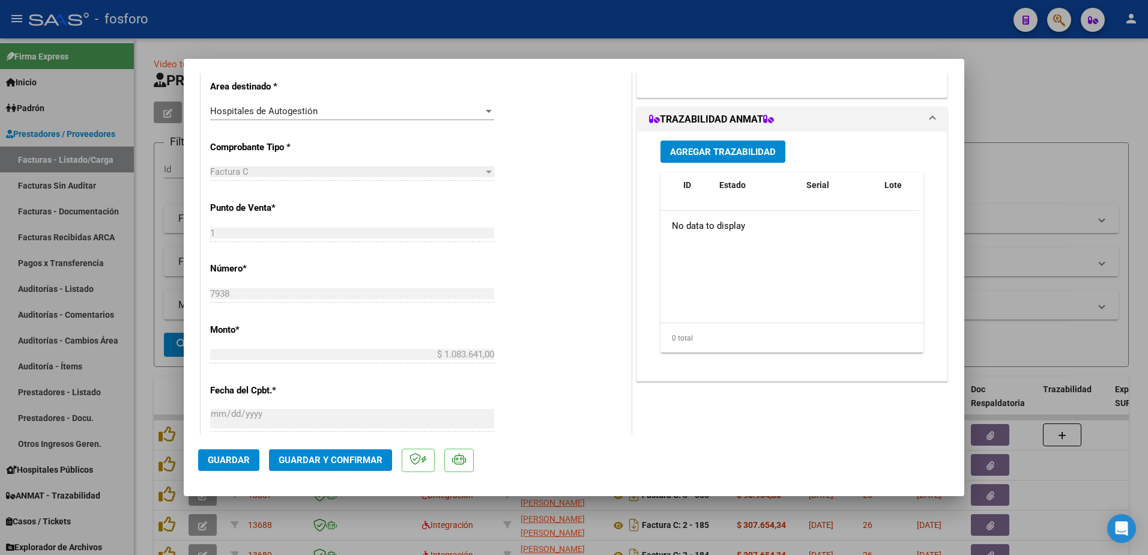
scroll to position [541, 0]
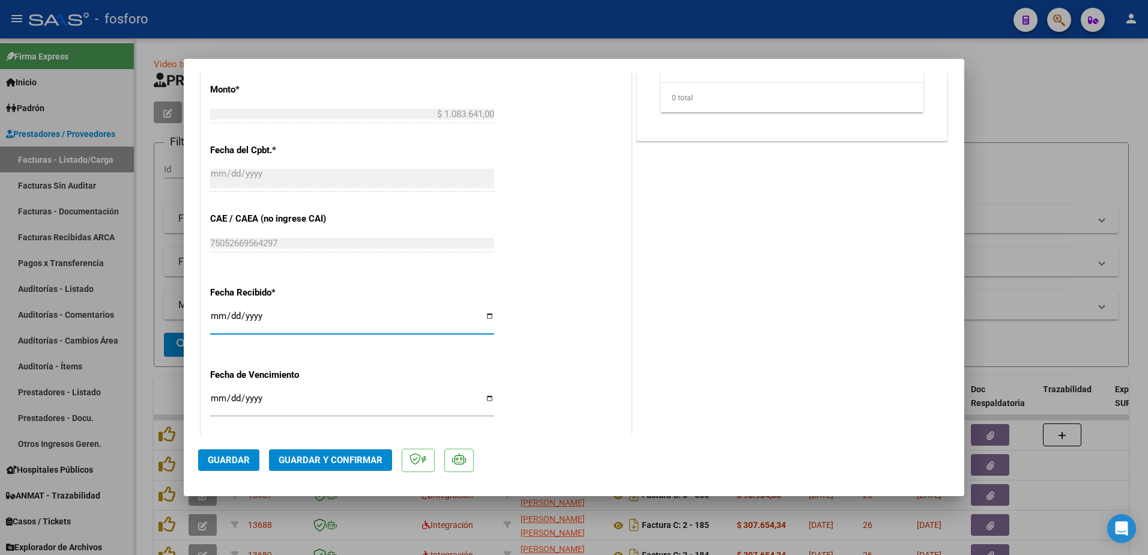
click at [214, 320] on input "[DATE]" at bounding box center [352, 320] width 284 height 19
type input "[DATE]"
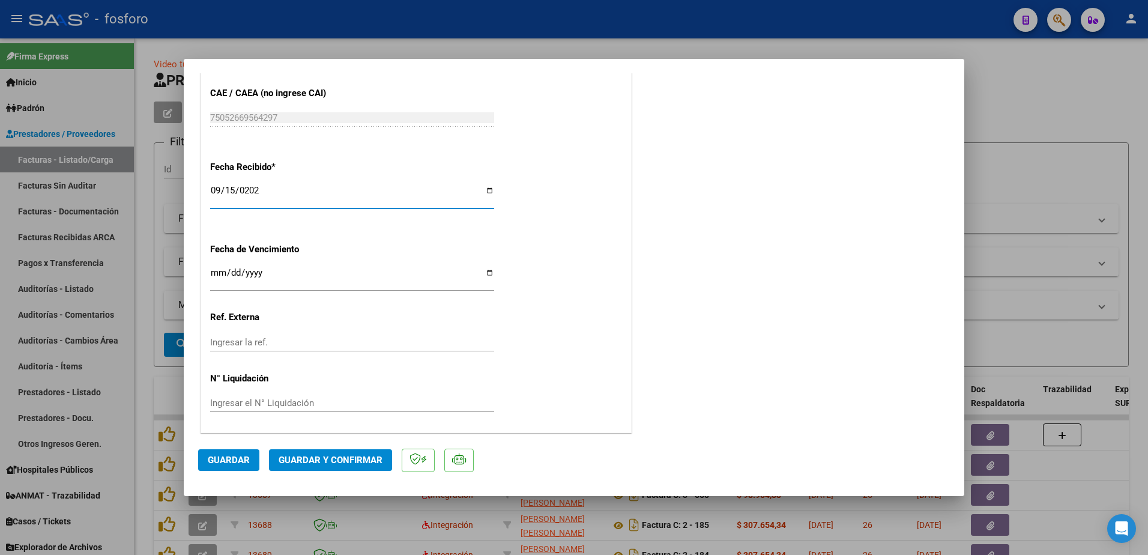
scroll to position [667, 0]
click at [214, 274] on input "Ingresar la fecha" at bounding box center [352, 276] width 284 height 19
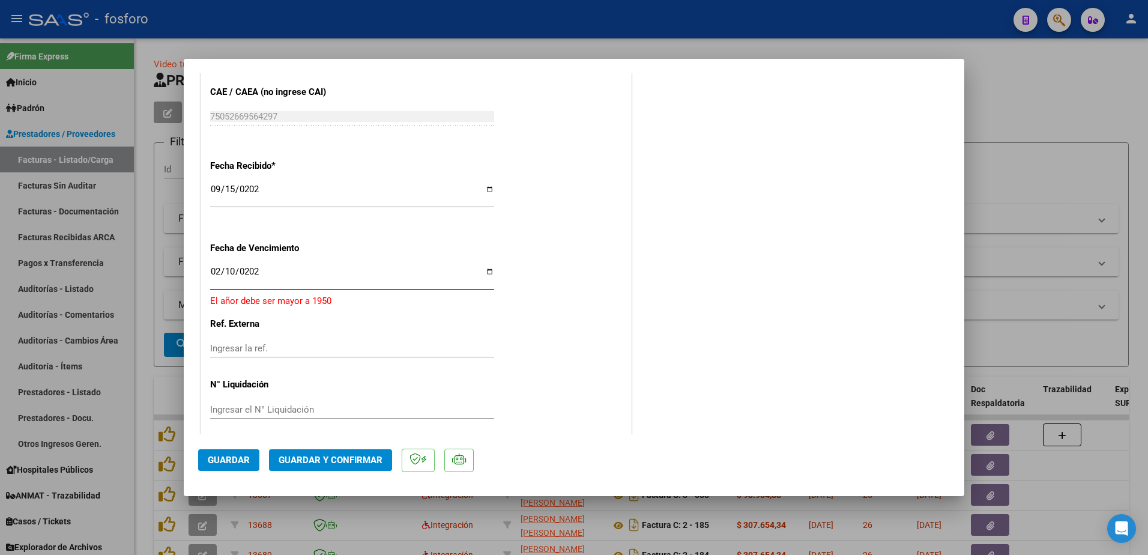
type input "[DATE]"
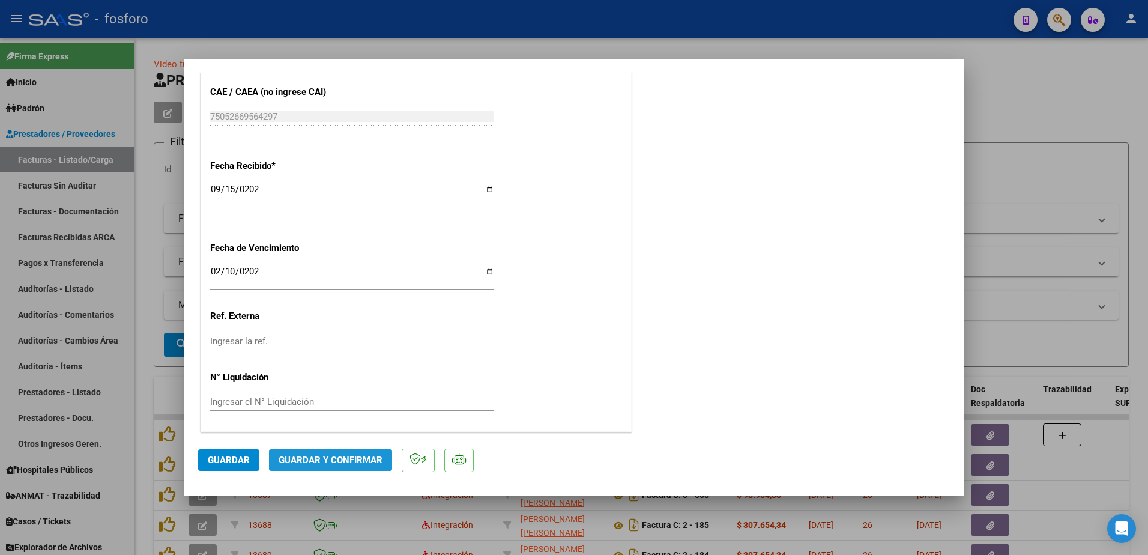
click at [324, 455] on span "Guardar y Confirmar" at bounding box center [331, 460] width 104 height 11
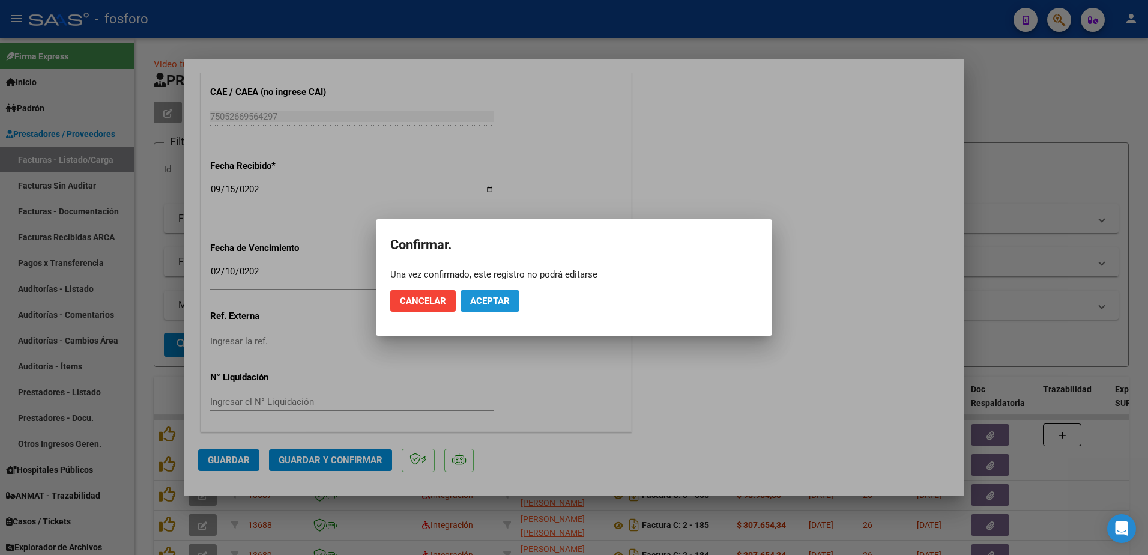
click at [487, 302] on span "Aceptar" at bounding box center [490, 301] width 40 height 11
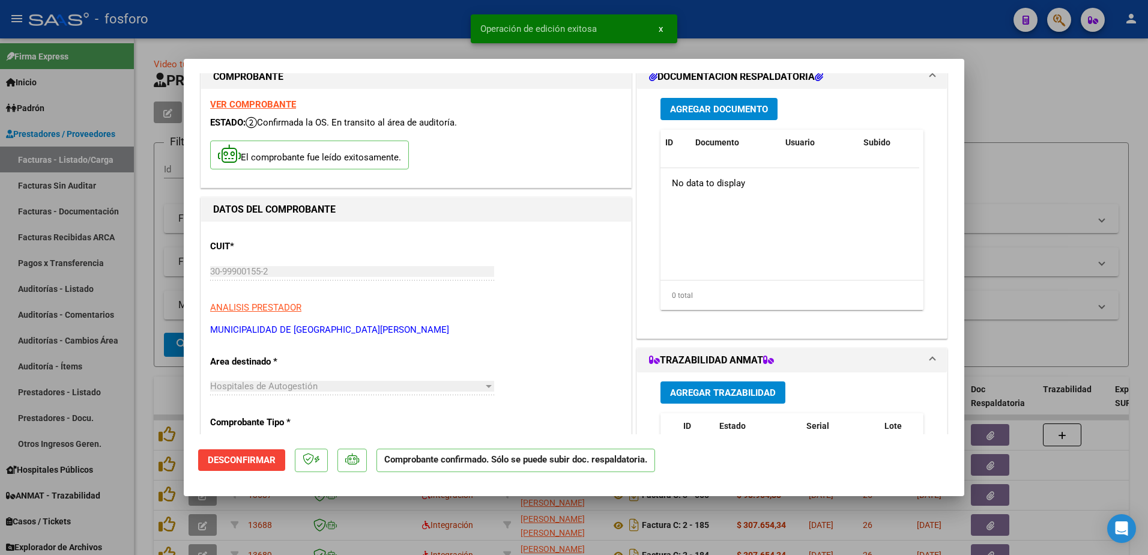
scroll to position [0, 0]
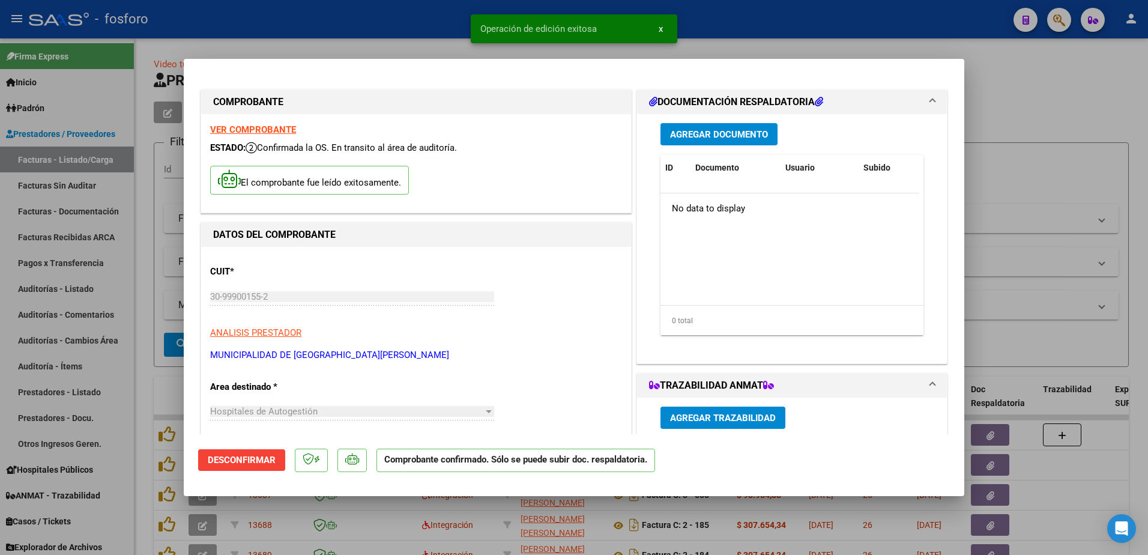
click at [691, 129] on span "Agregar Documento" at bounding box center [719, 134] width 98 height 11
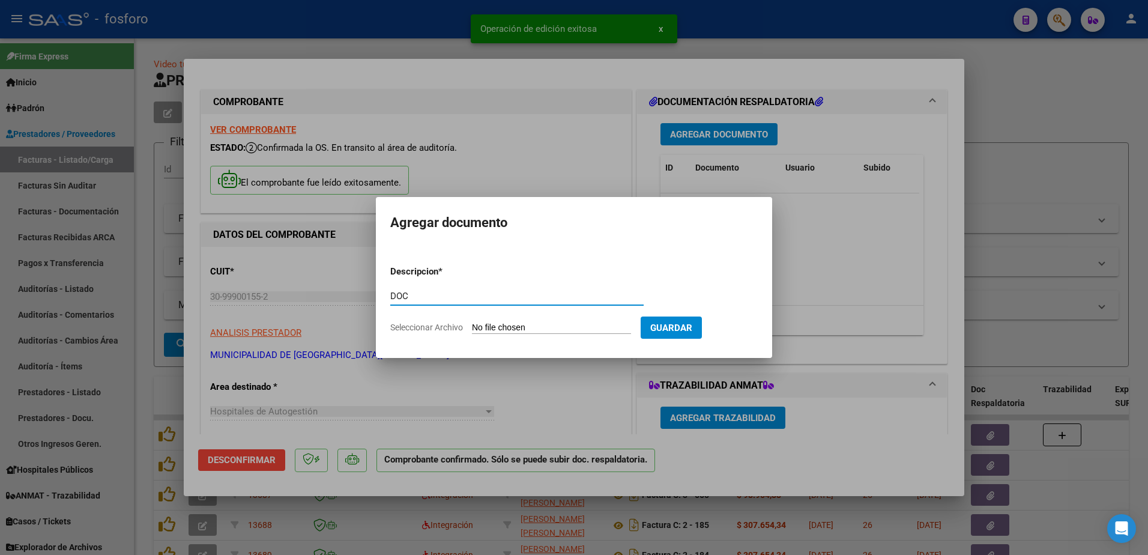
type input "DOC"
click at [524, 326] on input "Seleccionar Archivo" at bounding box center [551, 328] width 159 height 11
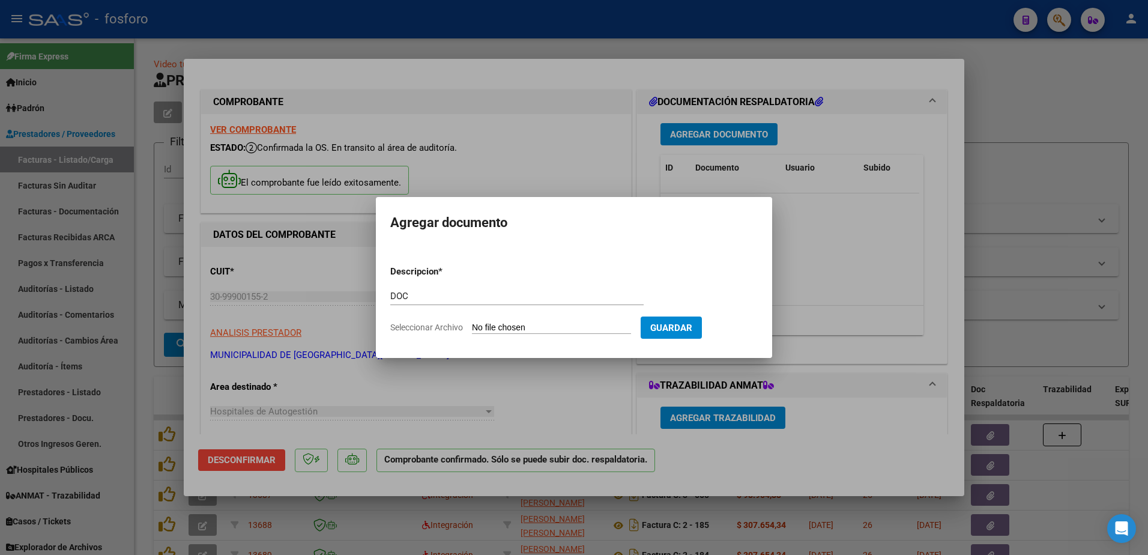
type input "C:\fakepath\BRN3C2AF40205FA_047110.pdf"
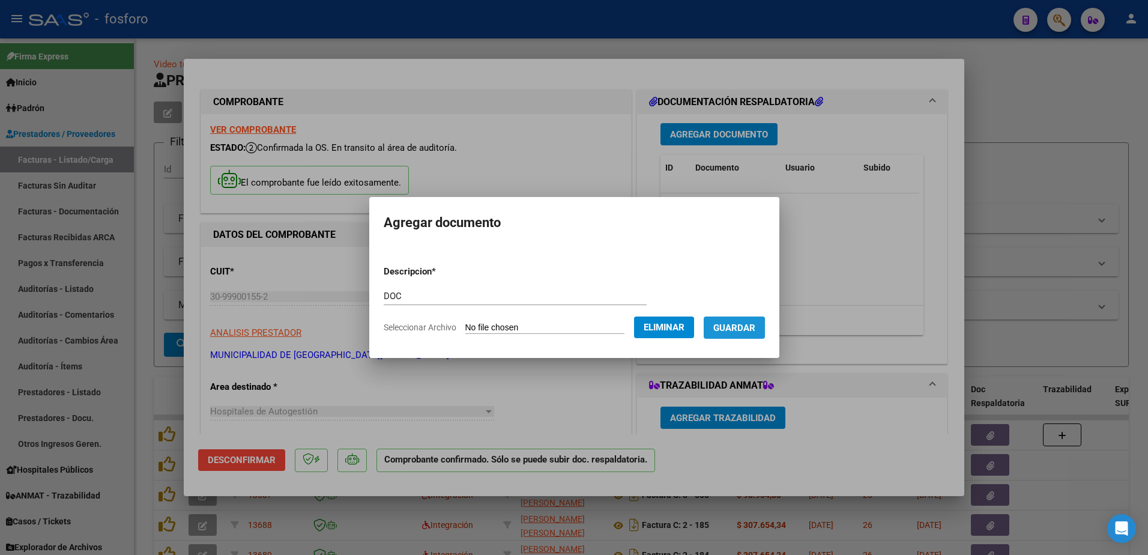
click at [727, 329] on span "Guardar" at bounding box center [735, 328] width 42 height 11
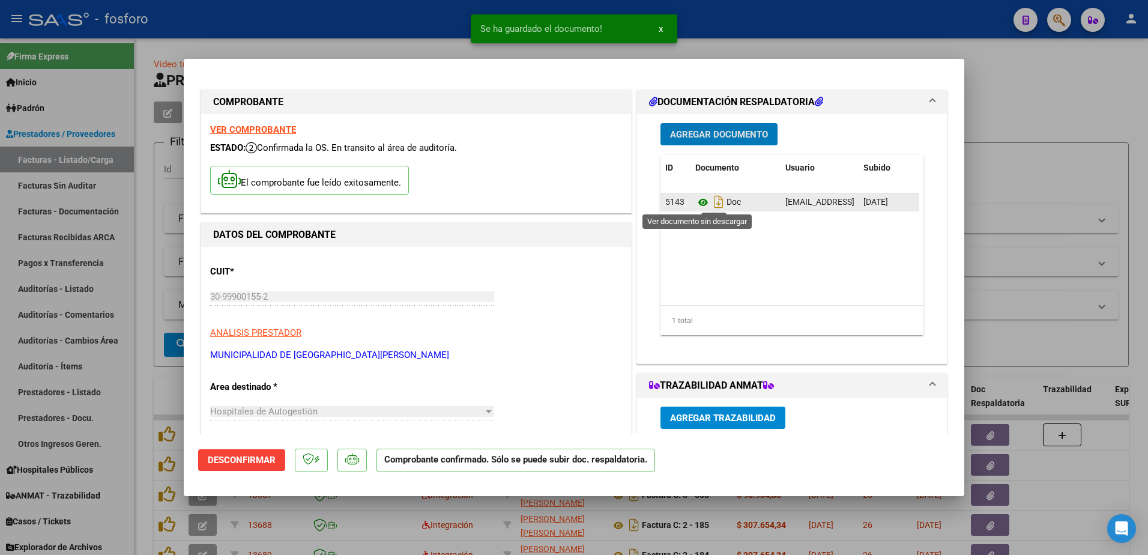
click at [696, 205] on icon at bounding box center [704, 202] width 16 height 14
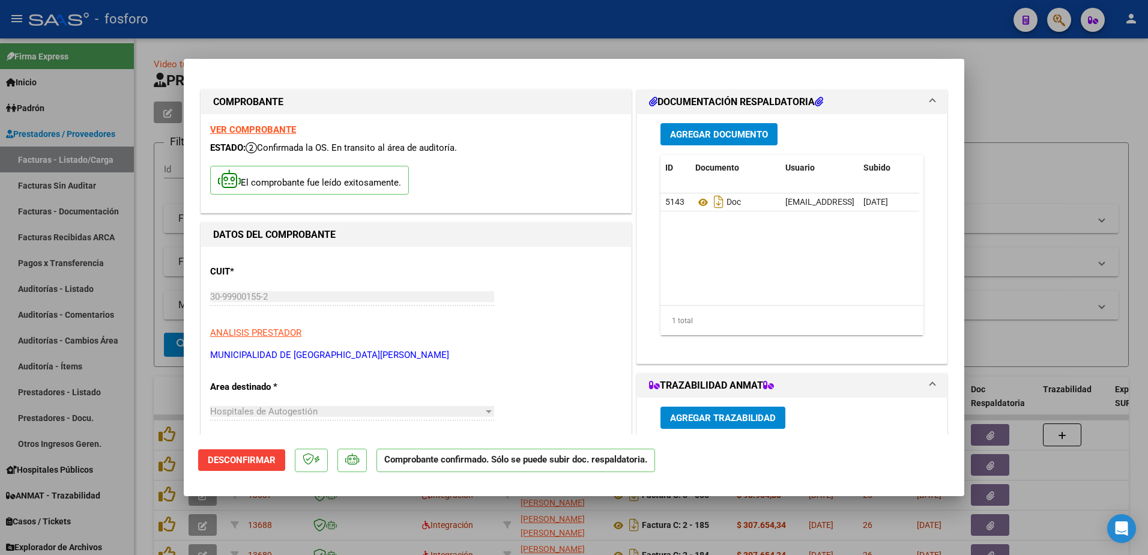
click at [117, 208] on div at bounding box center [574, 277] width 1148 height 555
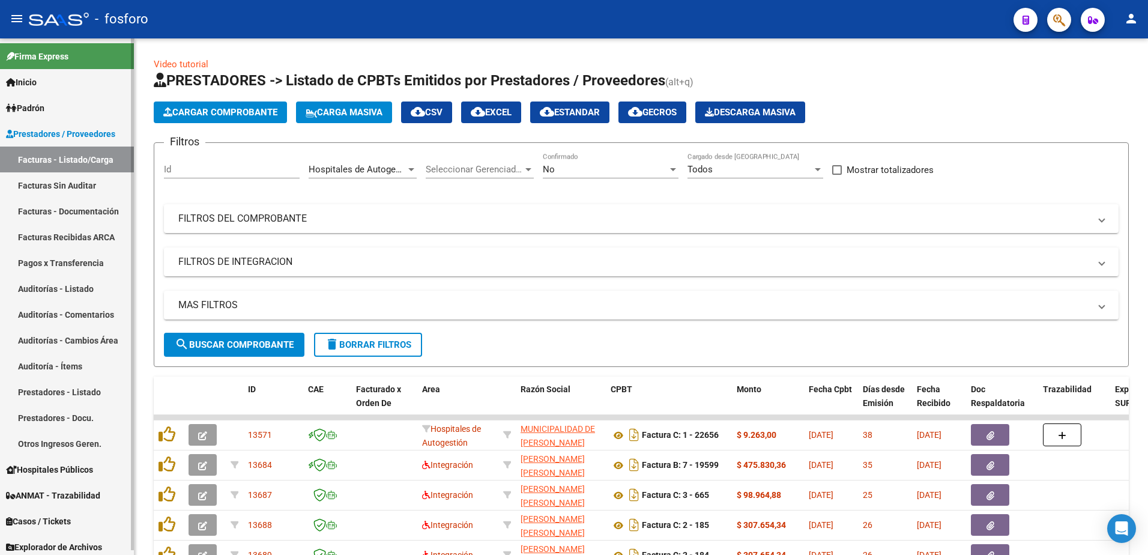
click at [93, 158] on link "Facturas - Listado/Carga" at bounding box center [67, 160] width 134 height 26
click at [412, 169] on div at bounding box center [411, 169] width 6 height 3
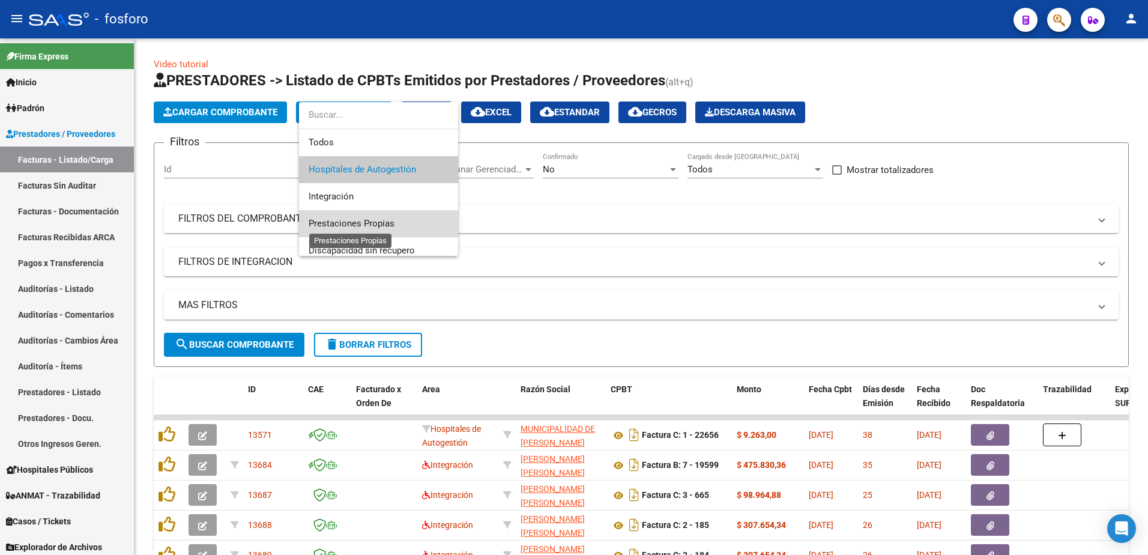
drag, startPoint x: 393, startPoint y: 221, endPoint x: 342, endPoint y: 247, distance: 57.2
click at [392, 221] on span "Prestaciones Propias" at bounding box center [352, 223] width 86 height 11
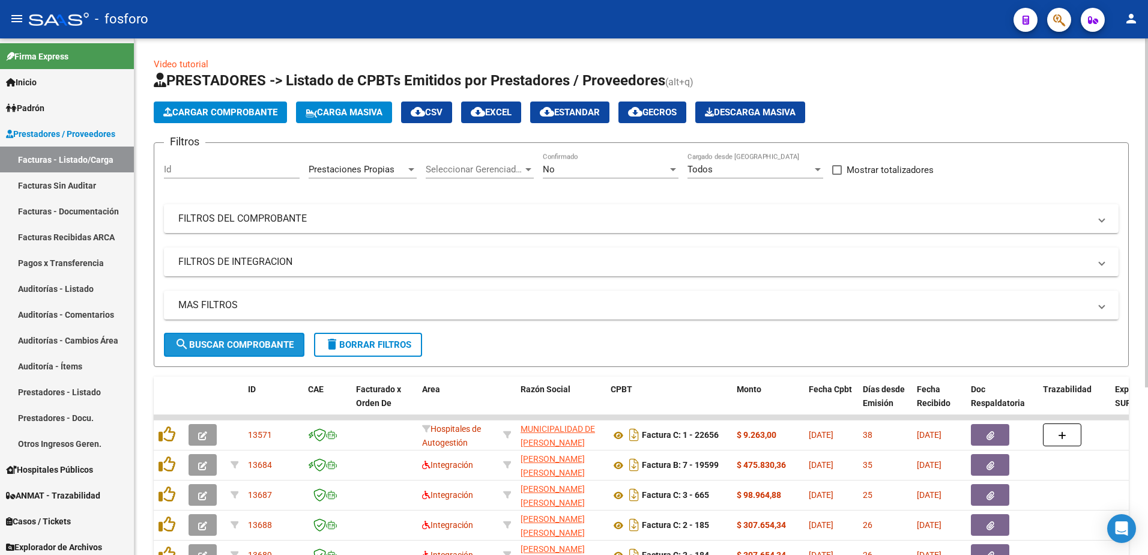
click at [241, 346] on span "search Buscar Comprobante" at bounding box center [234, 344] width 119 height 11
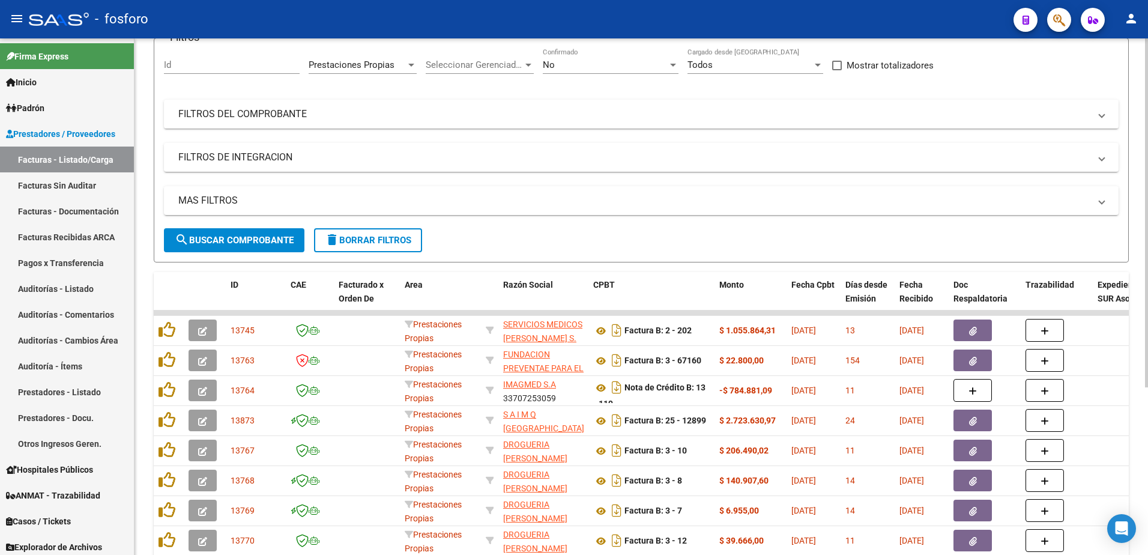
scroll to position [247, 0]
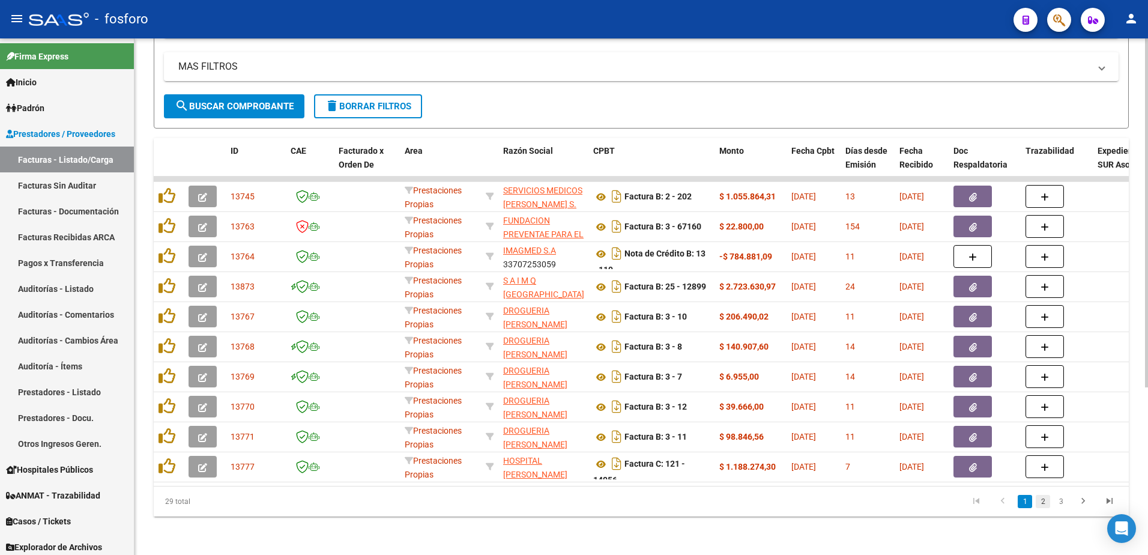
click at [1046, 502] on link "2" at bounding box center [1043, 501] width 14 height 13
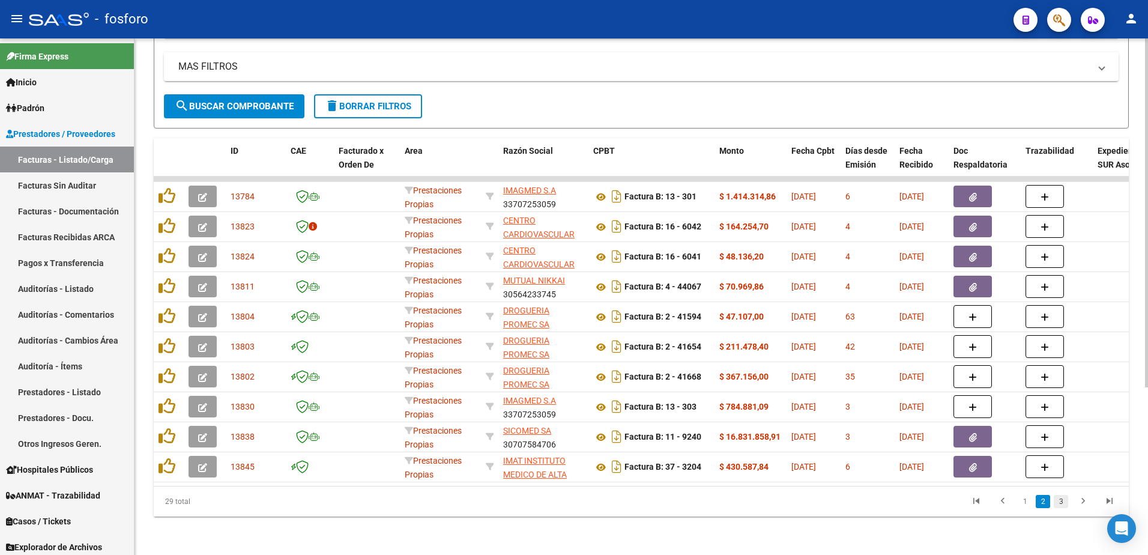
click at [1063, 504] on link "3" at bounding box center [1061, 501] width 14 height 13
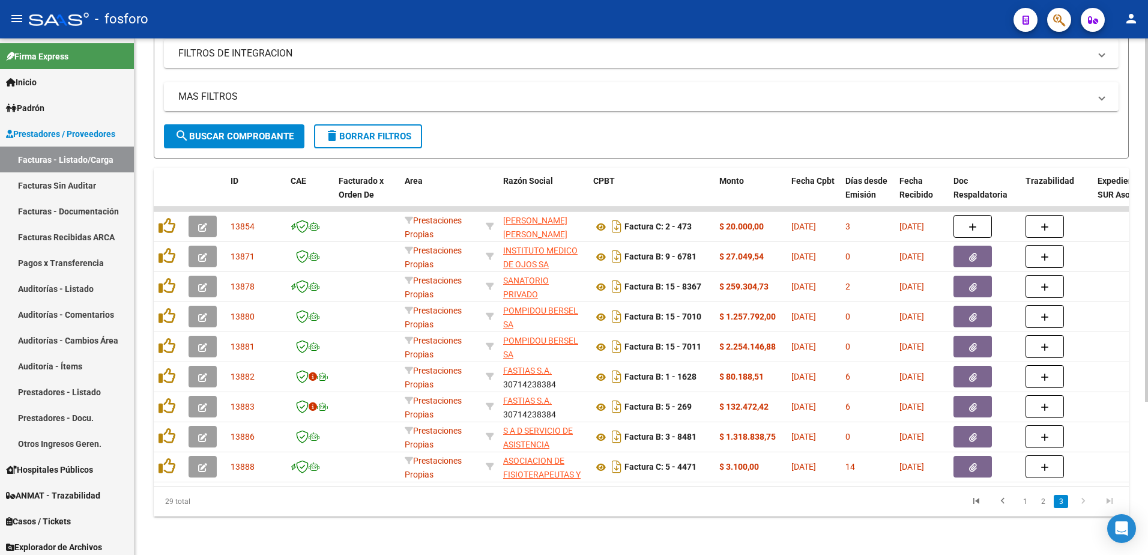
scroll to position [217, 0]
